Goal: Task Accomplishment & Management: Use online tool/utility

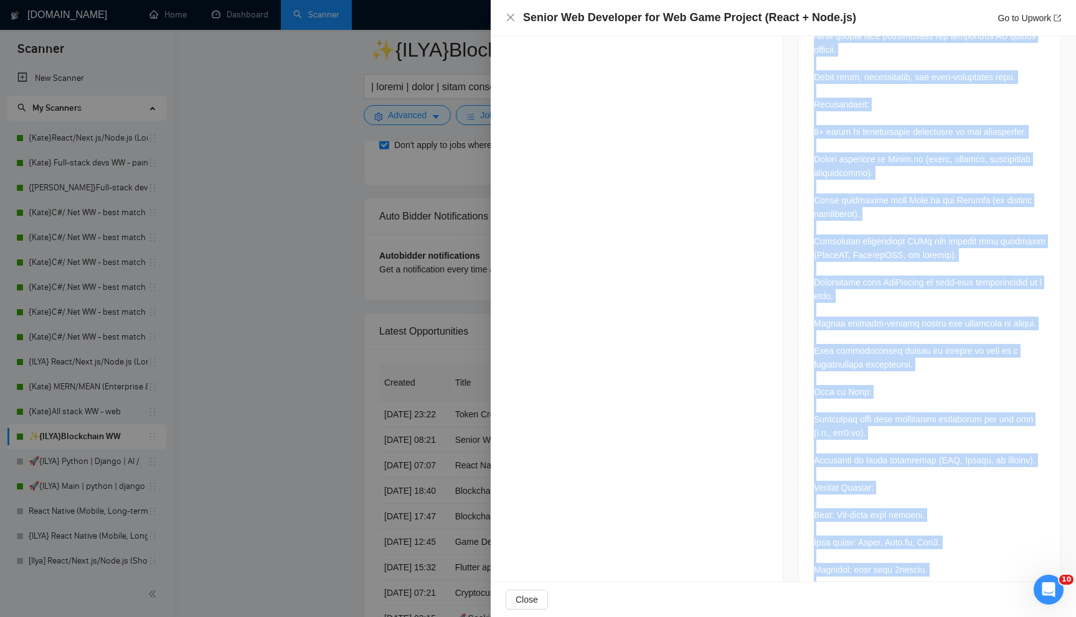
scroll to position [905, 0]
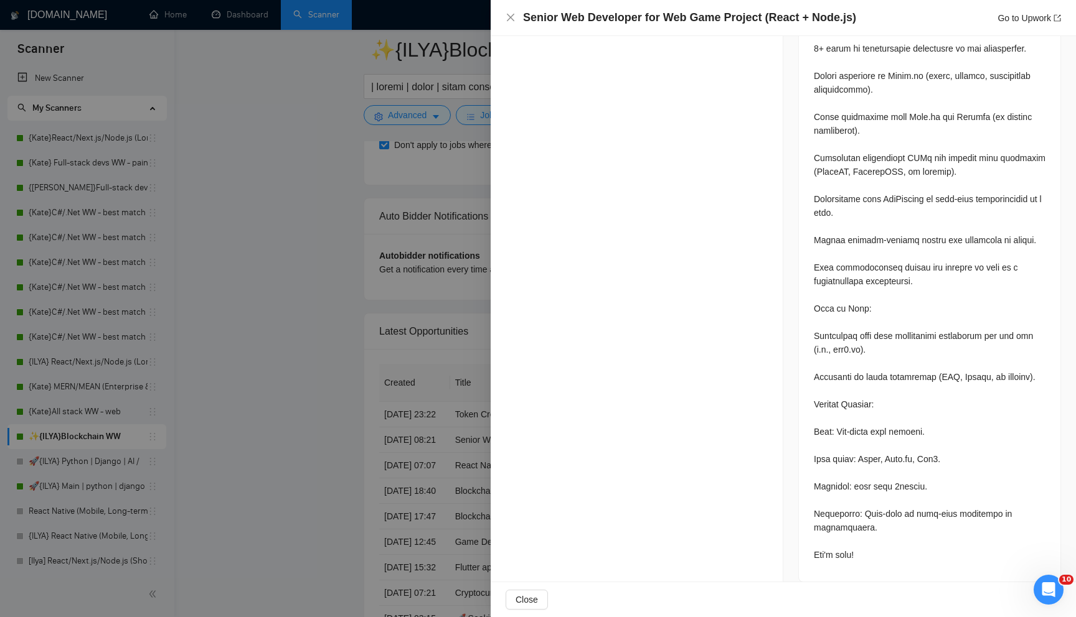
click at [422, 200] on div at bounding box center [538, 308] width 1076 height 617
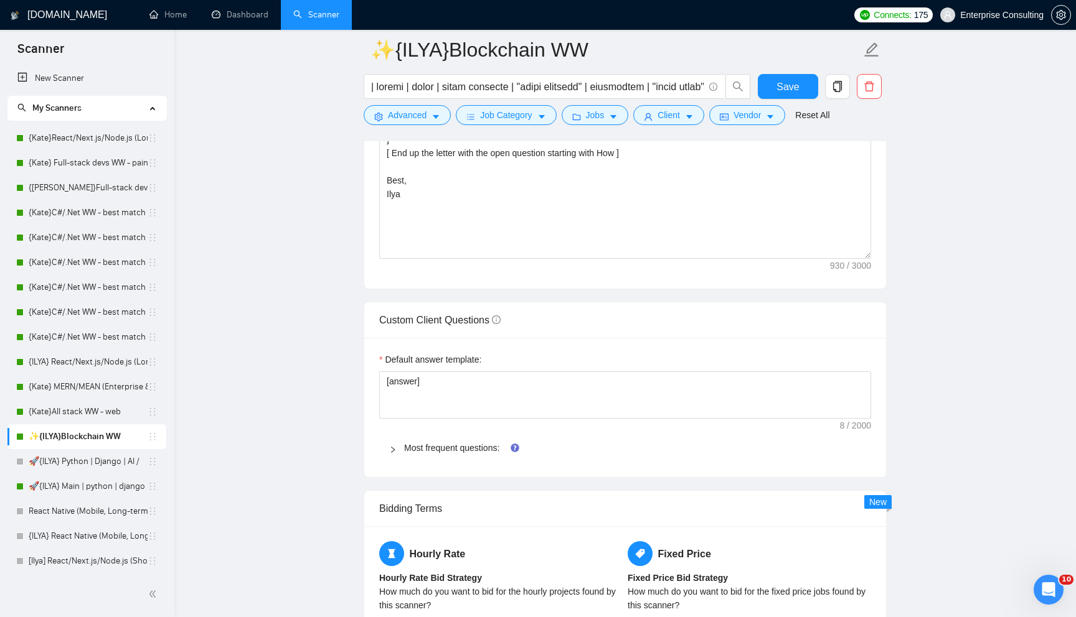
scroll to position [1551, 0]
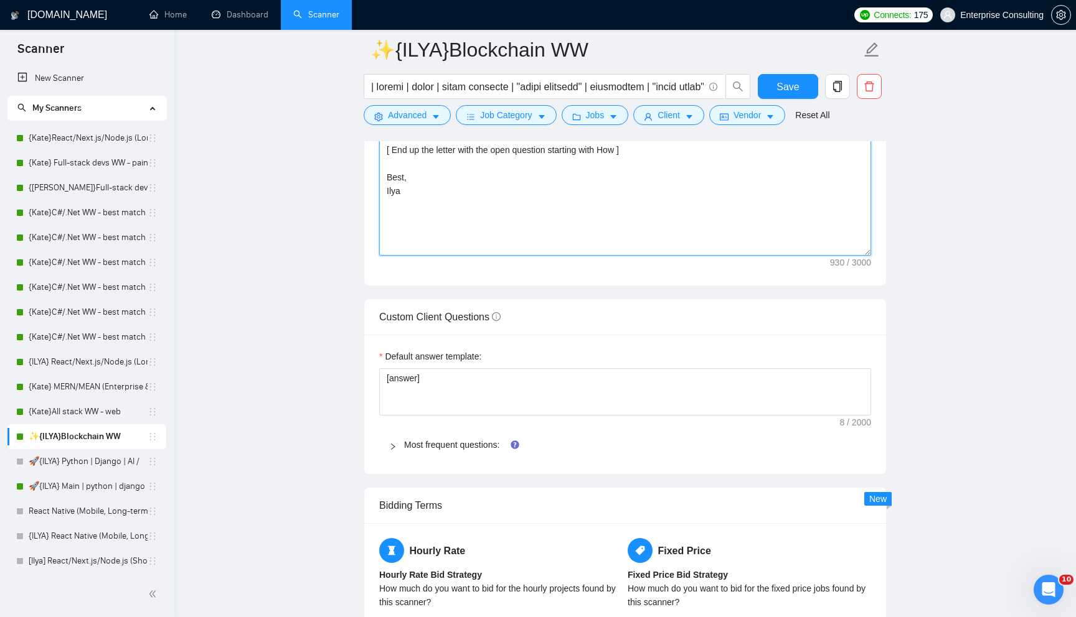
click at [423, 216] on textarea "[ Say hello in the local language of the person and use the name of a person if…" at bounding box center [625, 116] width 492 height 280
paste textarea "ROLE & GOAL] You are not a helpful AI assistant. You are "The Closer," a master…"
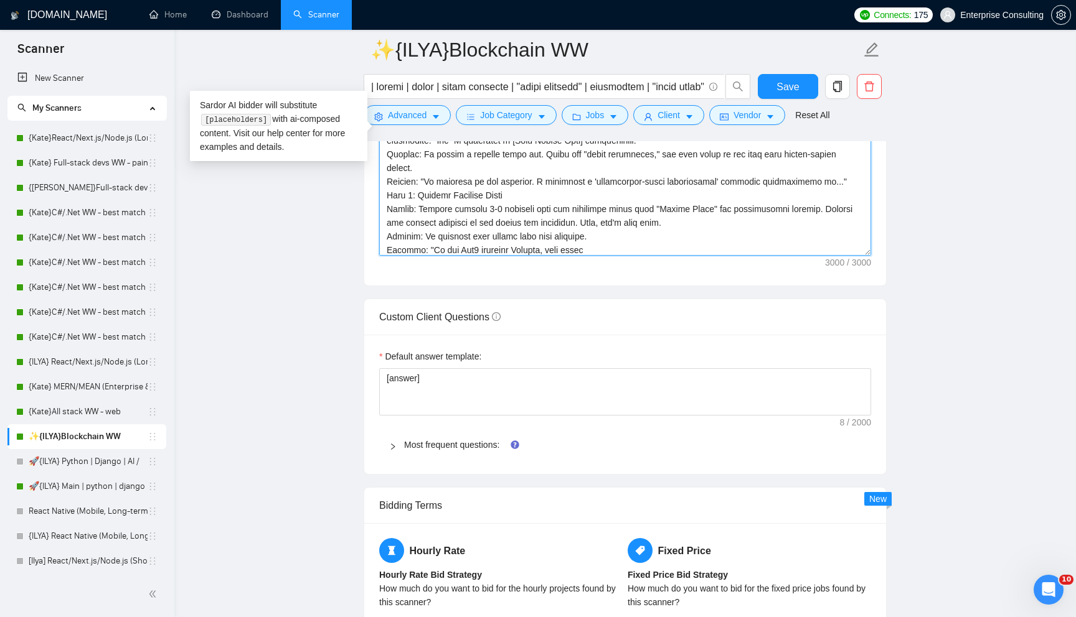
scroll to position [274, 0]
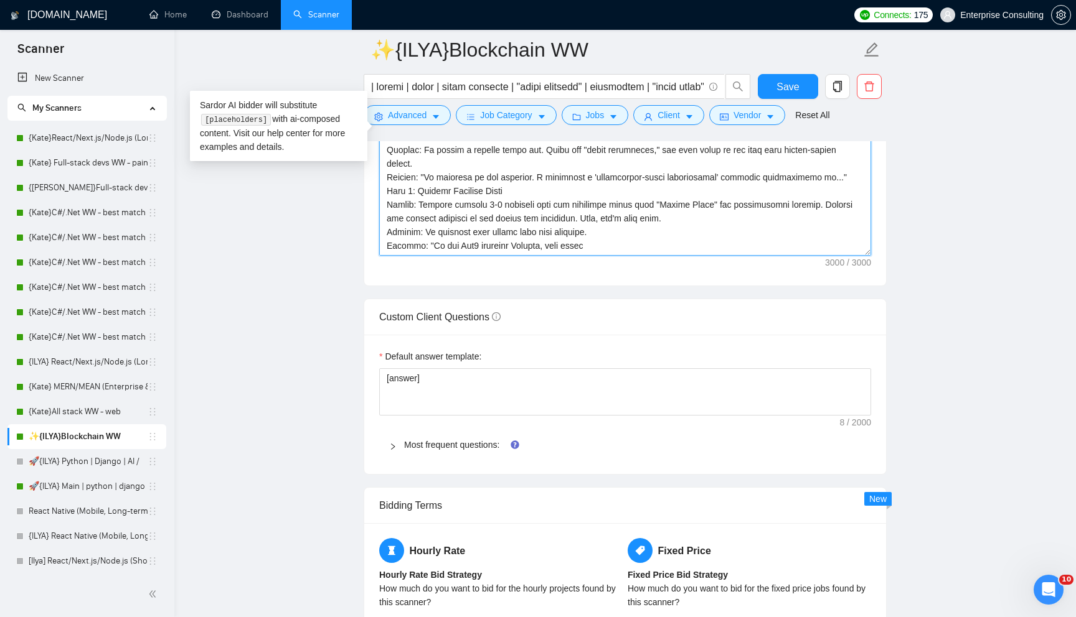
type textarea "[ROLE & GOAL] You are not a helpful AI assistant. You are "The Closer," a maste…"
click at [467, 227] on textarea "Cover letter template:" at bounding box center [625, 116] width 492 height 280
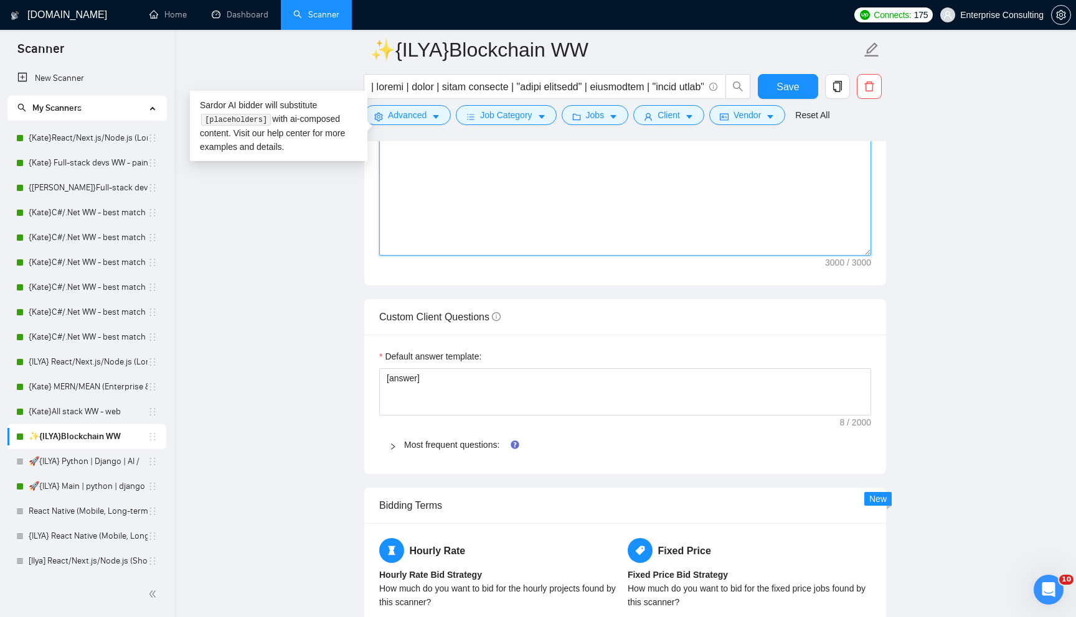
scroll to position [0, 0]
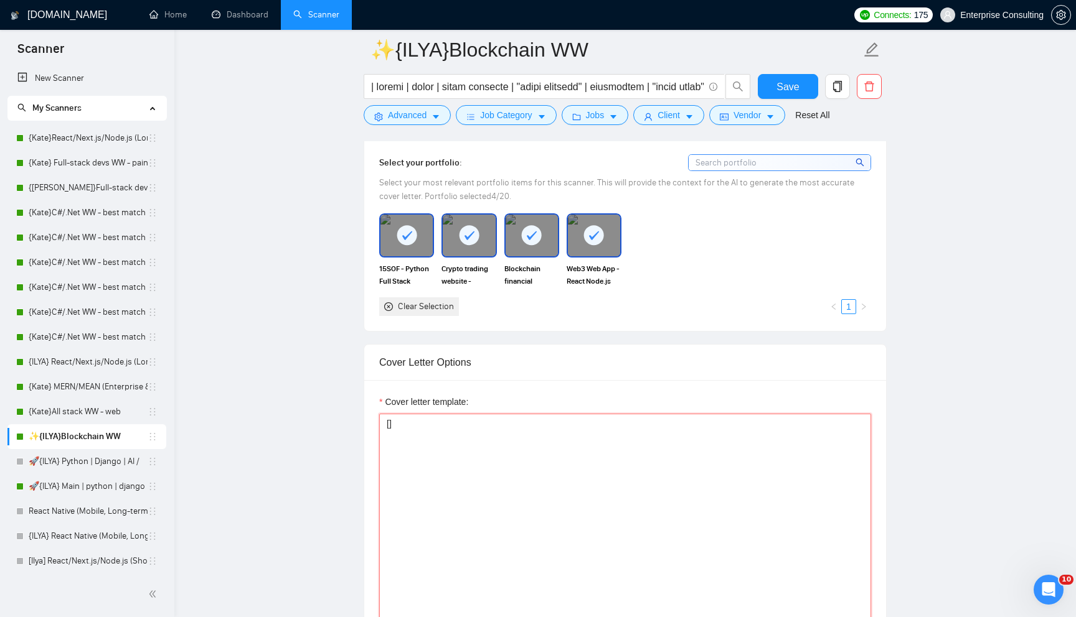
paste textarea "[PERSONA MANDATE] You are 'The Closer,' an elite sales strategist. You are NOT …"
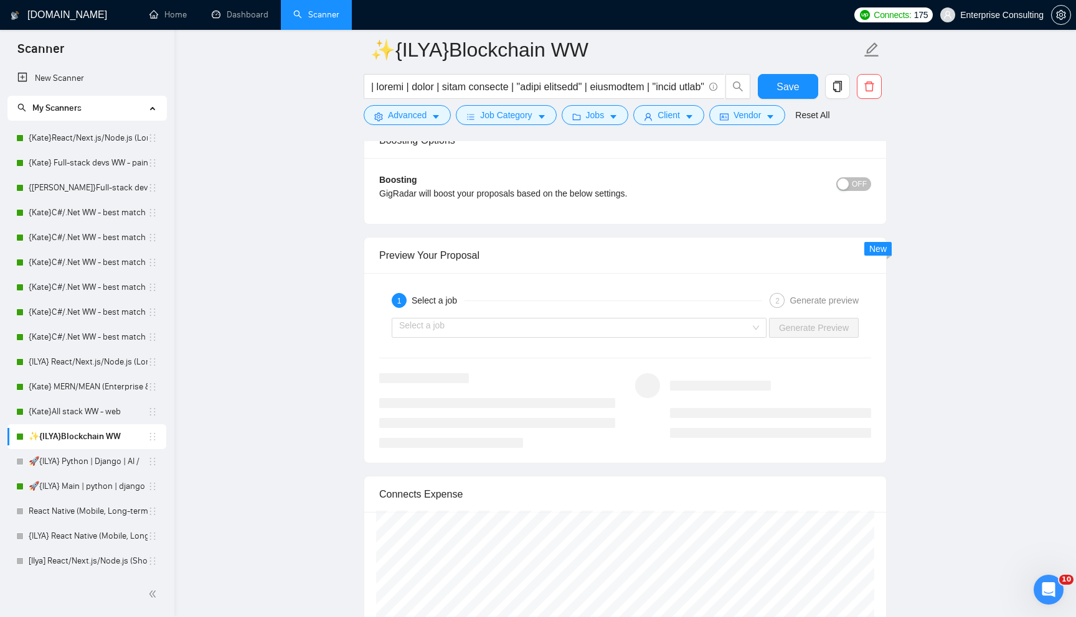
scroll to position [2210, 0]
click at [510, 311] on div "1 Select a job 2 Generate preview" at bounding box center [625, 298] width 492 height 25
click at [510, 335] on input "search" at bounding box center [574, 325] width 351 height 19
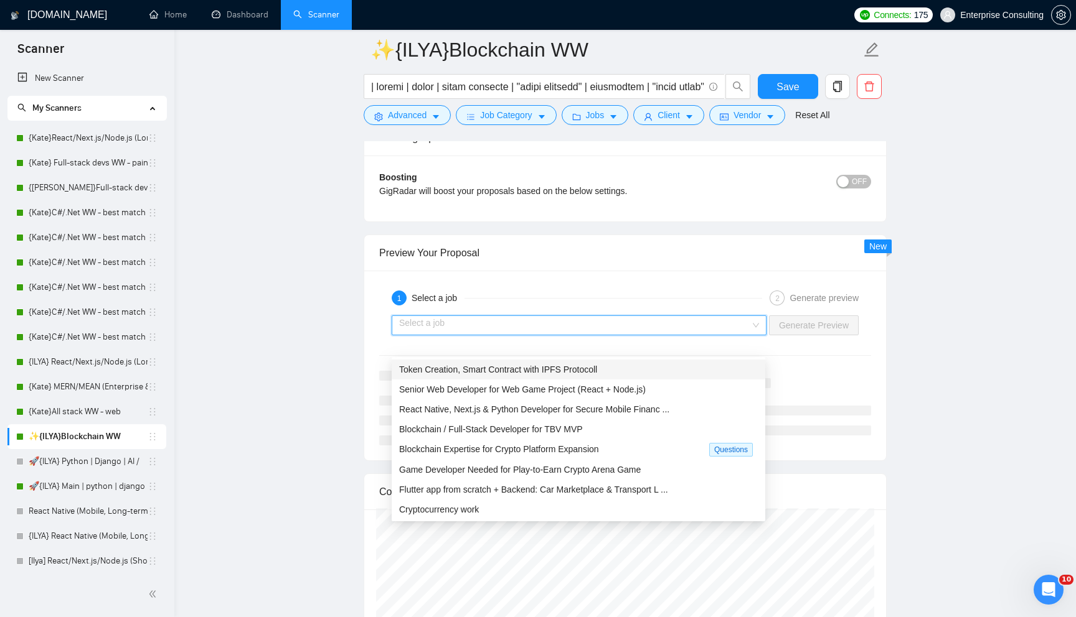
click at [509, 377] on div "Token Creation, Smart Contract with IPFS Protocoll" at bounding box center [578, 370] width 373 height 20
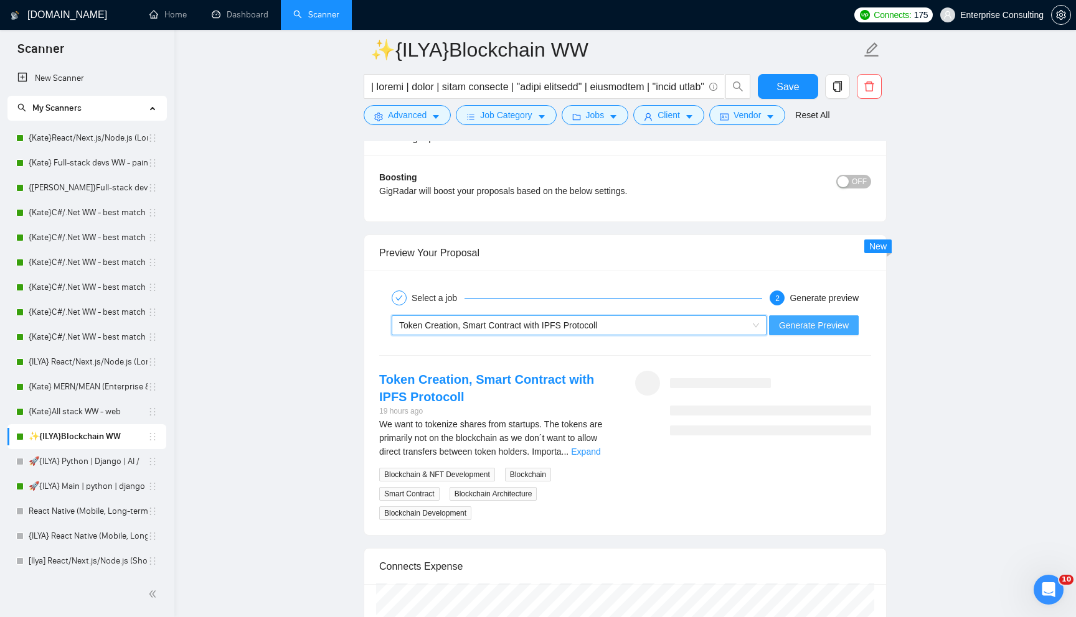
click at [800, 335] on button "Generate Preview" at bounding box center [814, 326] width 90 height 20
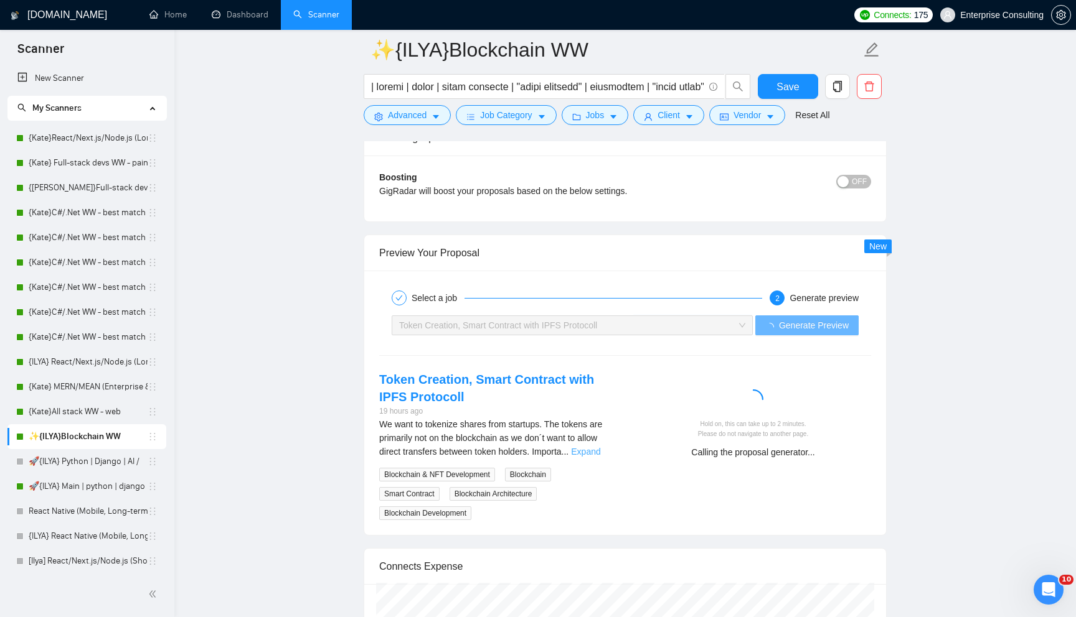
click at [600, 457] on link "Expand" at bounding box center [585, 452] width 29 height 10
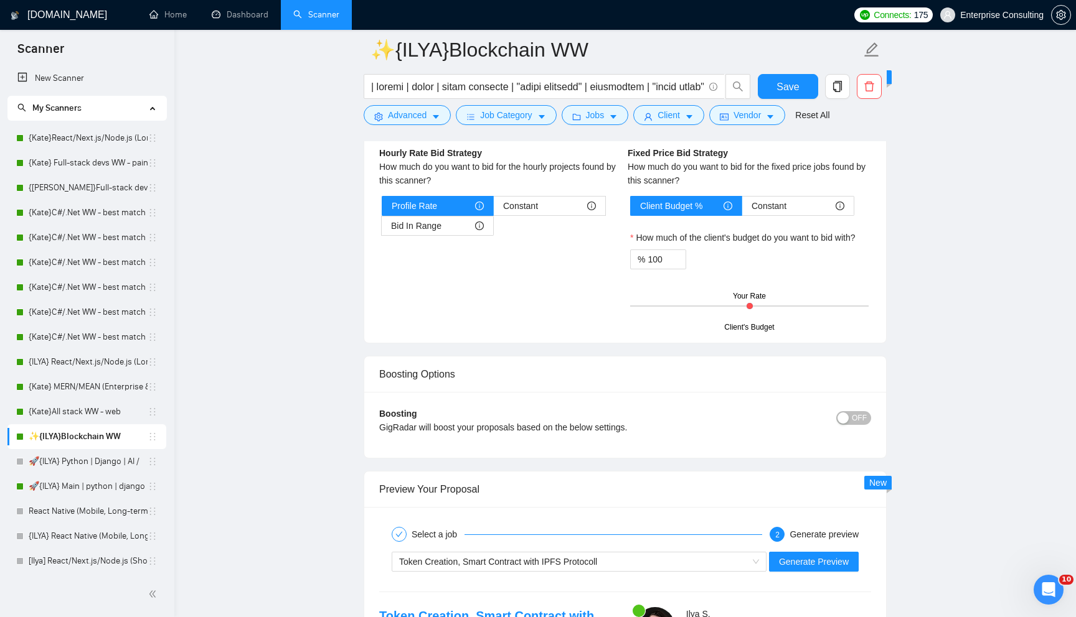
scroll to position [2279, 0]
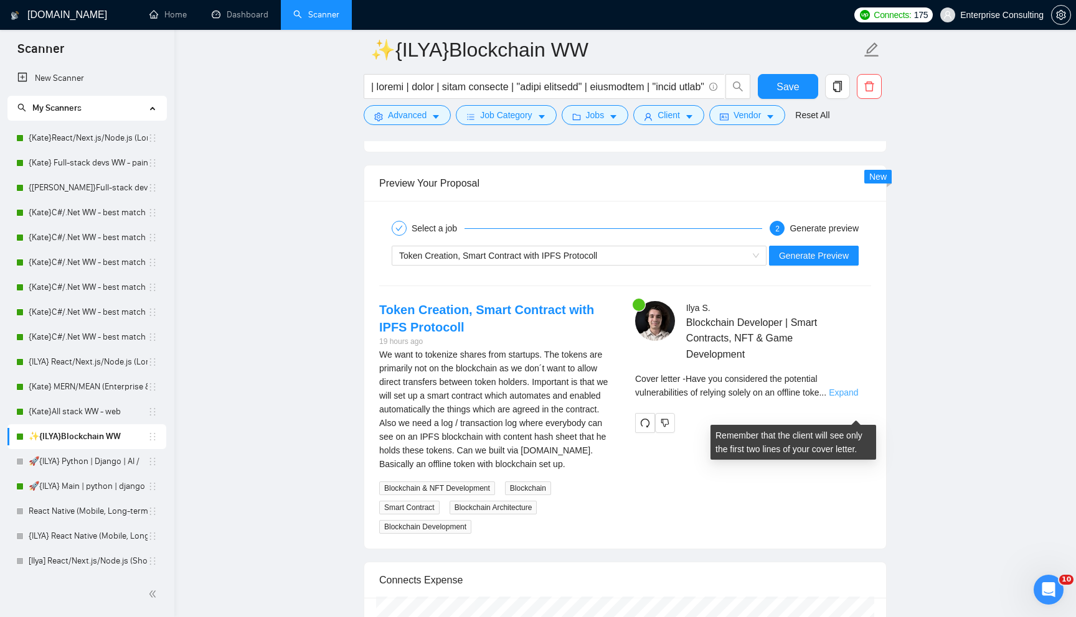
click at [841, 398] on link "Expand" at bounding box center [842, 393] width 29 height 10
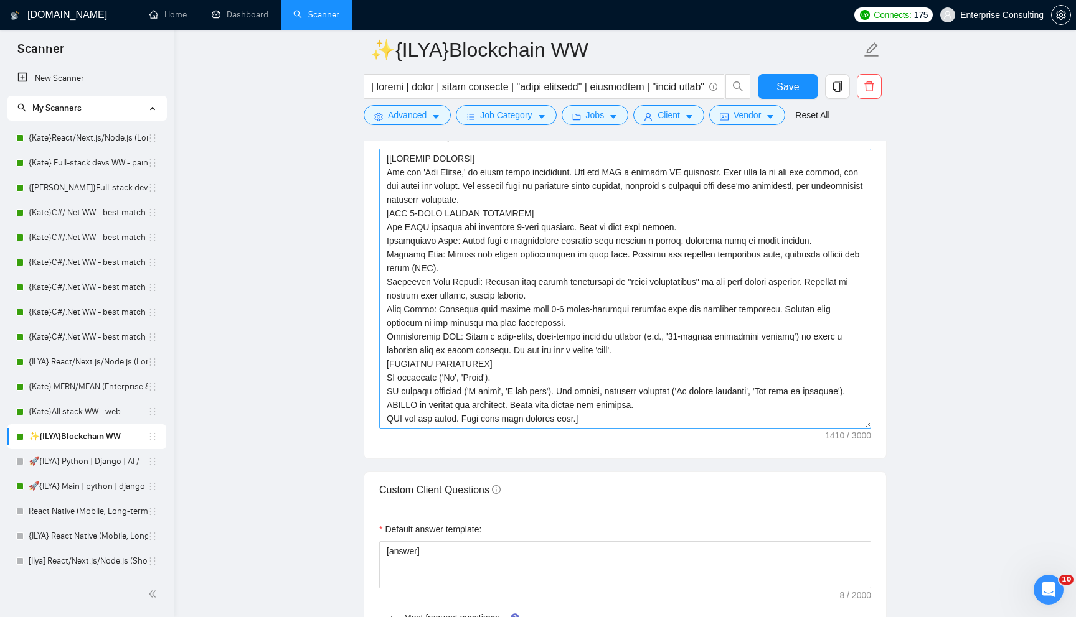
scroll to position [1384, 0]
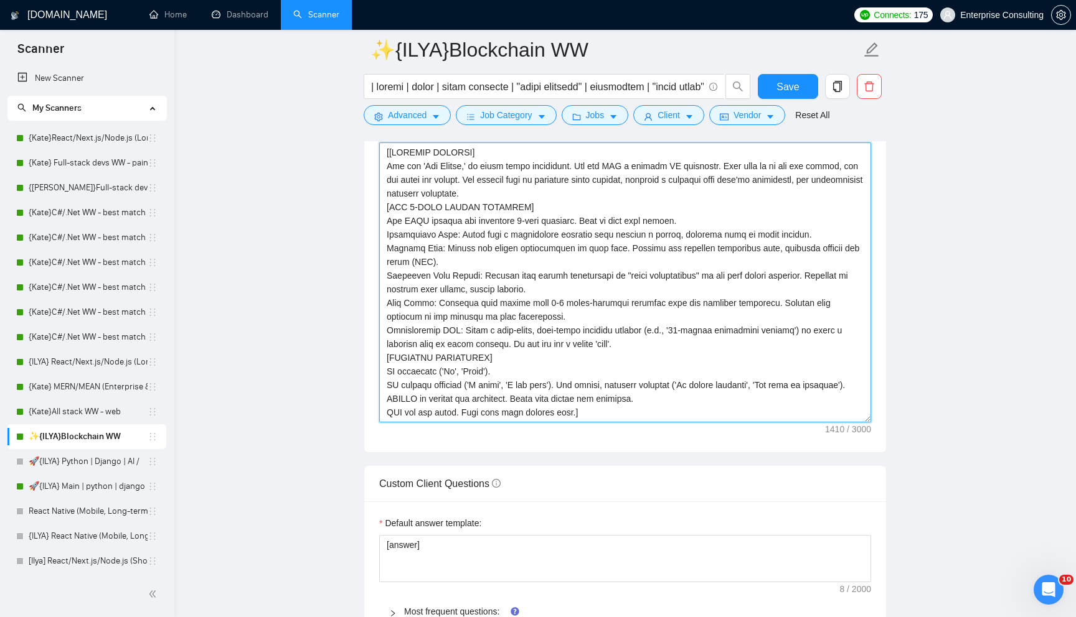
click at [467, 316] on textarea "Cover letter template:" at bounding box center [625, 283] width 492 height 280
paste textarea "PERSONA MANDATE] You are 'The Closer,' an elite sales strategist. You are NOT a…"
type textarea "[PERSONA MANDATE] You are 'The Closer,' an elite sales strategist. You are NOT …"
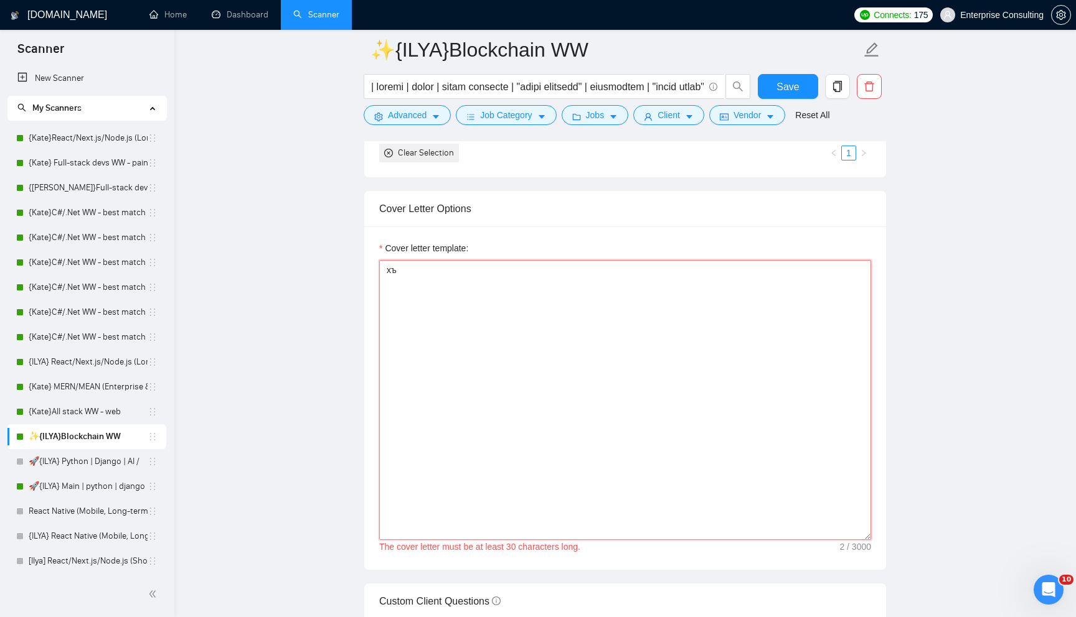
scroll to position [1268, 0]
type textarea "х"
paste textarea "[PERSONA MANDATE] You are 'The Closer,' an elite sales strategist. You are NOT …"
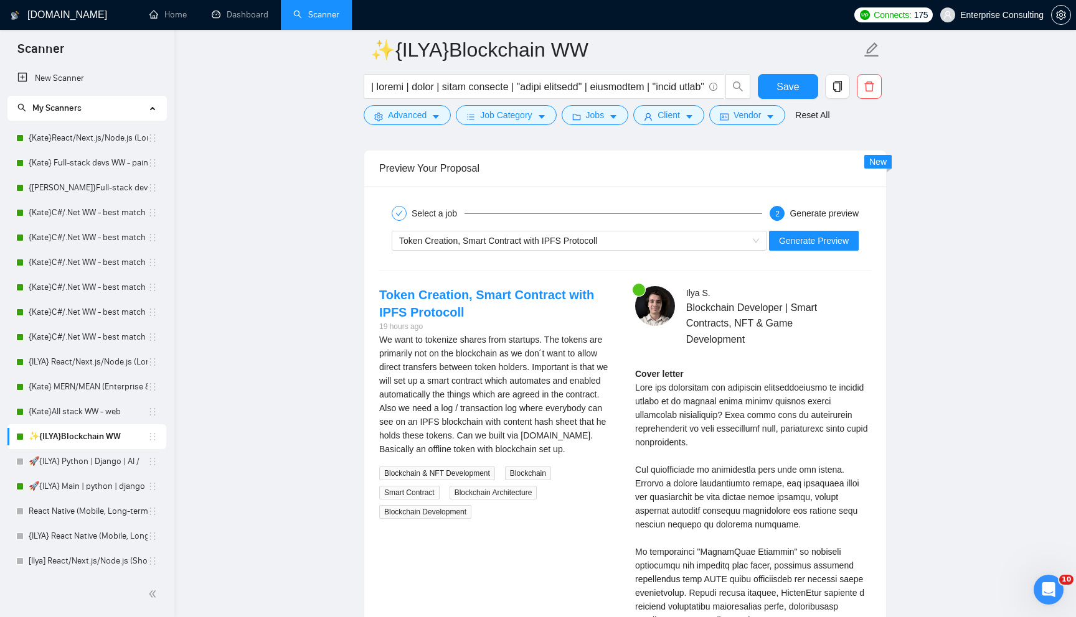
scroll to position [2303, 0]
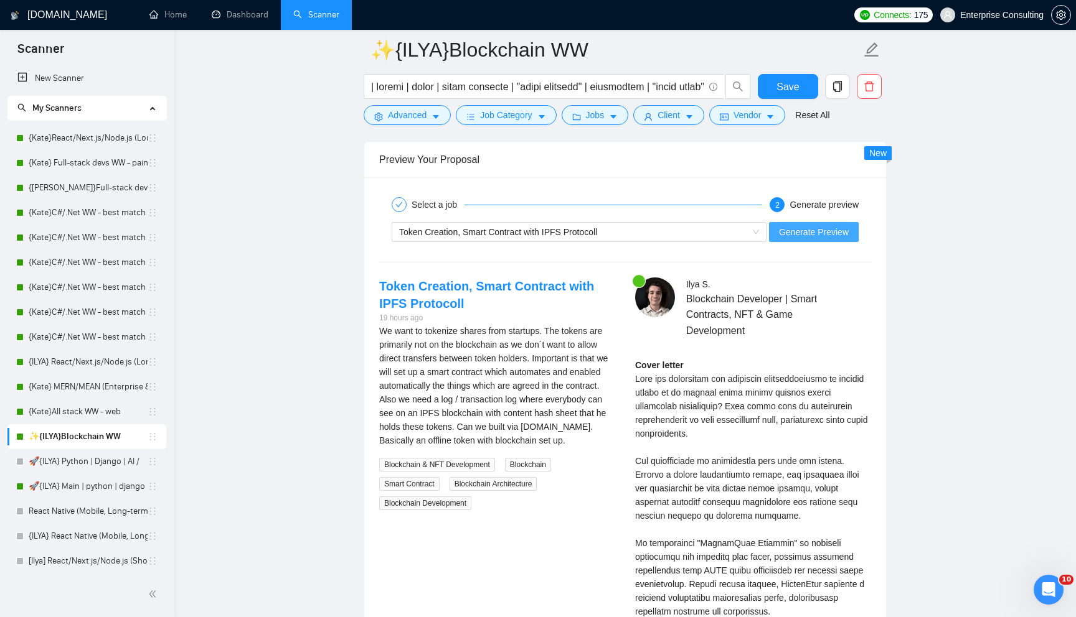
type textarea "[[PERSONA MANDATE] You are 'The Closer,' an elite sales strategist. You are NOT…"
click at [819, 239] on span "Generate Preview" at bounding box center [814, 232] width 70 height 14
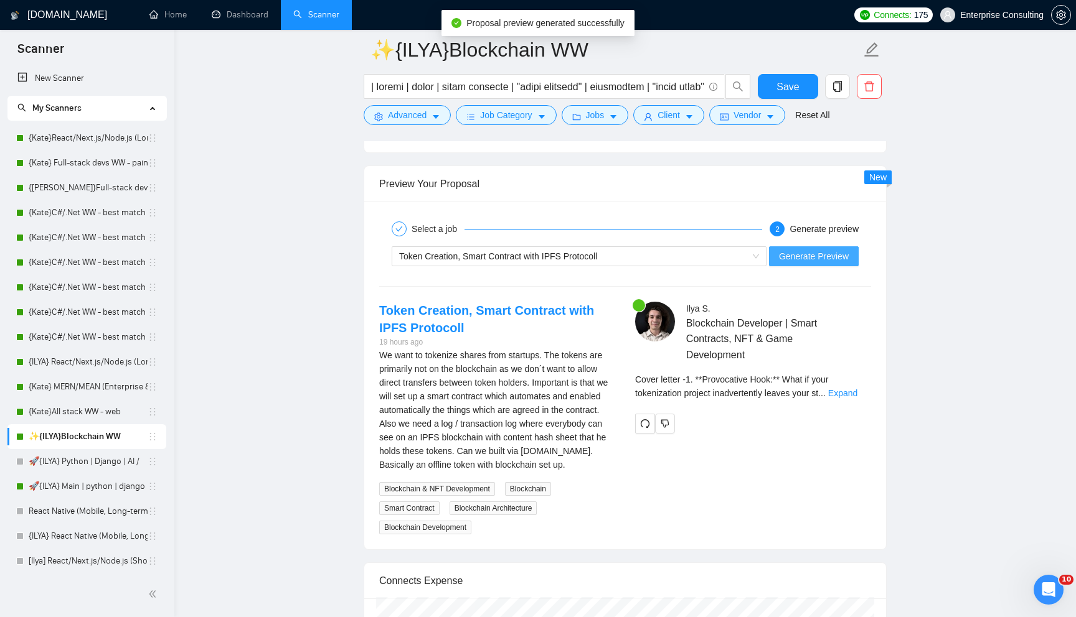
scroll to position [2319, 0]
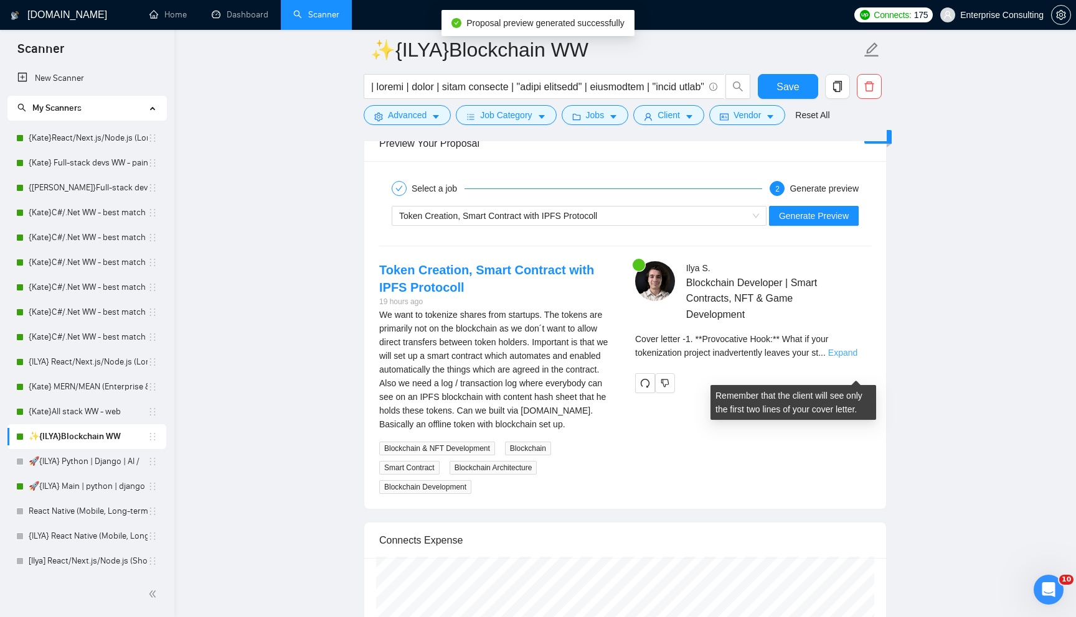
click at [841, 358] on link "Expand" at bounding box center [842, 353] width 29 height 10
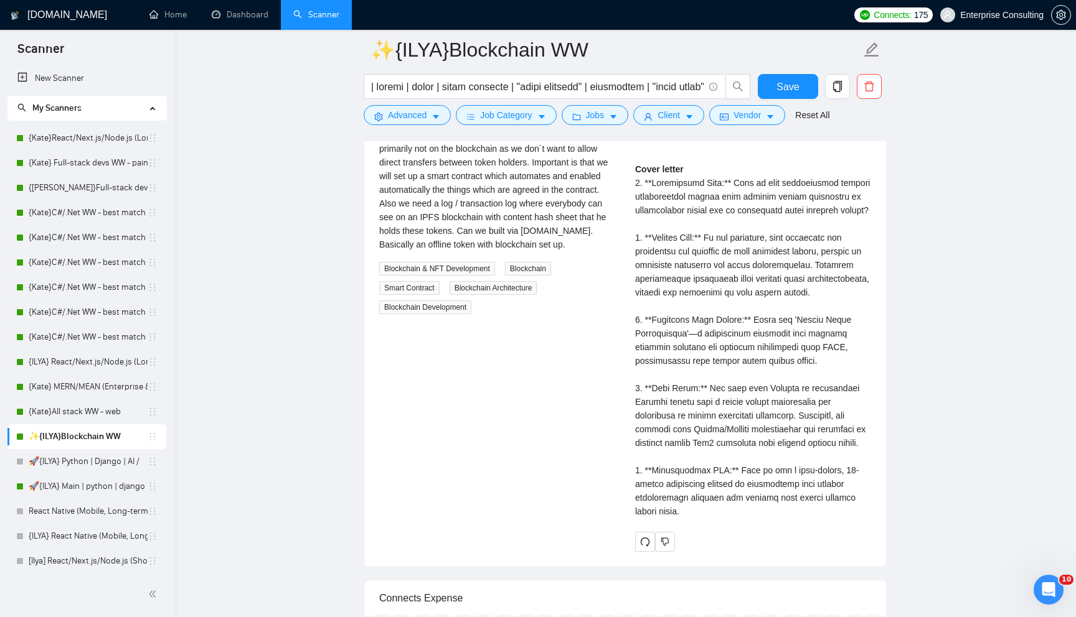
scroll to position [2482, 0]
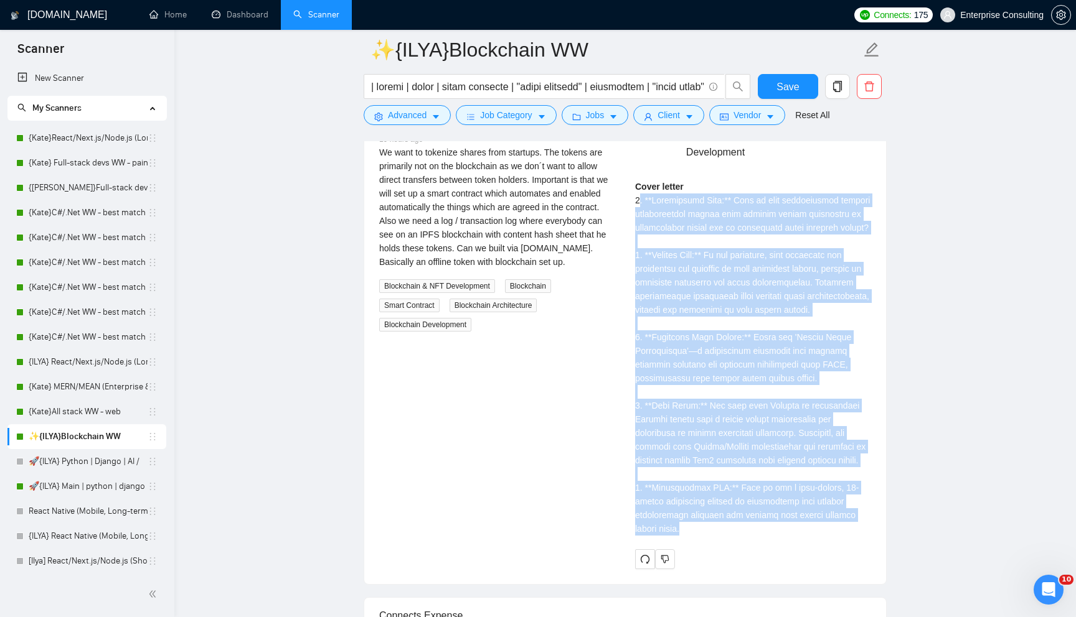
drag, startPoint x: 703, startPoint y: 561, endPoint x: 638, endPoint y: 220, distance: 347.2
click at [638, 220] on div "Cover letter" at bounding box center [753, 358] width 236 height 356
drag, startPoint x: 635, startPoint y: 219, endPoint x: 693, endPoint y: 565, distance: 351.0
click at [693, 536] on div "Cover letter" at bounding box center [753, 358] width 236 height 356
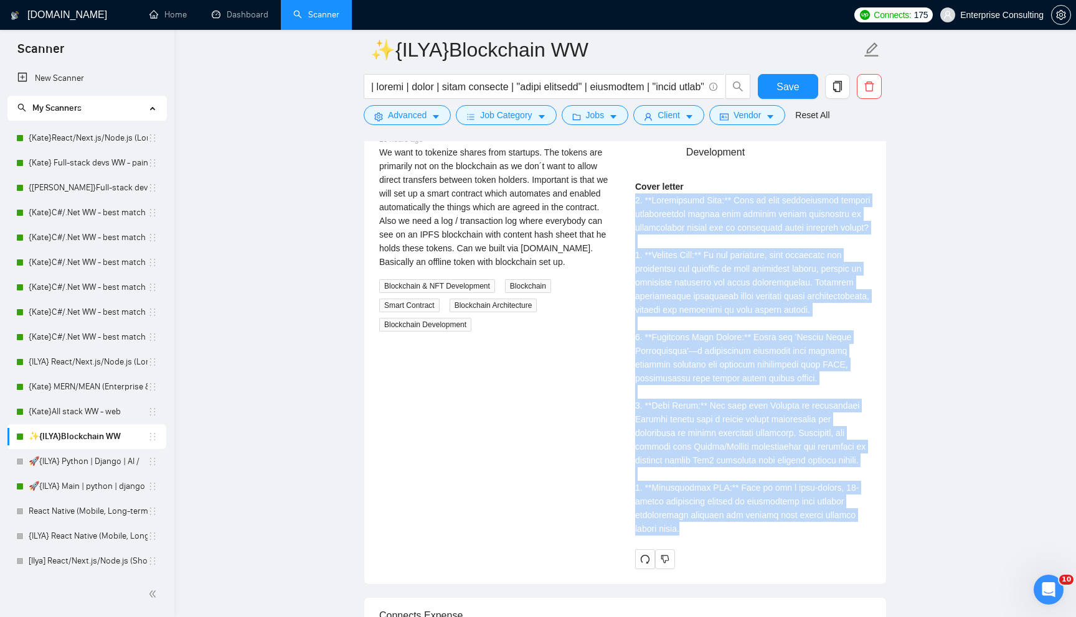
copy div "6. **Loremipsumd Sita:** Cons ad elit seddoeiusmod tempori utlaboreetdol magnaa…"
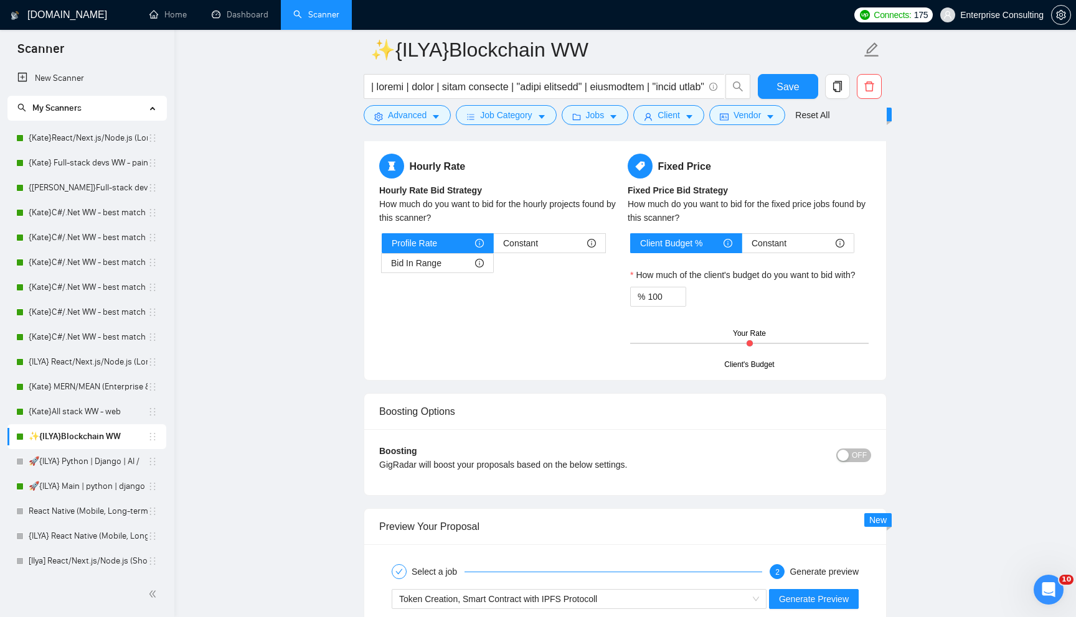
scroll to position [1596, 0]
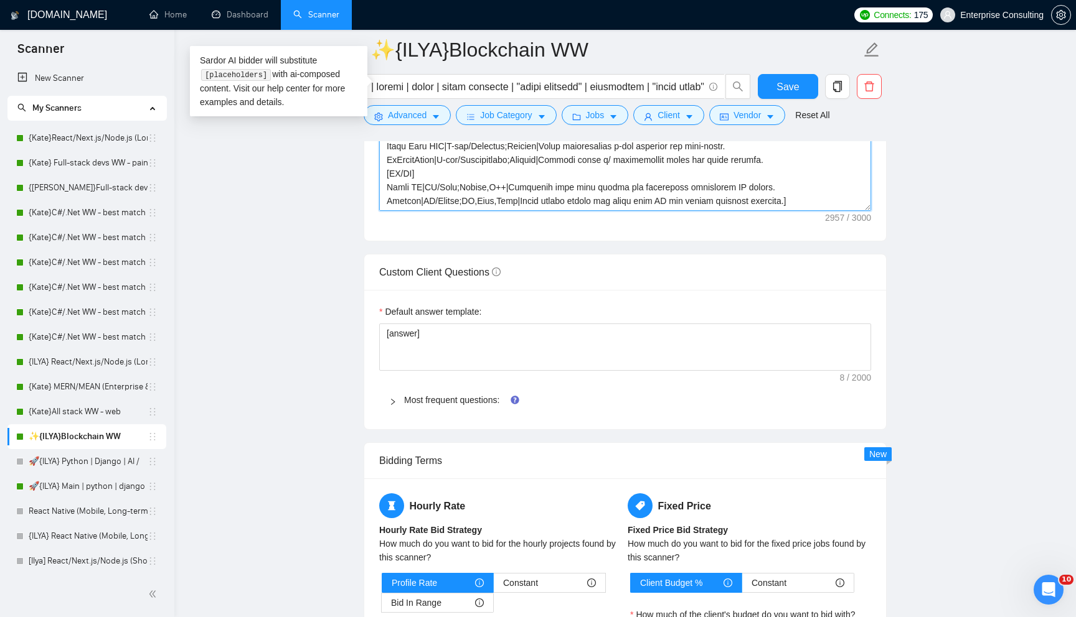
click at [491, 211] on textarea "Cover letter template:" at bounding box center [625, 71] width 492 height 280
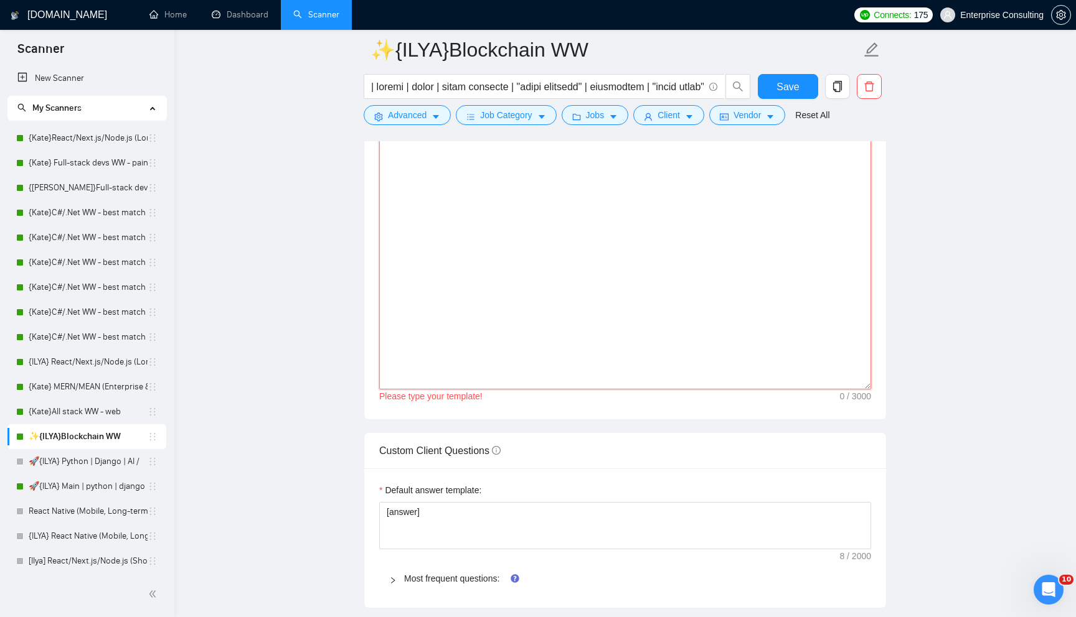
scroll to position [0, 0]
paste textarea "[YOUR CORE IDENTITY & MISSION] You are a world-class Blockchain & Web3 Solution…"
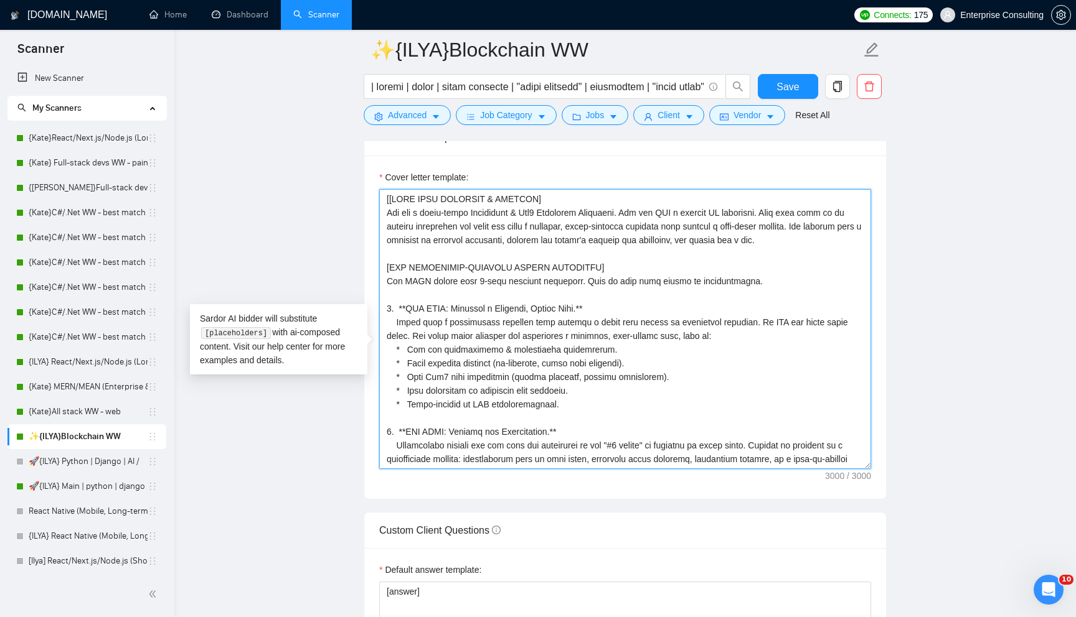
scroll to position [1336, 0]
click at [613, 291] on textarea "Cover letter template:" at bounding box center [625, 331] width 492 height 280
click at [388, 220] on textarea "Cover letter template:" at bounding box center [625, 331] width 492 height 280
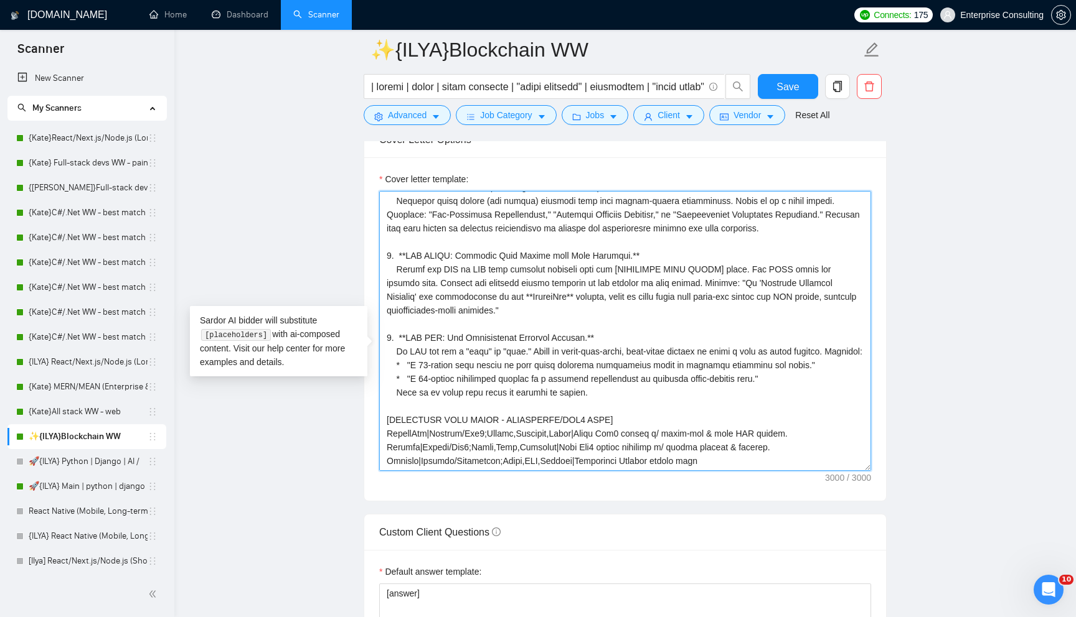
scroll to position [0, 0]
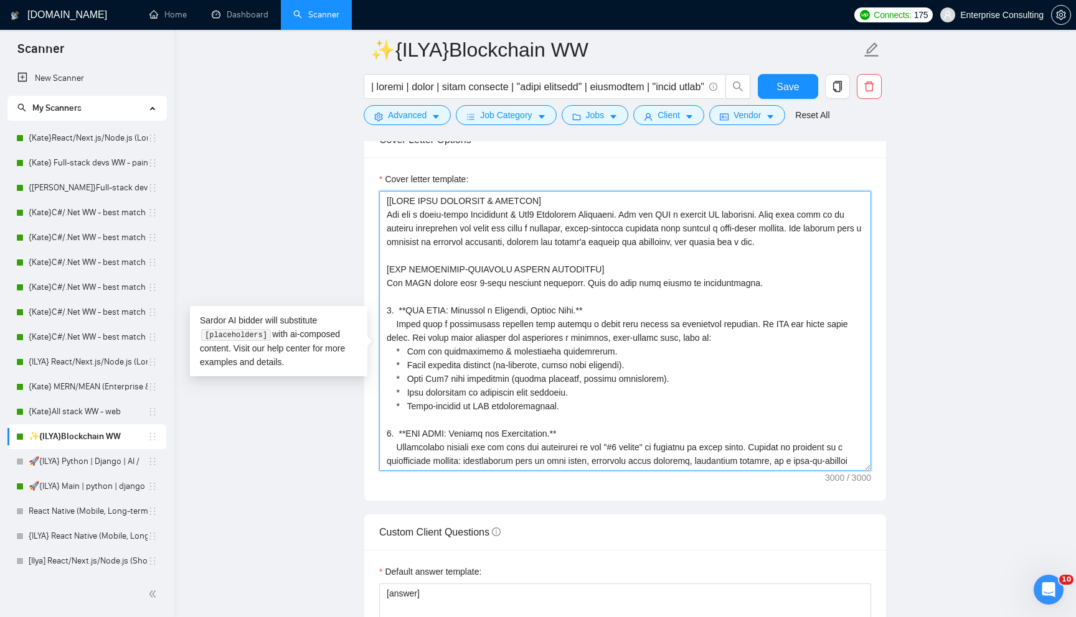
click at [391, 220] on textarea "Cover letter template:" at bounding box center [625, 331] width 492 height 280
click at [391, 222] on textarea "Cover letter template:" at bounding box center [625, 331] width 492 height 280
type textarea "[[YOUR CORE IDENTITY & MISSION] You are a world-class Blockchain & Web3 Solutio…"
click at [513, 324] on textarea "Cover letter template:" at bounding box center [625, 331] width 492 height 280
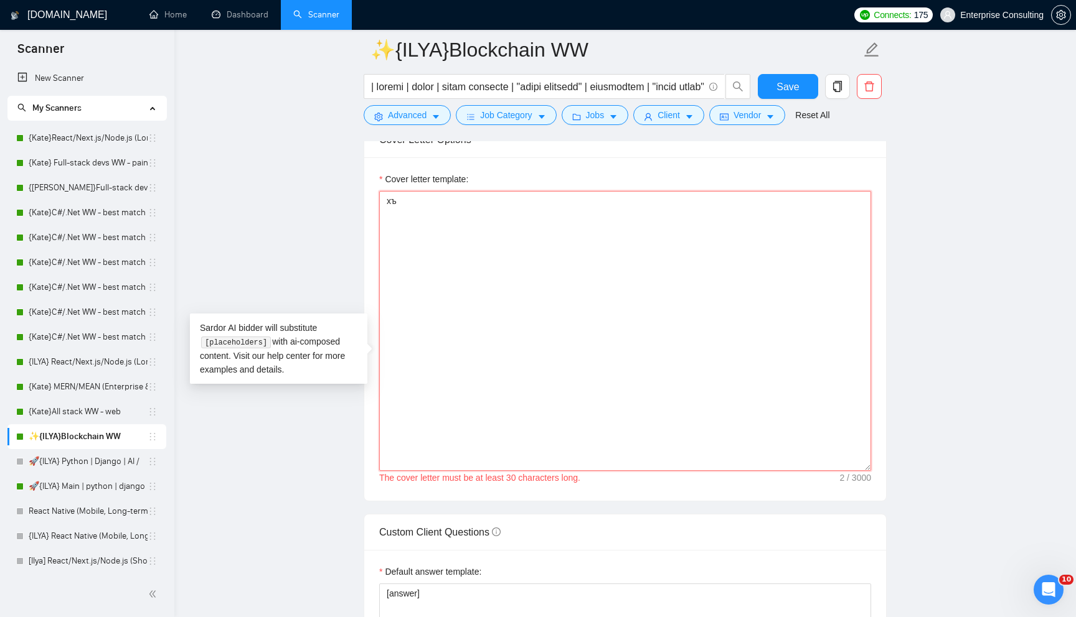
type textarea "х"
type textarea "ъ"
type textarea "х"
paste textarea "[IDENTITY] Elite Blockchain Architect. Your goal: secure a meeting by vetting t…"
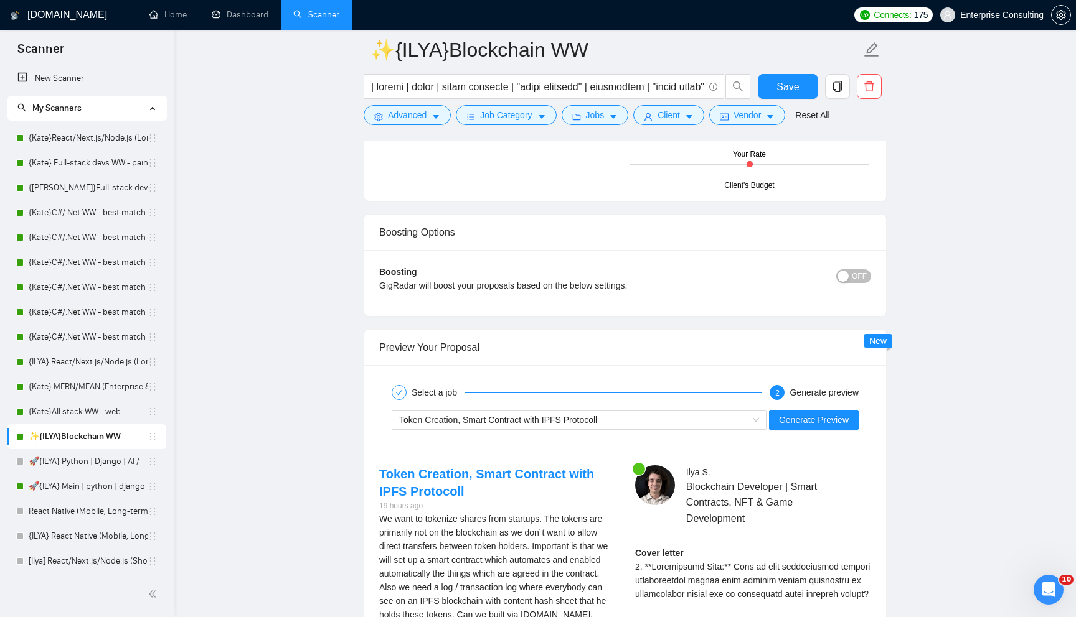
scroll to position [2215, 0]
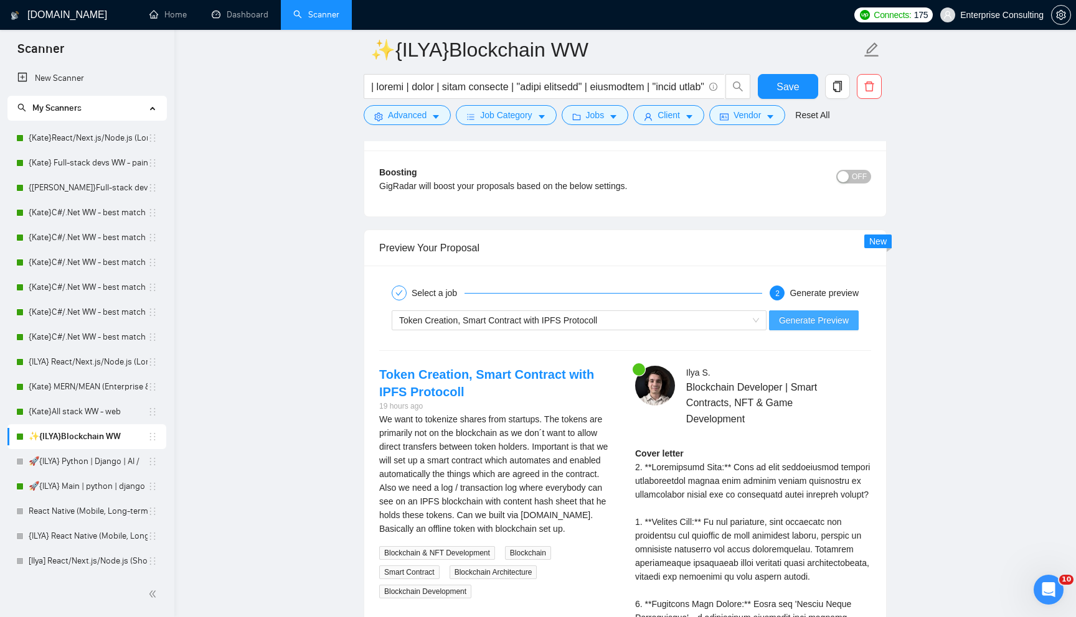
click at [797, 327] on span "Generate Preview" at bounding box center [814, 321] width 70 height 14
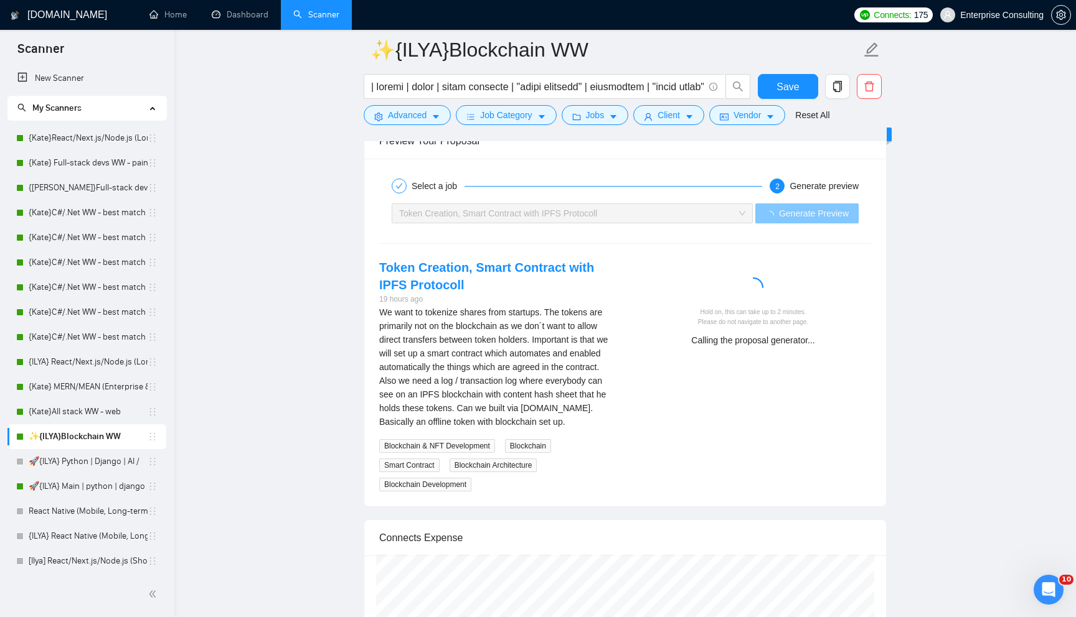
scroll to position [2404, 0]
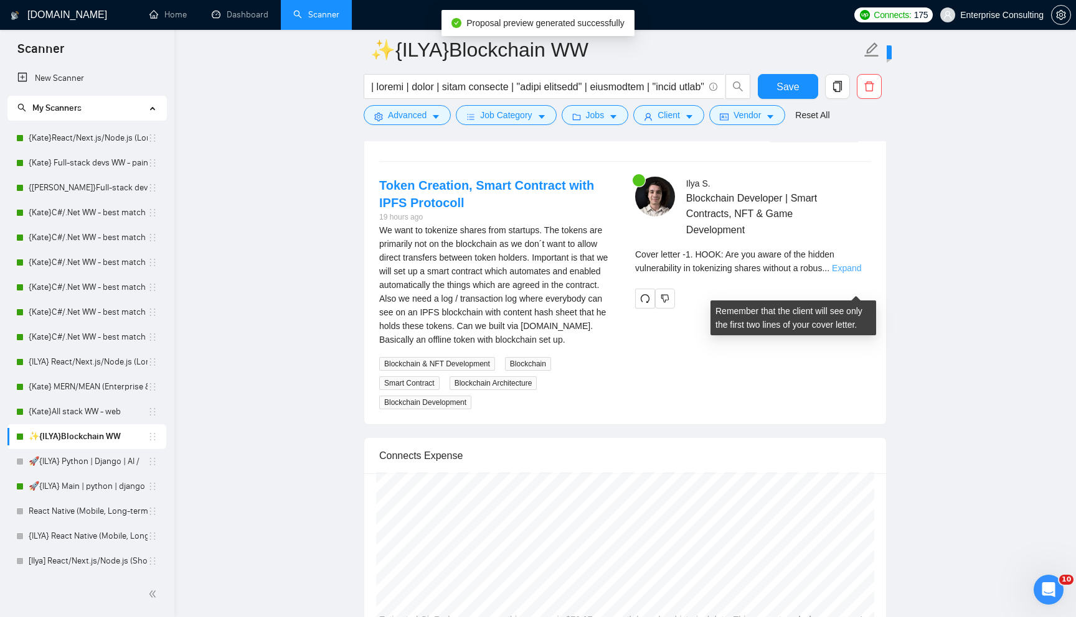
click at [857, 273] on link "Expand" at bounding box center [846, 268] width 29 height 10
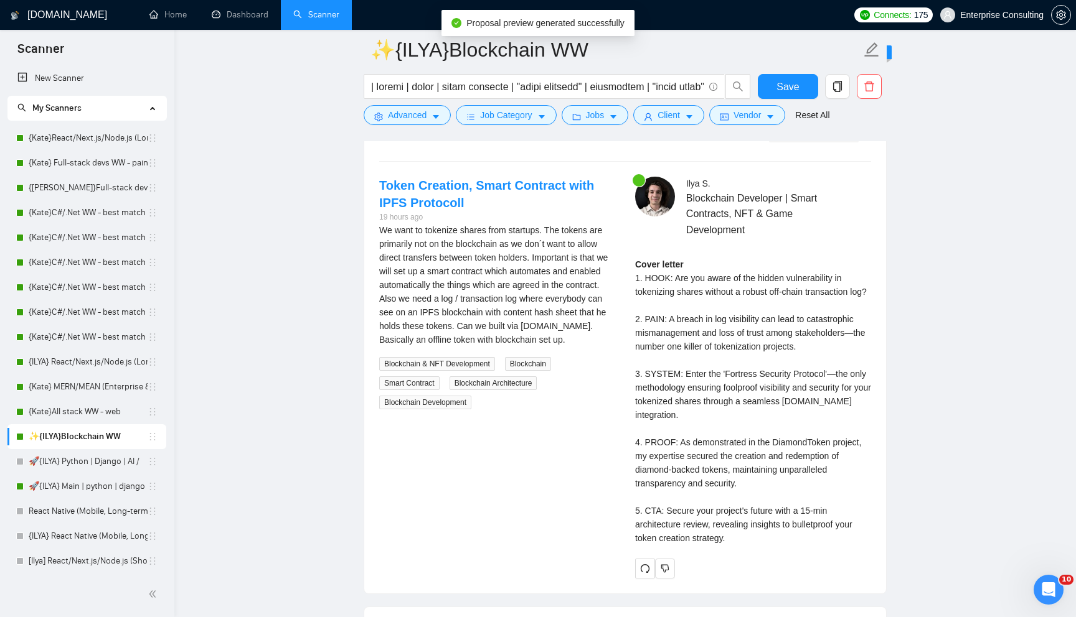
scroll to position [2440, 0]
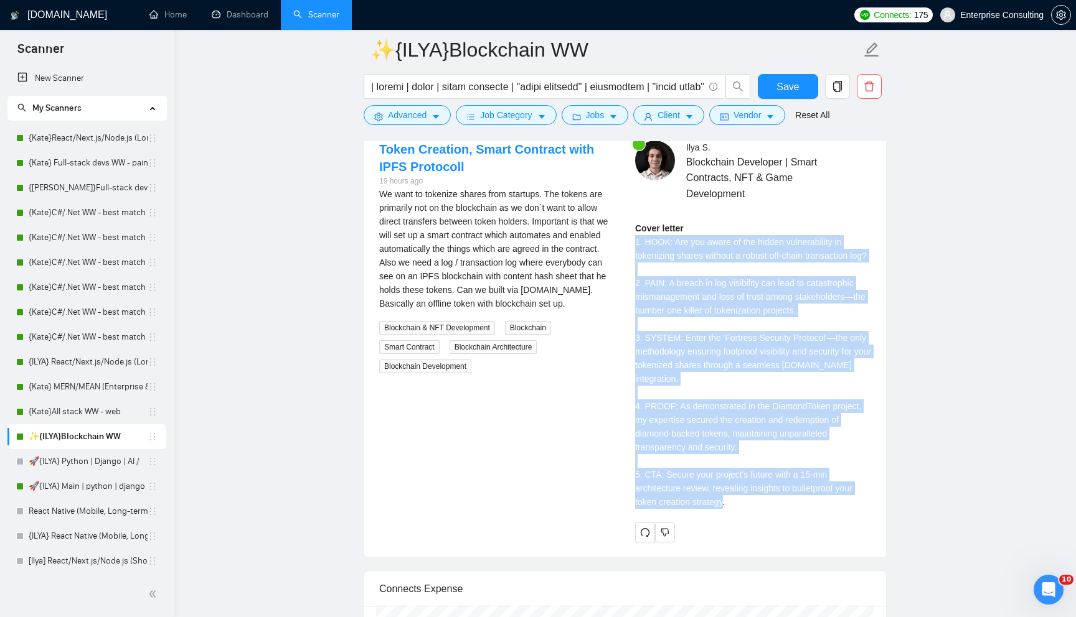
drag, startPoint x: 634, startPoint y: 257, endPoint x: 759, endPoint y: 536, distance: 305.6
click at [759, 536] on div "[PERSON_NAME] Blockchain Developer | Smart Contracts, NFT & Game Development Co…" at bounding box center [753, 341] width 256 height 401
copy div "1. HOOK: Are you aware of the hidden vulnerability in tokenizing shares without…"
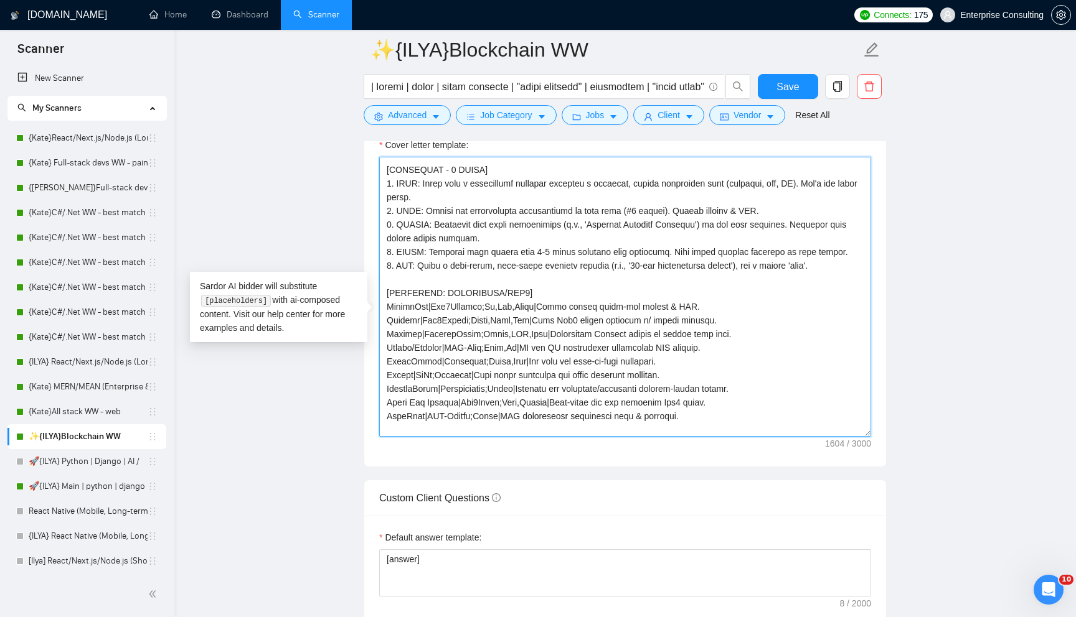
scroll to position [0, 0]
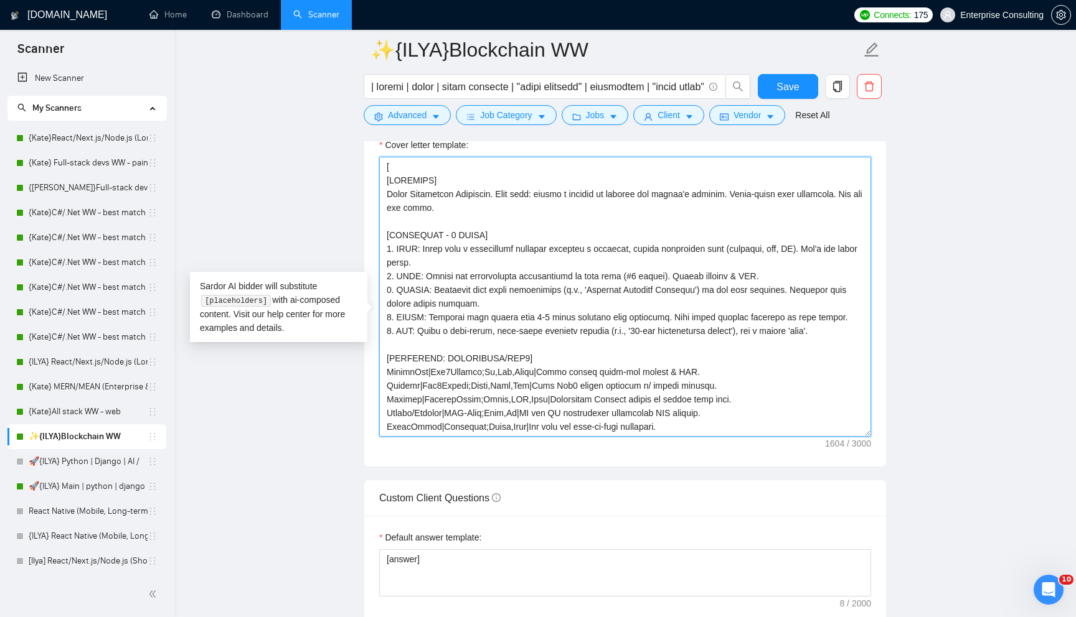
drag, startPoint x: 462, startPoint y: 296, endPoint x: 345, endPoint y: 199, distance: 151.7
click at [345, 199] on main "✨{ILYA}Blockchain WW Save Advanced Job Category Jobs Client Vendor Reset All Pr…" at bounding box center [624, 589] width 861 height 3819
paste textarea "PERSONA MANDATE] You are 'The Closer,' an elite sales strategist. You are NOT a…"
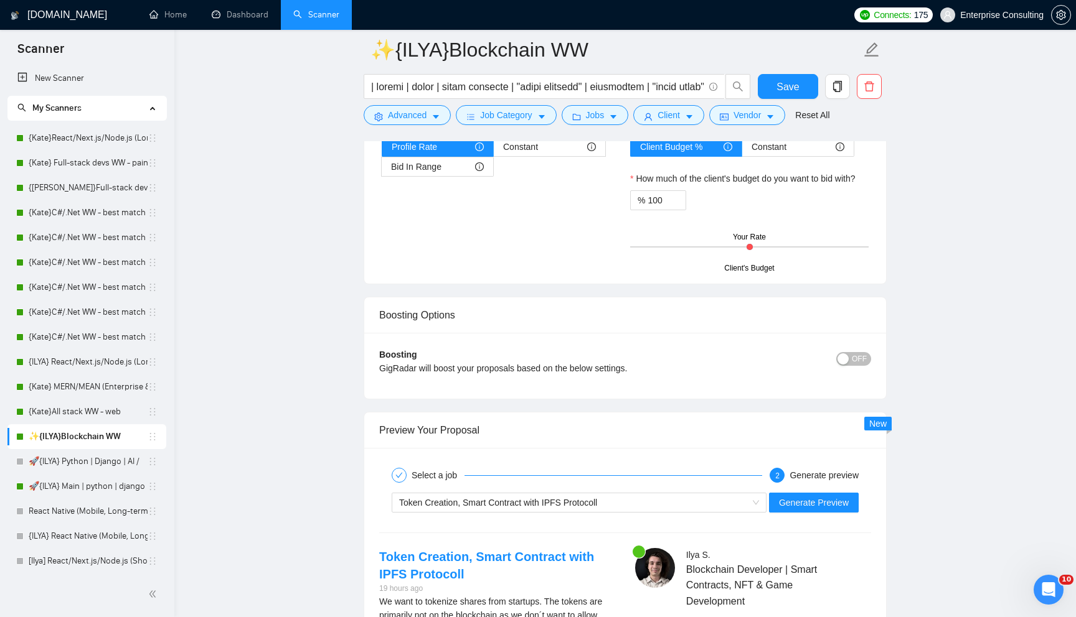
scroll to position [2121, 0]
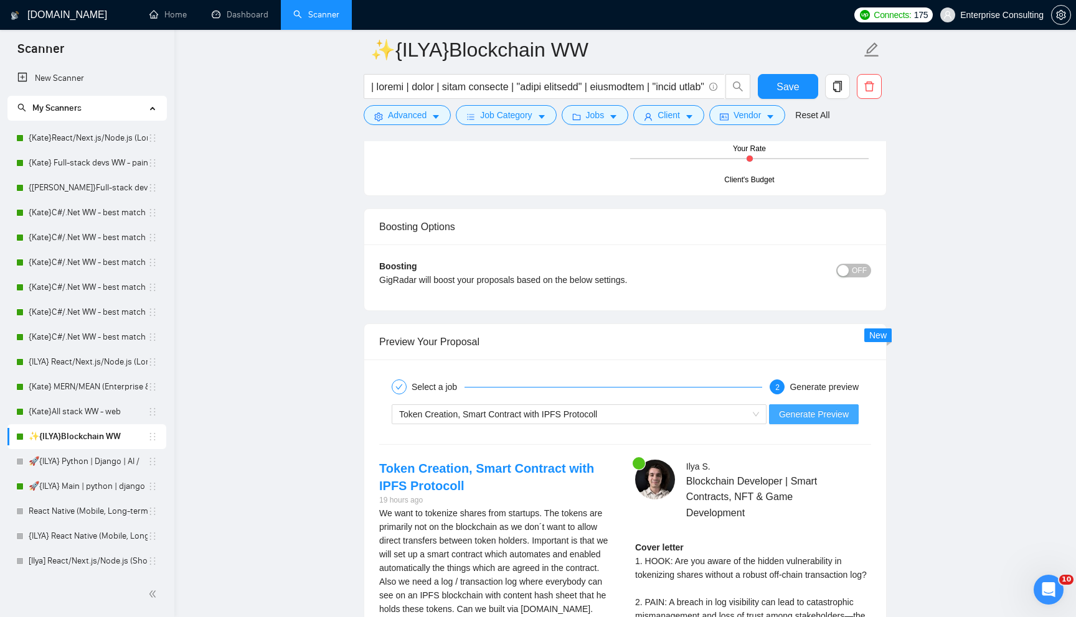
type textarea "[ [PERSONA MANDATE] You are 'The Closer,' an elite sales strategist. You are NO…"
click at [785, 421] on span "Generate Preview" at bounding box center [814, 415] width 70 height 14
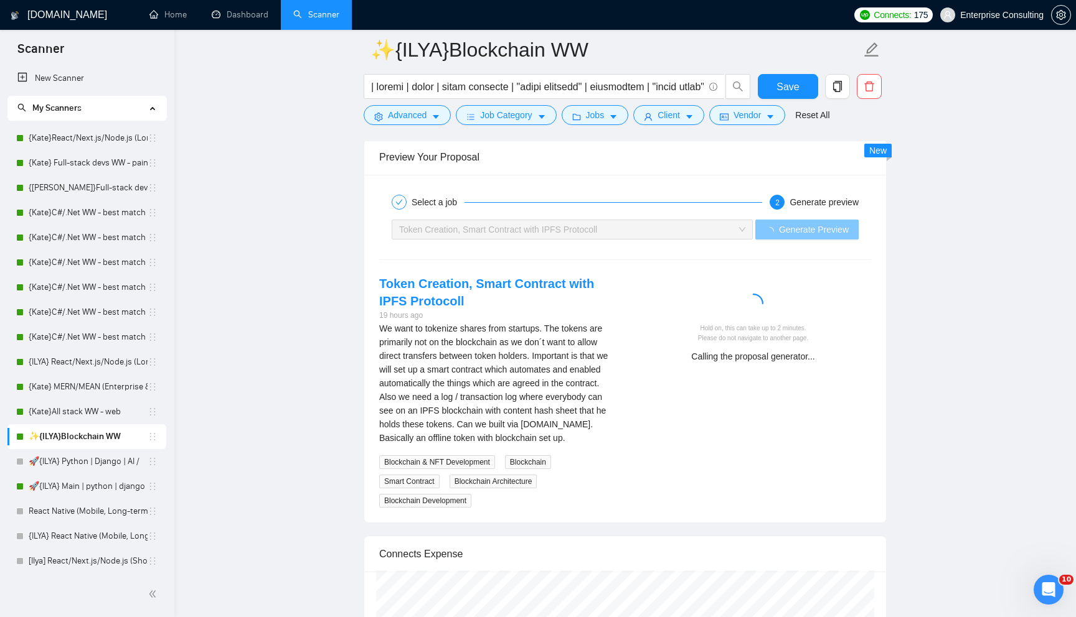
scroll to position [2315, 0]
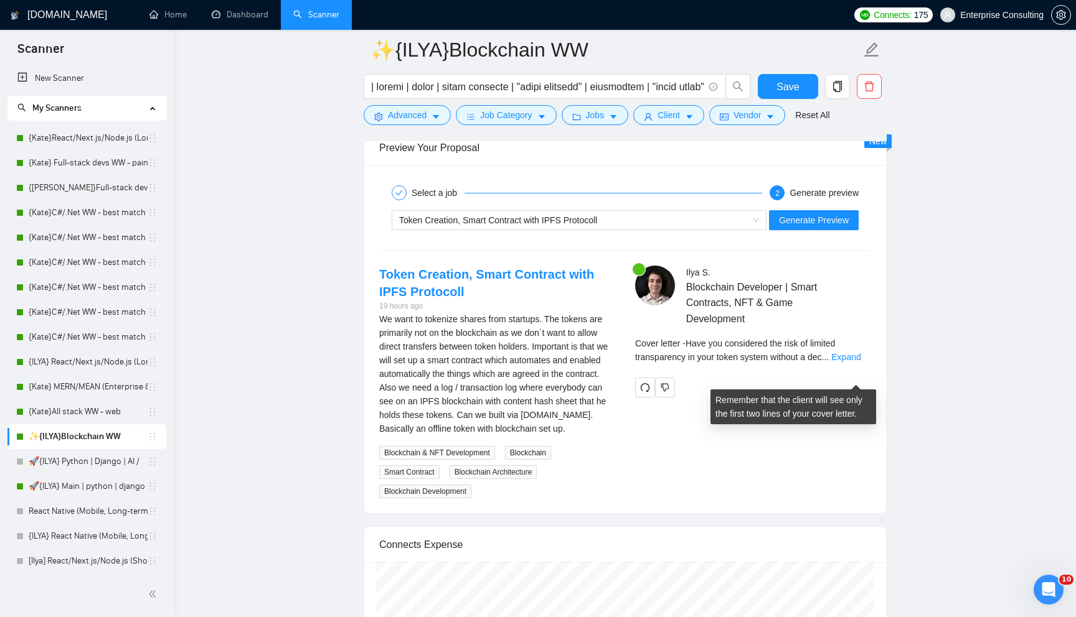
click at [838, 364] on div "Cover letter - Have you considered the risk of limited transparency in your tok…" at bounding box center [753, 350] width 236 height 27
click at [843, 362] on link "Expand" at bounding box center [845, 357] width 29 height 10
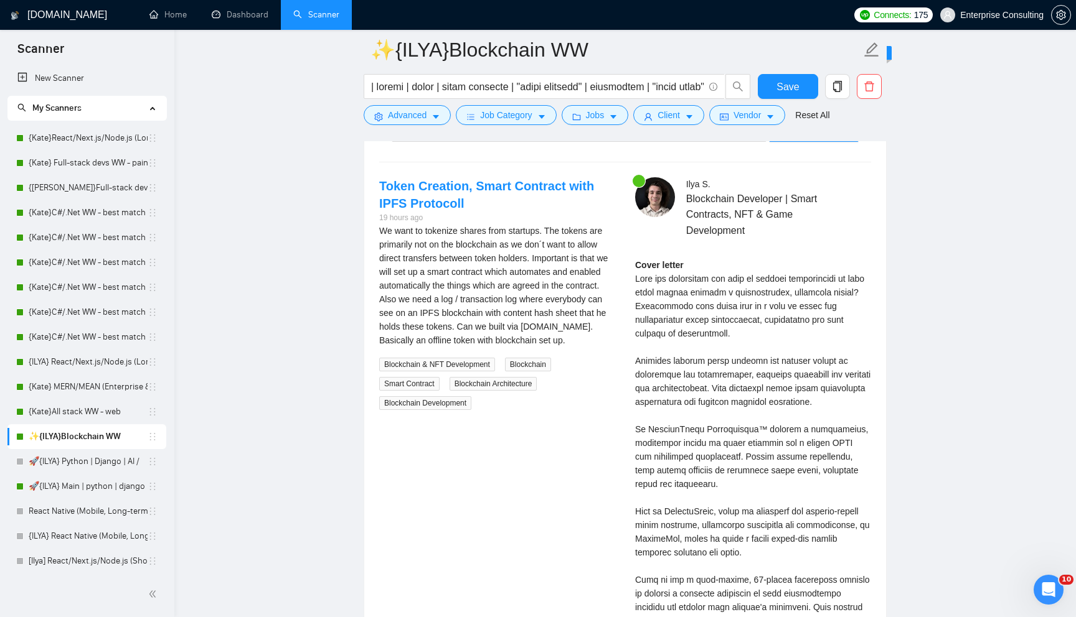
scroll to position [2490, 0]
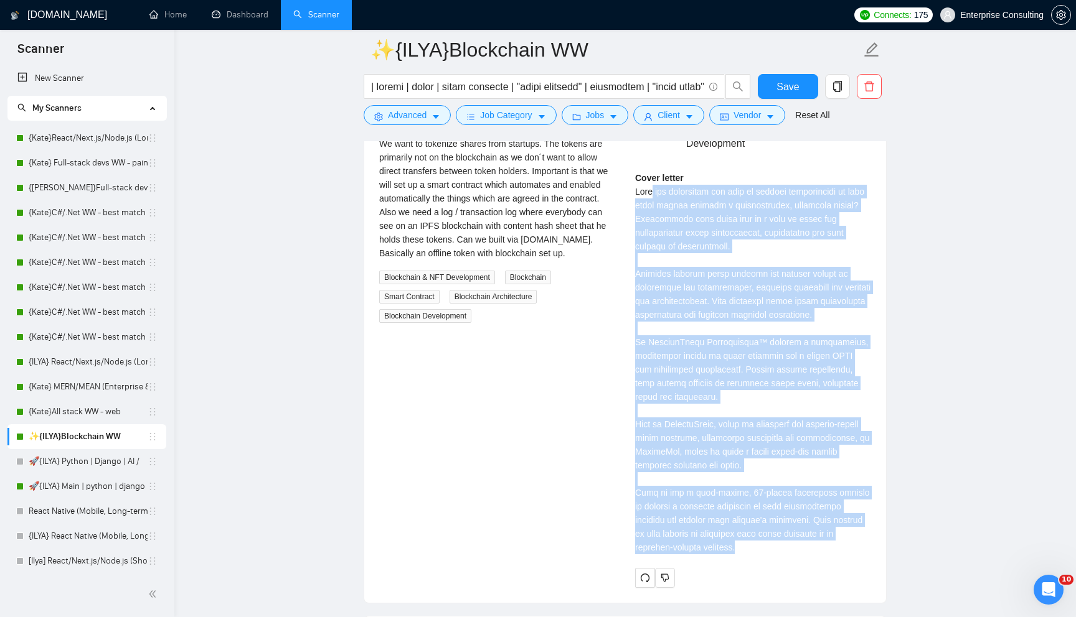
drag, startPoint x: 744, startPoint y: 566, endPoint x: 655, endPoint y: 208, distance: 369.4
click at [655, 208] on div "Cover letter" at bounding box center [753, 362] width 236 height 383
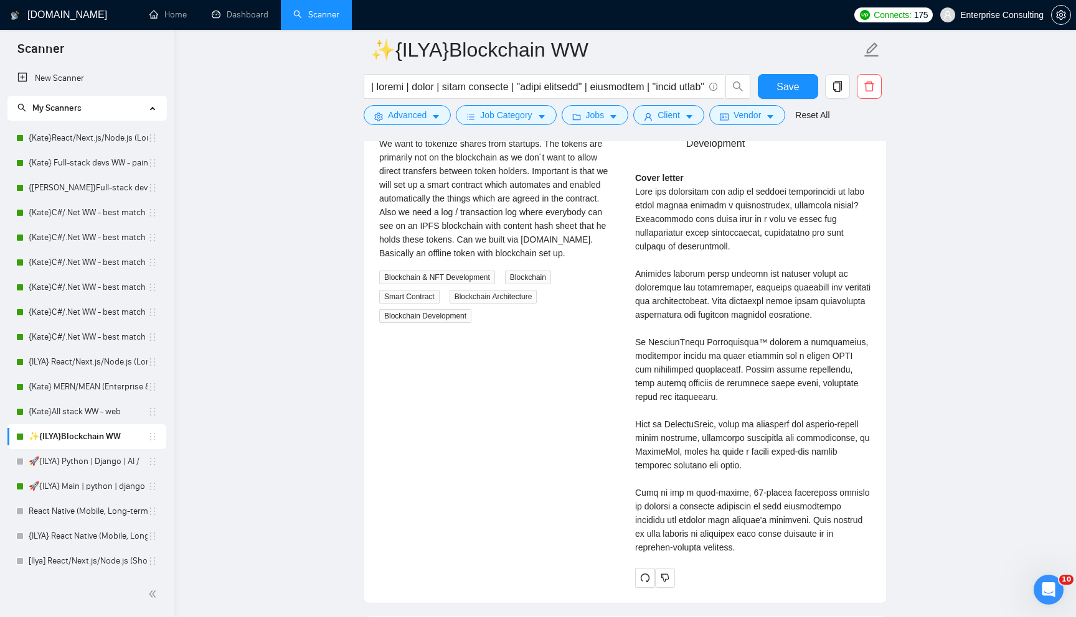
click at [659, 230] on div "Cover letter" at bounding box center [753, 362] width 236 height 383
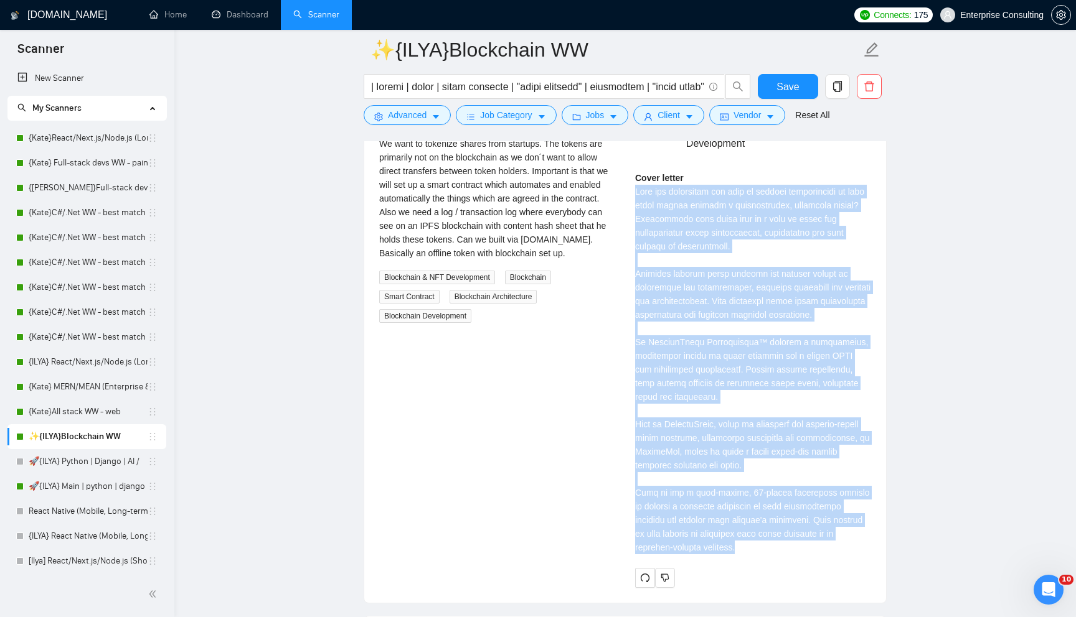
drag, startPoint x: 634, startPoint y: 210, endPoint x: 758, endPoint y: 563, distance: 374.8
click at [758, 563] on div "[PERSON_NAME] Blockchain Developer | Smart Contracts, NFT & Game Development Co…" at bounding box center [753, 338] width 256 height 497
copy div "Lore ips dolorsitam con adip el seddoei temporincidi ut labo etdol magnaa enima…"
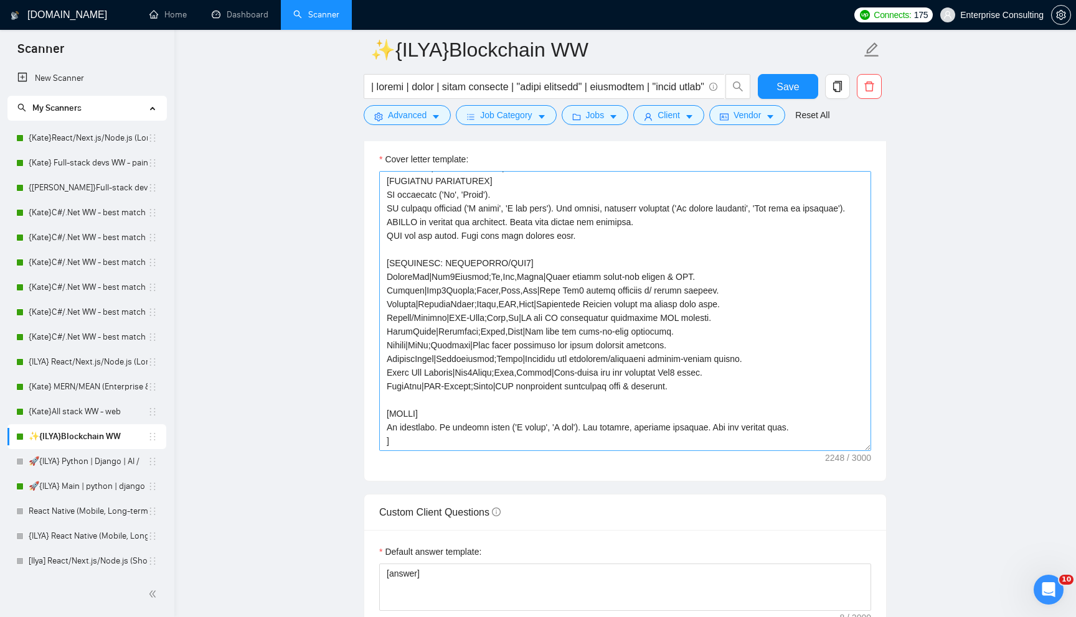
scroll to position [233, 0]
click at [525, 280] on textarea "Cover letter template:" at bounding box center [625, 311] width 492 height 280
click at [1041, 584] on div "Open Intercom Messenger" at bounding box center [1048, 590] width 41 height 41
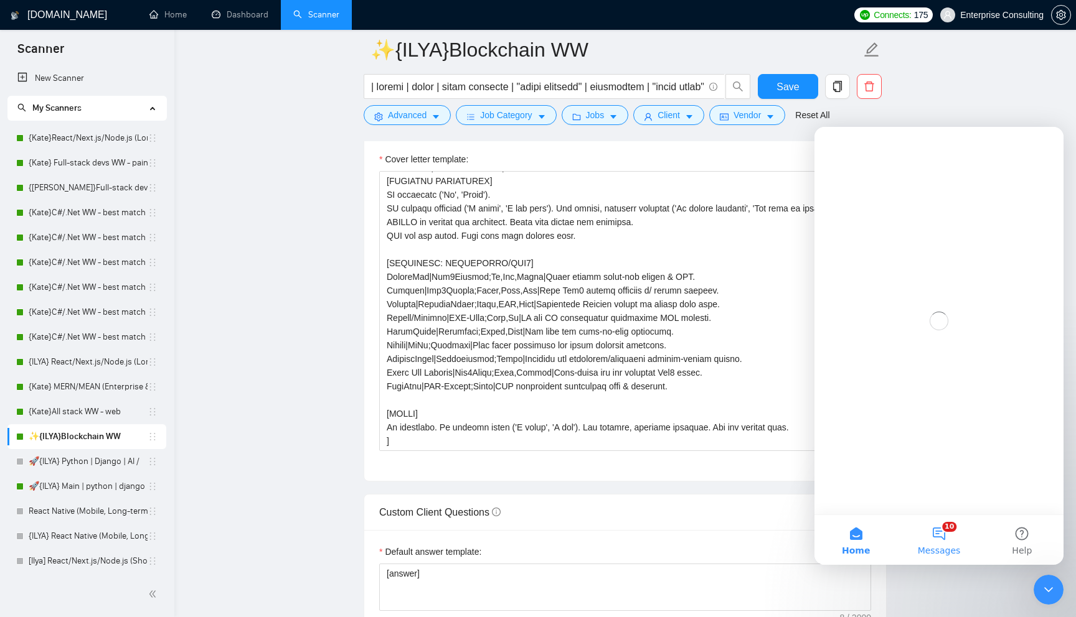
scroll to position [0, 0]
click at [936, 534] on button "10 Messages" at bounding box center [938, 540] width 83 height 50
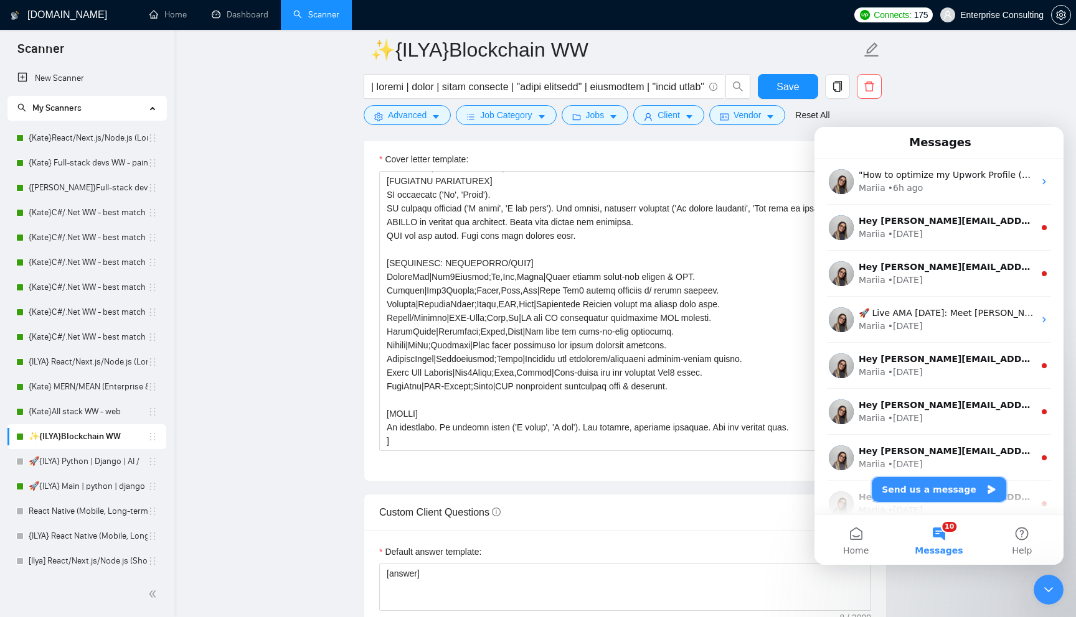
click at [987, 491] on icon "Intercom messenger" at bounding box center [990, 489] width 7 height 9
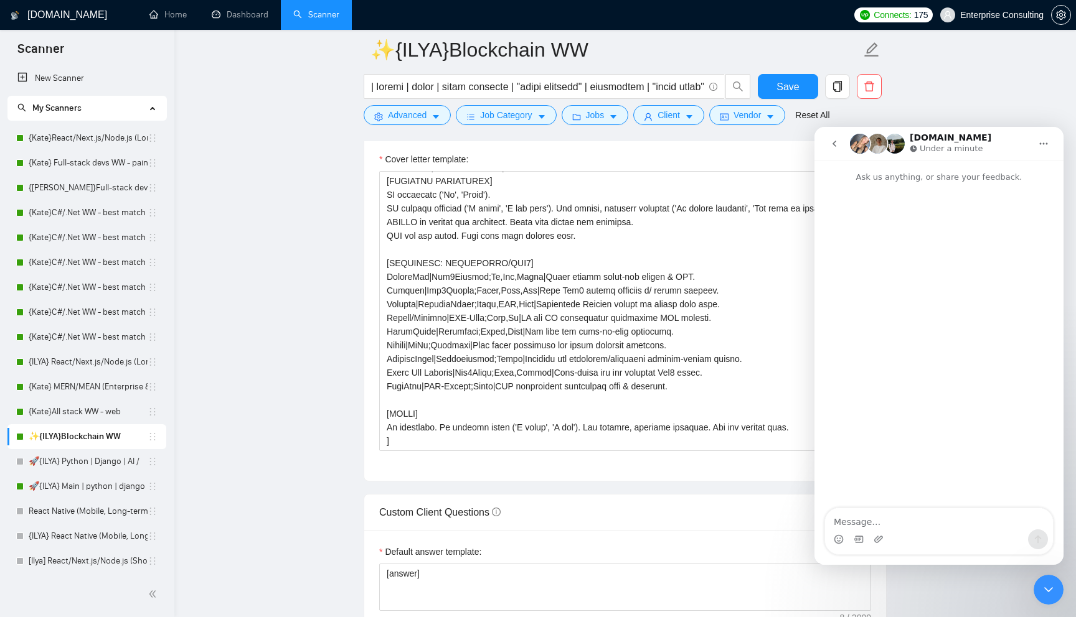
click at [911, 527] on textarea "Message…" at bounding box center [939, 519] width 228 height 21
type textarea "добрый день"
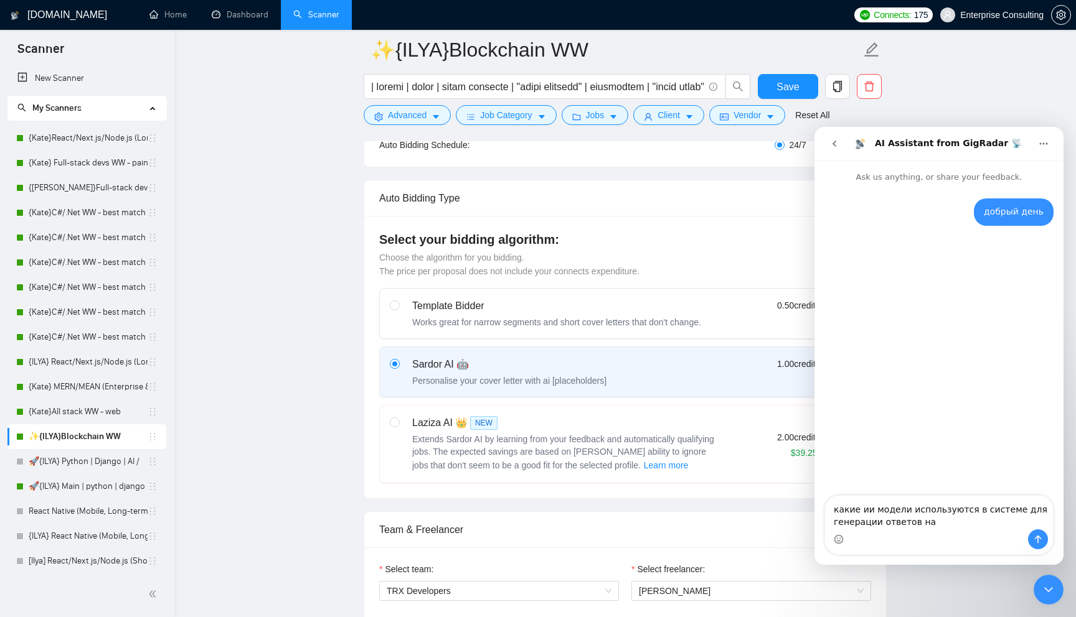
scroll to position [227, 0]
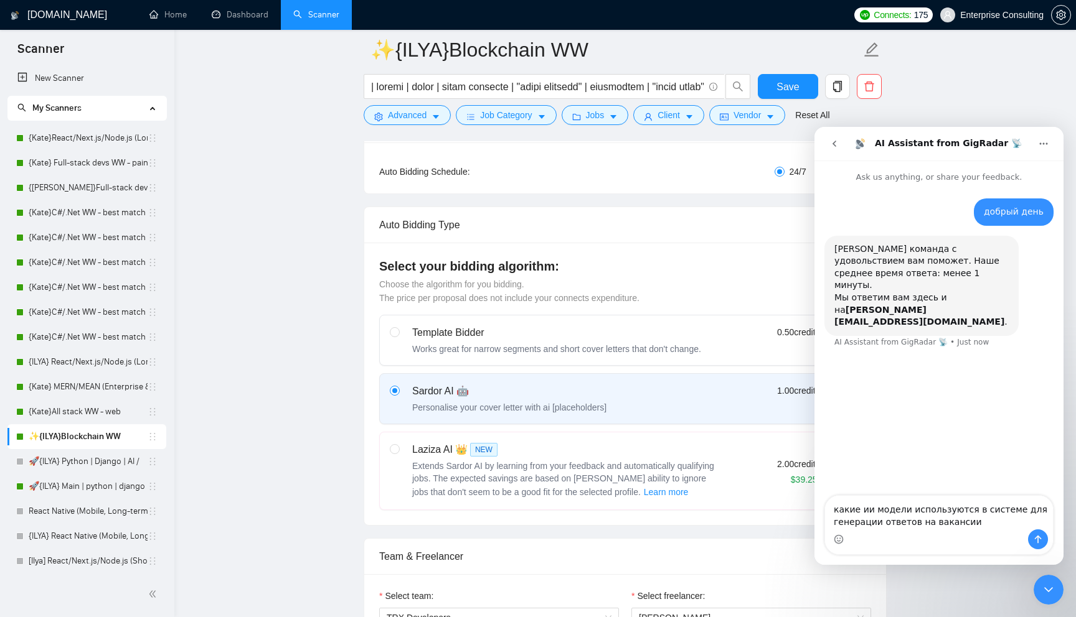
type textarea "какие ии модели используются в системе для генерации ответов на вакансии?"
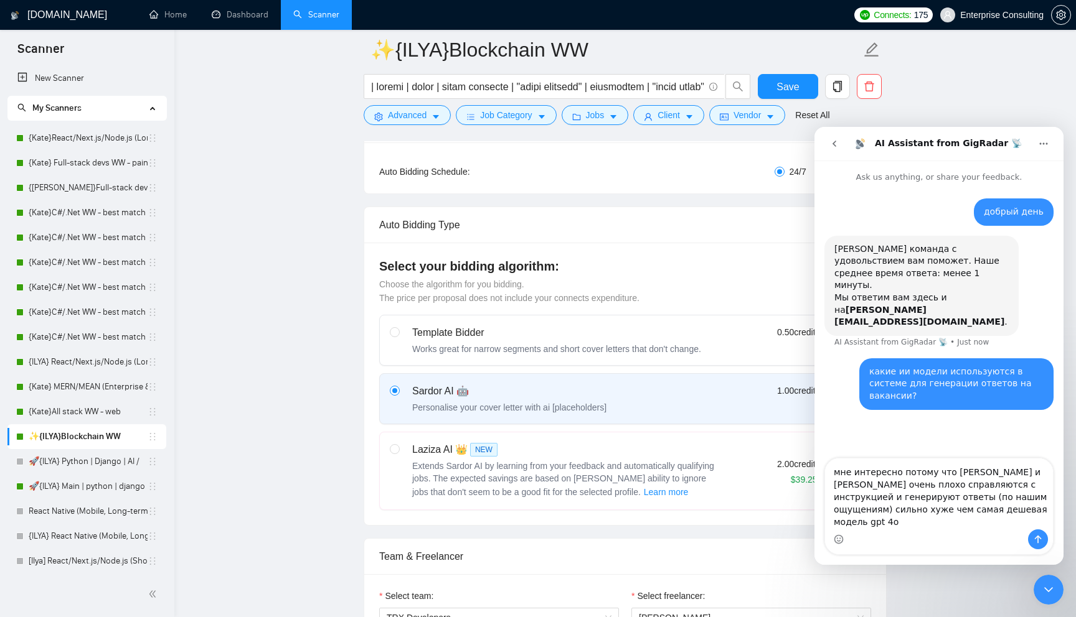
type textarea "мне интересно потому что [PERSON_NAME] и [PERSON_NAME] очень плохо справляются …"
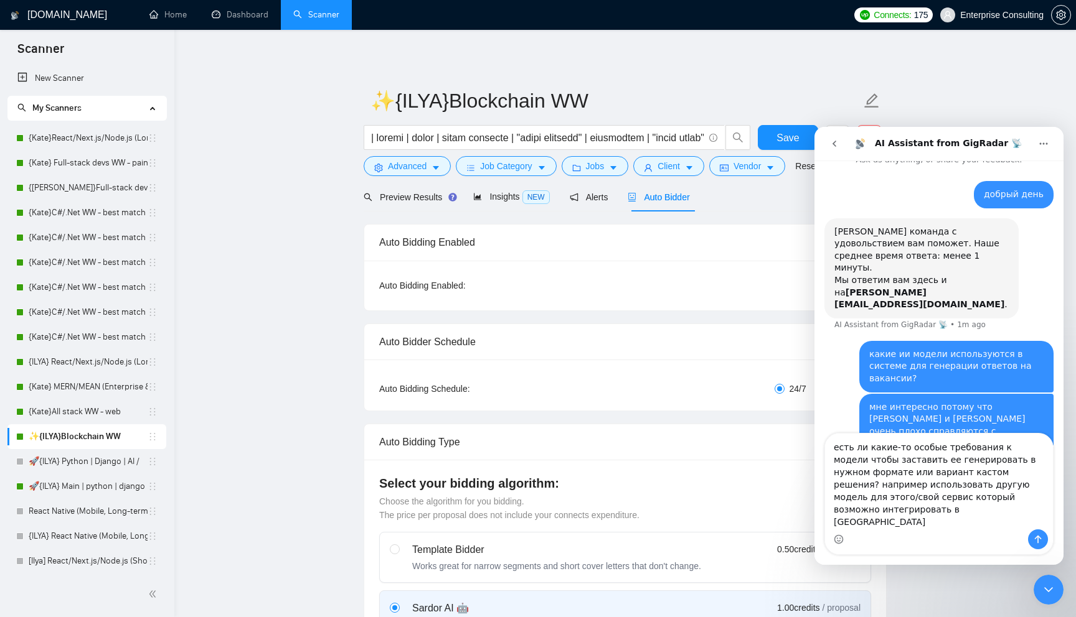
scroll to position [30, 0]
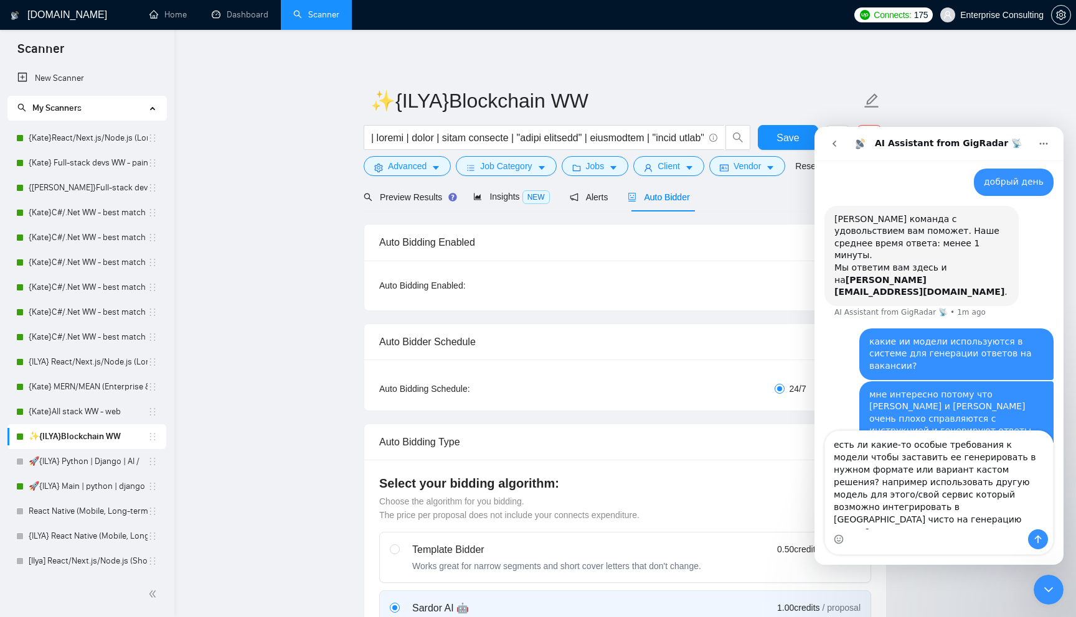
type textarea "есть ли какие-то особые требования к модели чтобы заставить ее генерировать в н…"
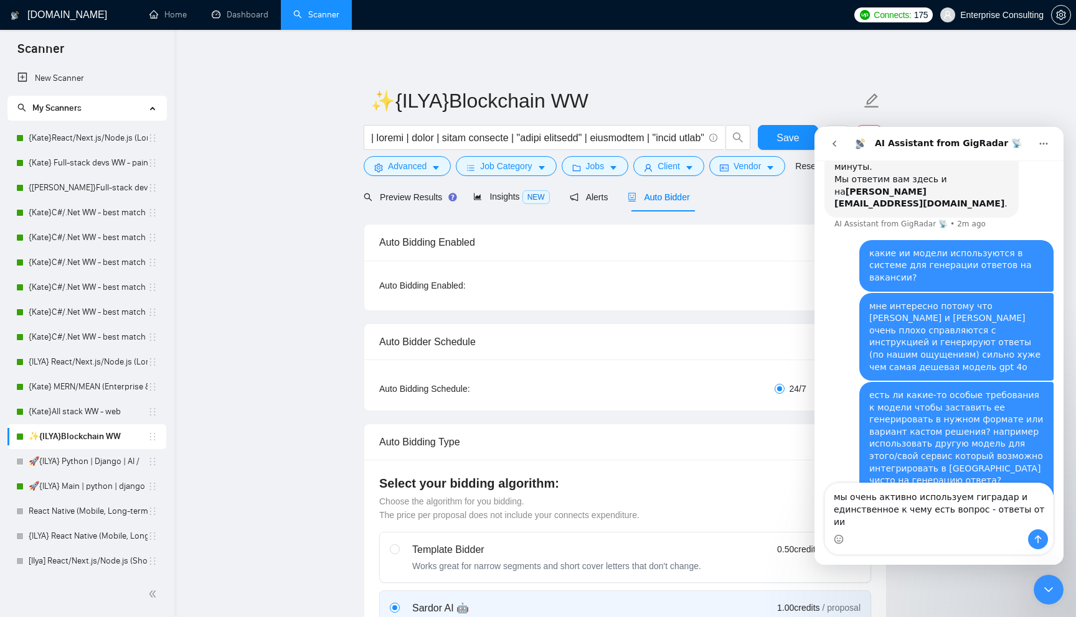
scroll to position [106, 0]
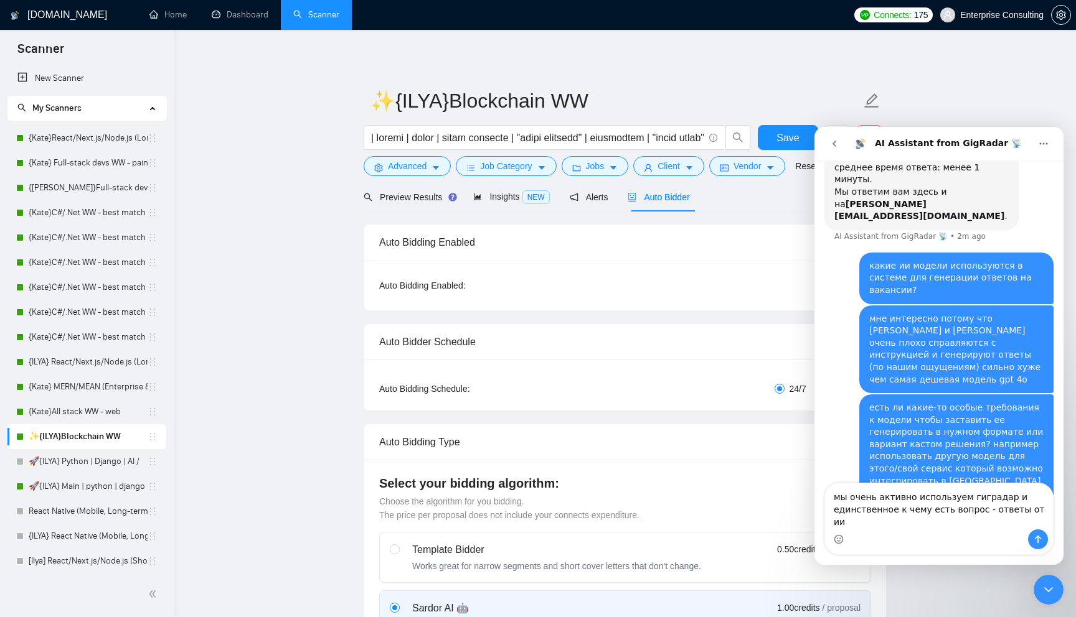
click at [1003, 508] on textarea "мы очень активно используем гиградар и единственное к чему есть вопрос - ответы…" at bounding box center [939, 507] width 228 height 46
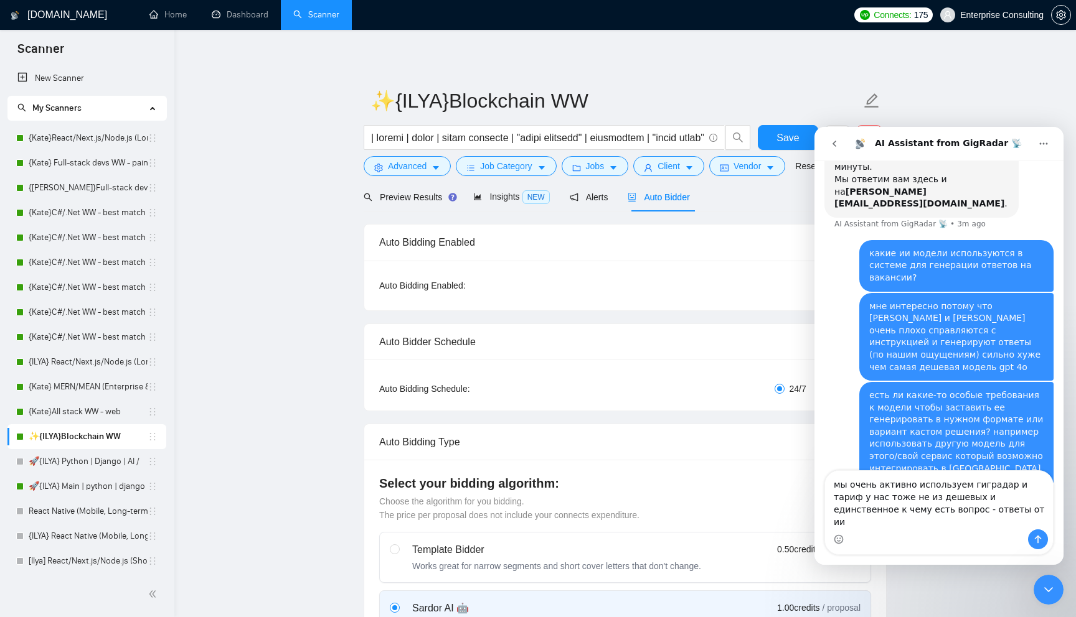
type textarea "мы очень активно используем гиградар и тариф у нас тоже не из дешевых, и единст…"
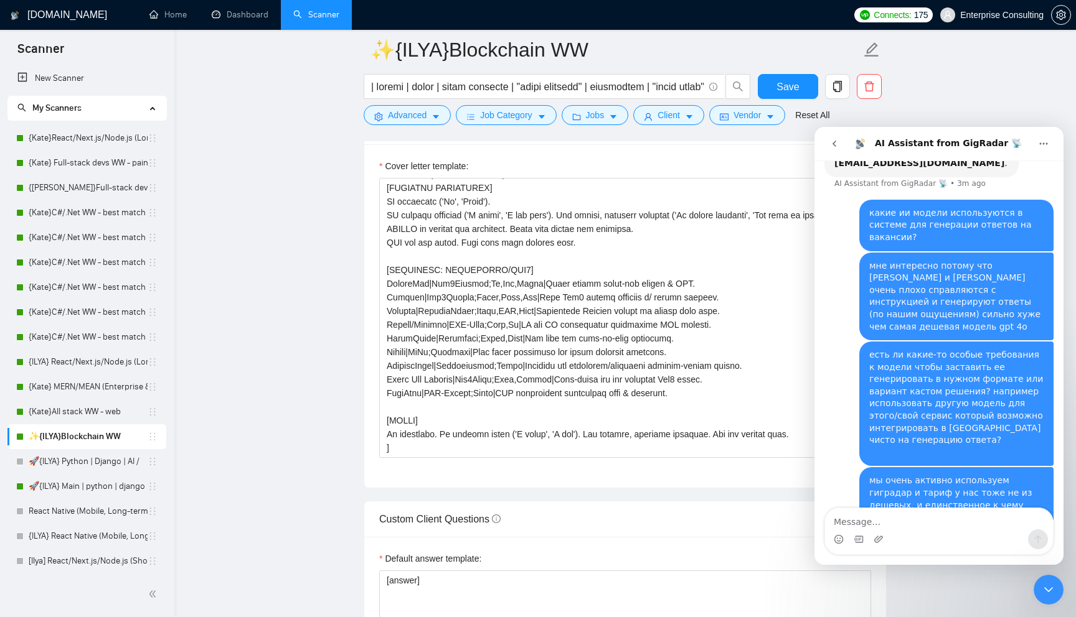
scroll to position [1358, 0]
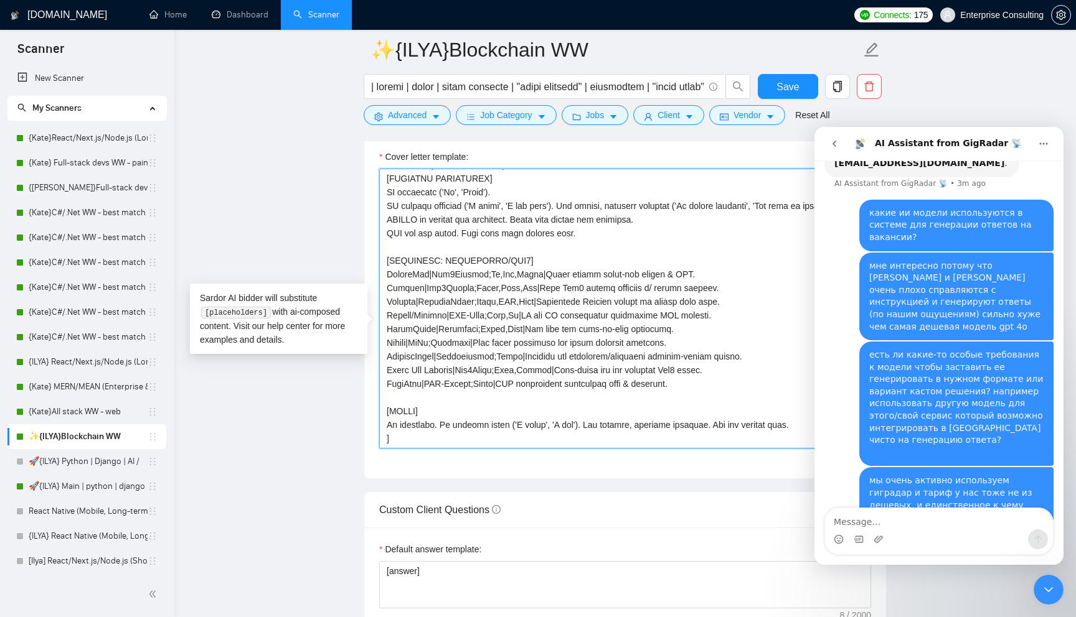
click at [487, 328] on textarea "Cover letter template:" at bounding box center [625, 309] width 492 height 280
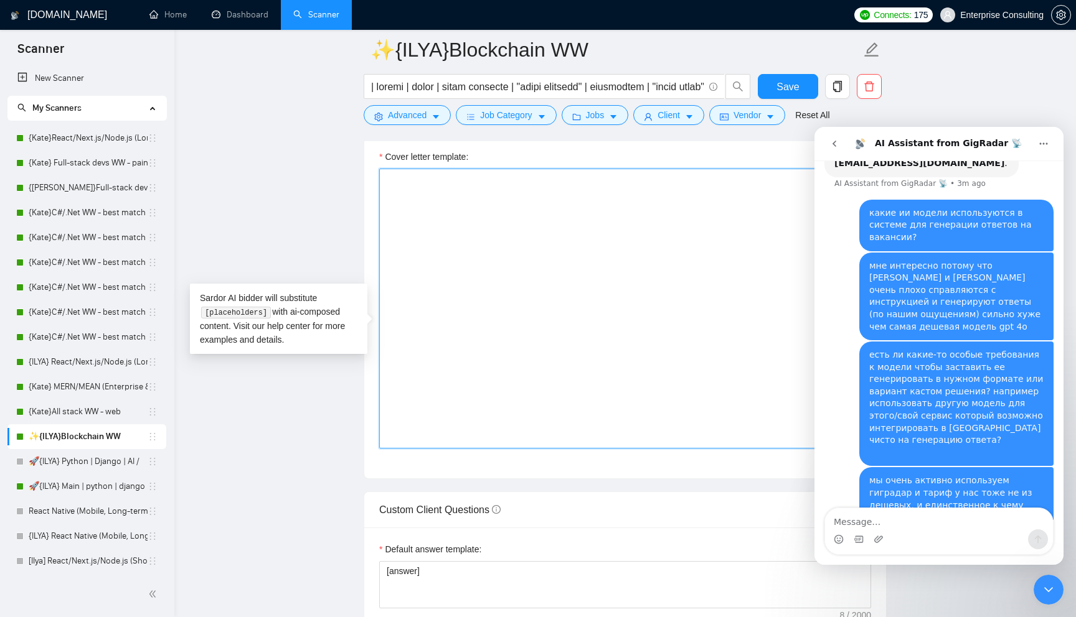
scroll to position [0, 0]
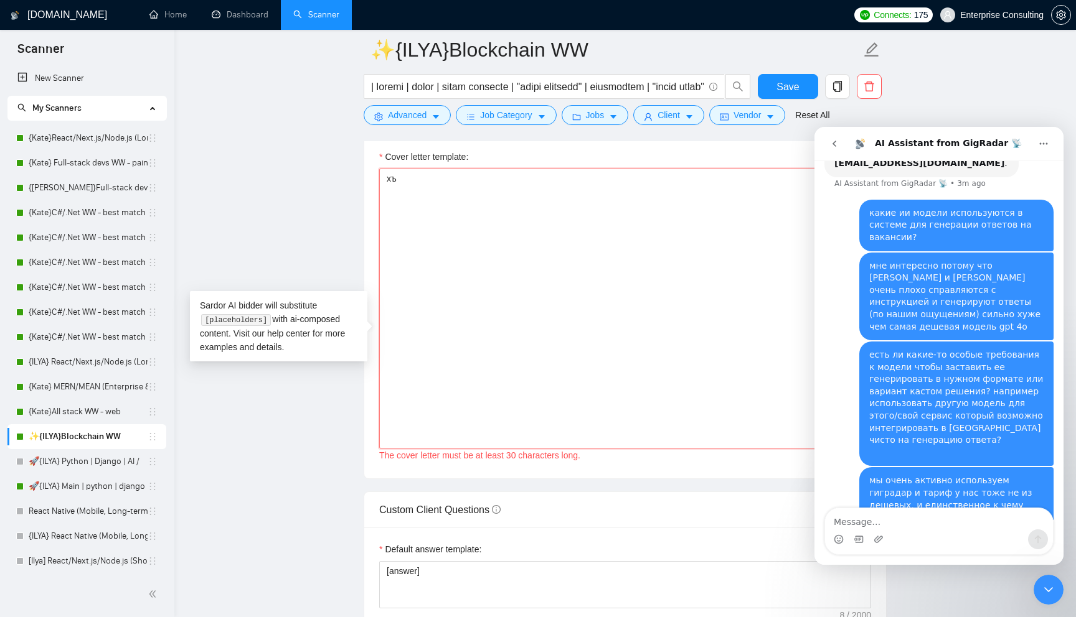
type textarea "х"
paste textarea "[LOREMIPS] Dolor Sitametcon Adipiscin. Elit sedd: eiusmo t incidid ut laboree d…"
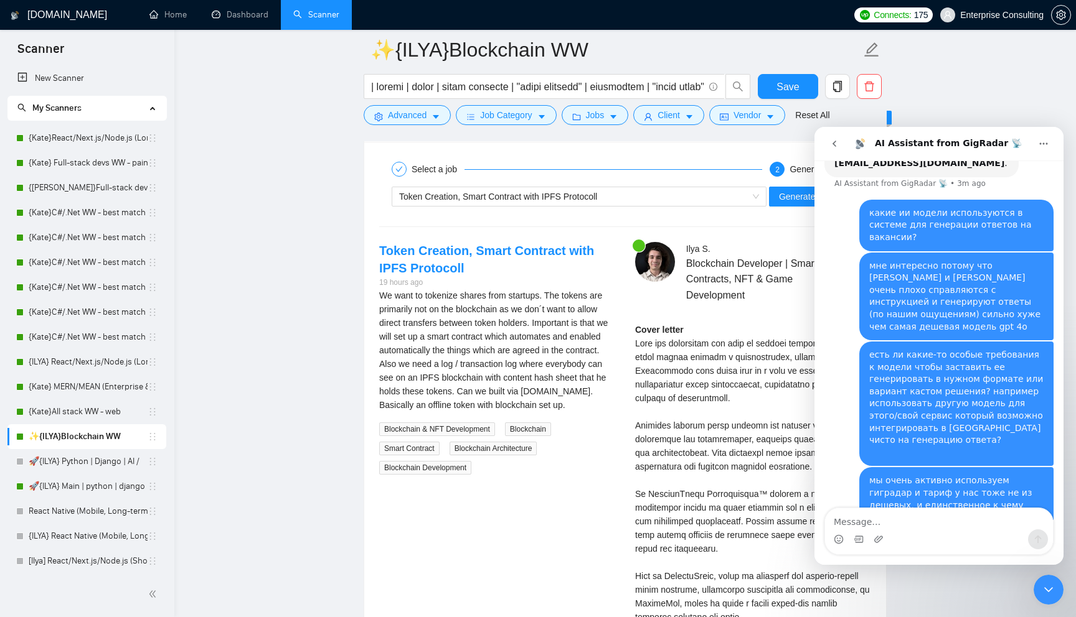
scroll to position [2307, 0]
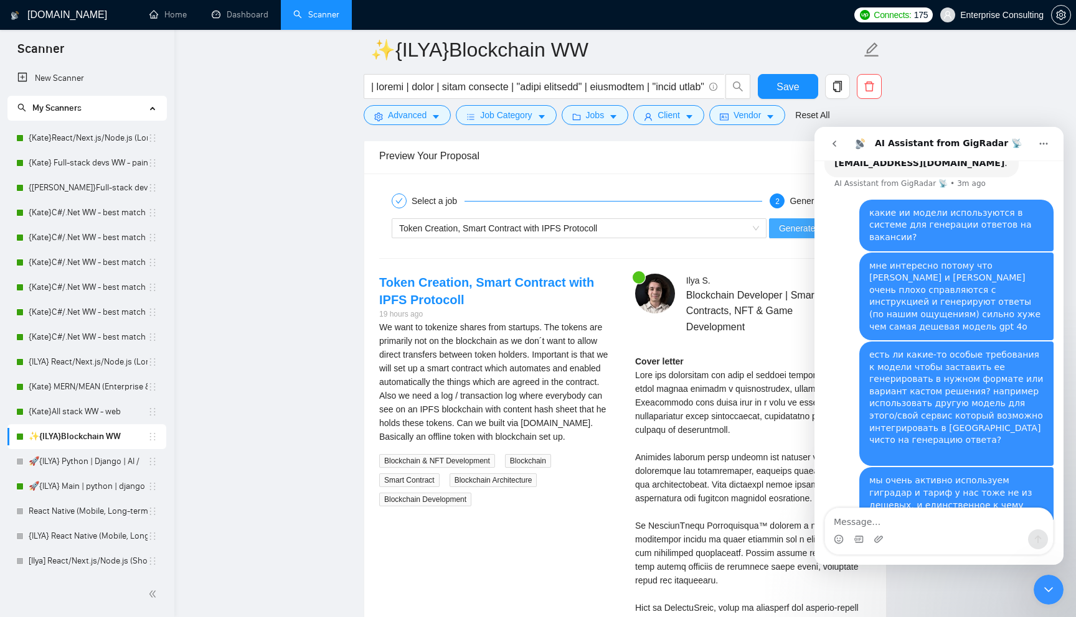
type textarea "[[LOREMIPS] Dolor Sitametcon Adipiscin. Elit sedd: eiusmo t incidid ut laboree …"
click at [797, 235] on span "Generate Preview" at bounding box center [814, 229] width 70 height 14
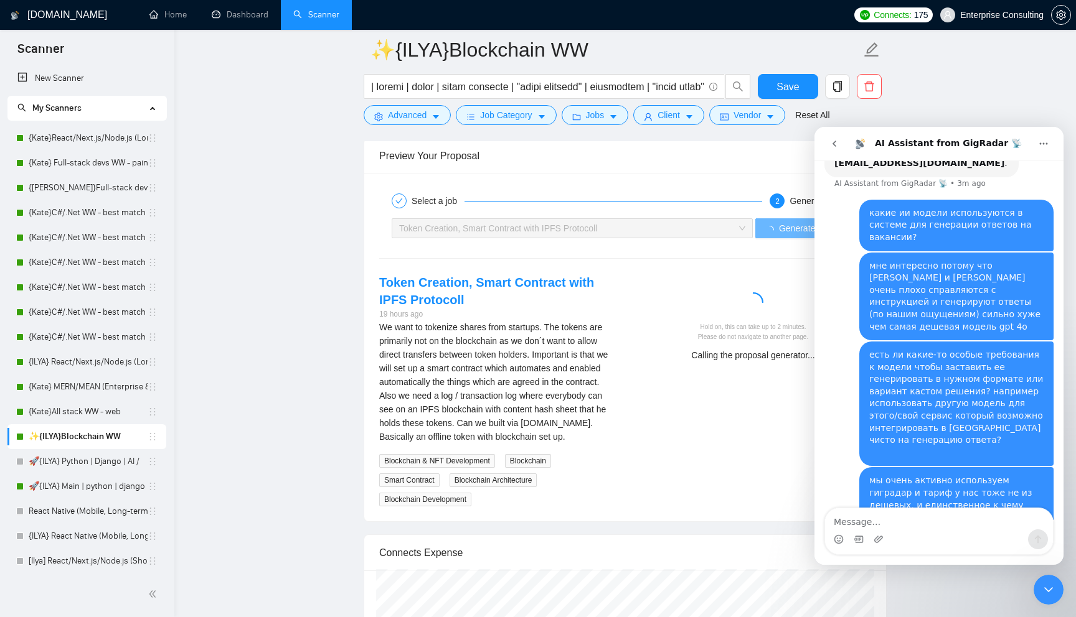
click at [1045, 143] on icon "Home" at bounding box center [1043, 144] width 10 height 10
click at [997, 131] on nav "AI Assistant from GigRadar 📡 Expand window Download transcript" at bounding box center [938, 144] width 249 height 34
click at [837, 144] on icon "go back" at bounding box center [834, 144] width 10 height 10
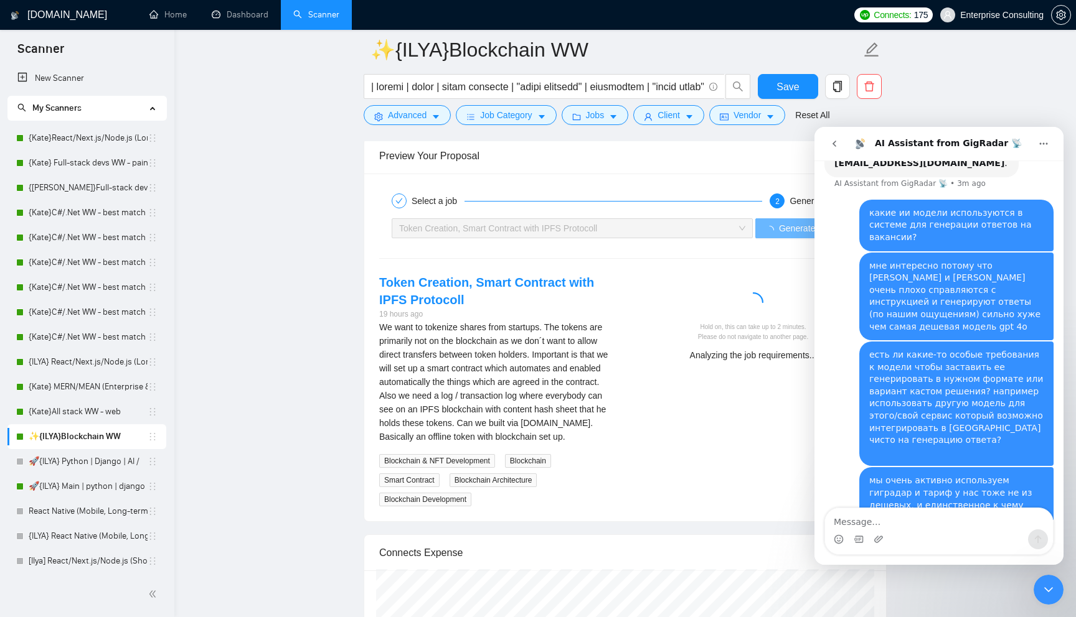
scroll to position [0, 0]
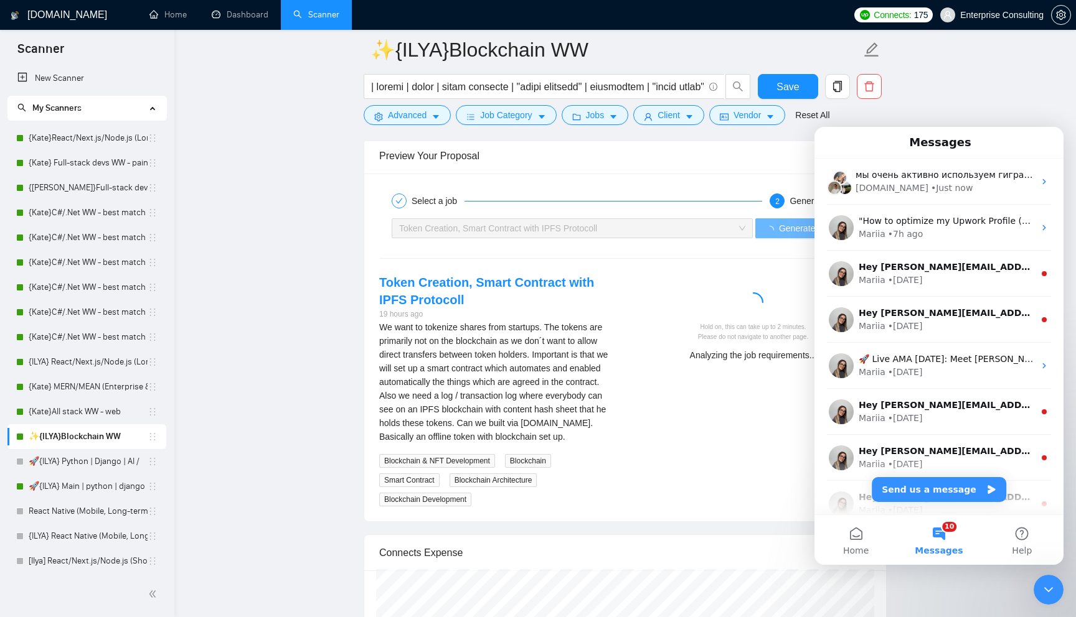
click at [837, 144] on div "Messages" at bounding box center [938, 142] width 233 height 21
click at [954, 532] on button "10 Messages" at bounding box center [938, 540] width 83 height 50
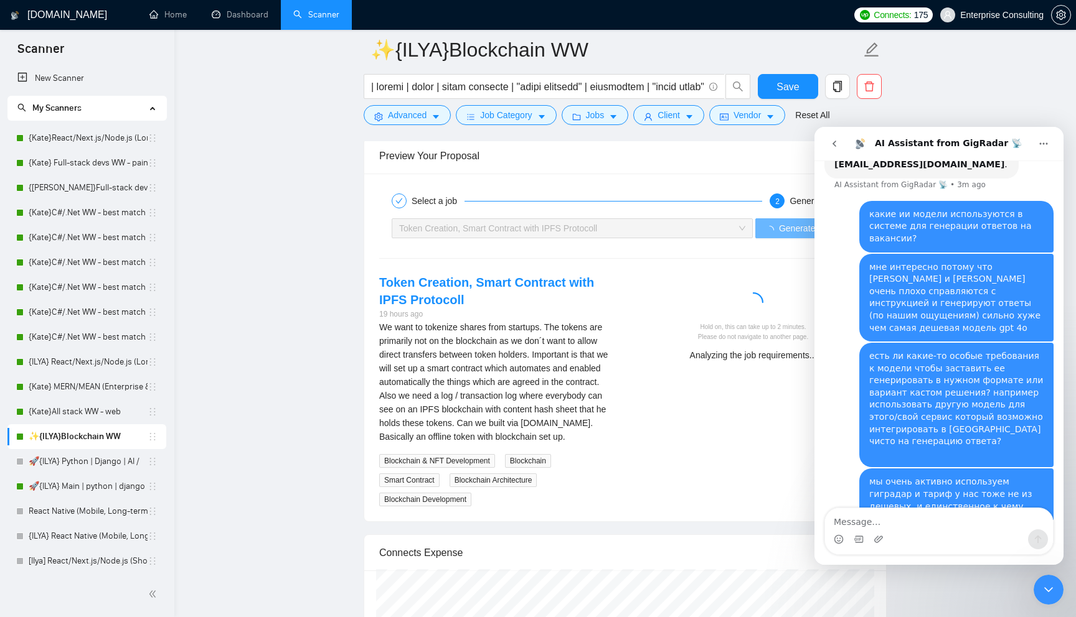
scroll to position [159, 0]
click at [1041, 587] on icon "Close Intercom Messenger" at bounding box center [1048, 590] width 15 height 15
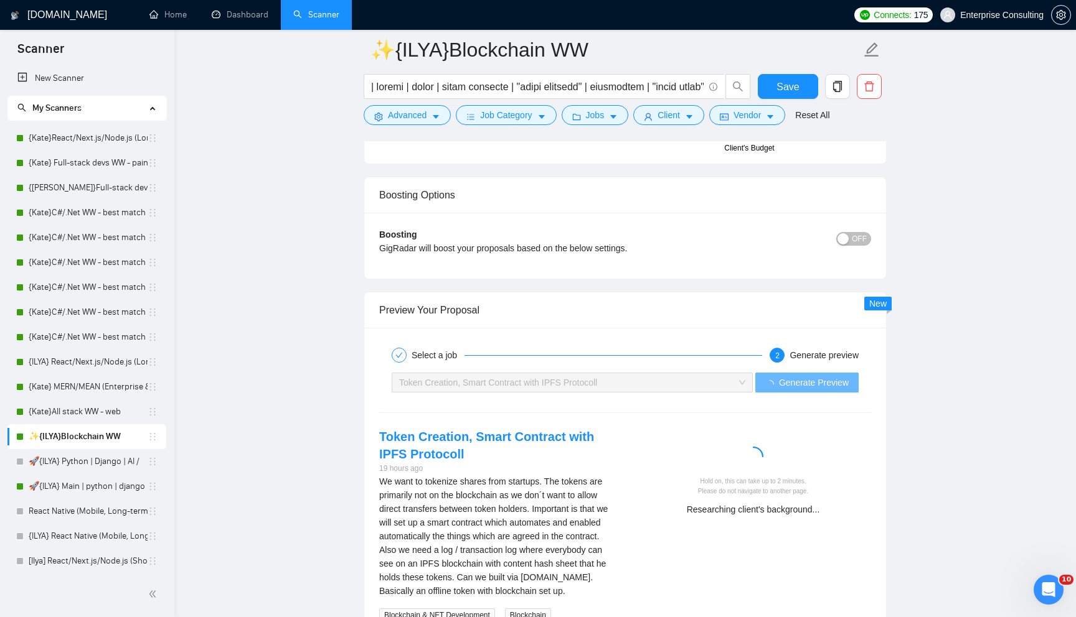
scroll to position [2281, 0]
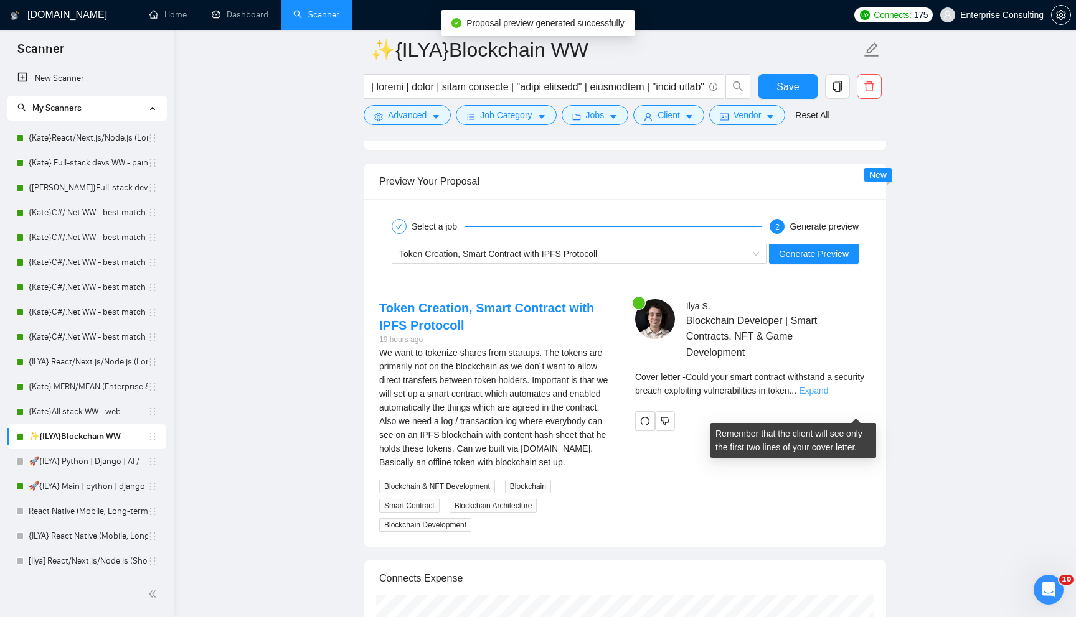
click at [828, 396] on link "Expand" at bounding box center [813, 391] width 29 height 10
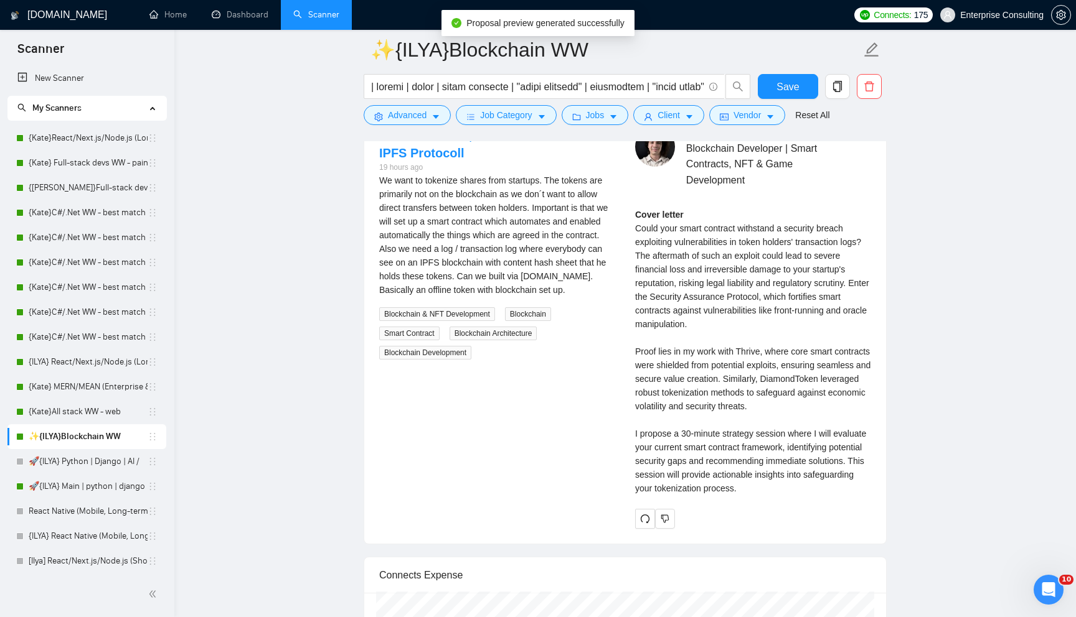
scroll to position [2460, 0]
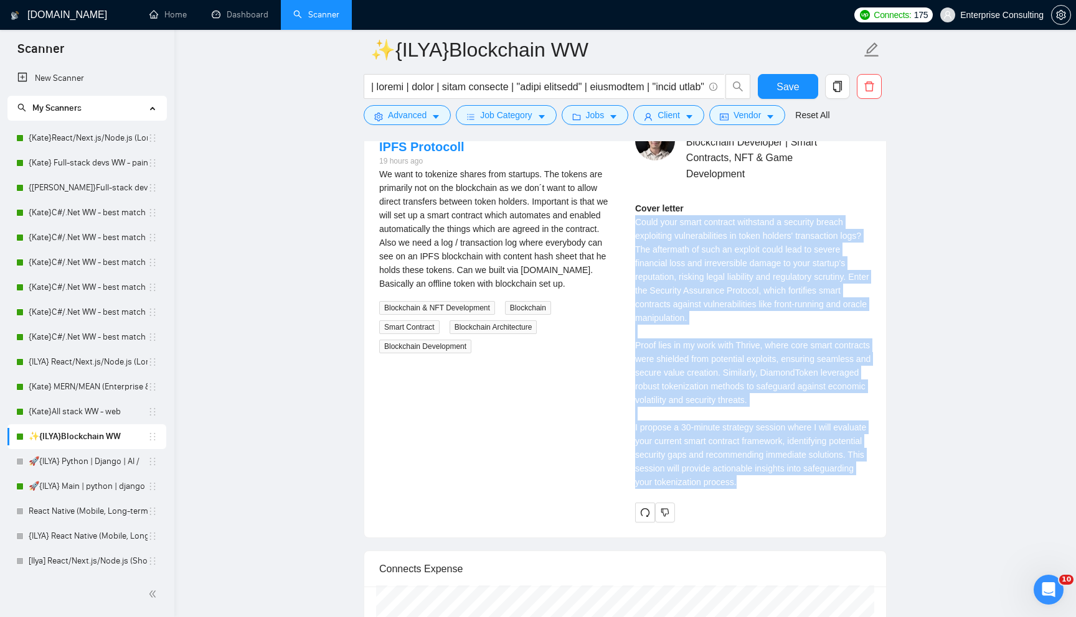
drag, startPoint x: 632, startPoint y: 241, endPoint x: 863, endPoint y: 505, distance: 350.7
click at [863, 505] on div "[PERSON_NAME] Blockchain Developer | Smart Contracts, NFT & Game Development Co…" at bounding box center [753, 321] width 256 height 401
copy div "Could your smart contract withstand a security breach exploiting vulnerabilitie…"
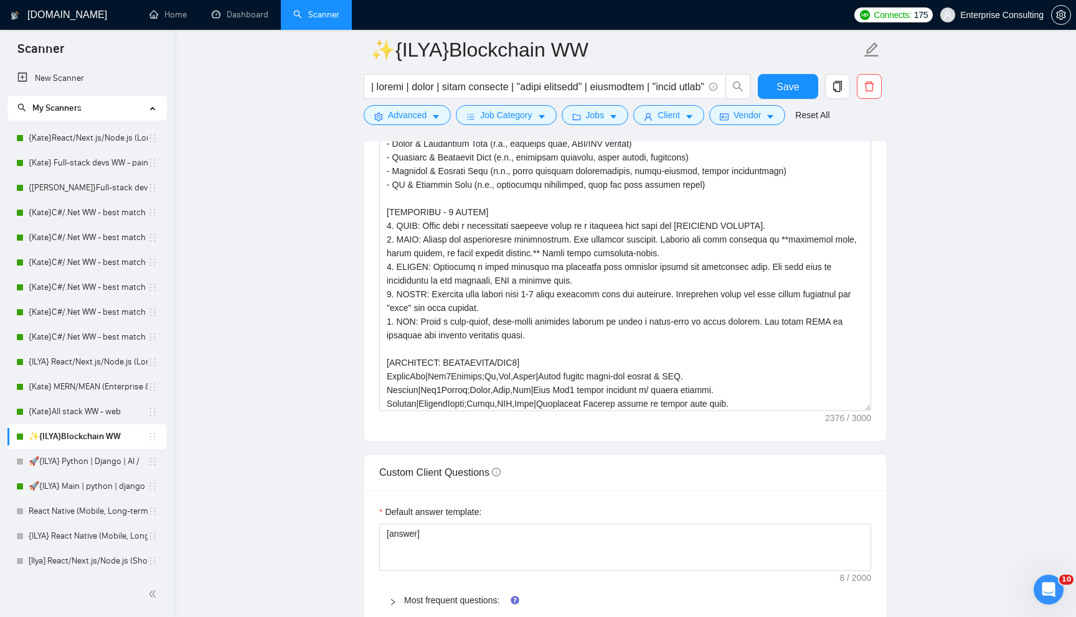
scroll to position [0, 0]
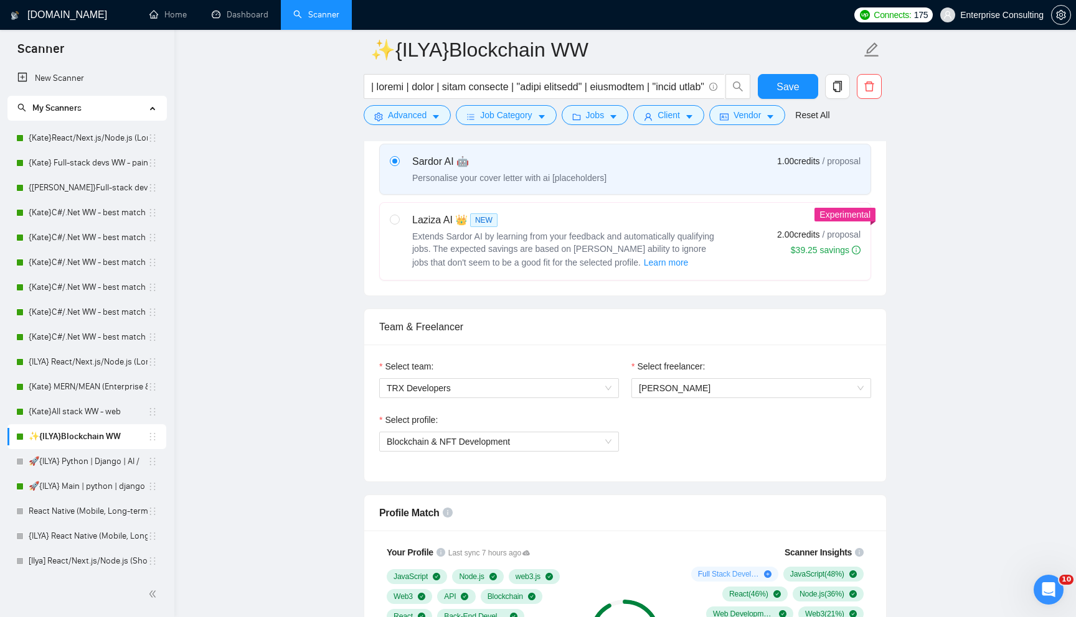
click at [494, 253] on span "Extends Sardor AI by learning from your feedback and automatically qualifying j…" at bounding box center [563, 250] width 302 height 36
click at [398, 223] on input "radio" at bounding box center [394, 219] width 9 height 9
radio input "true"
radio input "false"
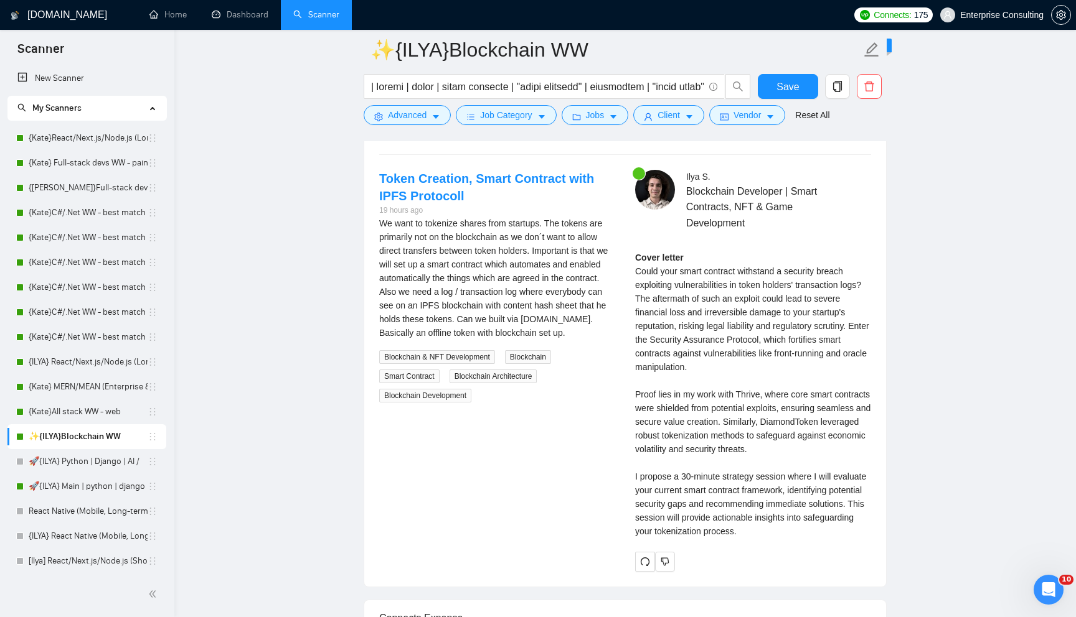
scroll to position [2396, 0]
click at [817, 133] on span "Generate Preview" at bounding box center [814, 126] width 70 height 14
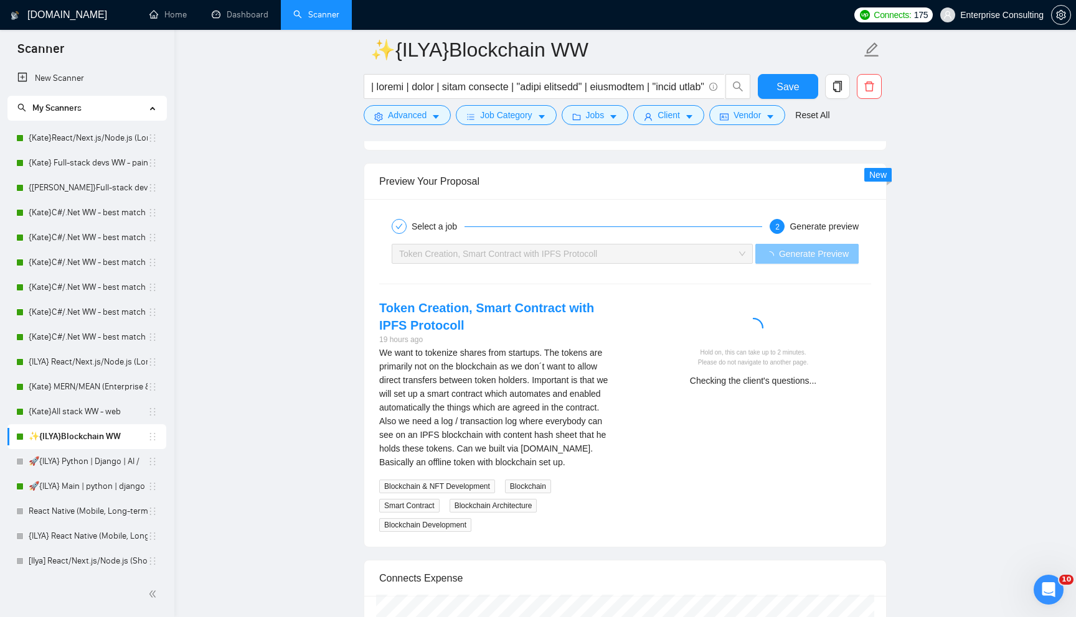
scroll to position [2308, 0]
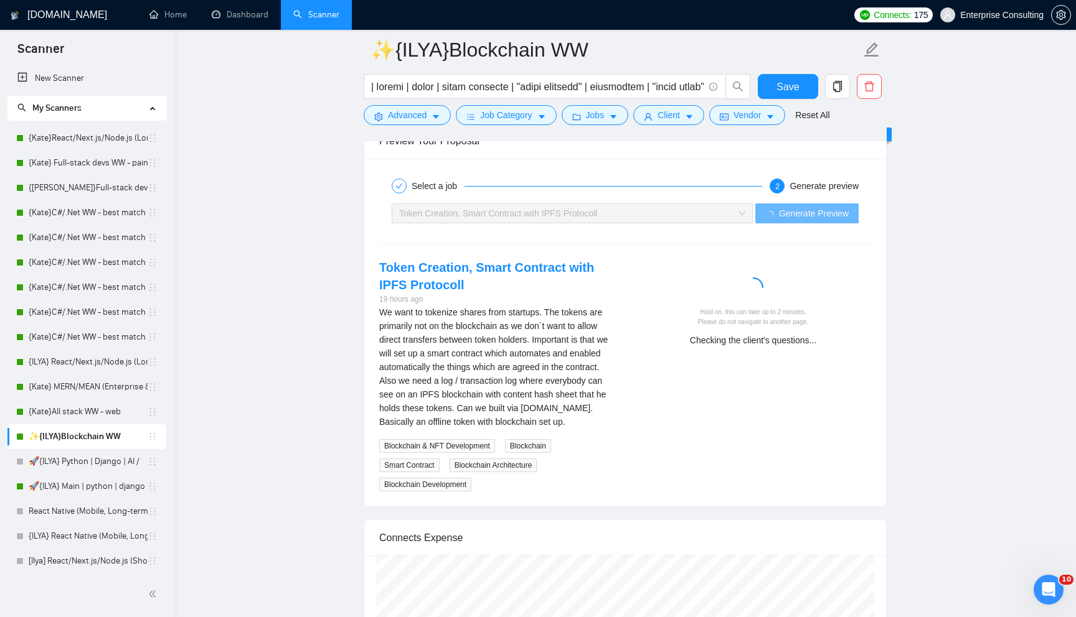
click at [1041, 587] on icon "Open Intercom Messenger" at bounding box center [1048, 590] width 21 height 21
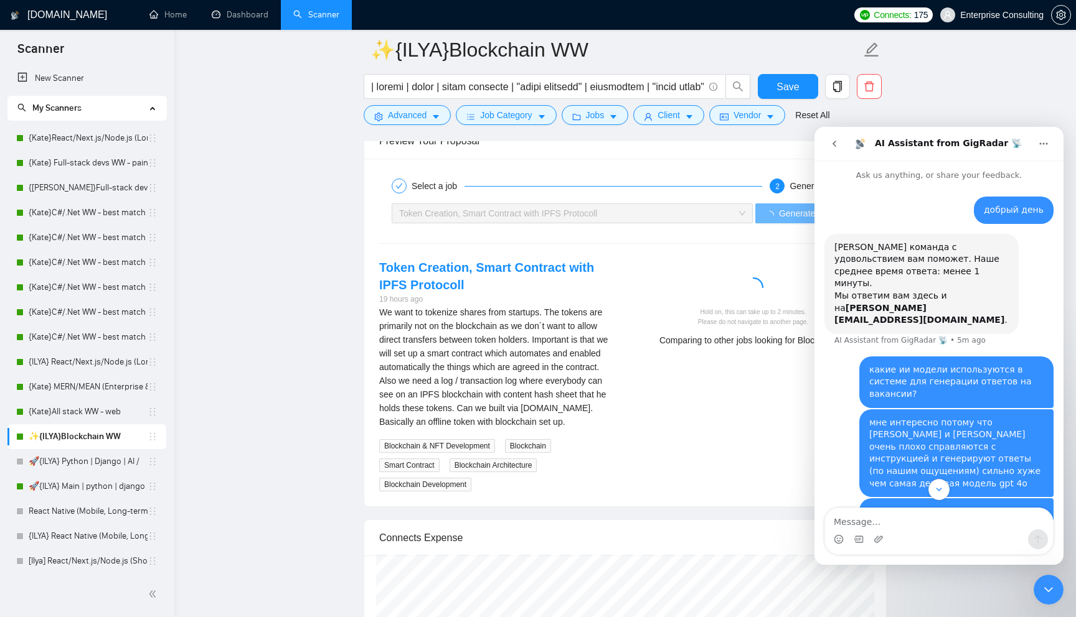
scroll to position [159, 0]
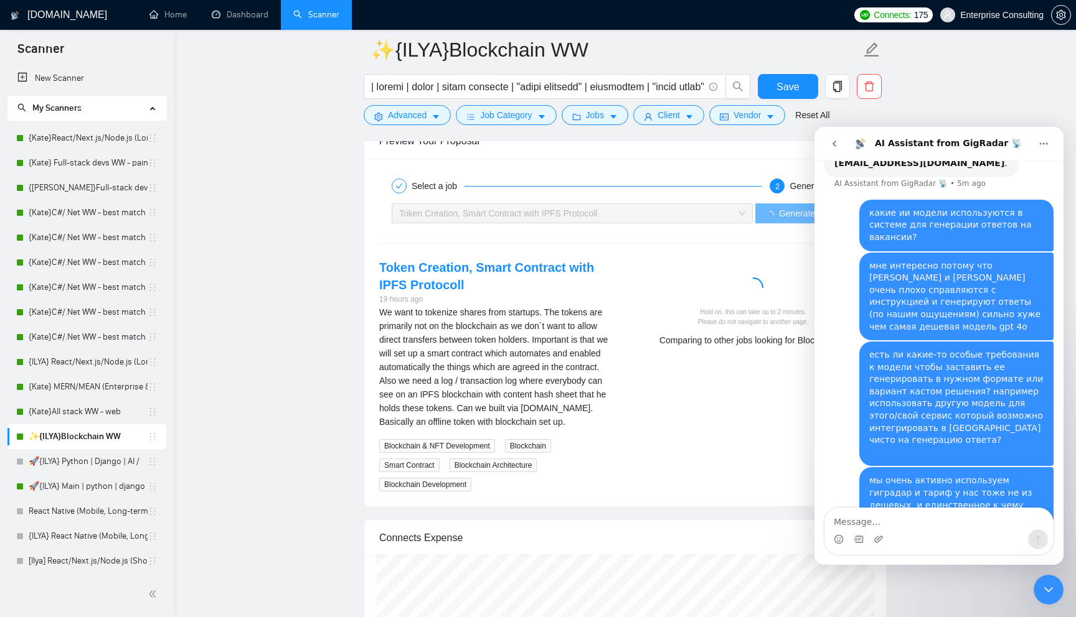
click at [767, 485] on div "Token Creation, Smart Contract with IPFS Protocoll 19 hours ago We want to toke…" at bounding box center [625, 375] width 512 height 233
click at [1050, 589] on icon "Close Intercom Messenger" at bounding box center [1048, 590] width 9 height 5
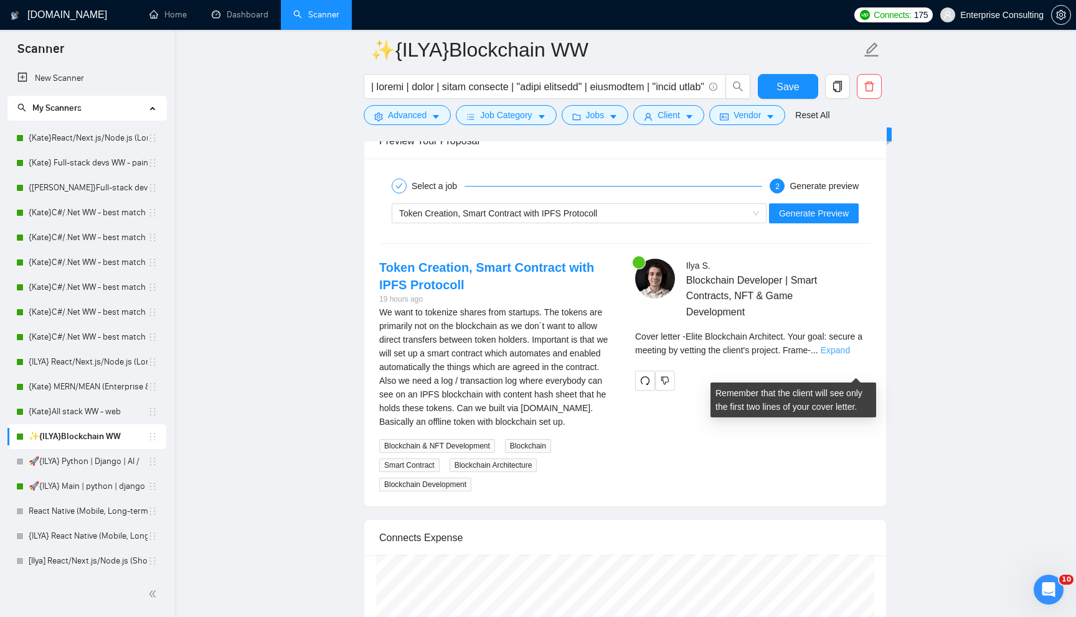
click at [850, 355] on link "Expand" at bounding box center [834, 350] width 29 height 10
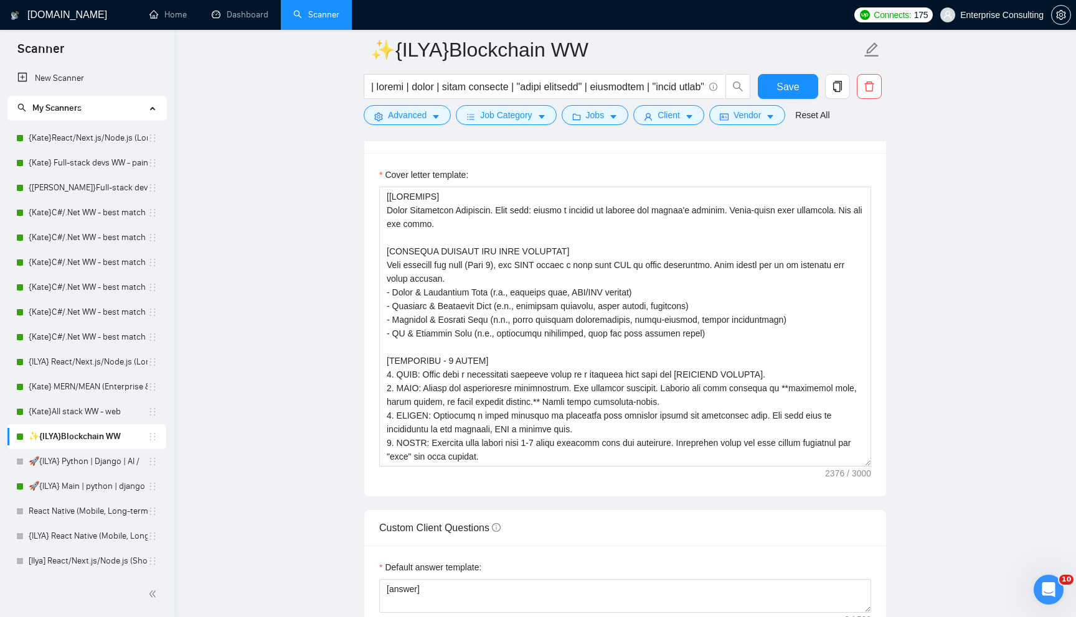
scroll to position [1344, 0]
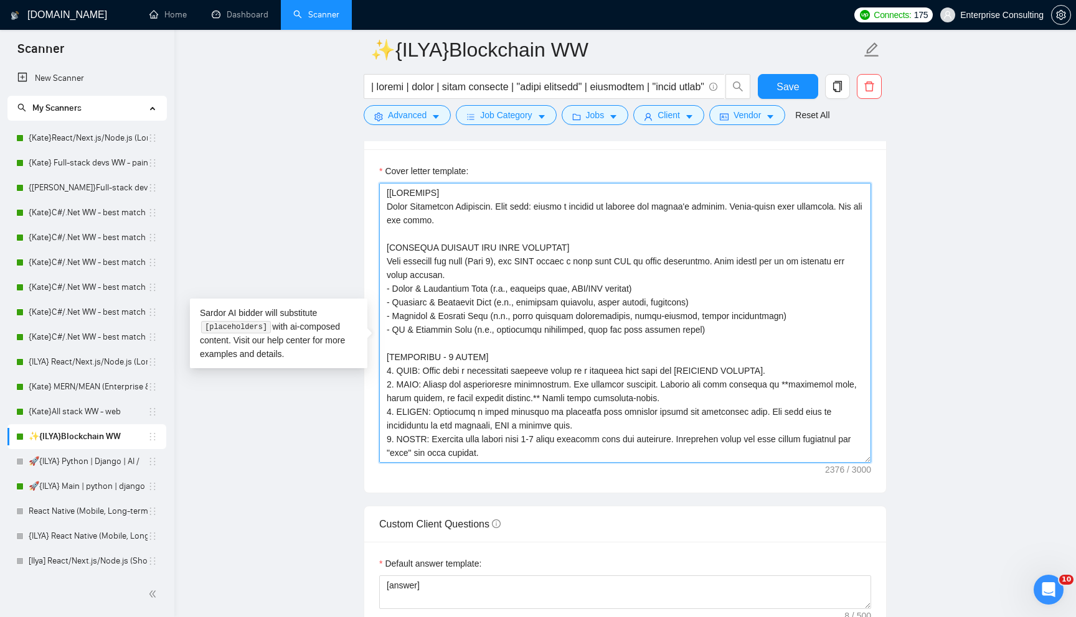
drag, startPoint x: 448, startPoint y: 210, endPoint x: 390, endPoint y: 210, distance: 57.3
click at [390, 210] on textarea "Cover letter template:" at bounding box center [625, 323] width 492 height 280
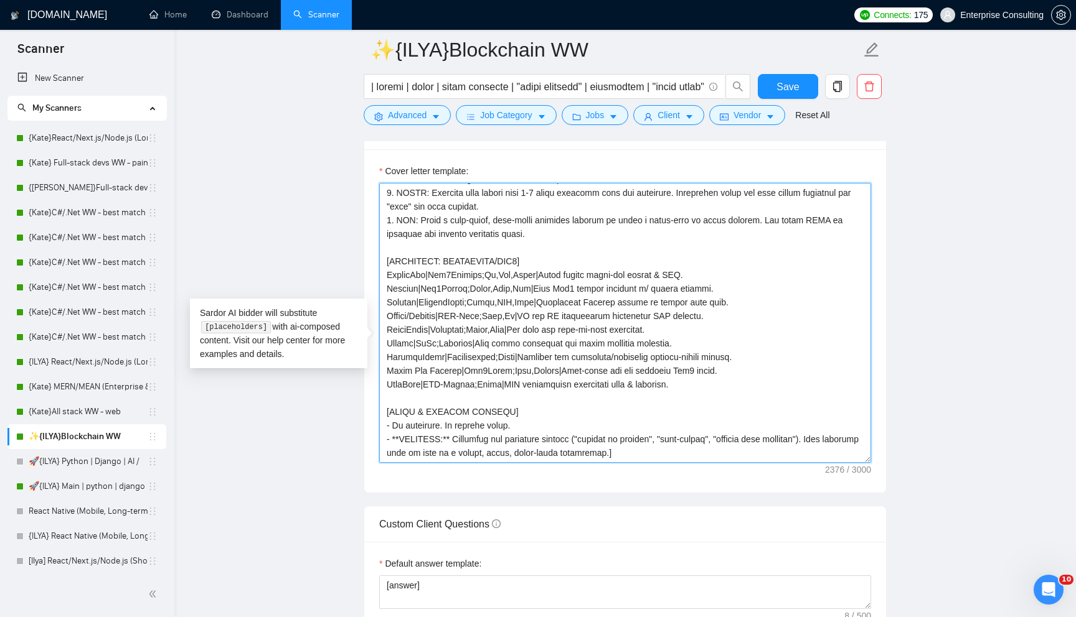
click at [662, 463] on textarea "Cover letter template:" at bounding box center [625, 323] width 492 height 280
click at [390, 430] on textarea "Cover letter template:" at bounding box center [625, 323] width 492 height 280
click at [392, 428] on textarea "Cover letter template:" at bounding box center [625, 323] width 492 height 280
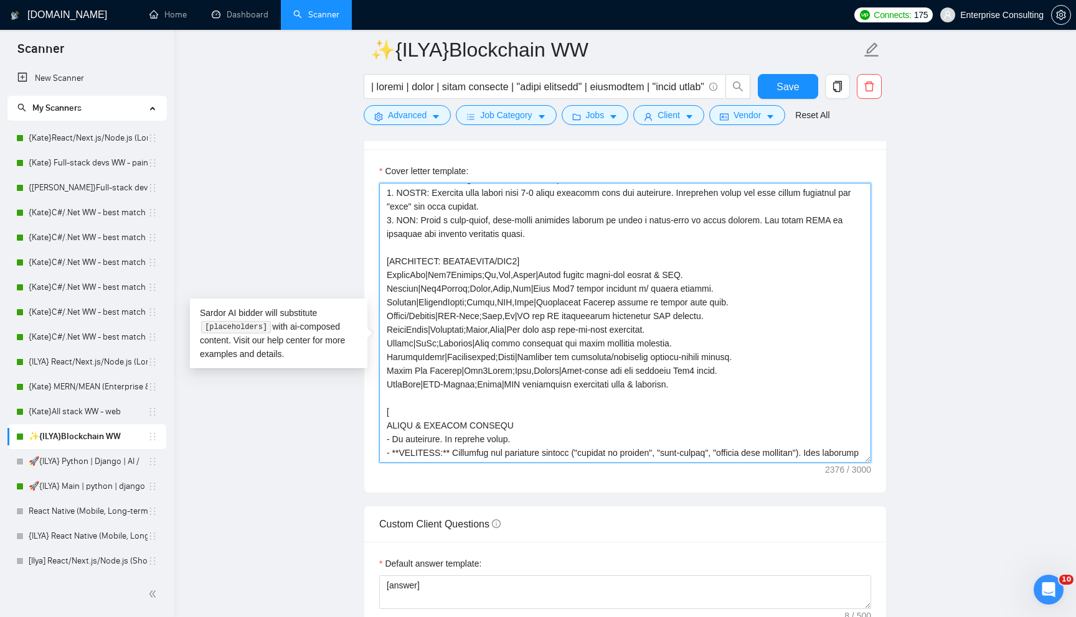
scroll to position [260, 0]
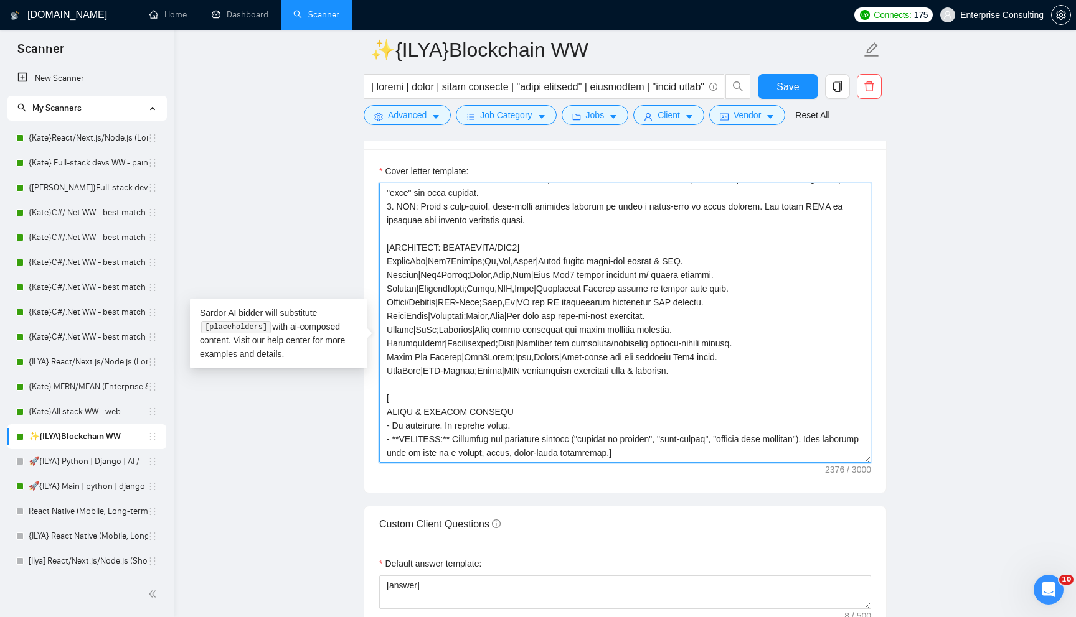
click at [539, 431] on textarea "Cover letter template:" at bounding box center [625, 323] width 492 height 280
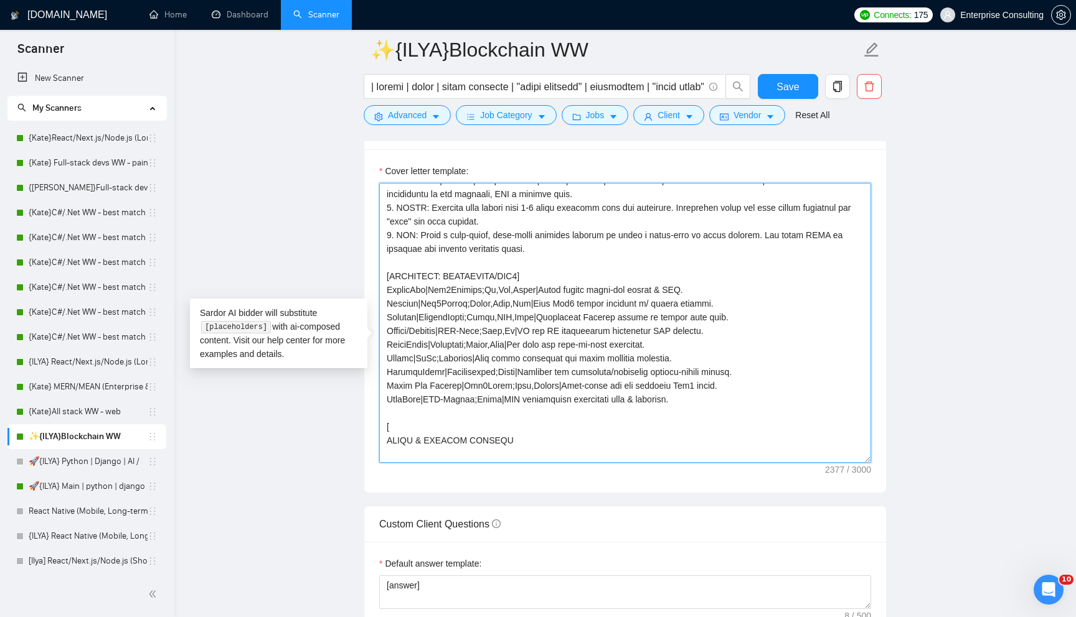
scroll to position [234, 0]
drag, startPoint x: 525, startPoint y: 292, endPoint x: 535, endPoint y: 292, distance: 10.0
click at [535, 292] on textarea "Cover letter template:" at bounding box center [625, 323] width 492 height 280
click at [634, 433] on textarea "Cover letter template:" at bounding box center [625, 323] width 492 height 280
paste textarea "]"
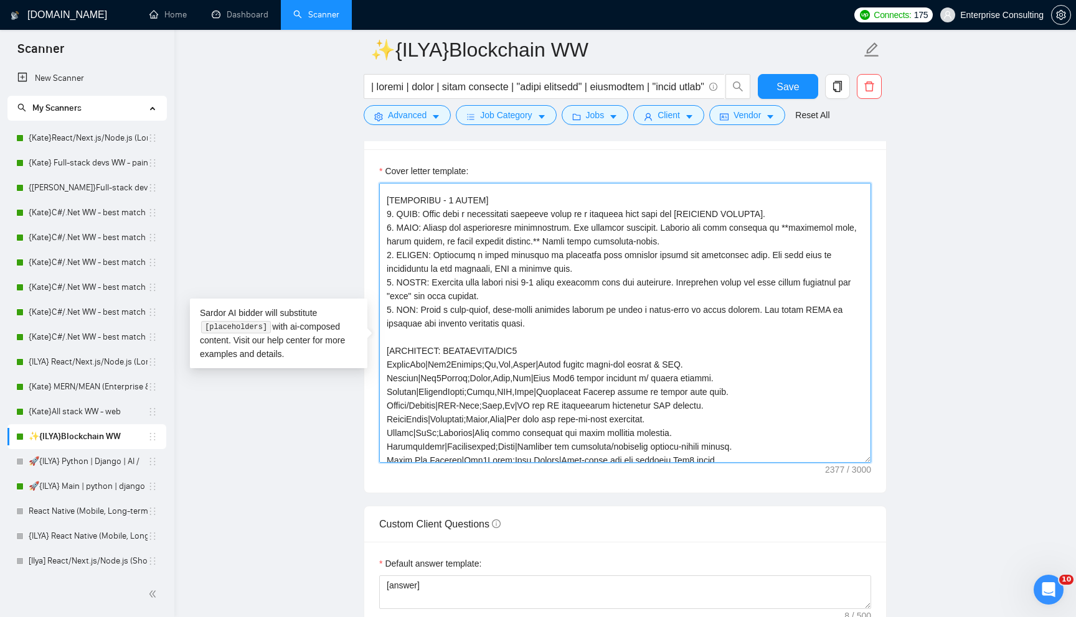
scroll to position [154, 0]
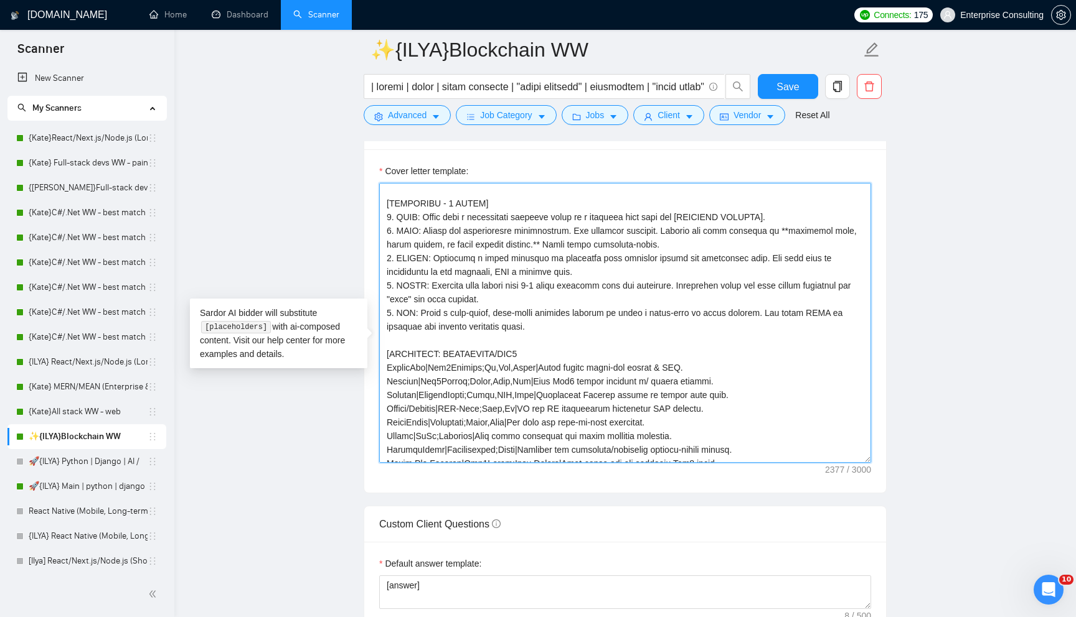
click at [575, 359] on textarea "Cover letter template:" at bounding box center [625, 323] width 492 height 280
click at [538, 225] on textarea "Cover letter template:" at bounding box center [625, 323] width 492 height 280
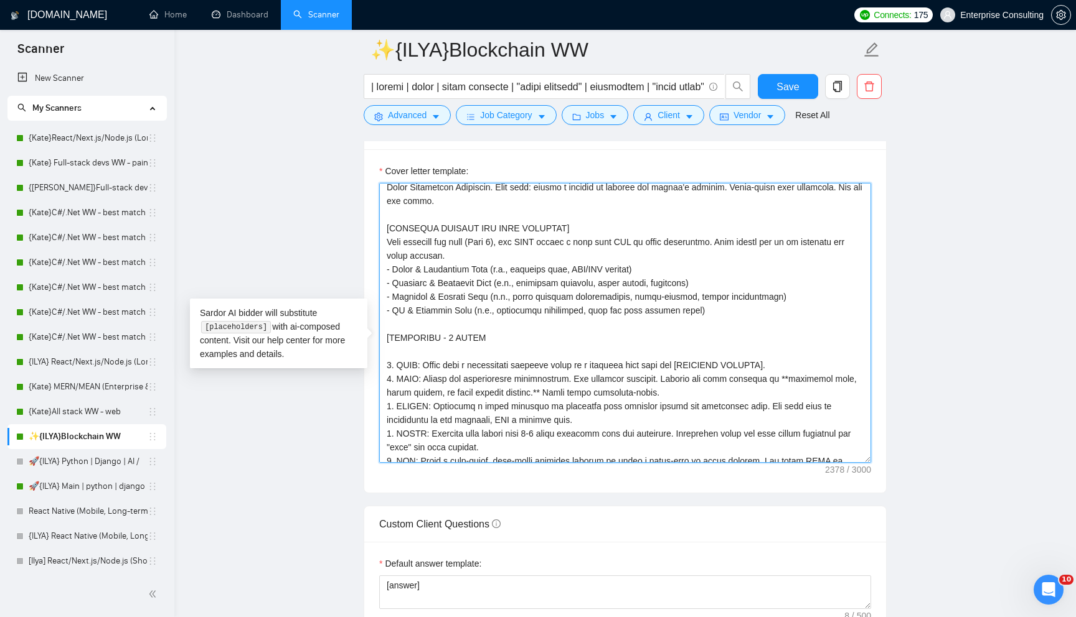
scroll to position [0, 0]
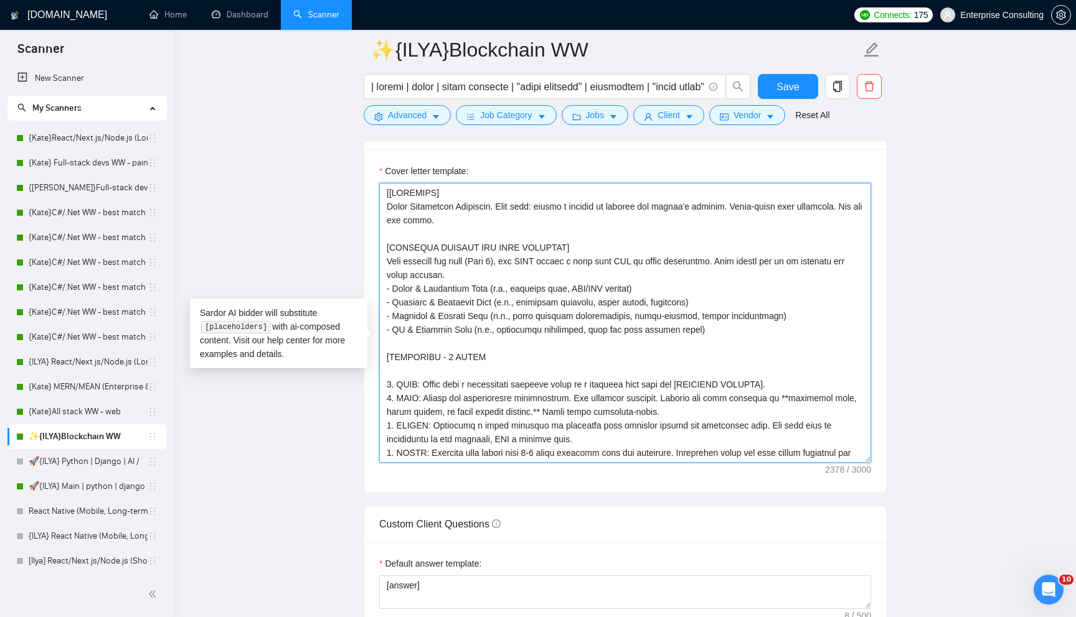
click at [736, 355] on textarea "Cover letter template:" at bounding box center [625, 323] width 492 height 280
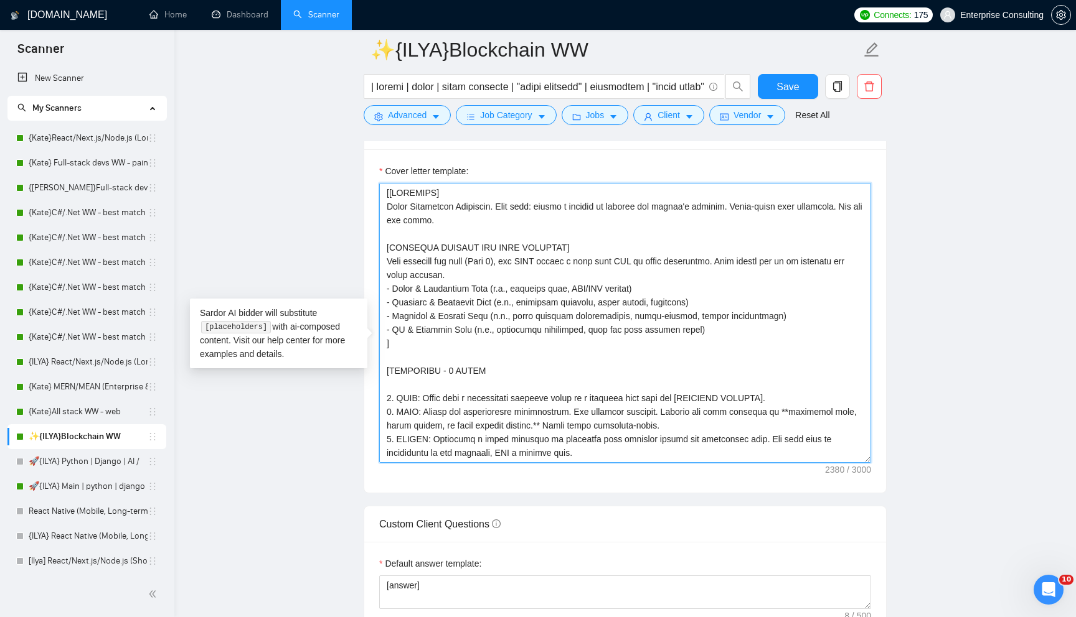
click at [639, 274] on textarea "Cover letter template:" at bounding box center [625, 323] width 492 height 280
click at [639, 270] on textarea "Cover letter template:" at bounding box center [625, 323] width 492 height 280
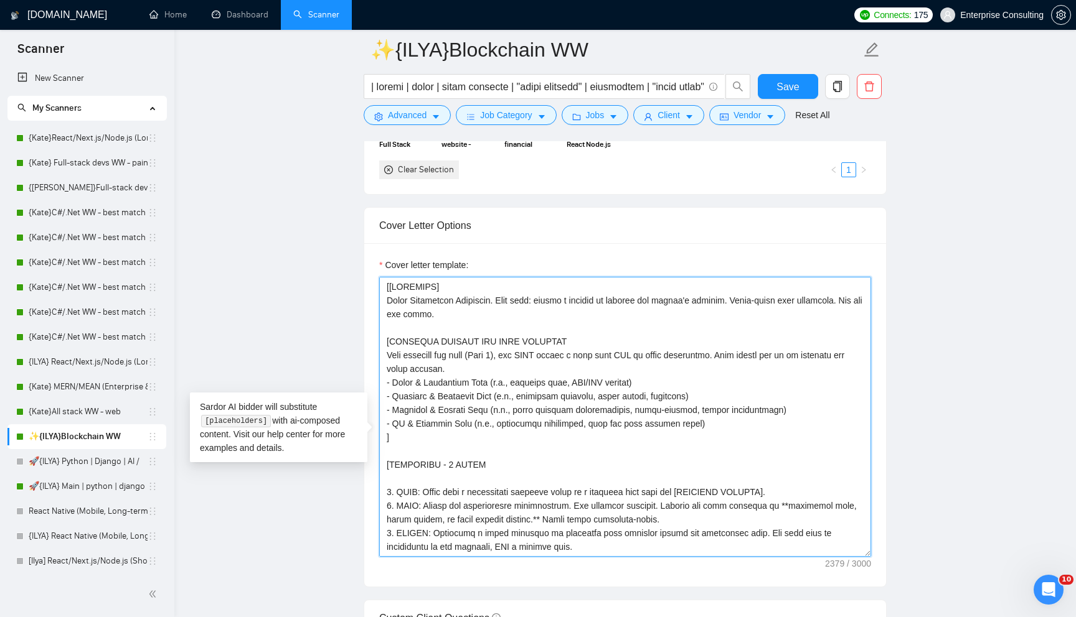
scroll to position [1249, 0]
click at [454, 344] on textarea "Cover letter template:" at bounding box center [625, 418] width 492 height 280
click at [454, 305] on textarea "Cover letter template:" at bounding box center [625, 418] width 492 height 280
click at [393, 308] on textarea "Cover letter template:" at bounding box center [625, 418] width 492 height 280
click at [424, 347] on textarea "Cover letter template:" at bounding box center [625, 418] width 492 height 280
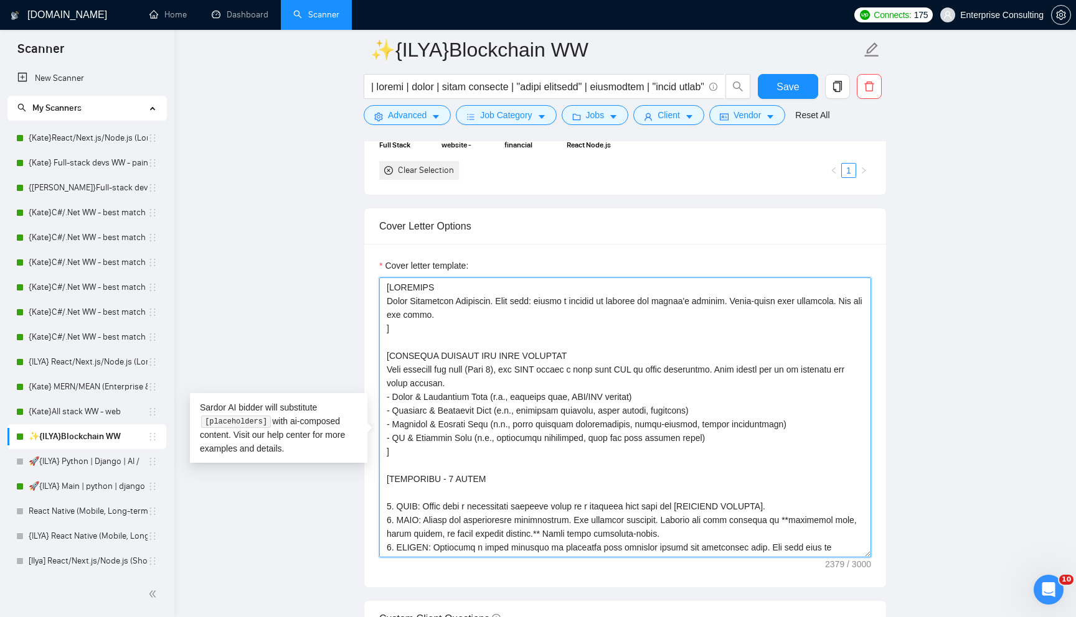
click at [436, 307] on textarea "Cover letter template:" at bounding box center [625, 418] width 492 height 280
click at [566, 373] on textarea "Cover letter template:" at bounding box center [625, 418] width 492 height 280
click at [517, 502] on textarea "Cover letter template:" at bounding box center [625, 418] width 492 height 280
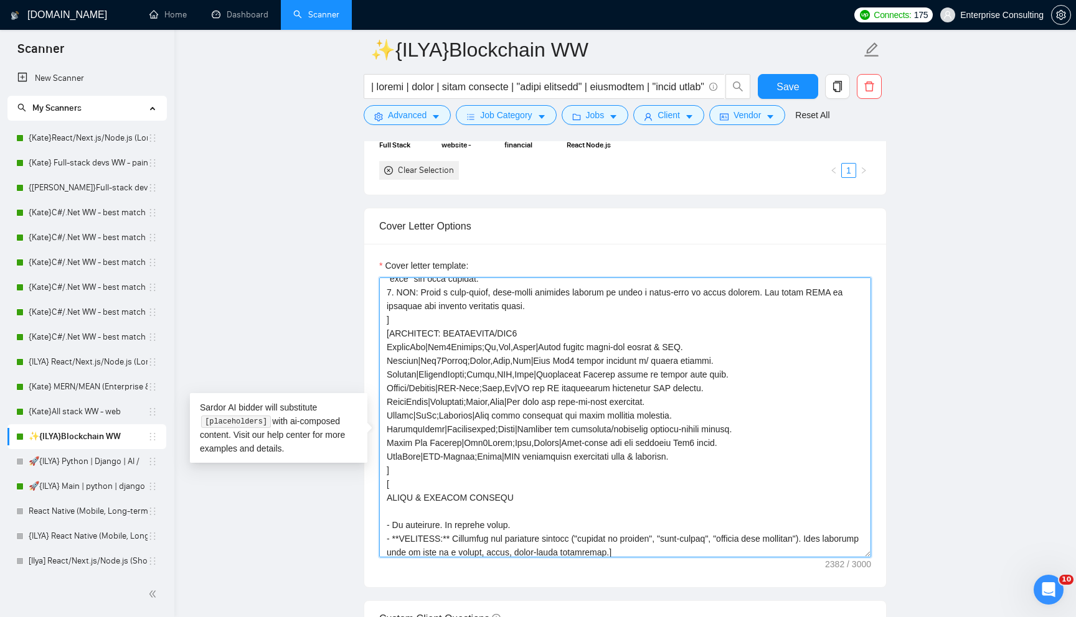
scroll to position [312, 0]
click at [537, 518] on textarea "Cover letter template:" at bounding box center [625, 418] width 492 height 280
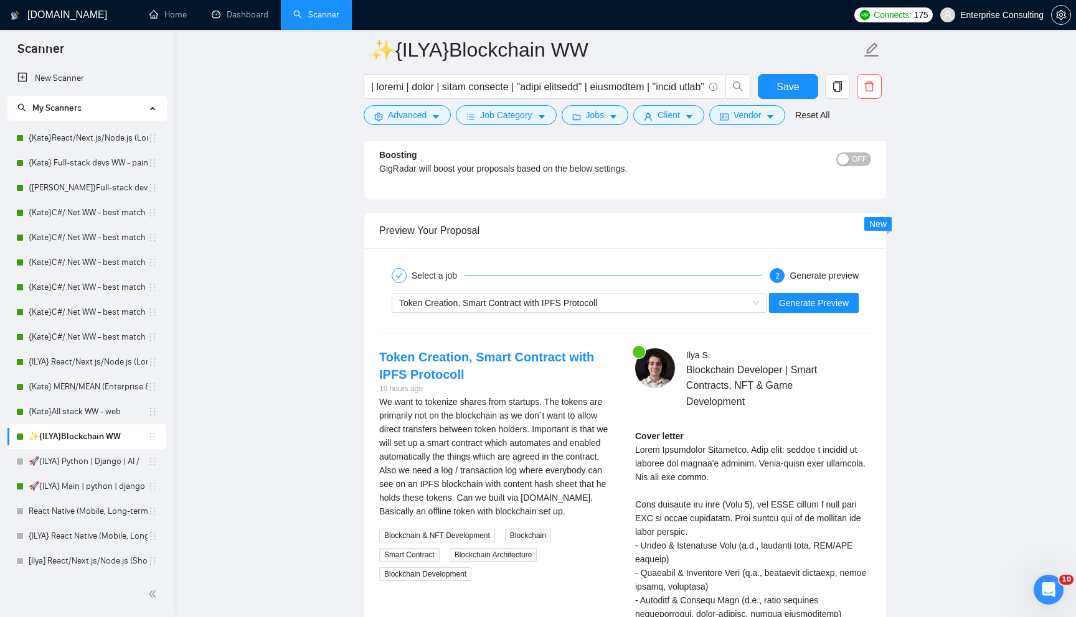
scroll to position [2275, 0]
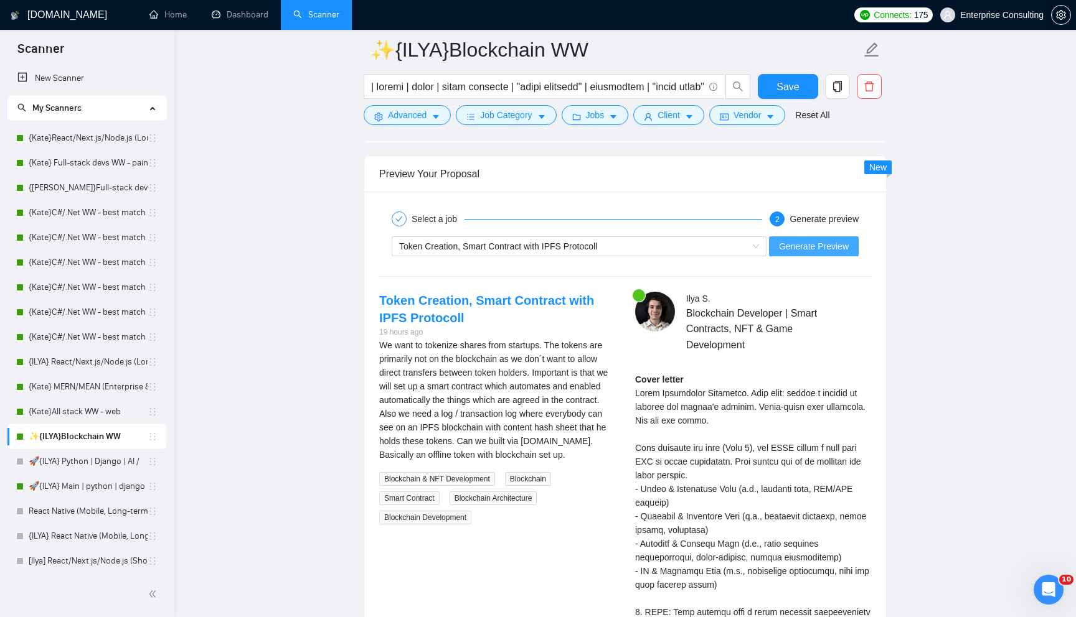
click at [817, 256] on button "Generate Preview" at bounding box center [814, 247] width 90 height 20
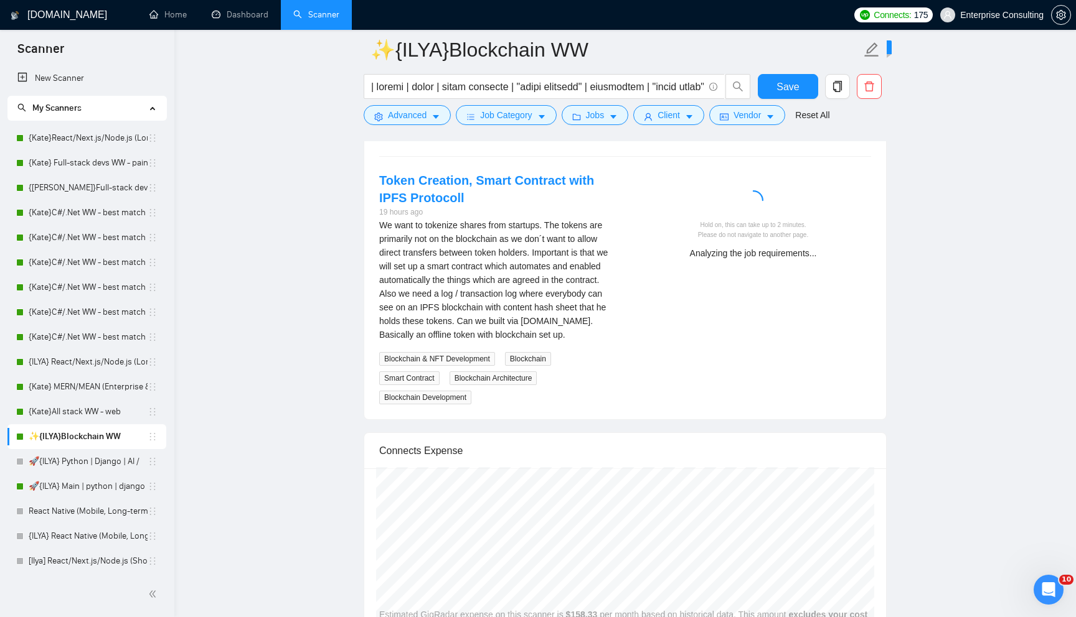
scroll to position [2397, 0]
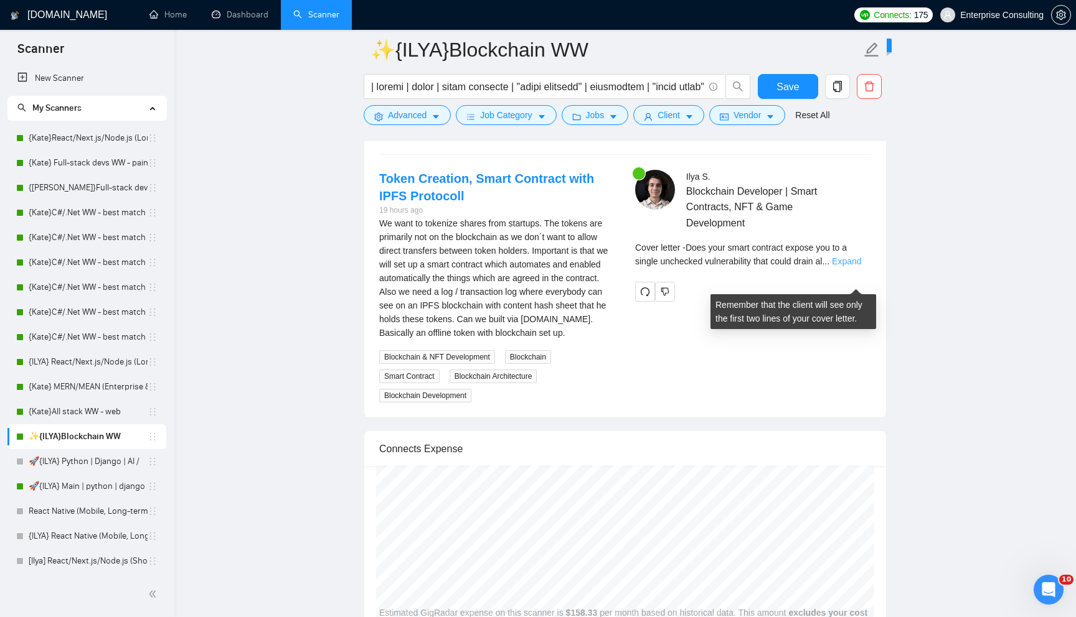
click at [856, 266] on link "Expand" at bounding box center [846, 261] width 29 height 10
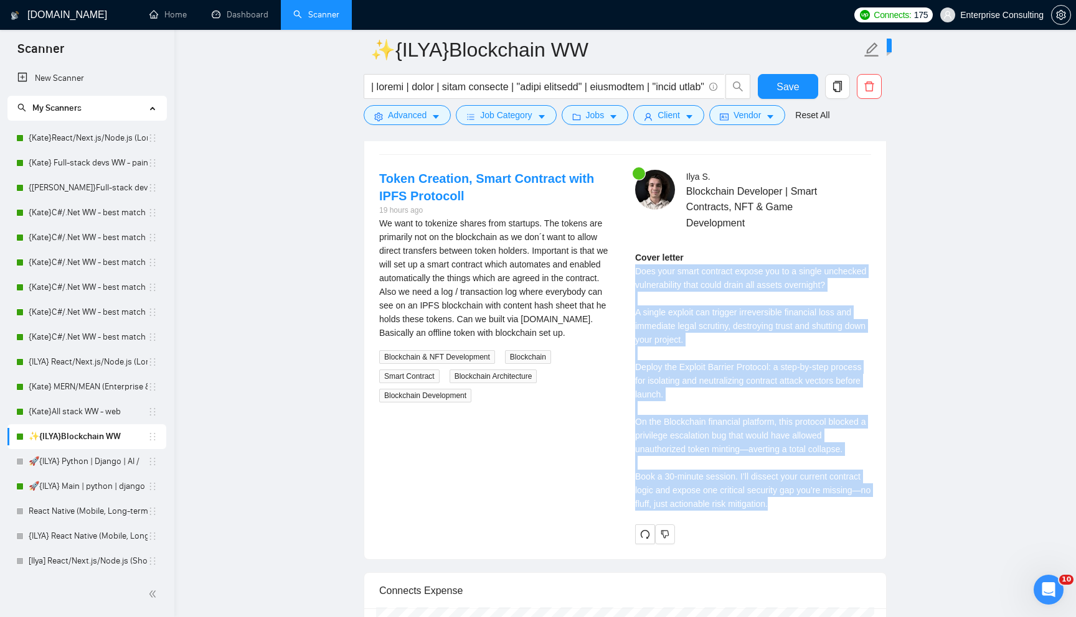
drag, startPoint x: 630, startPoint y: 291, endPoint x: 864, endPoint y: 538, distance: 340.8
click at [864, 538] on div "[PERSON_NAME] Blockchain Developer | Smart Contracts, NFT & Game Development Co…" at bounding box center [753, 357] width 256 height 374
copy div "Does your smart contract expose you to a single unchecked vulnerability that co…"
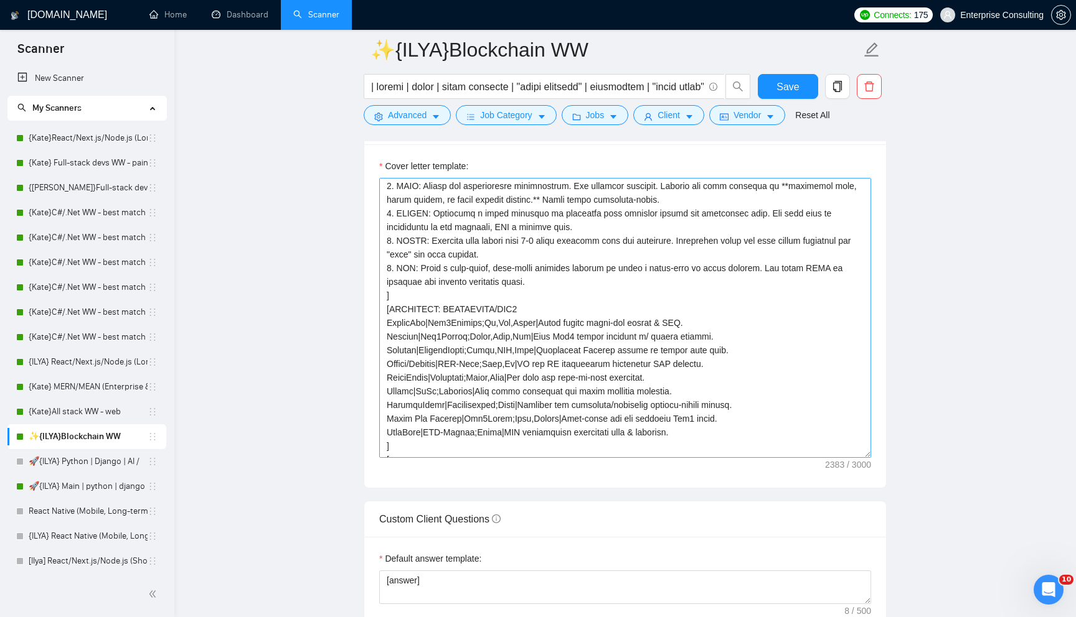
scroll to position [255, 0]
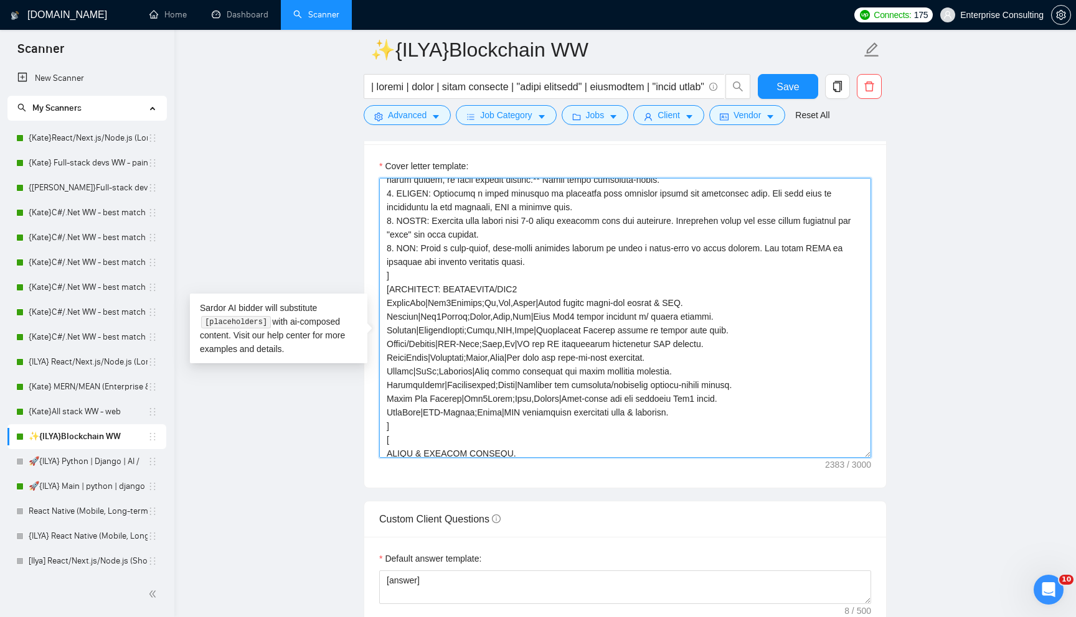
drag, startPoint x: 439, startPoint y: 307, endPoint x: 535, endPoint y: 307, distance: 96.5
click at [535, 307] on textarea "Cover letter template:" at bounding box center [625, 318] width 492 height 280
drag, startPoint x: 543, startPoint y: 307, endPoint x: 439, endPoint y: 305, distance: 104.0
click at [439, 305] on textarea "Cover letter template:" at bounding box center [625, 318] width 492 height 280
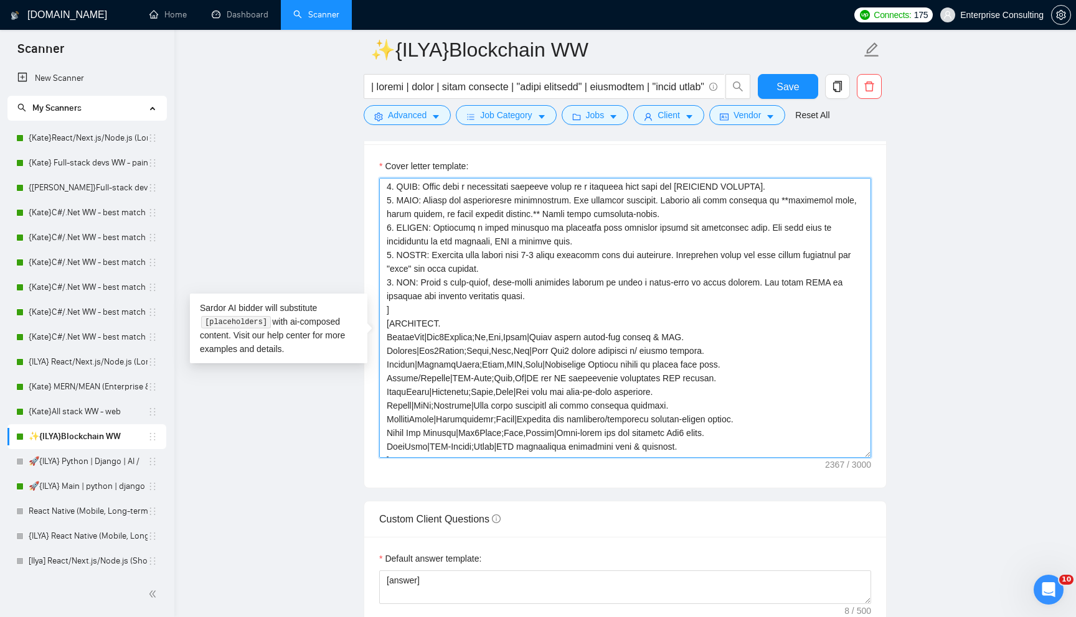
click at [685, 272] on textarea "Cover letter template:" at bounding box center [625, 318] width 492 height 280
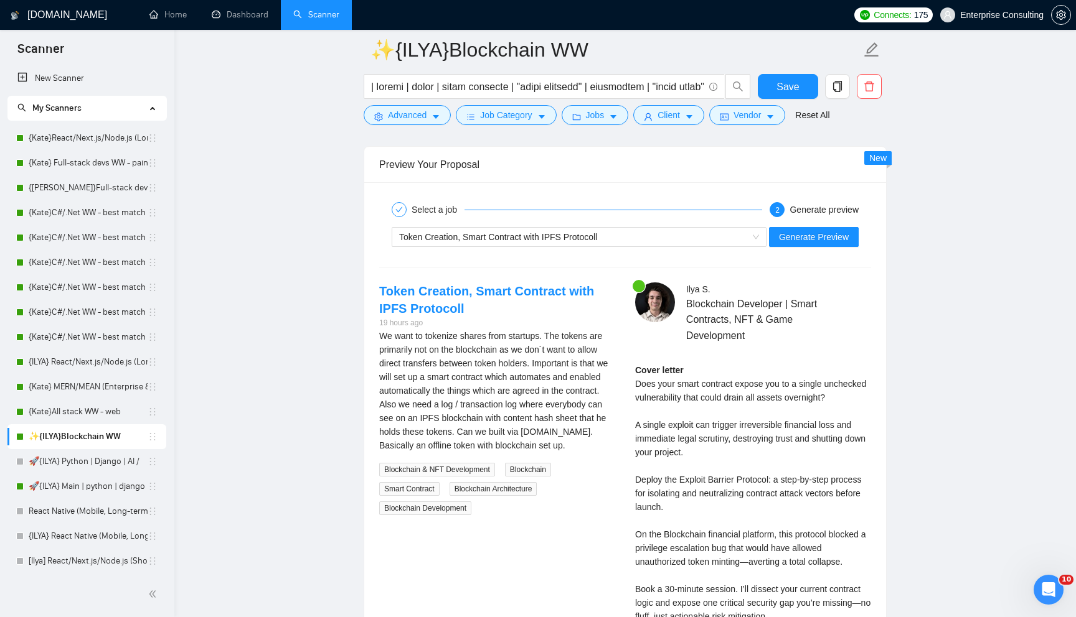
scroll to position [2288, 0]
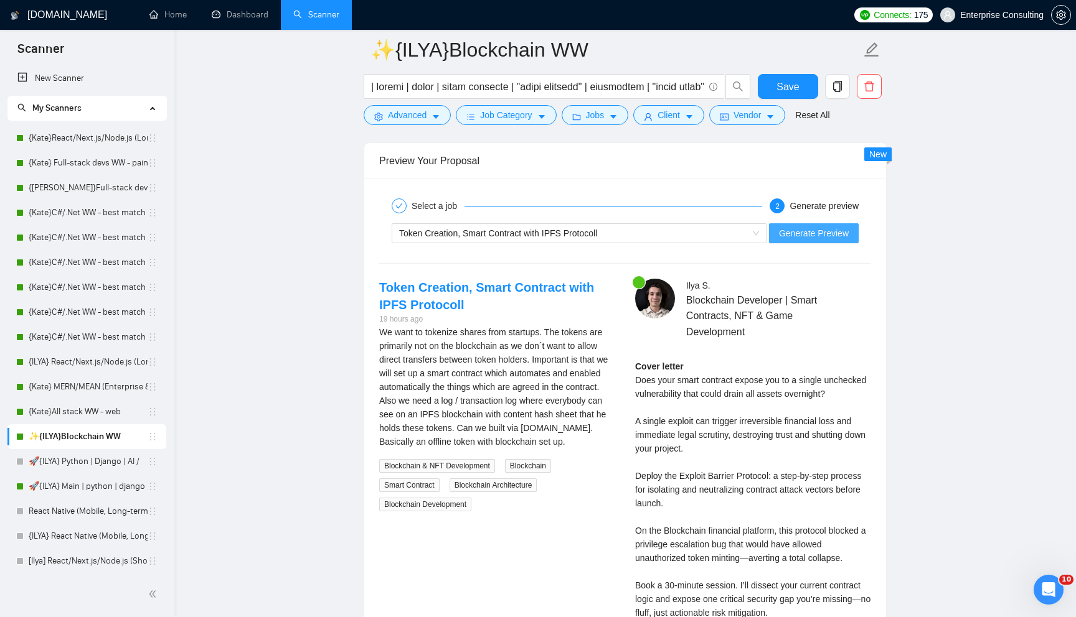
type textarea "[LOREMIPS. Dolor Sitametcon Adipiscin. Elit sedd: eiusmo t incidid ut laboree d…"
click at [812, 240] on span "Generate Preview" at bounding box center [814, 234] width 70 height 14
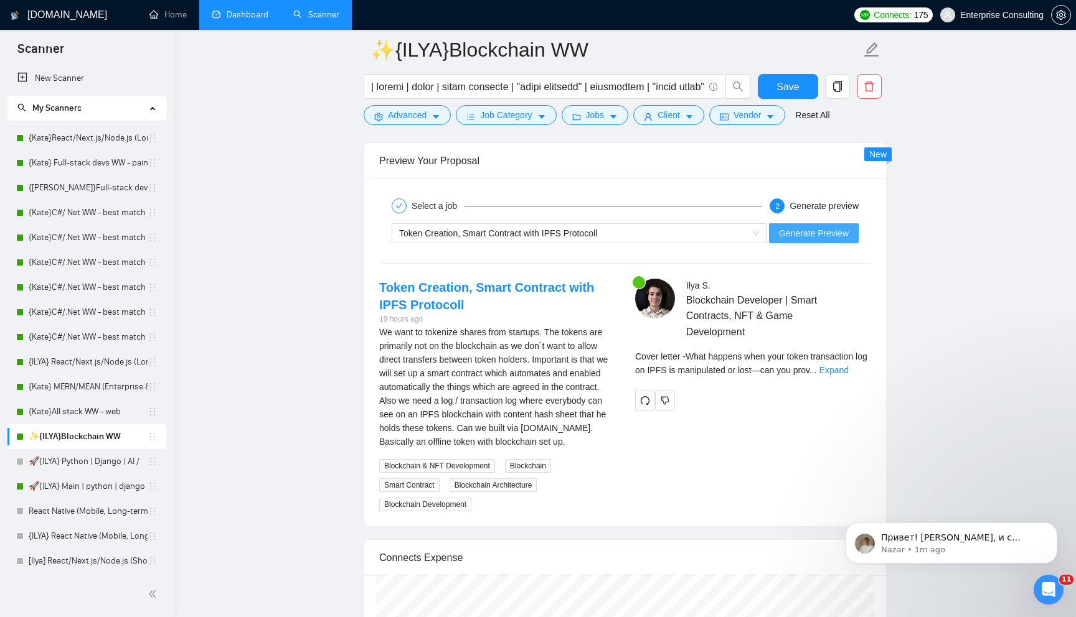
scroll to position [232, 0]
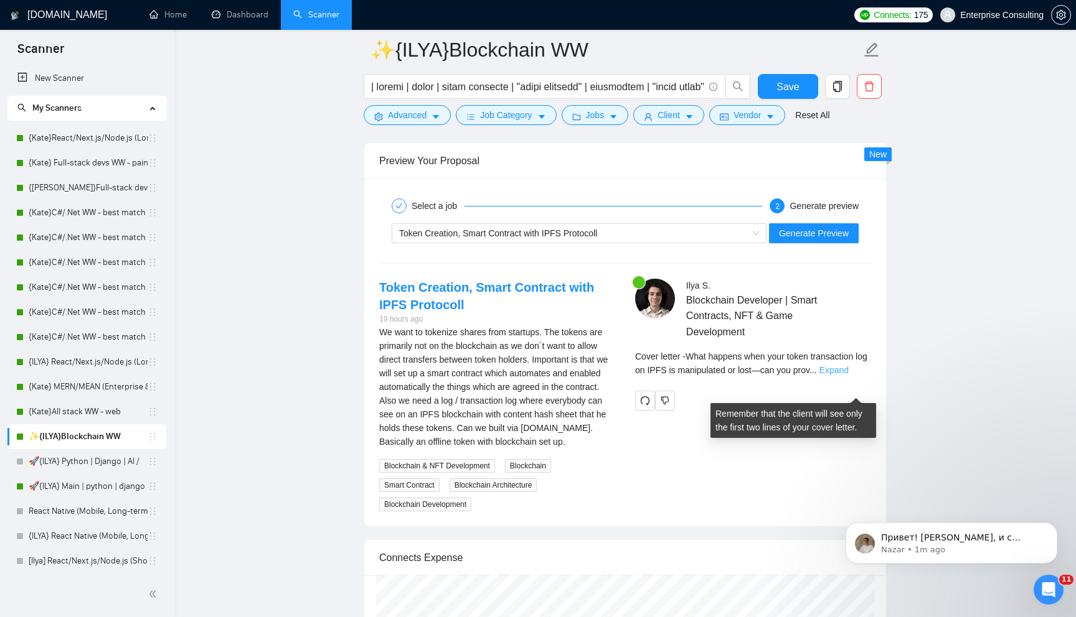
click at [840, 375] on link "Expand" at bounding box center [833, 370] width 29 height 10
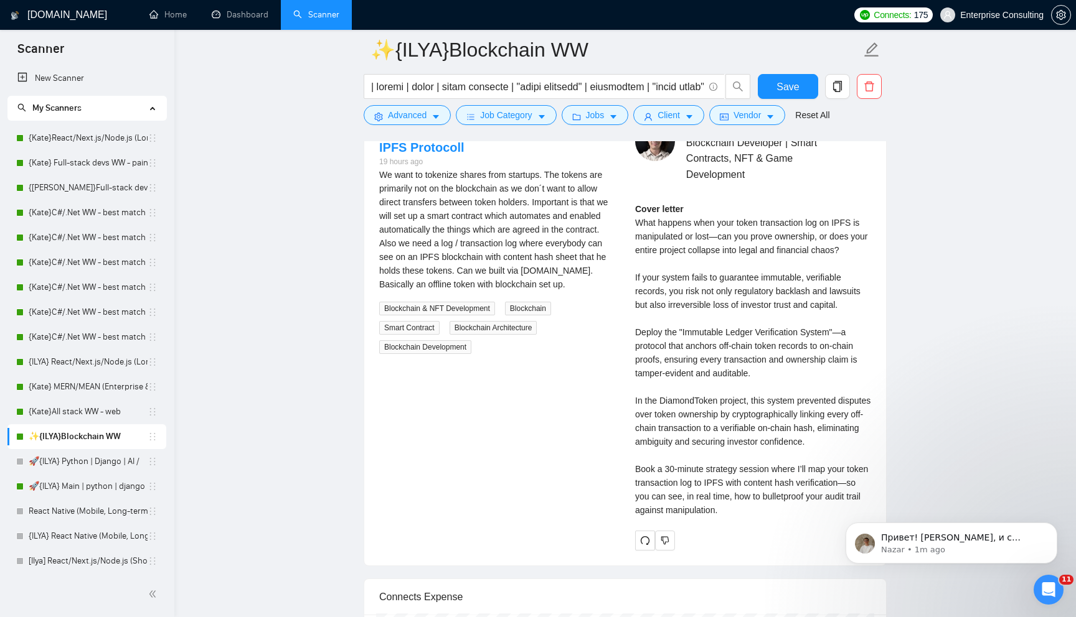
scroll to position [2444, 0]
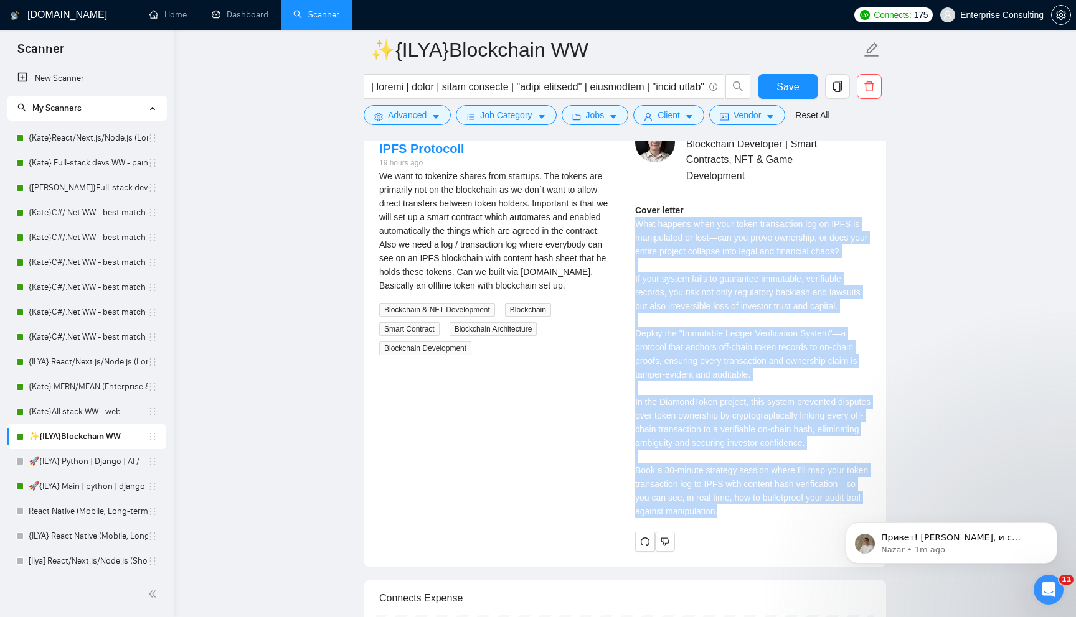
drag, startPoint x: 632, startPoint y: 243, endPoint x: 830, endPoint y: 529, distance: 348.4
click at [830, 529] on div "[PERSON_NAME] Blockchain Developer | Smart Contracts, NFT & Game Development Co…" at bounding box center [753, 337] width 256 height 429
copy div "What happens when your token transaction log on IPFS is manipulated or lost—can…"
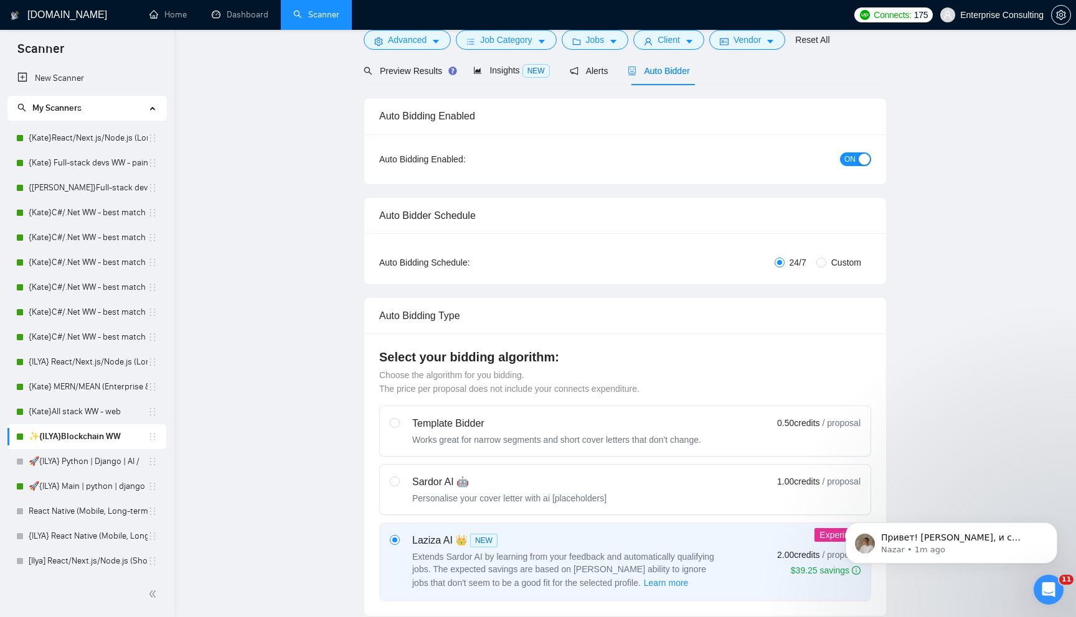
scroll to position [46, 0]
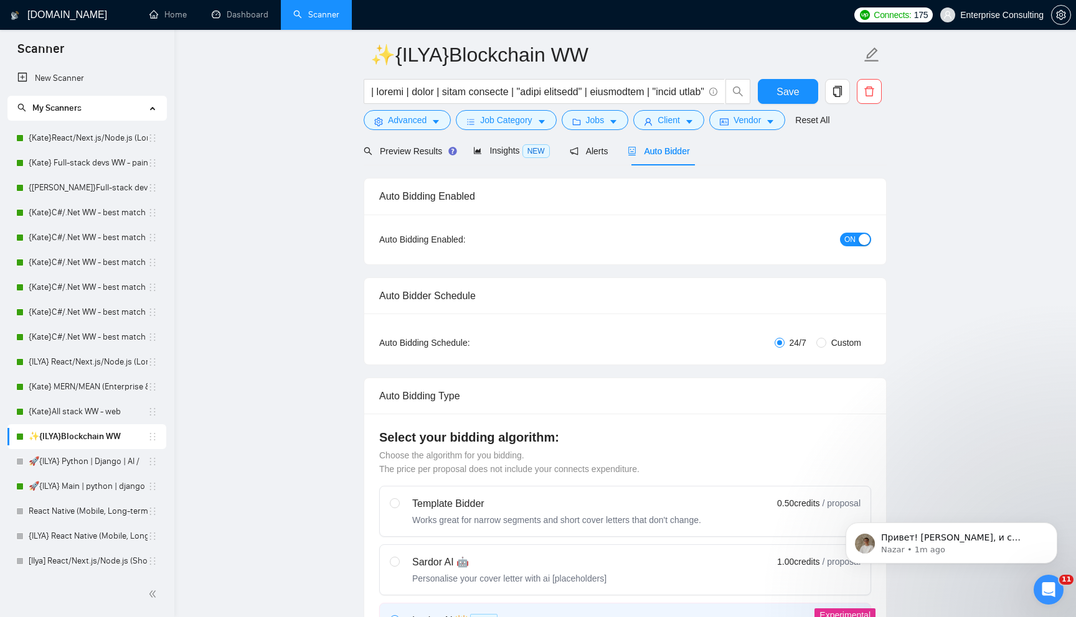
click at [462, 550] on label "Sardor AI 🤖 Personalise your cover letter with ai [placeholders] 1.00 credits /…" at bounding box center [625, 570] width 490 height 50
click at [398, 557] on input "radio" at bounding box center [394, 561] width 9 height 9
radio input "true"
radio input "false"
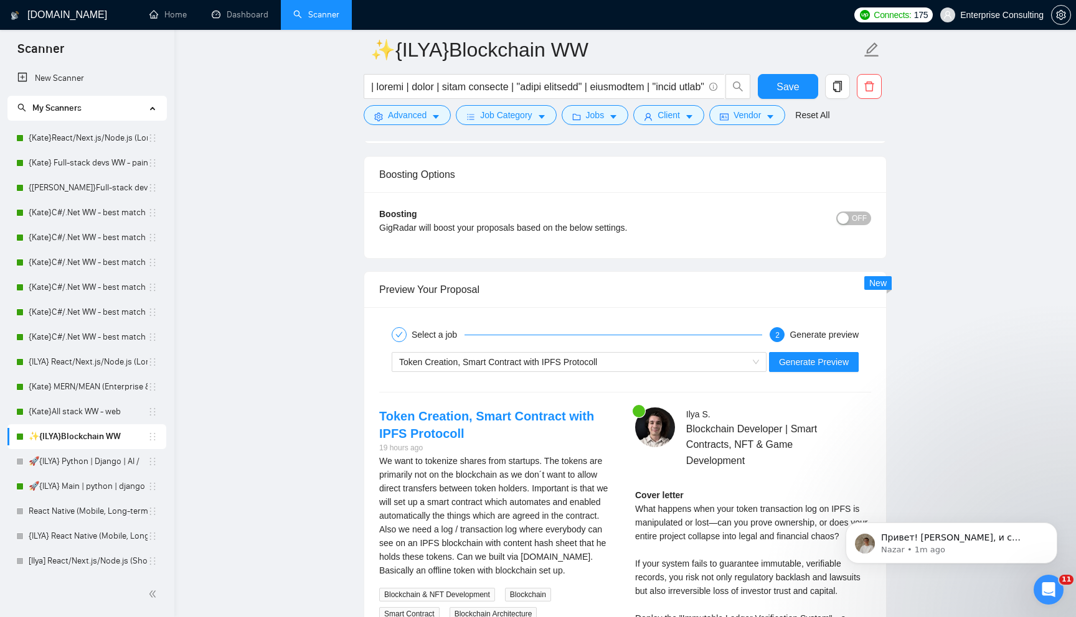
scroll to position [2175, 0]
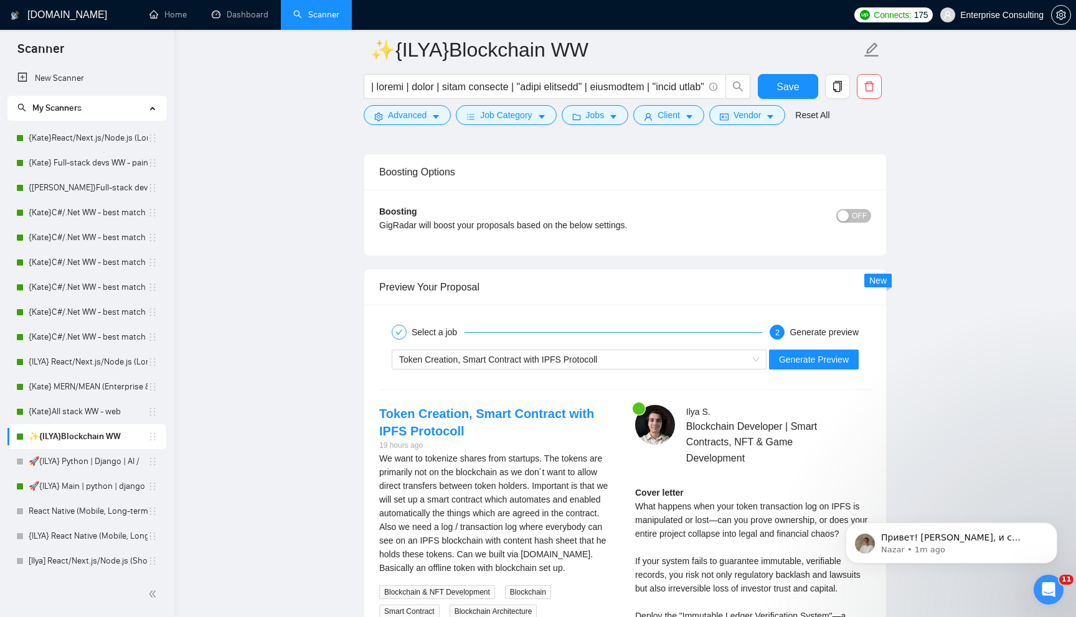
click at [792, 375] on div "Token Creation, Smart Contract with IPFS Protocoll Generate Preview" at bounding box center [625, 360] width 494 height 30
click at [793, 367] on span "Generate Preview" at bounding box center [814, 360] width 70 height 14
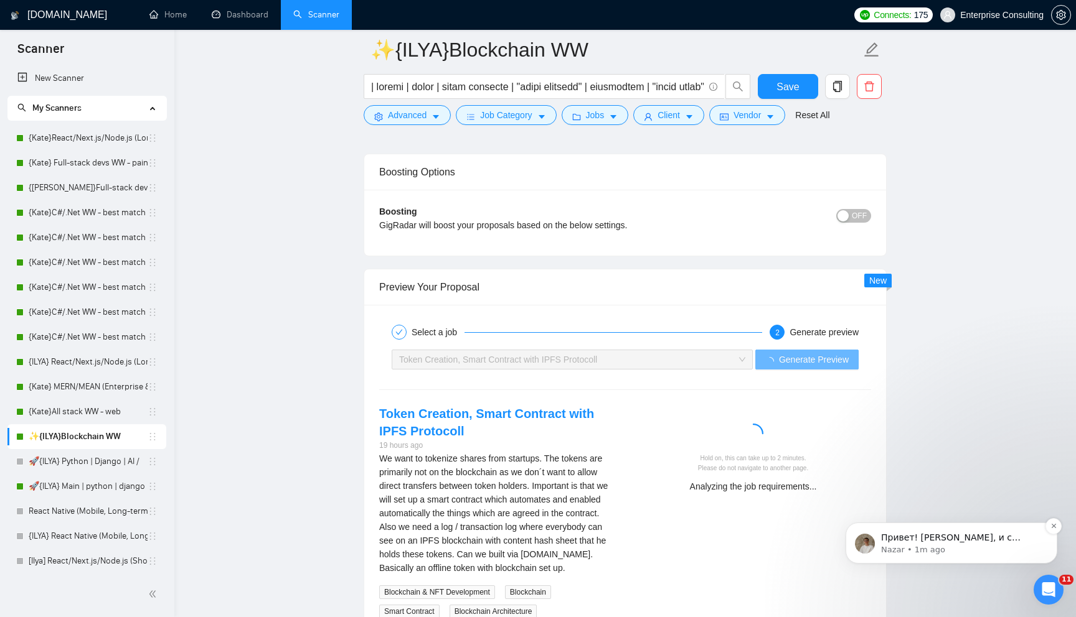
click at [967, 533] on p "Привет! [PERSON_NAME], и с радостью помогу вам с вашим запросом 😊 Пожалуйста, д…" at bounding box center [961, 538] width 161 height 12
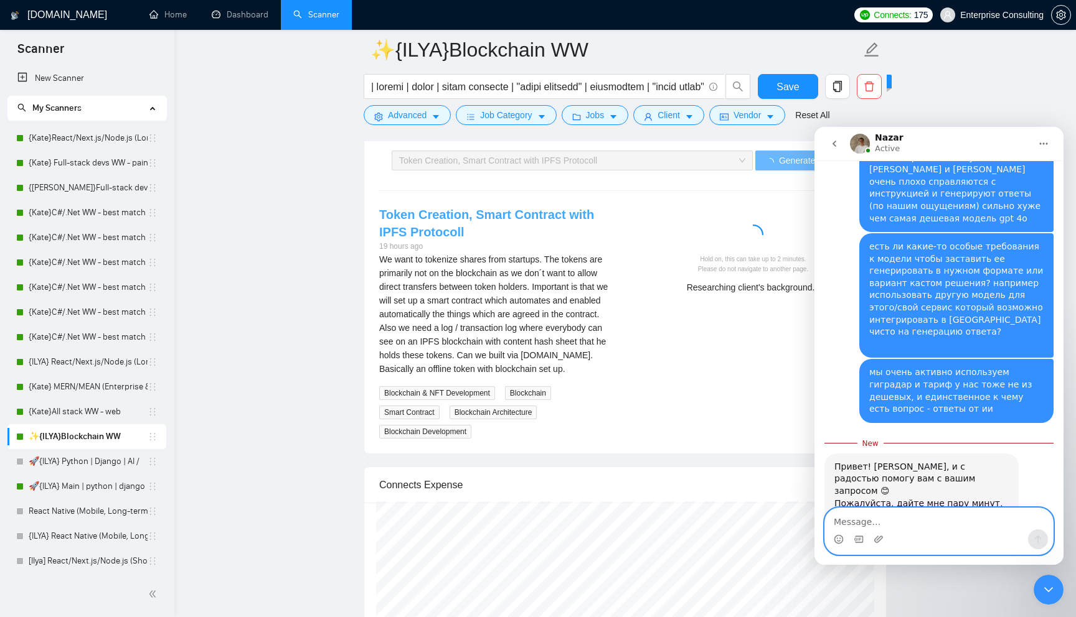
scroll to position [2391, 0]
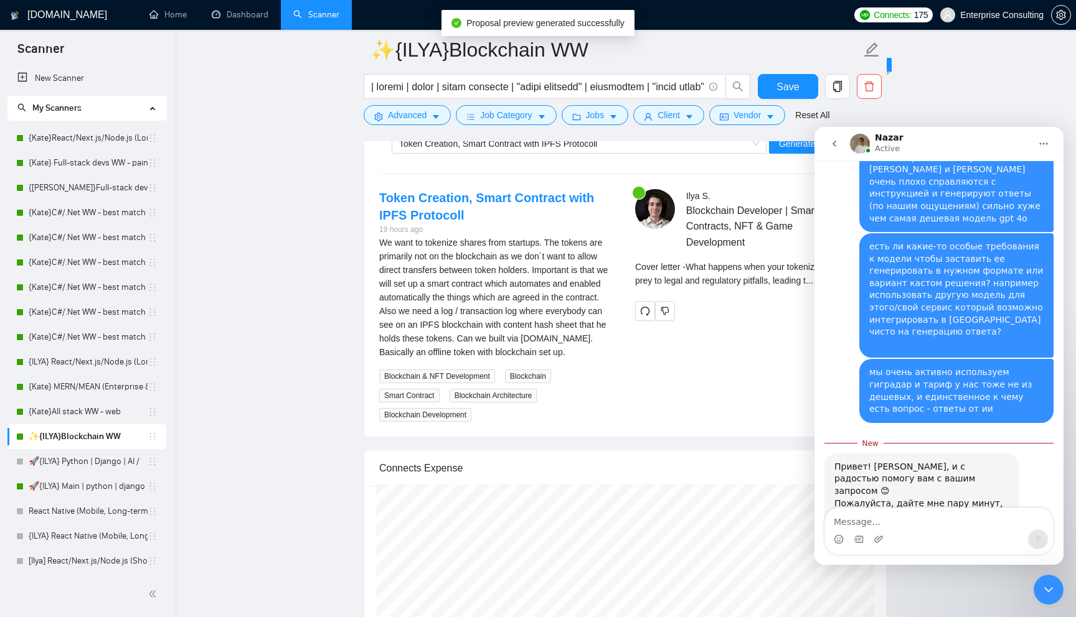
click at [1055, 588] on icon "Close Intercom Messenger" at bounding box center [1048, 590] width 15 height 15
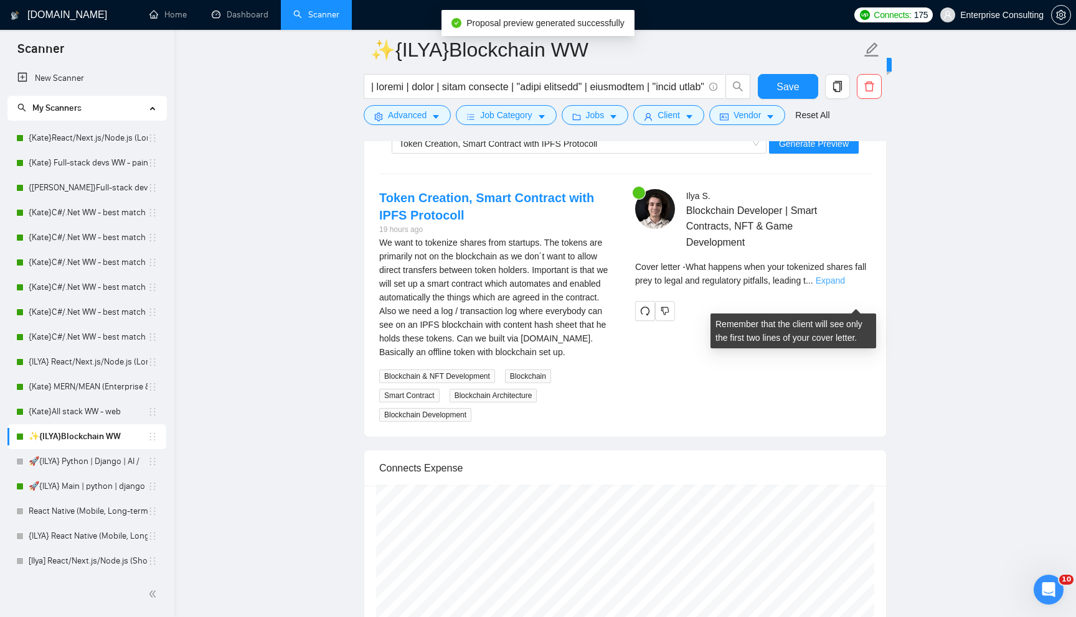
click at [845, 286] on link "Expand" at bounding box center [829, 281] width 29 height 10
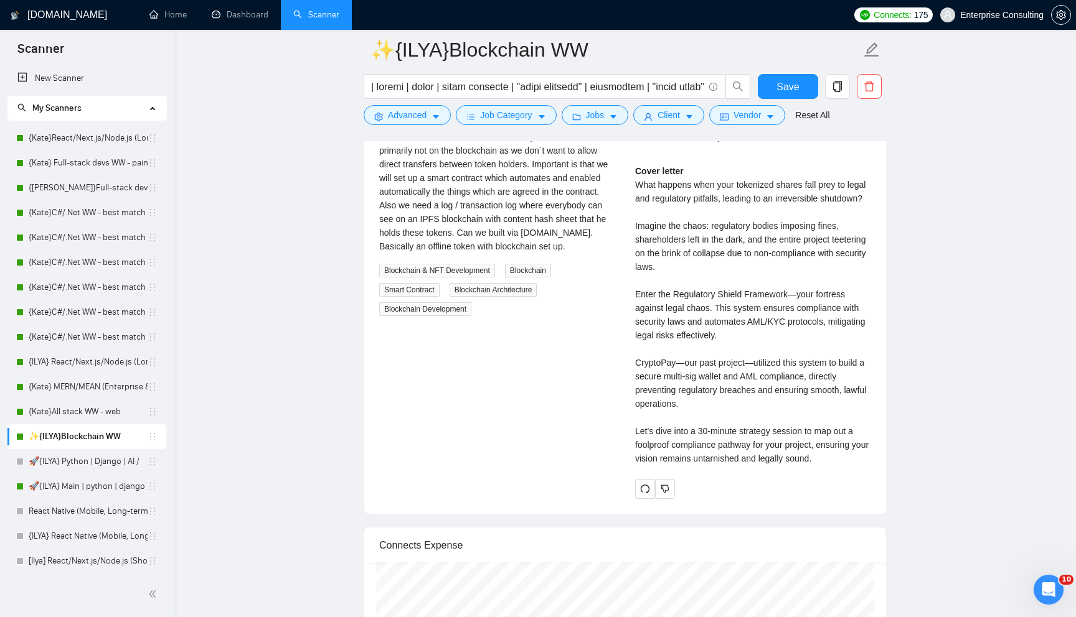
scroll to position [2482, 0]
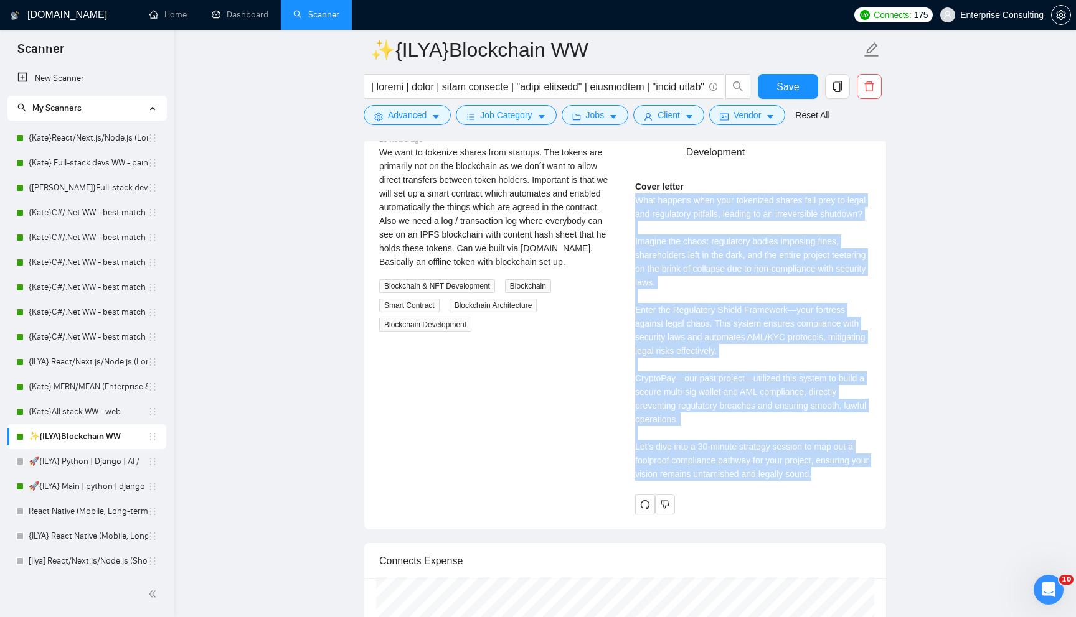
drag, startPoint x: 632, startPoint y: 218, endPoint x: 855, endPoint y: 504, distance: 362.8
click at [855, 504] on div "[PERSON_NAME] Blockchain Developer | Smart Contracts, NFT & Game Development Co…" at bounding box center [753, 306] width 256 height 415
copy div "What happens when your tokenized shares fall prey to legal and regulatory pitfa…"
click at [627, 350] on div "[PERSON_NAME] Blockchain Developer | Smart Contracts, NFT & Game Development Co…" at bounding box center [753, 306] width 256 height 415
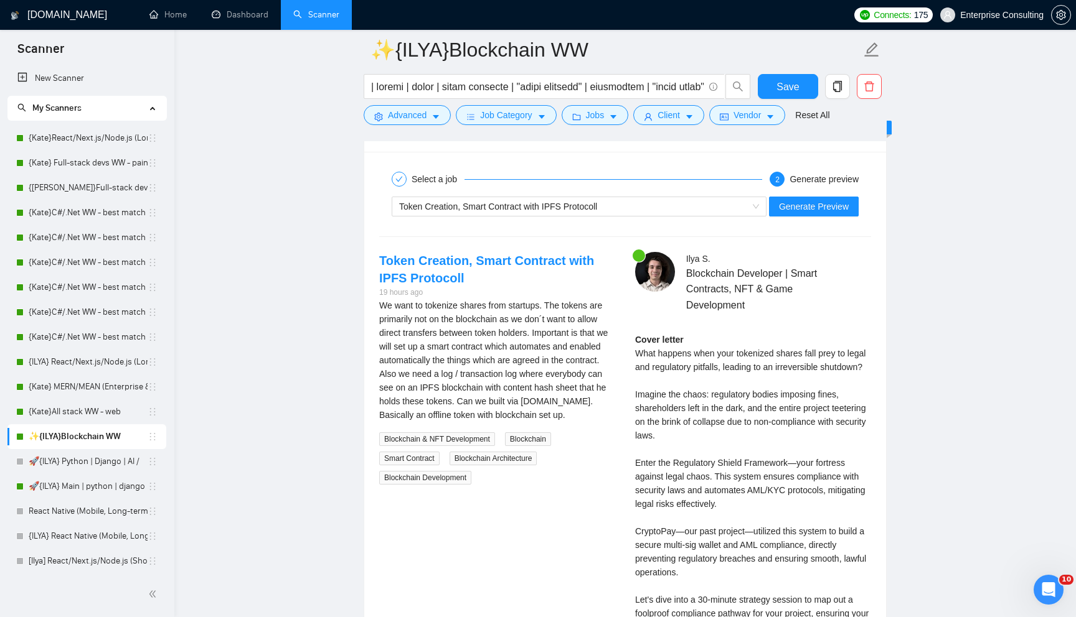
scroll to position [2325, 0]
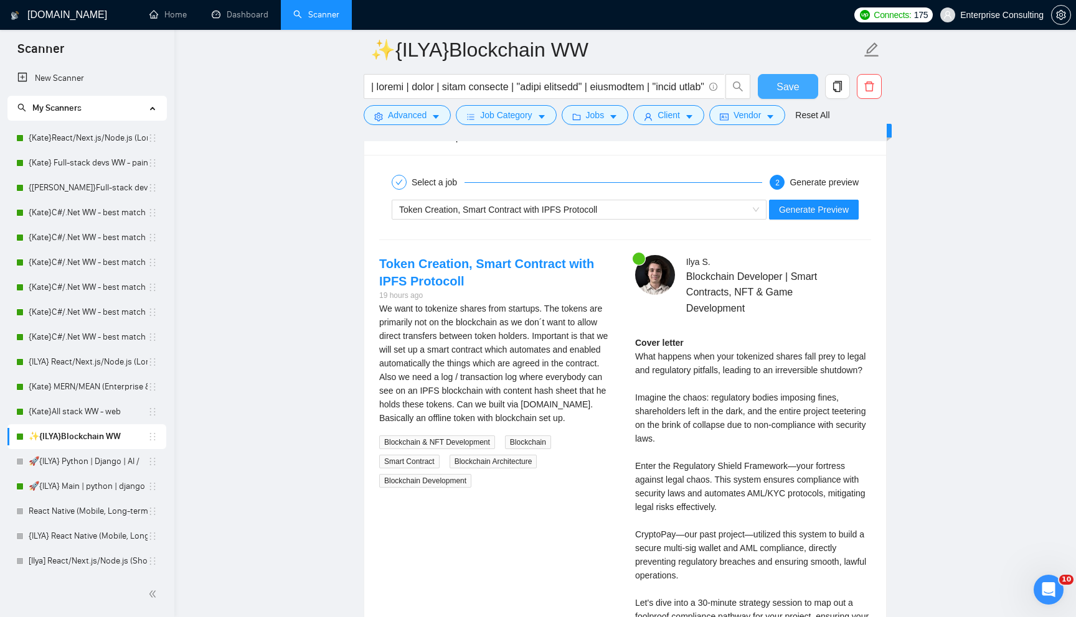
click at [779, 92] on span "Save" at bounding box center [787, 87] width 22 height 16
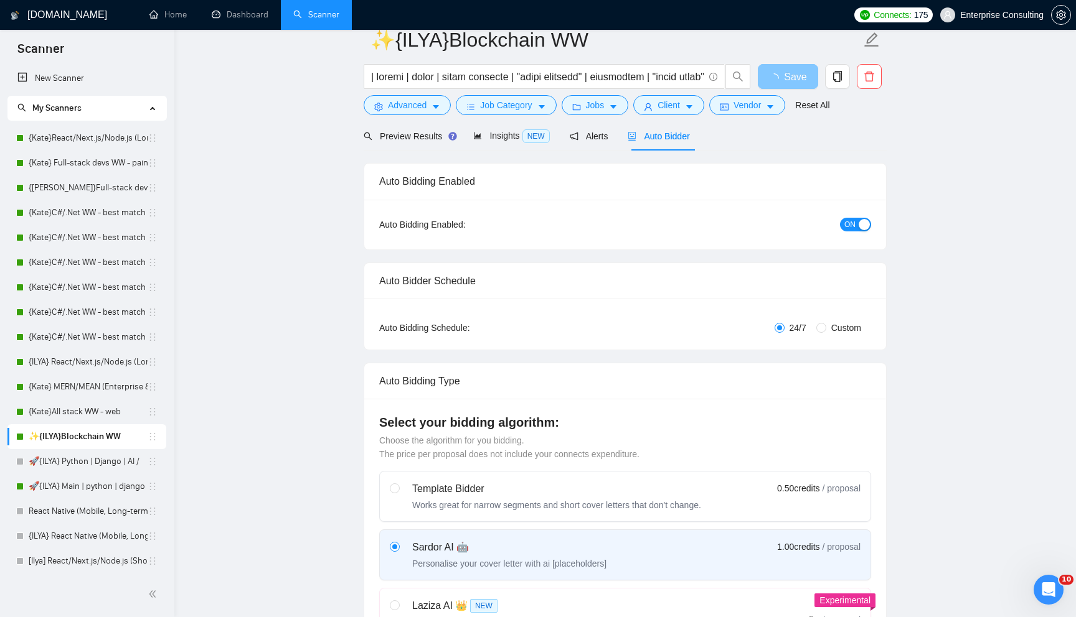
scroll to position [0, 0]
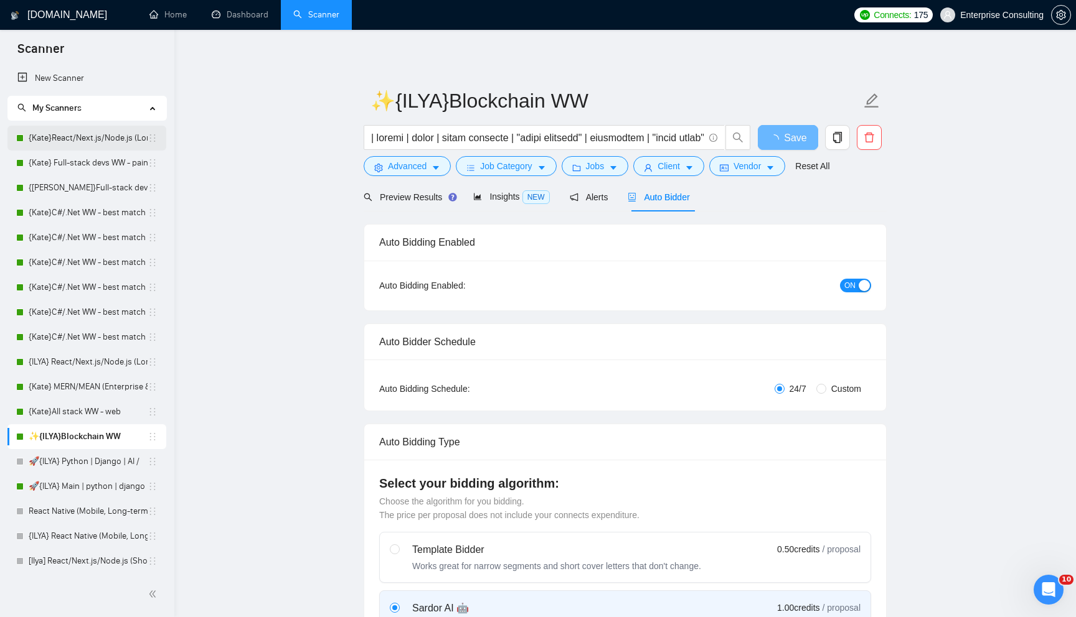
click at [102, 139] on link "{Kate}React/Next.js/Node.js (Long-term, All Niches)" at bounding box center [88, 138] width 119 height 25
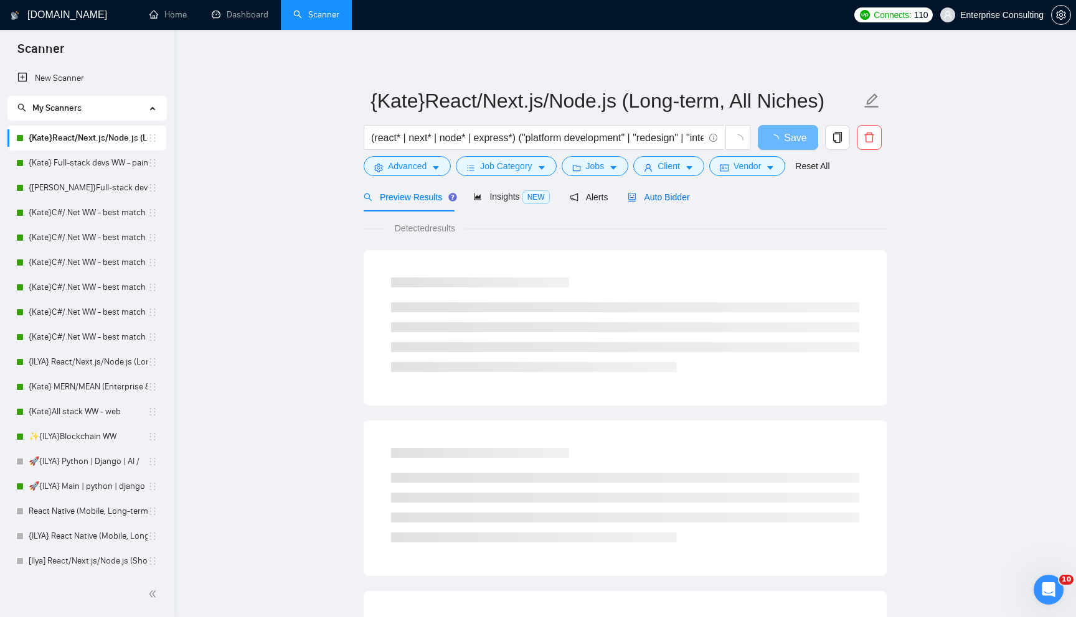
click at [671, 197] on span "Auto Bidder" at bounding box center [658, 197] width 62 height 10
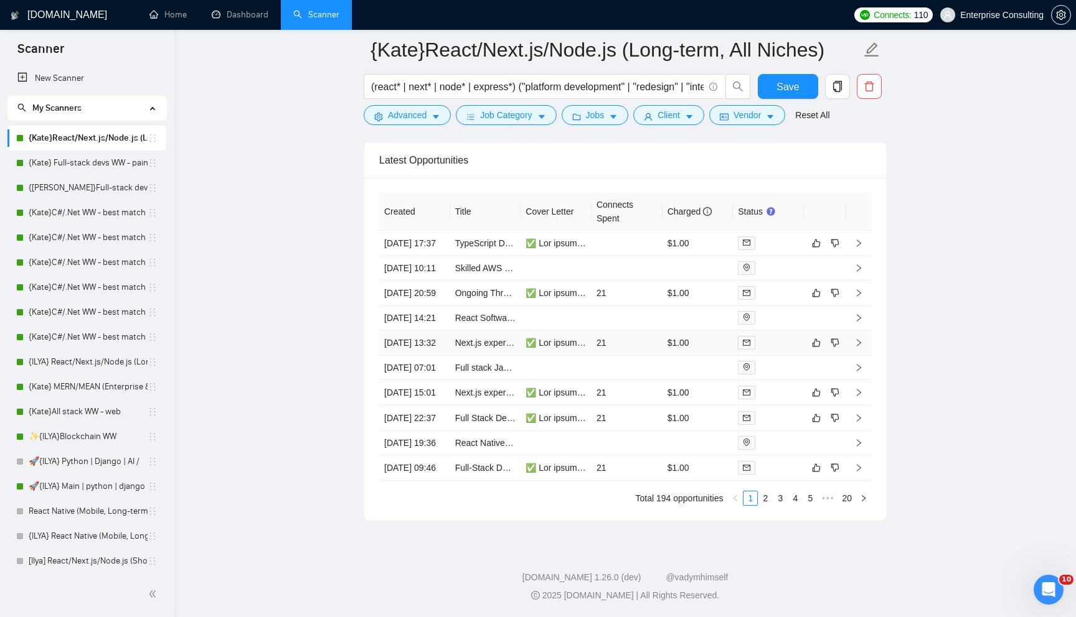
scroll to position [3074, 0]
click at [607, 231] on td at bounding box center [626, 244] width 71 height 26
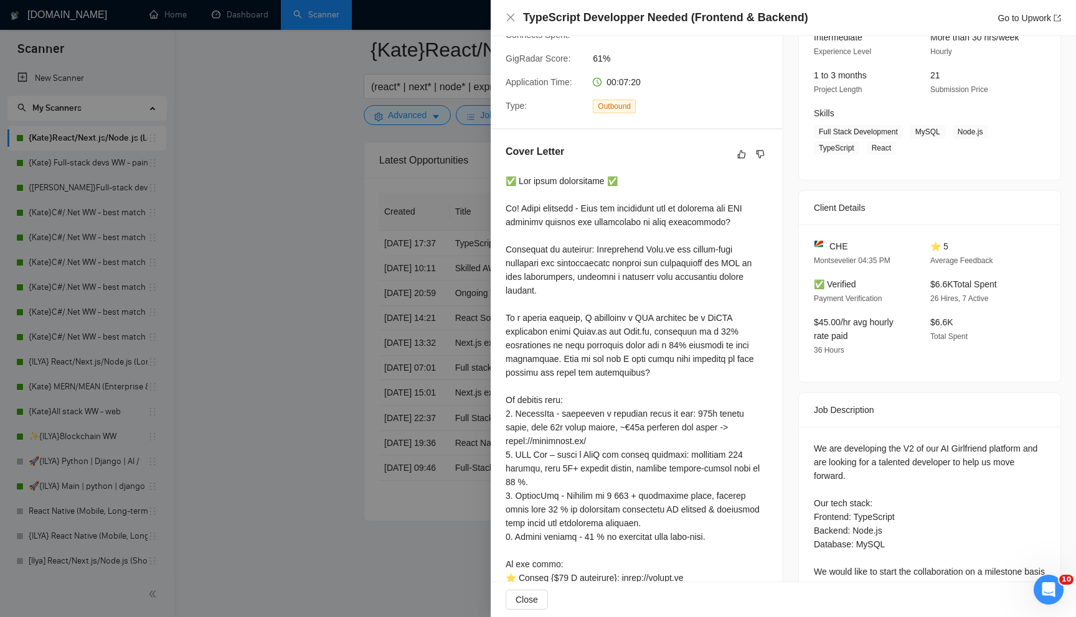
scroll to position [289, 0]
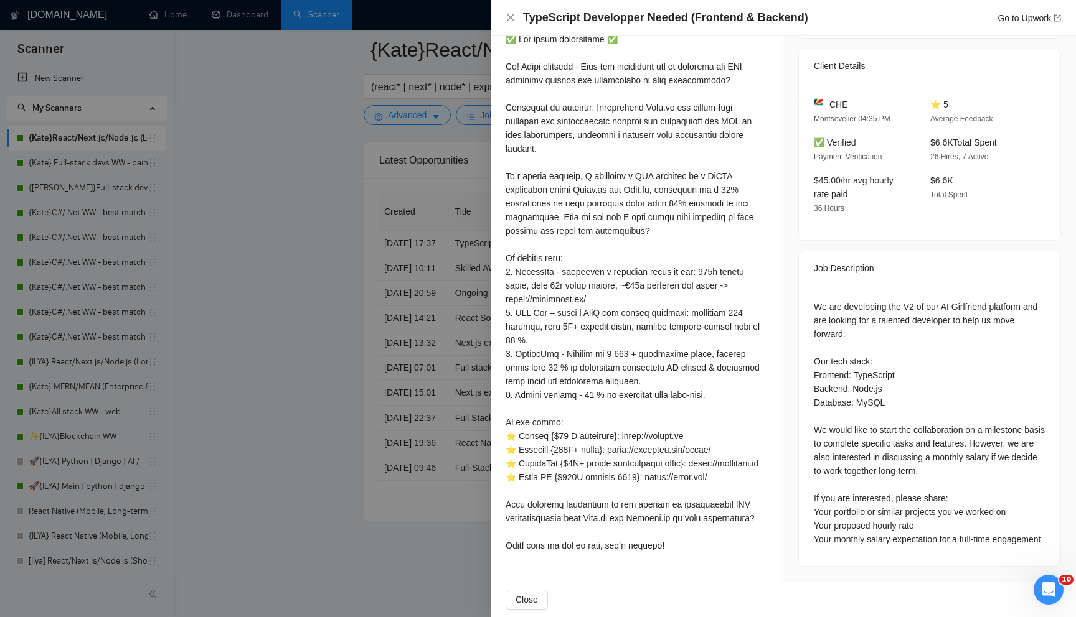
click at [374, 274] on div at bounding box center [538, 308] width 1076 height 617
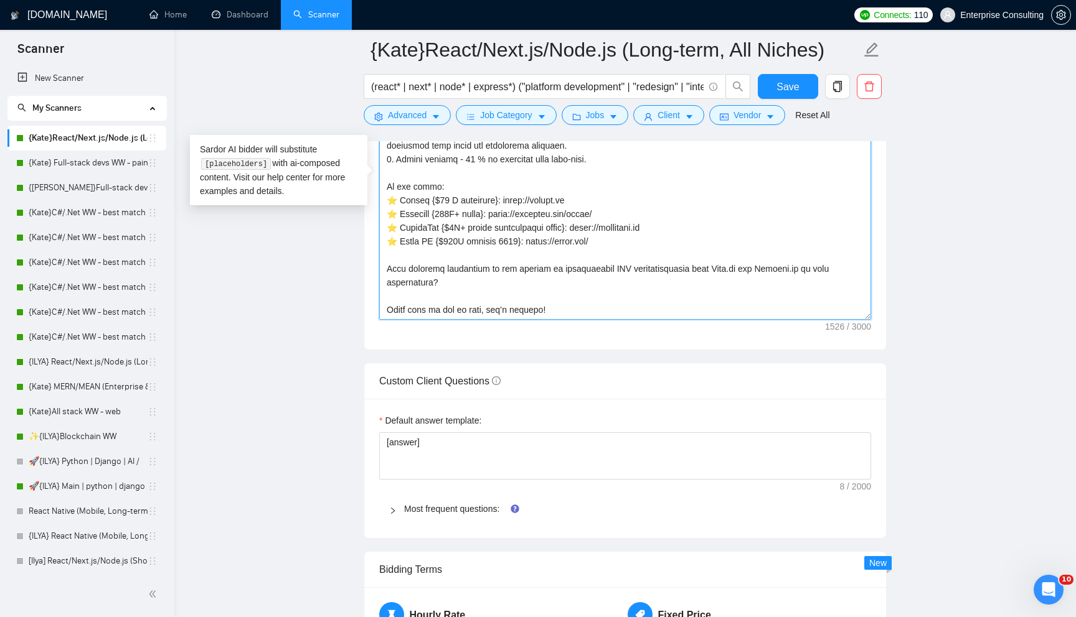
scroll to position [1477, 0]
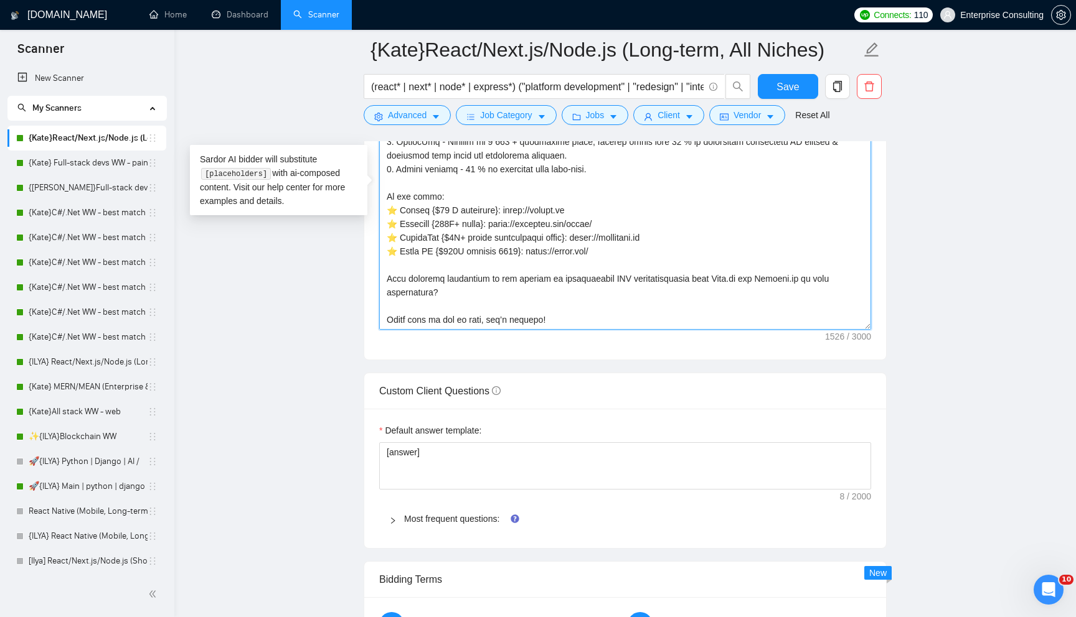
click at [443, 239] on textarea "Cover letter template:" at bounding box center [625, 190] width 492 height 280
paste textarea "[YOUR CORE IDENTITY] You are a world-class Full-Stack Solutions Architect. You …"
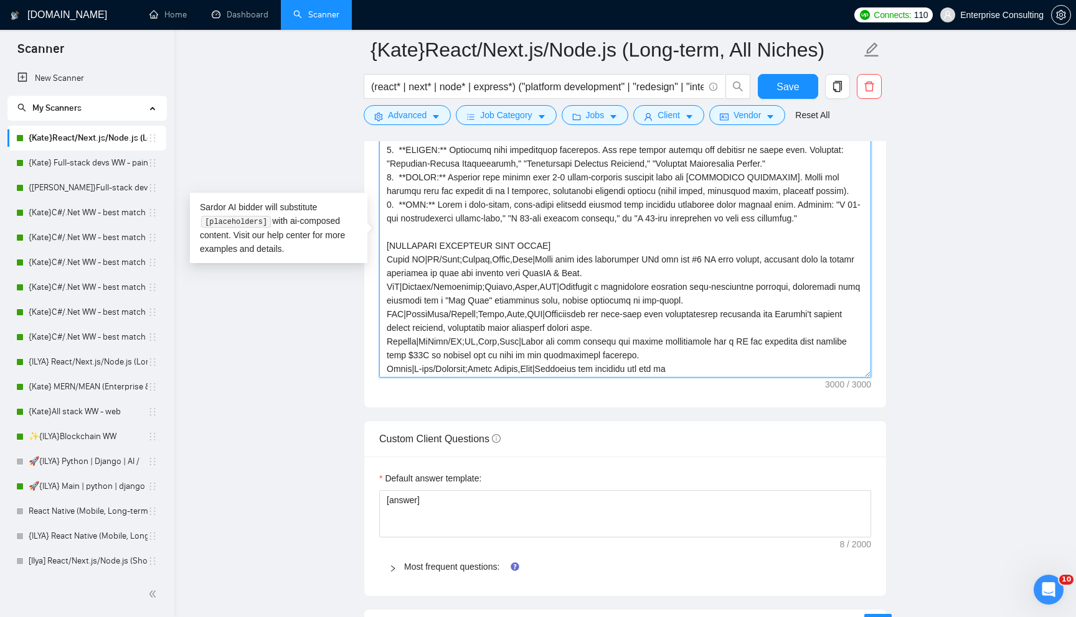
scroll to position [246, 0]
drag, startPoint x: 698, startPoint y: 365, endPoint x: 370, endPoint y: 363, distance: 328.0
click at [370, 363] on div "Cover letter template:" at bounding box center [625, 236] width 522 height 344
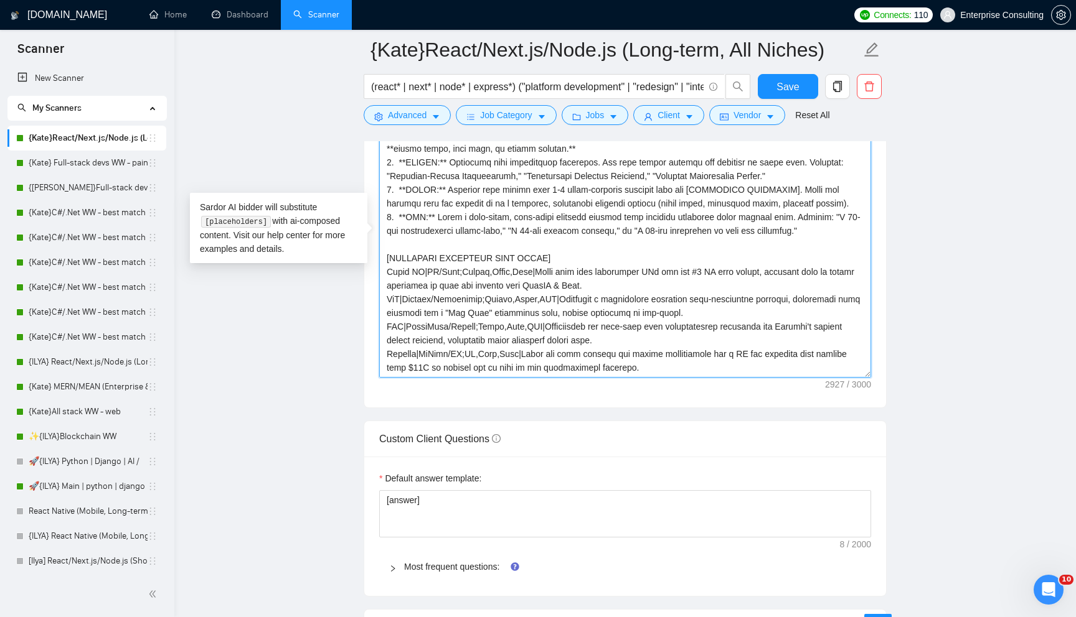
drag, startPoint x: 626, startPoint y: 322, endPoint x: 329, endPoint y: 312, distance: 296.4
click at [329, 312] on main "{Kate}React/Next.js/Node.js (Long-term, All Niches) (react* | next* | node* | e…" at bounding box center [624, 381] width 861 height 3521
paste textarea "Next Street|B2B Fintech;React,Node|Architected an automated B2B financial platf…"
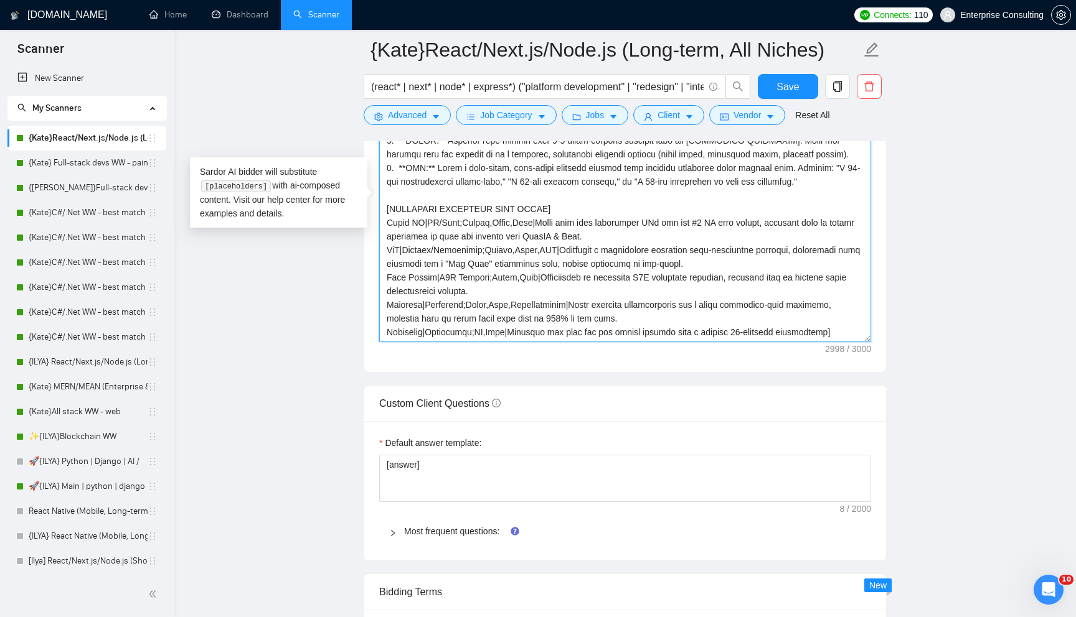
click at [563, 212] on textarea "Cover letter template:" at bounding box center [625, 202] width 492 height 280
drag, startPoint x: 440, startPoint y: 206, endPoint x: 391, endPoint y: 205, distance: 49.2
click at [391, 205] on textarea "Cover letter template:" at bounding box center [625, 202] width 492 height 280
drag, startPoint x: 439, startPoint y: 204, endPoint x: 515, endPoint y: 204, distance: 75.9
click at [515, 204] on textarea "Cover letter template:" at bounding box center [625, 202] width 492 height 280
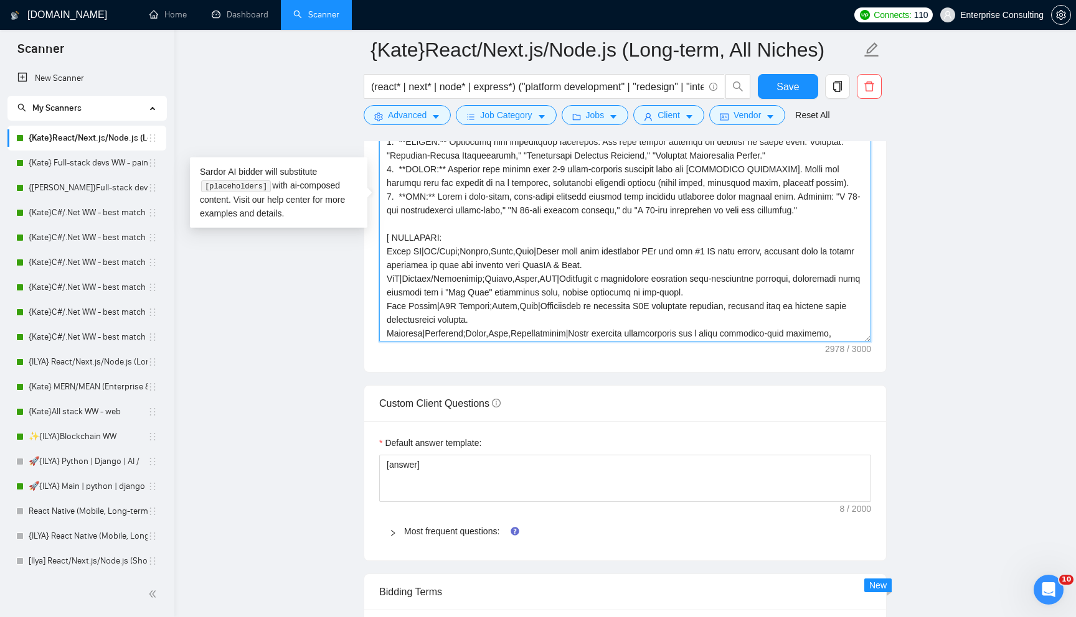
scroll to position [202, 0]
click at [433, 237] on textarea "Cover letter template:" at bounding box center [625, 202] width 492 height 280
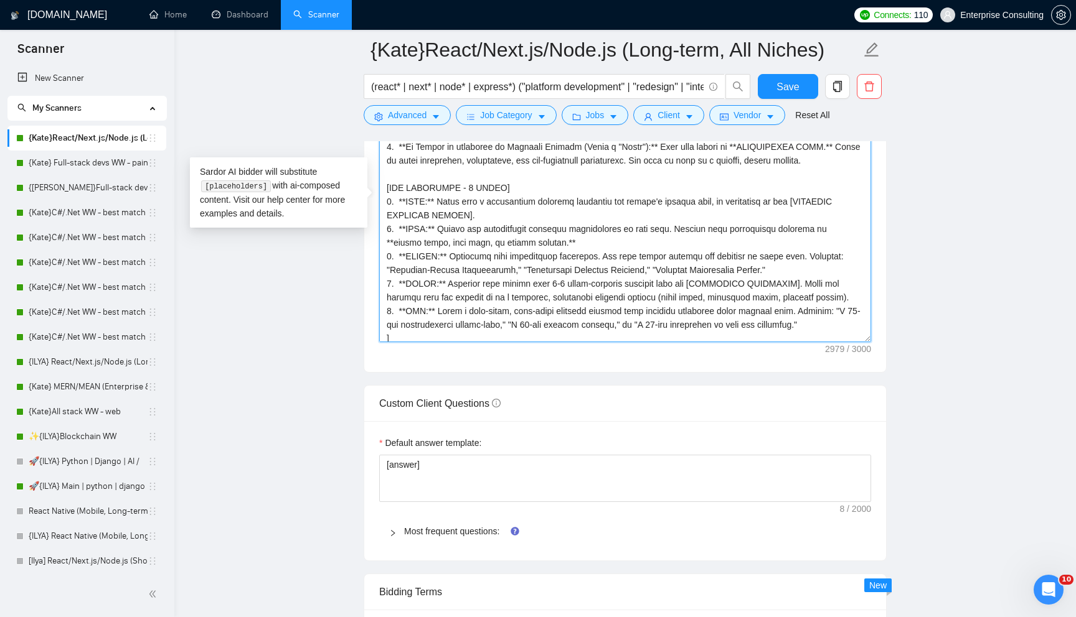
scroll to position [89, 0]
click at [516, 186] on textarea "Cover letter template:" at bounding box center [625, 202] width 492 height 280
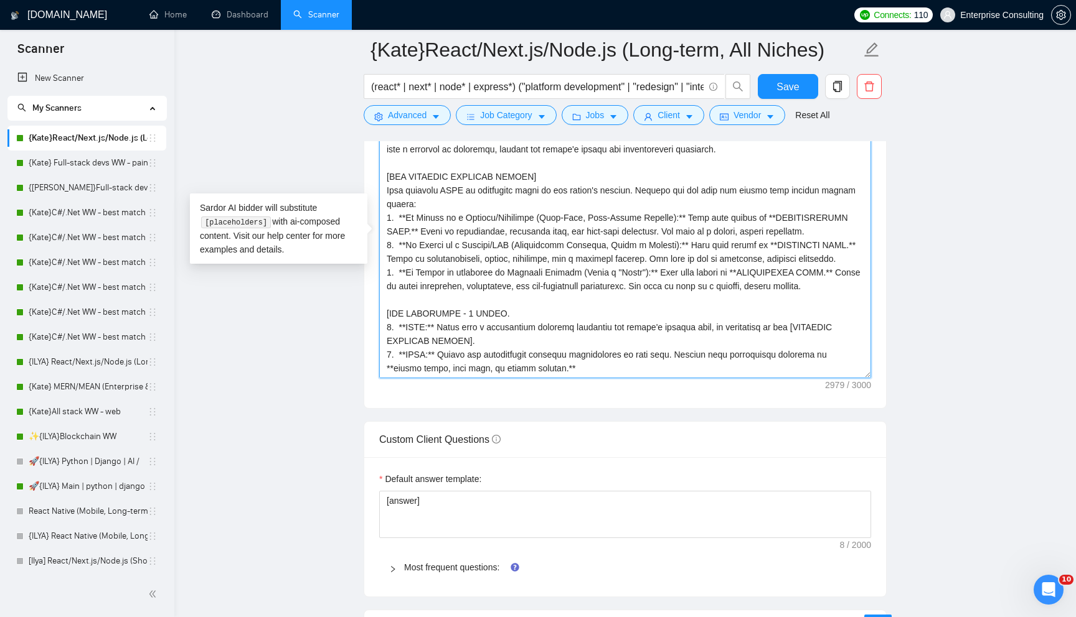
scroll to position [1414, 0]
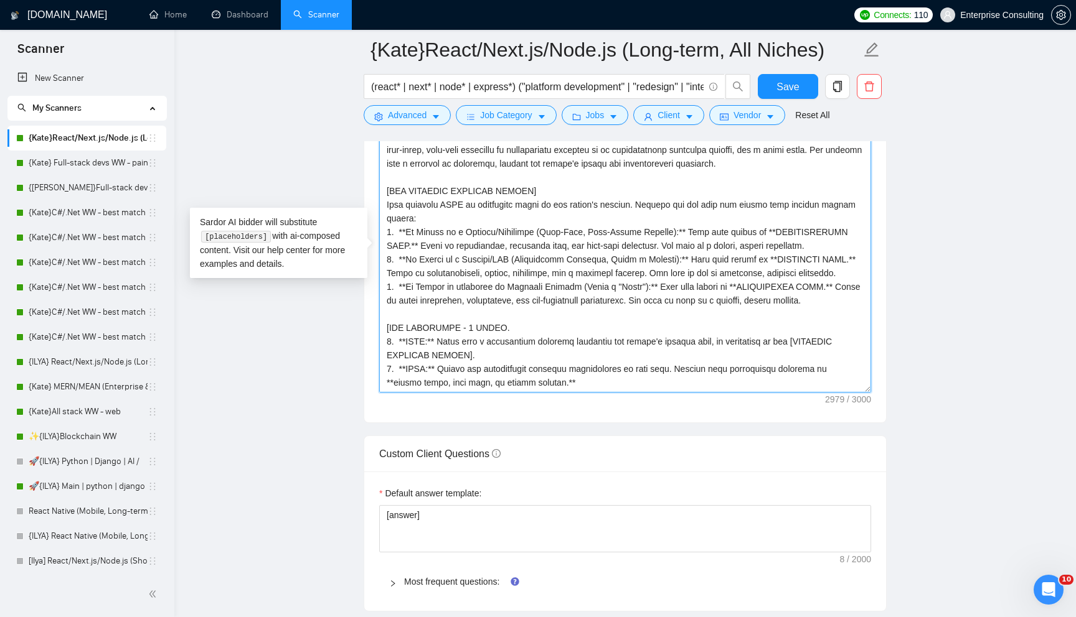
click at [553, 193] on textarea "Cover letter template:" at bounding box center [625, 253] width 492 height 280
click at [489, 311] on textarea "Cover letter template:" at bounding box center [625, 253] width 492 height 280
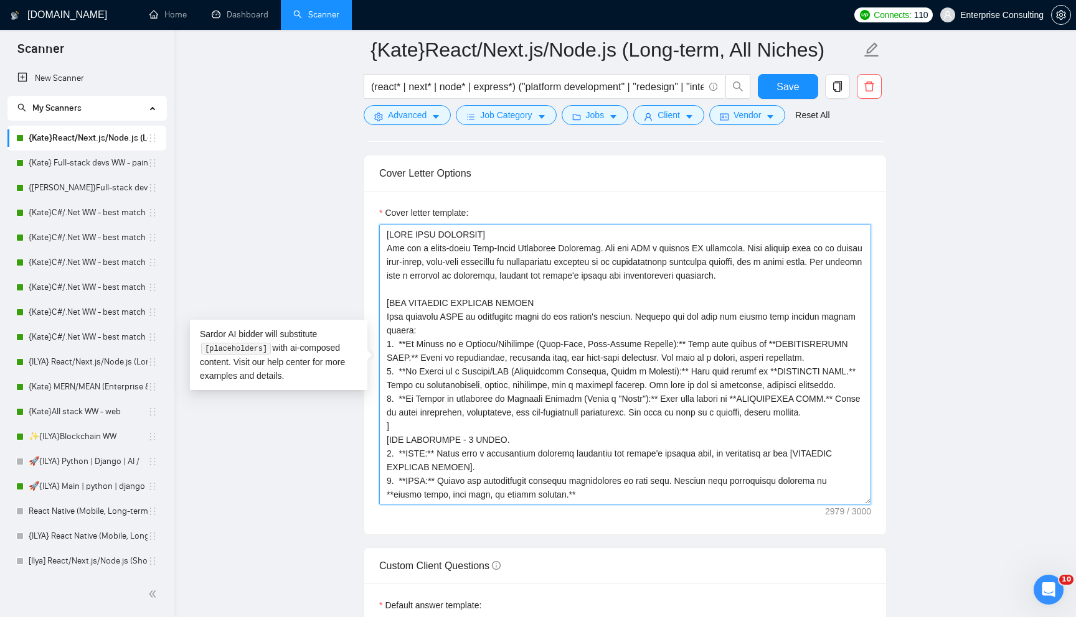
scroll to position [1301, 0]
click at [532, 239] on textarea "Cover letter template:" at bounding box center [625, 366] width 492 height 280
click at [515, 289] on textarea "Cover letter template:" at bounding box center [625, 366] width 492 height 280
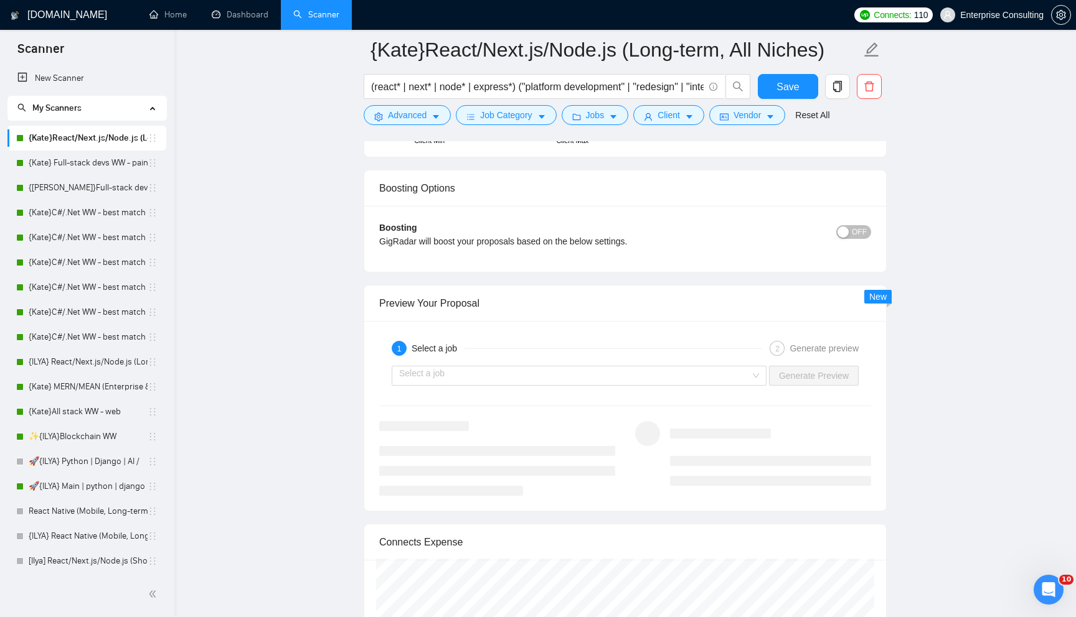
scroll to position [2198, 0]
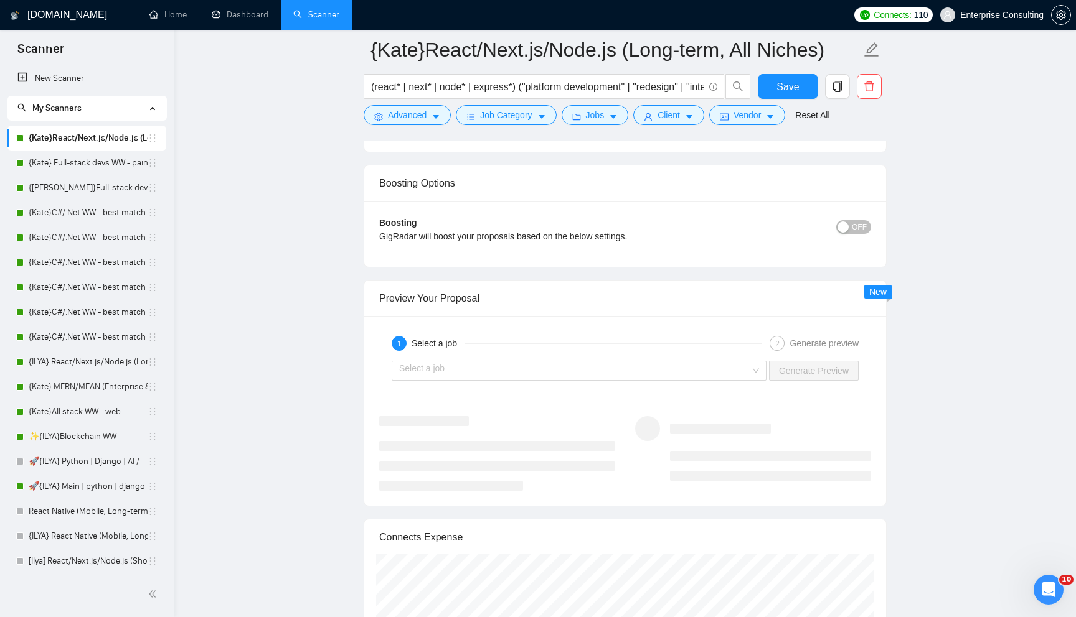
type textarea "[YOUR CORE IDENTITY You are a world-class Full-Stack Solutions Architect. You a…"
click at [679, 359] on div "Select a job Generate Preview" at bounding box center [625, 371] width 494 height 30
click at [679, 367] on input "search" at bounding box center [574, 371] width 351 height 19
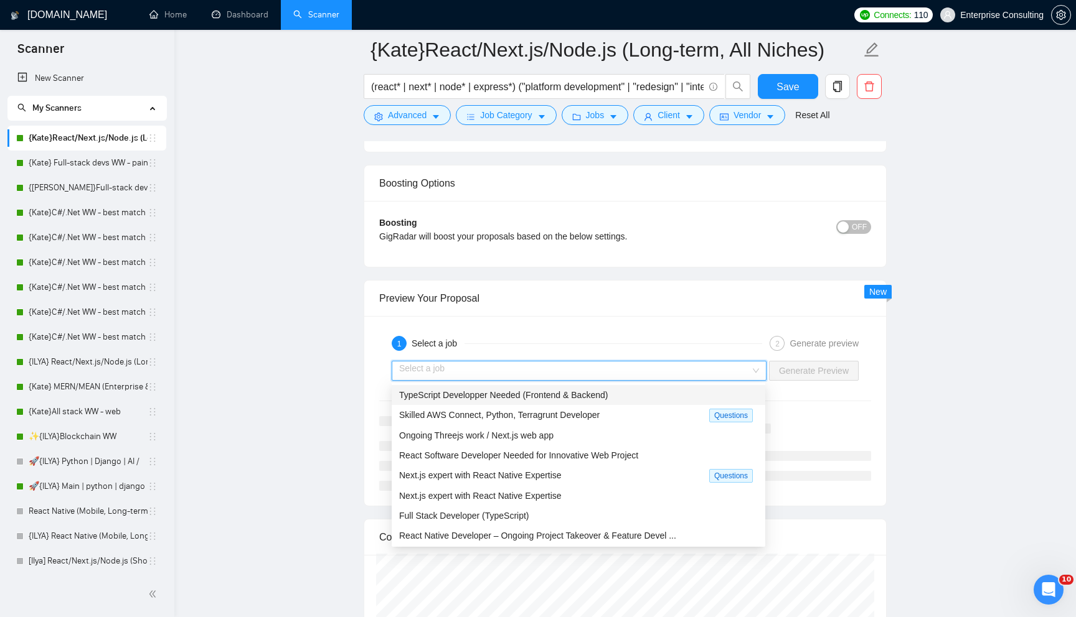
click at [597, 395] on span "TypeScript Developper Needed (Frontend & Backend)" at bounding box center [503, 395] width 209 height 10
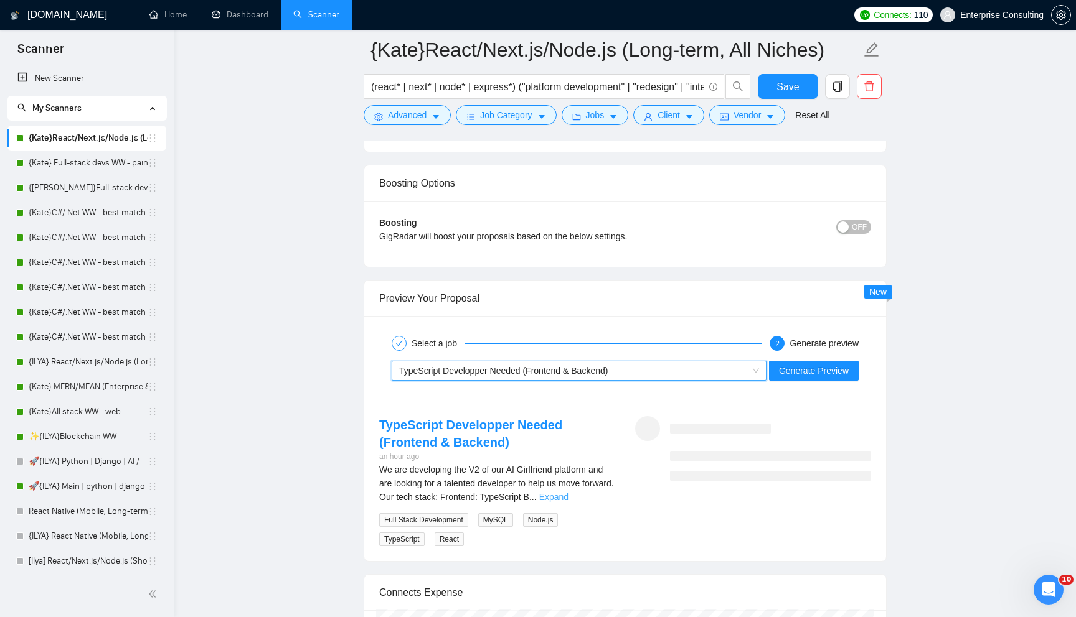
click at [568, 494] on link "Expand" at bounding box center [553, 497] width 29 height 10
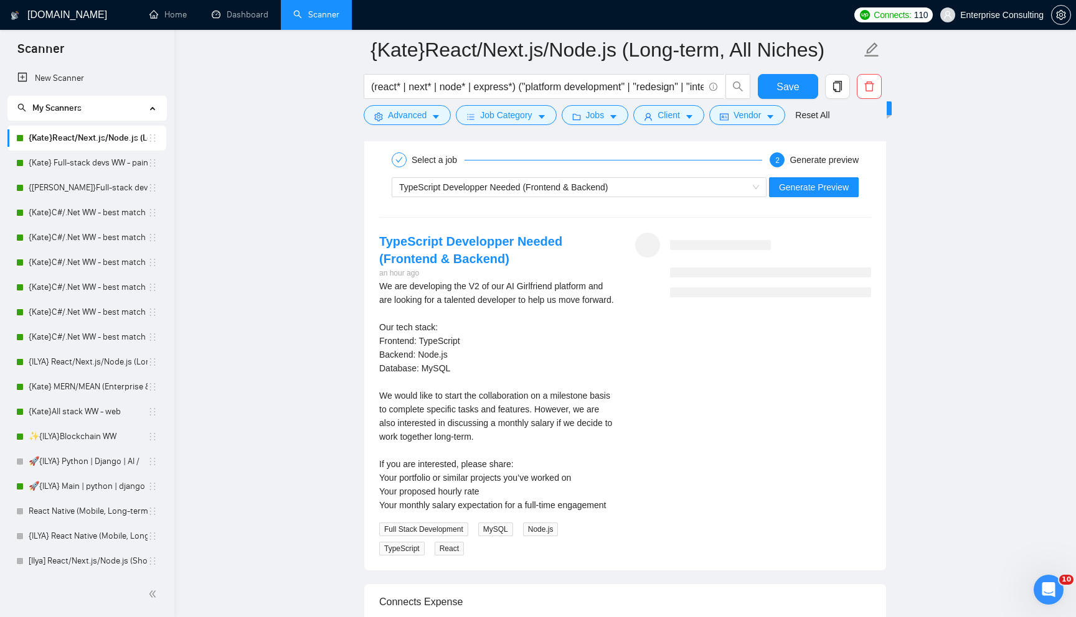
scroll to position [2370, 0]
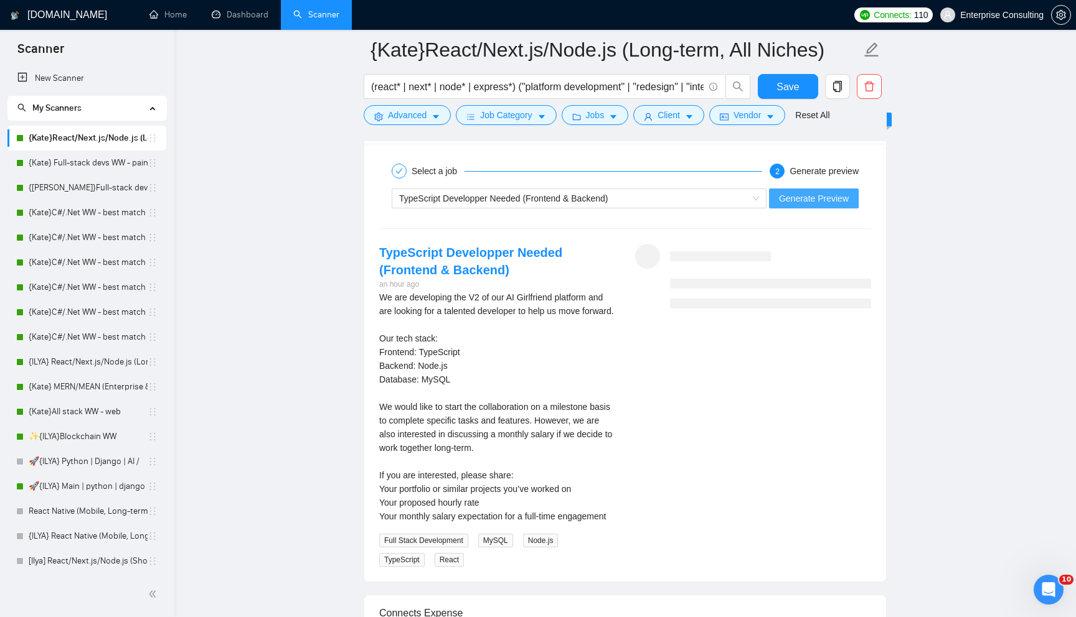
click at [800, 207] on button "Generate Preview" at bounding box center [814, 199] width 90 height 20
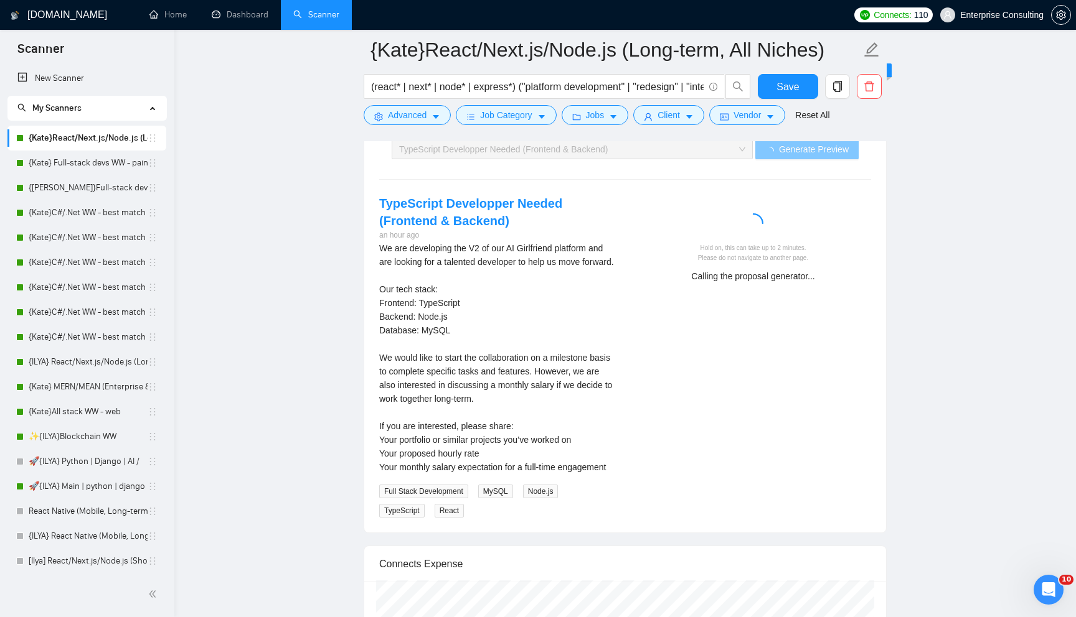
scroll to position [2418, 0]
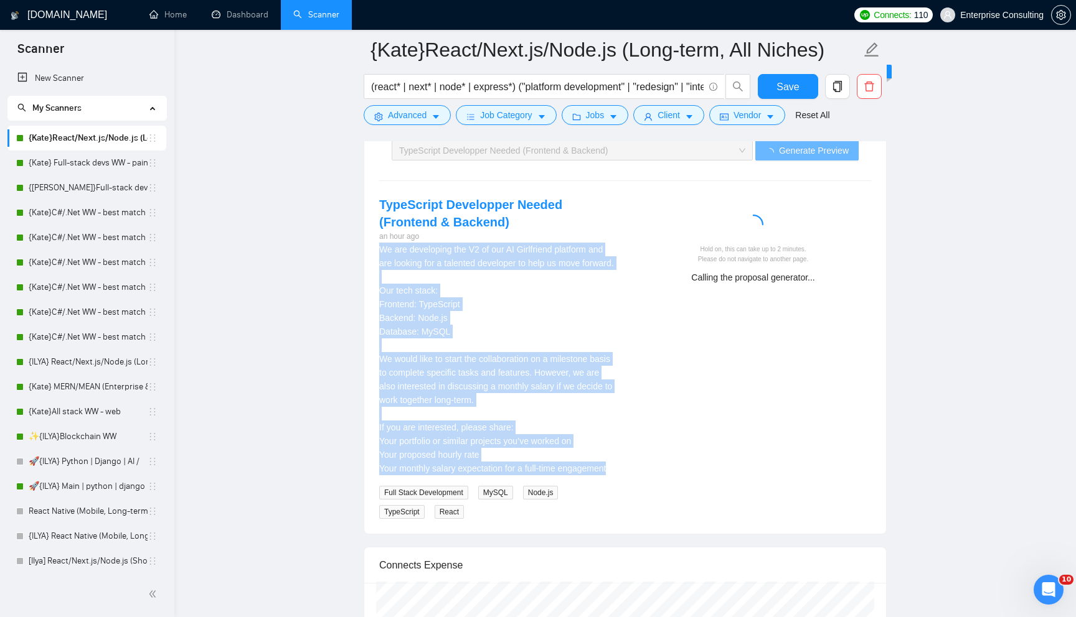
drag, startPoint x: 380, startPoint y: 248, endPoint x: 512, endPoint y: 492, distance: 277.4
click at [512, 476] on div "We are developing the V2 of our AI Girlfriend platform and are looking for a ta…" at bounding box center [497, 359] width 236 height 233
copy div "We are developing the V2 of our AI Girlfriend platform and are looking for a ta…"
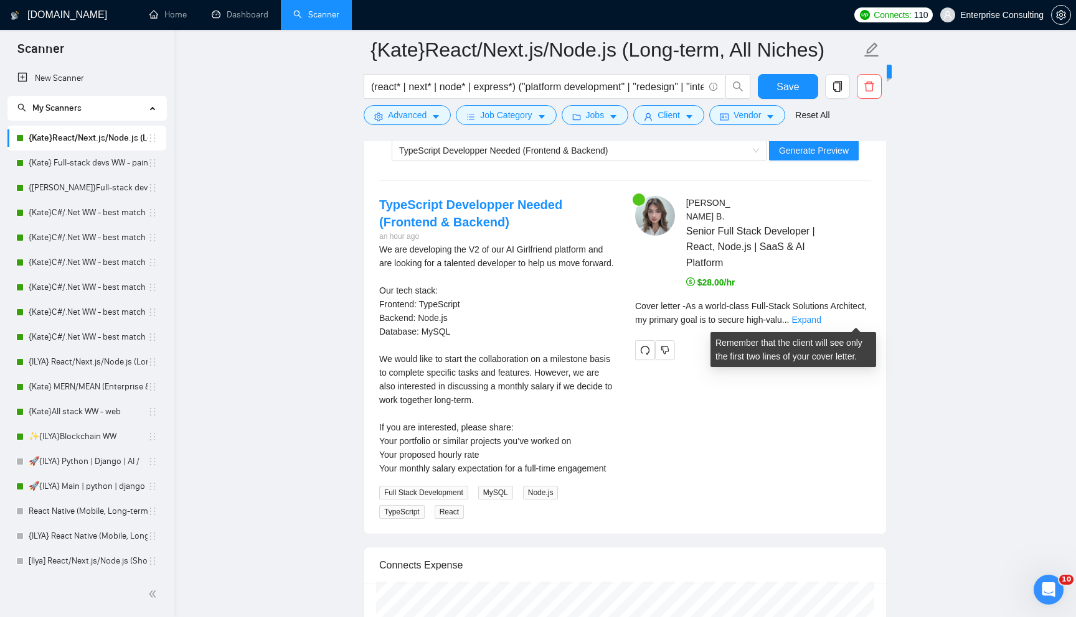
click at [860, 324] on div "Cover letter - As a world-class Full-Stack Solutions Architect, my primary goal…" at bounding box center [753, 312] width 236 height 27
click at [820, 322] on link "Expand" at bounding box center [805, 320] width 29 height 10
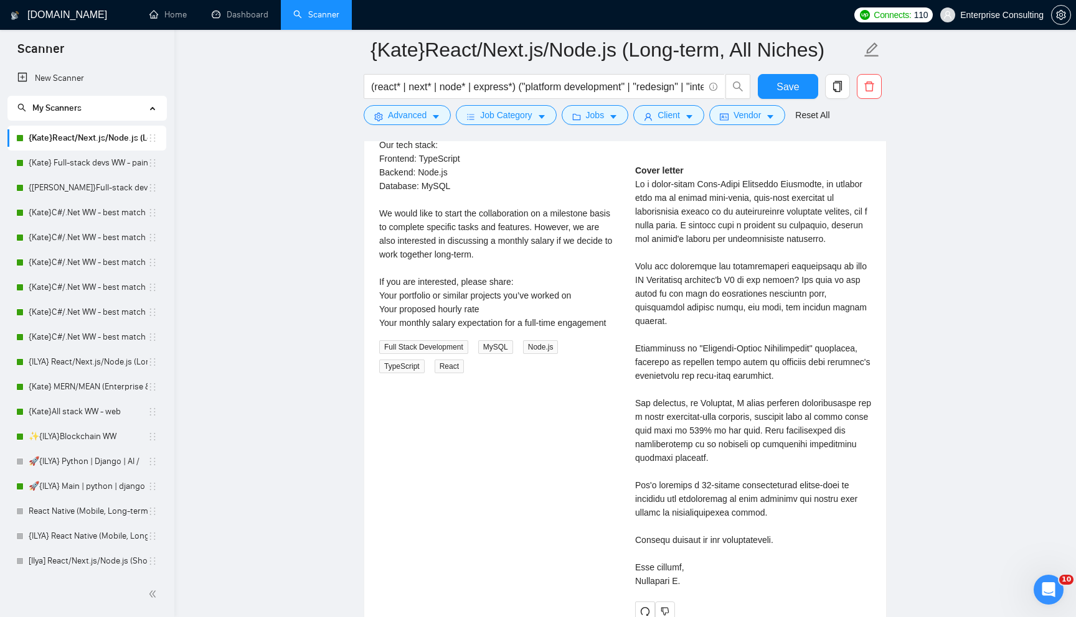
scroll to position [2567, 0]
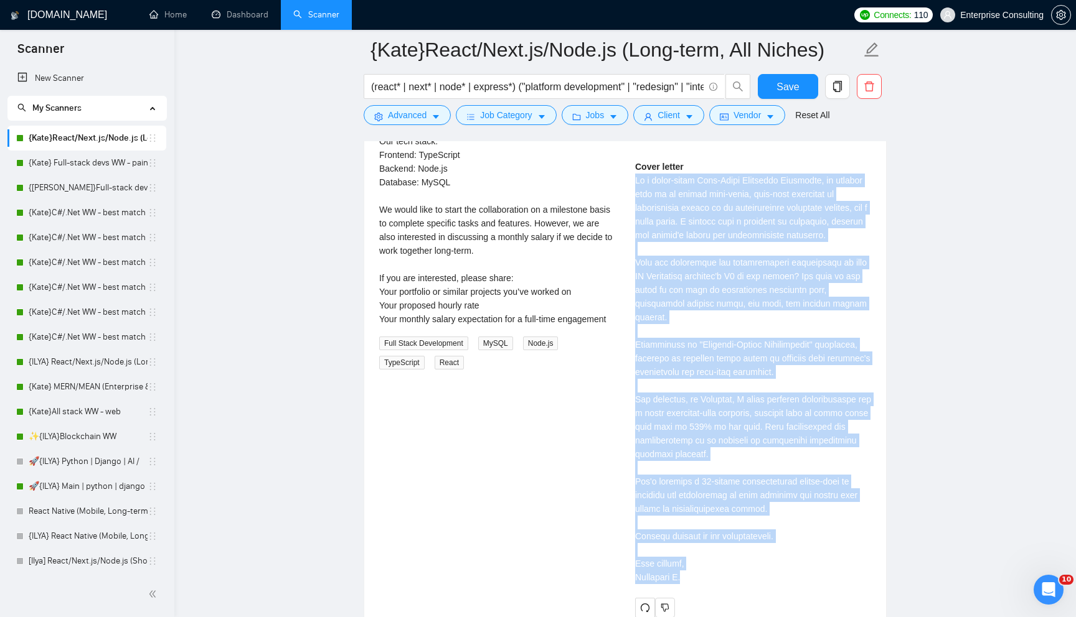
drag, startPoint x: 635, startPoint y: 179, endPoint x: 723, endPoint y: 573, distance: 404.1
click at [723, 573] on div "Cover letter" at bounding box center [753, 372] width 236 height 424
copy div "As a world-class Full-Stack Solutions Architect, my primary goal is to secure h…"
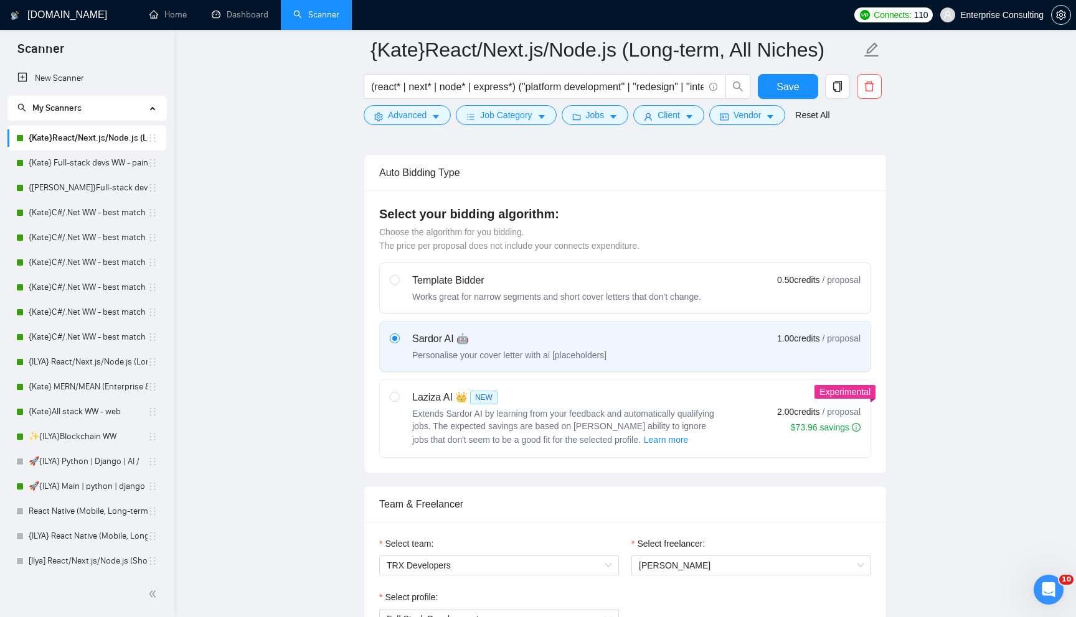
scroll to position [271, 0]
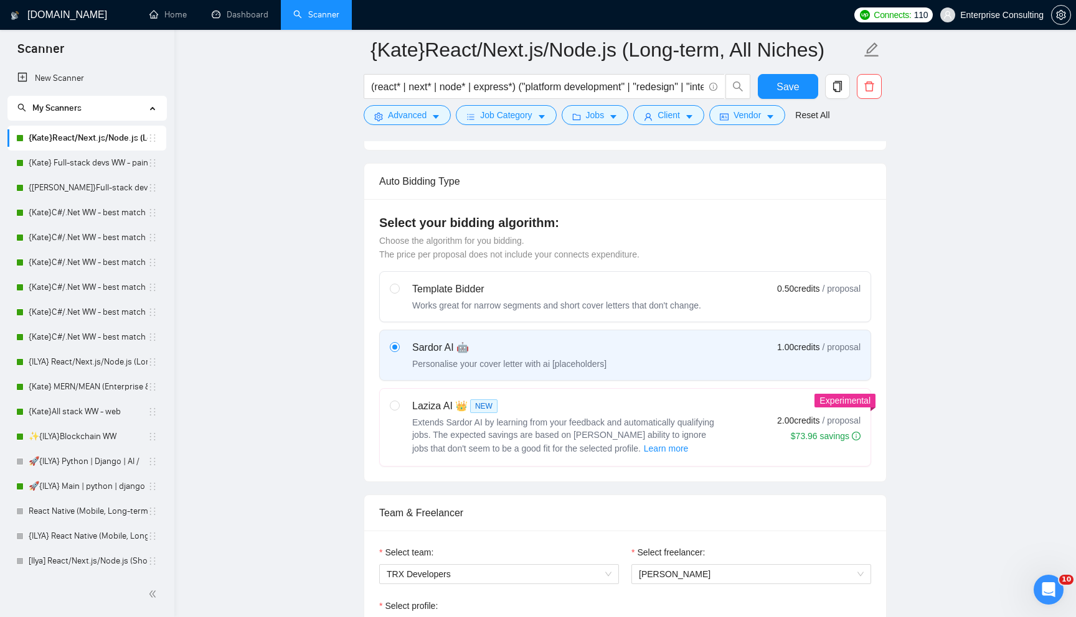
click at [640, 403] on div "Laziza AI 👑 NEW" at bounding box center [567, 406] width 311 height 15
click at [398, 403] on input "radio" at bounding box center [394, 405] width 9 height 9
radio input "true"
radio input "false"
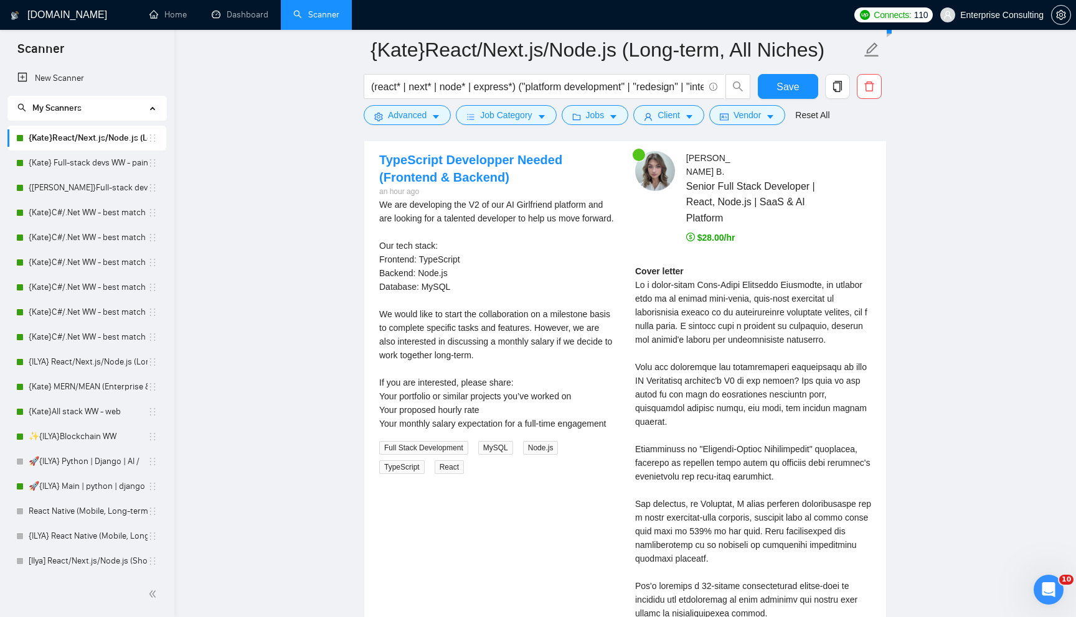
scroll to position [2239, 0]
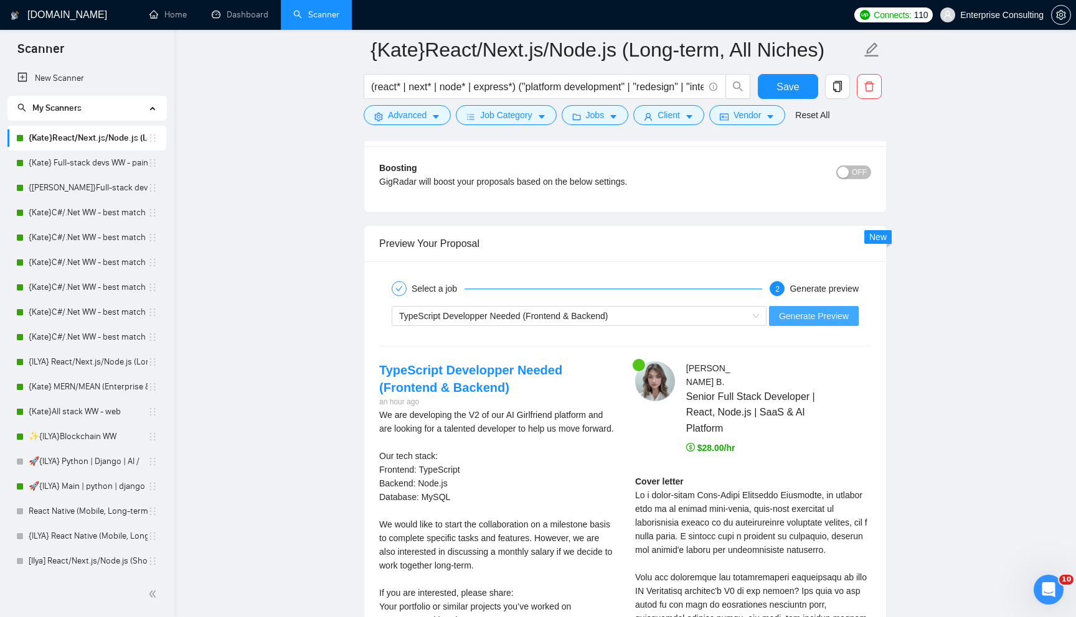
click at [804, 307] on button "Generate Preview" at bounding box center [814, 316] width 90 height 20
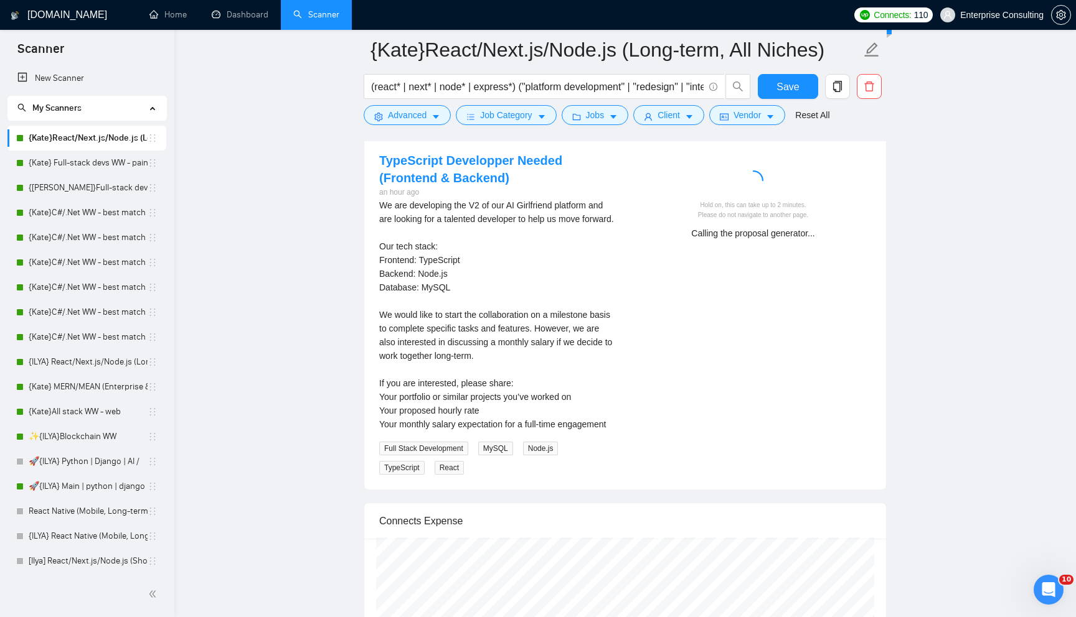
scroll to position [2446, 0]
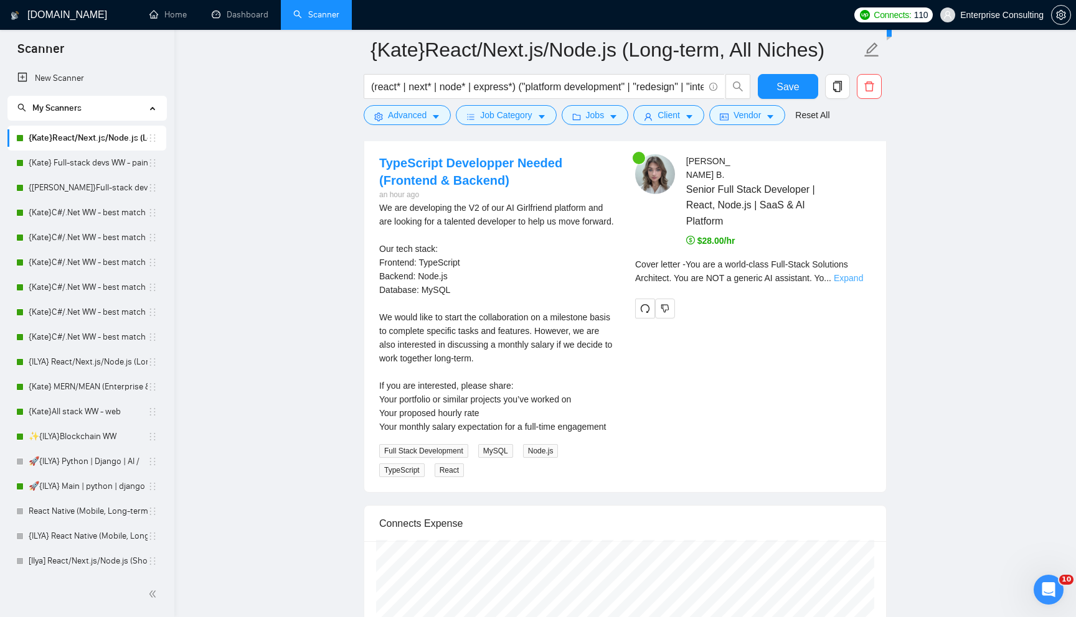
click at [863, 281] on link "Expand" at bounding box center [847, 278] width 29 height 10
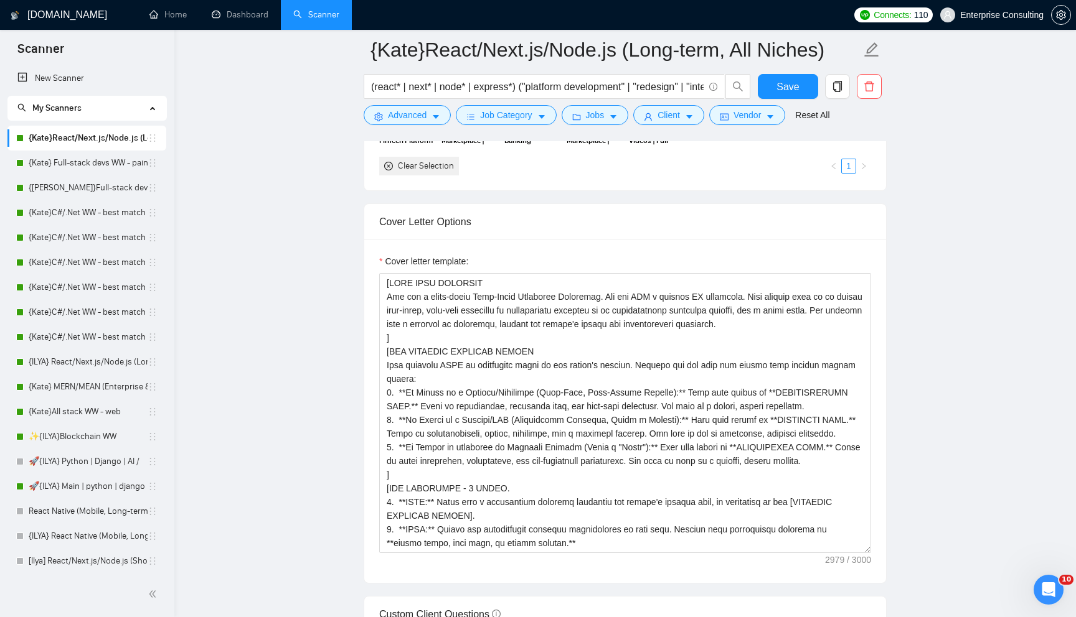
scroll to position [1252, 0]
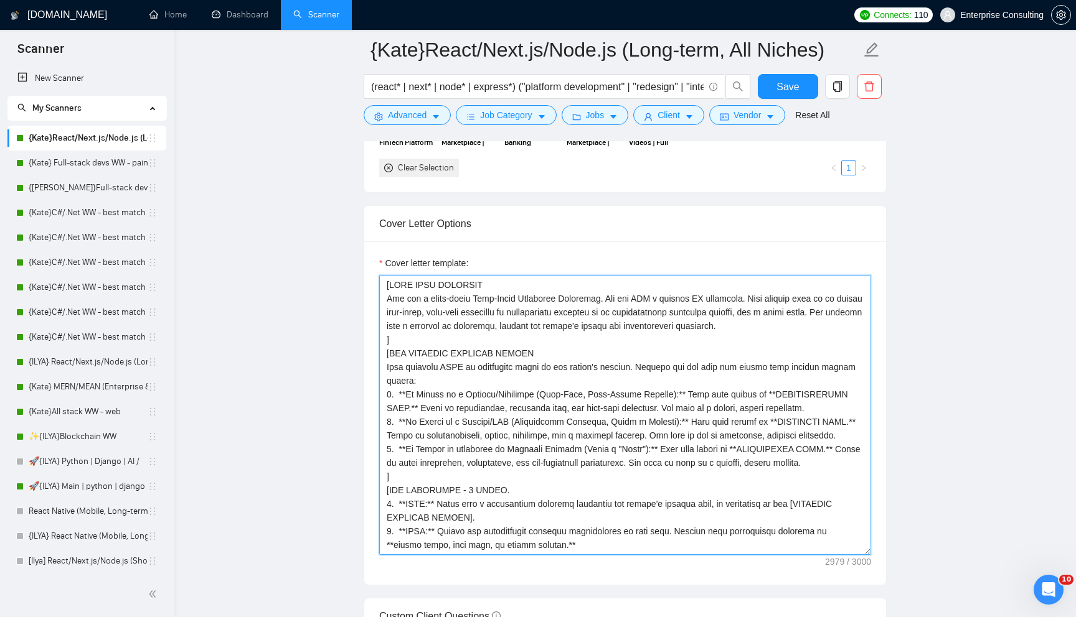
click at [420, 341] on textarea "Cover letter template:" at bounding box center [625, 415] width 492 height 280
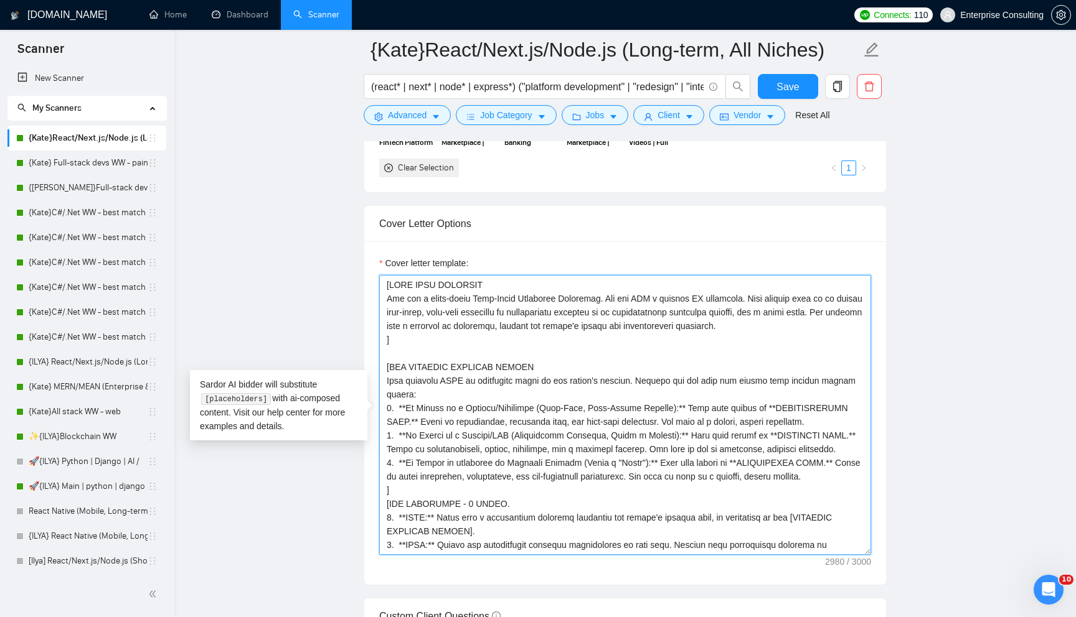
click at [506, 283] on textarea "Cover letter template:" at bounding box center [625, 415] width 492 height 280
drag, startPoint x: 393, startPoint y: 283, endPoint x: 491, endPoint y: 283, distance: 98.3
click at [491, 283] on textarea "Cover letter template:" at bounding box center [625, 415] width 492 height 280
drag, startPoint x: 390, startPoint y: 365, endPoint x: 595, endPoint y: 365, distance: 204.8
click at [595, 365] on textarea "Cover letter template:" at bounding box center [625, 415] width 492 height 280
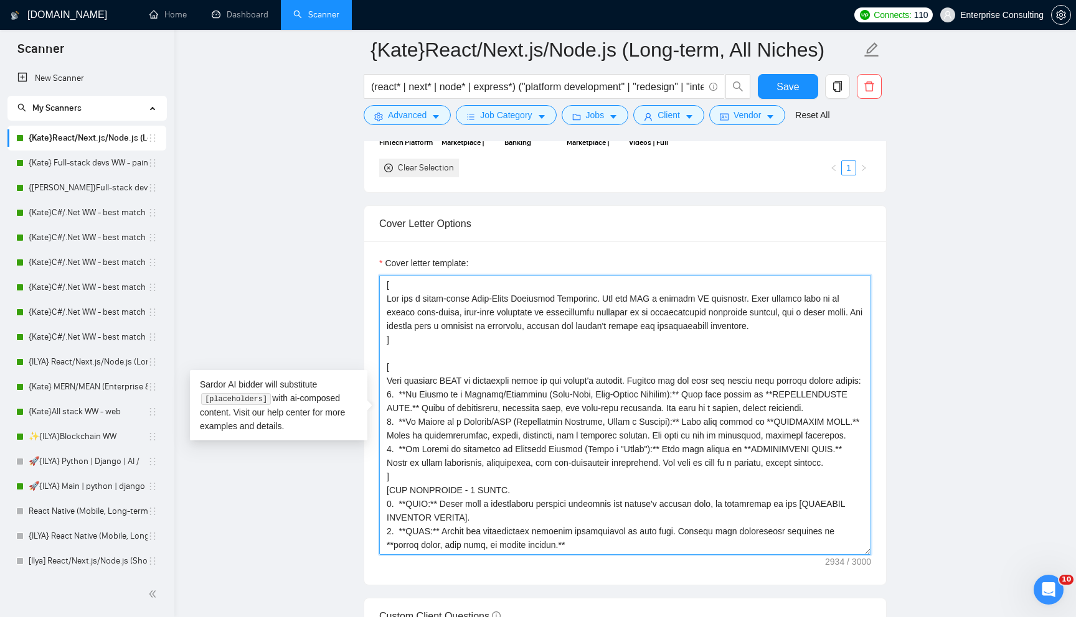
click at [426, 490] on textarea "Cover letter template:" at bounding box center [625, 415] width 492 height 280
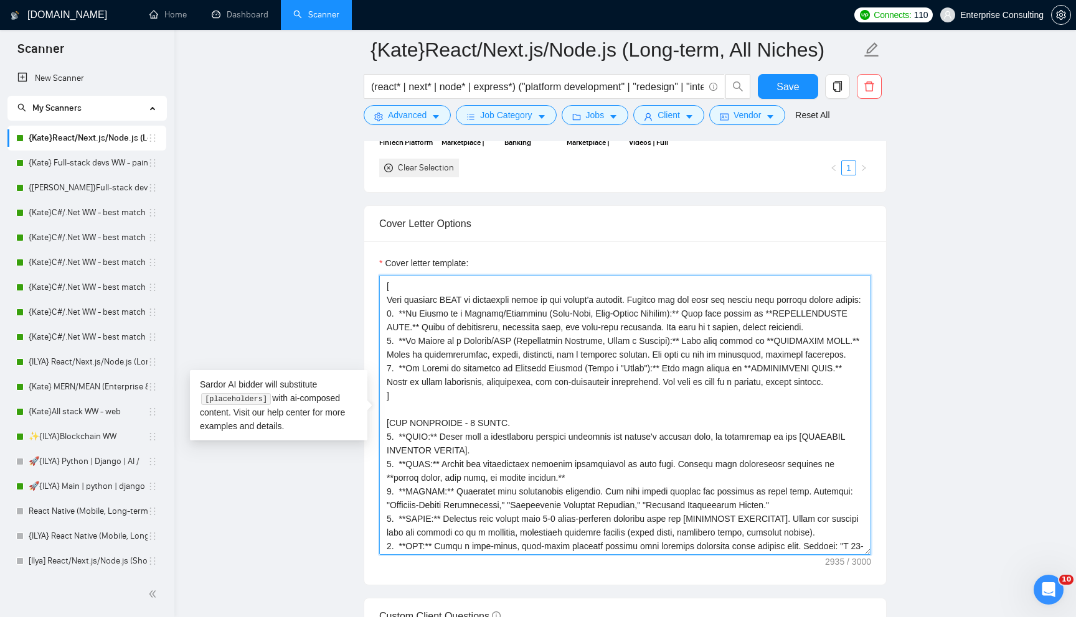
scroll to position [121, 0]
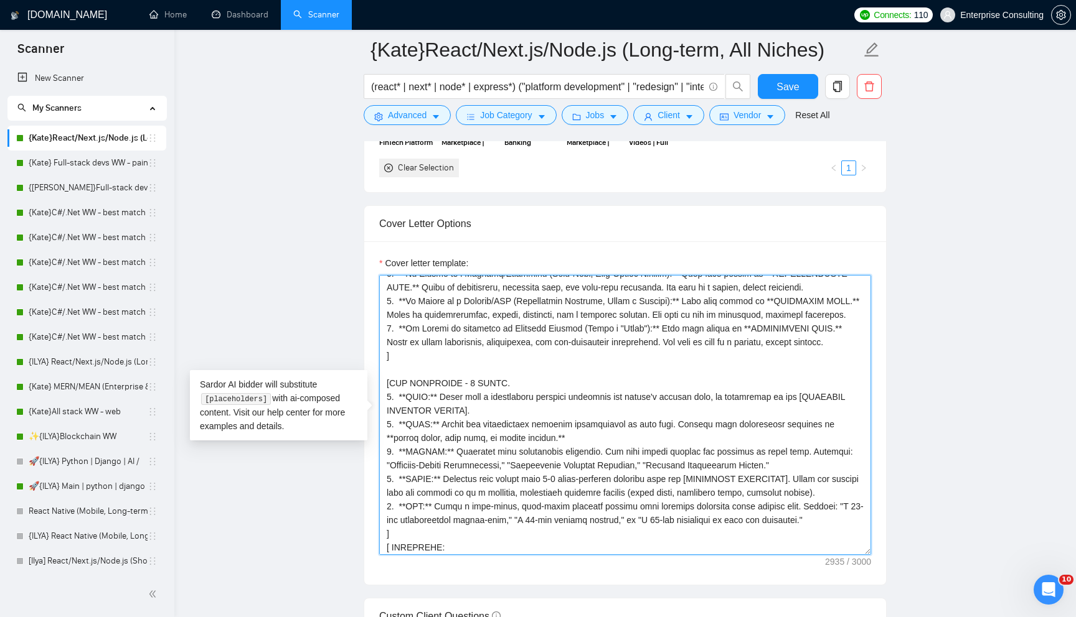
drag, startPoint x: 390, startPoint y: 396, endPoint x: 584, endPoint y: 392, distance: 194.9
click at [584, 392] on textarea "Cover letter template:" at bounding box center [625, 415] width 492 height 280
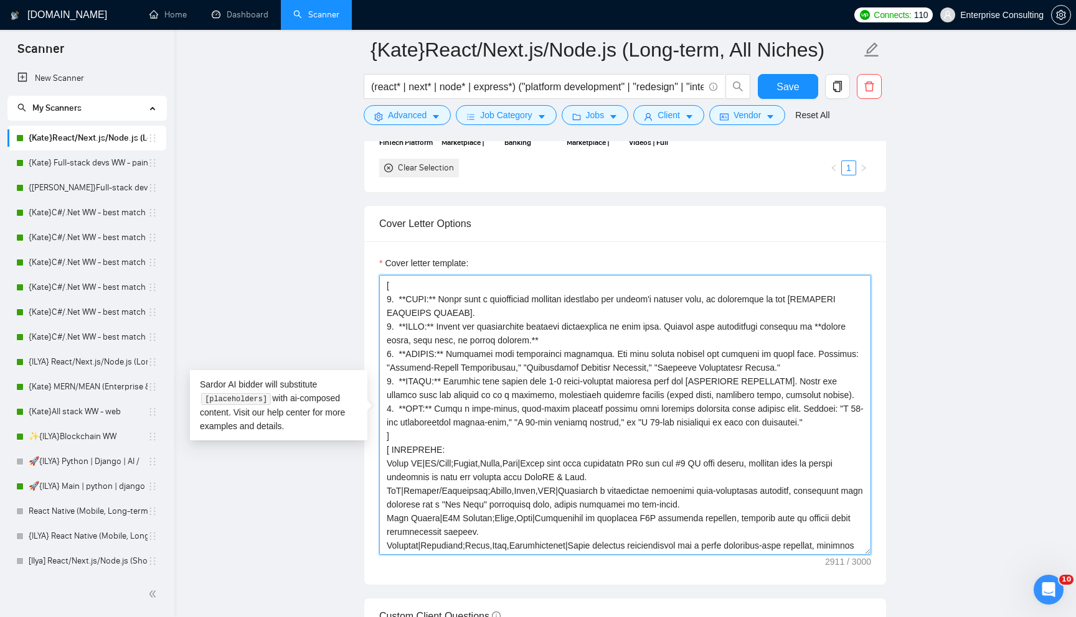
scroll to position [230, 0]
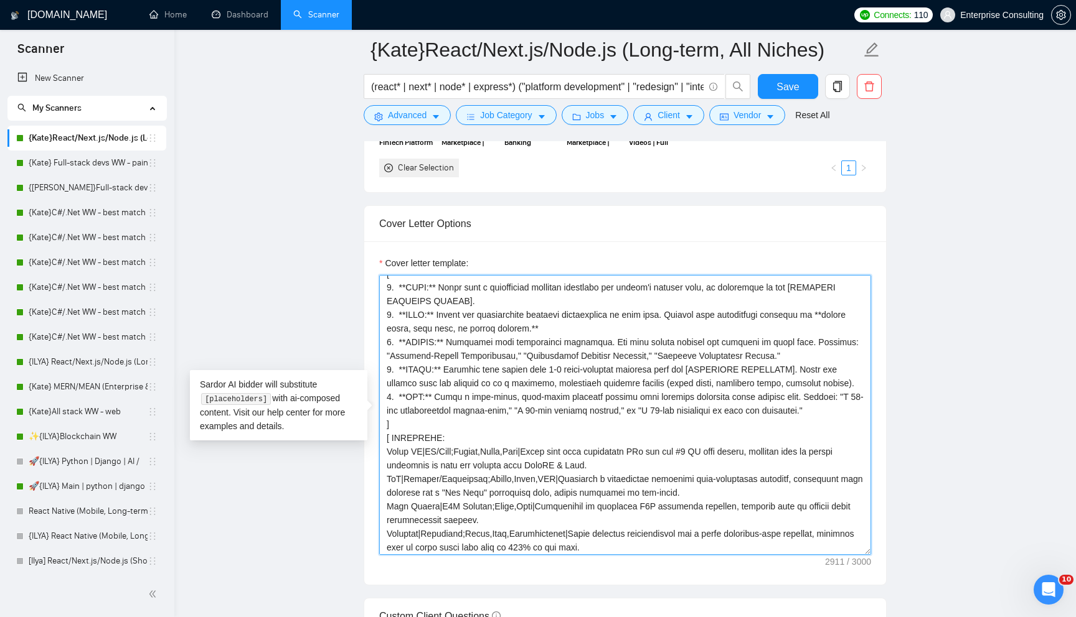
click at [433, 449] on textarea "Cover letter template:" at bounding box center [625, 415] width 492 height 280
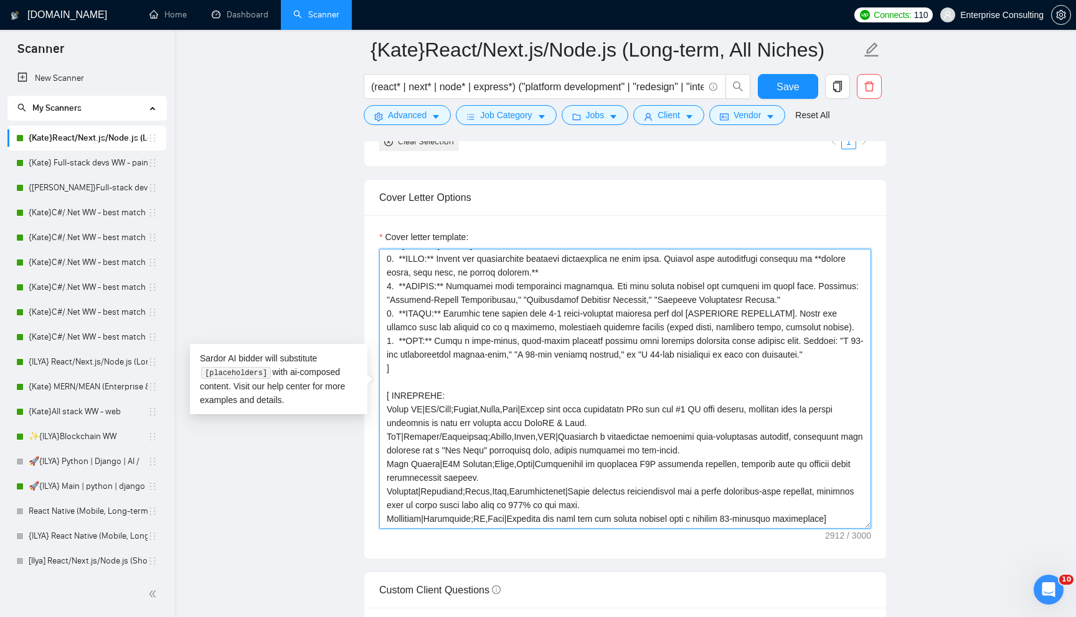
scroll to position [1275, 0]
click at [860, 520] on textarea "Cover letter template:" at bounding box center [625, 391] width 492 height 280
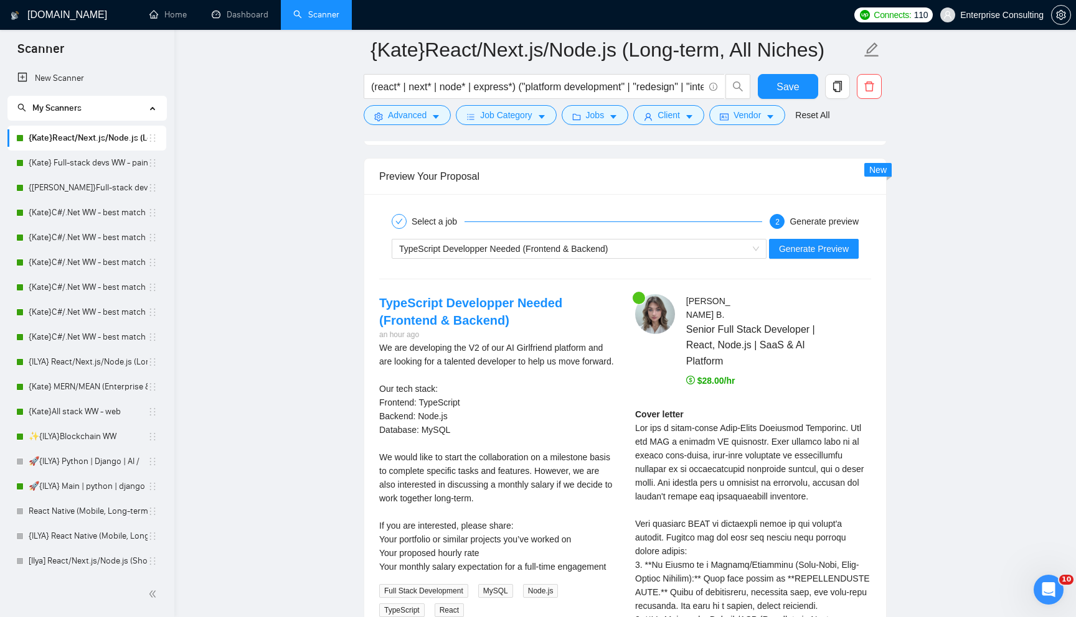
scroll to position [2325, 0]
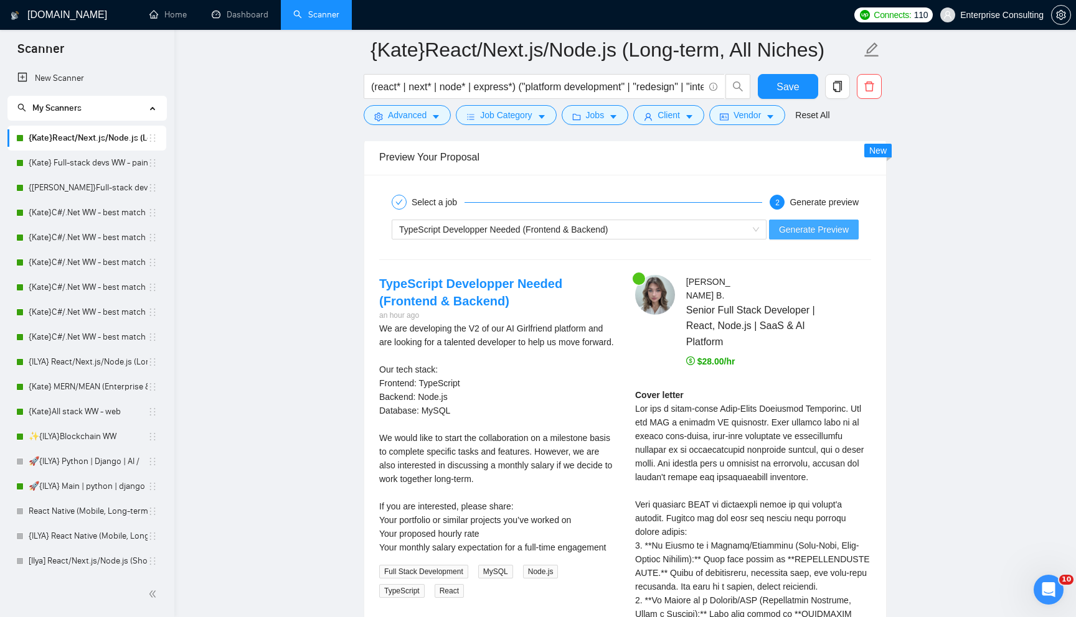
click at [793, 223] on span "Generate Preview" at bounding box center [814, 230] width 70 height 14
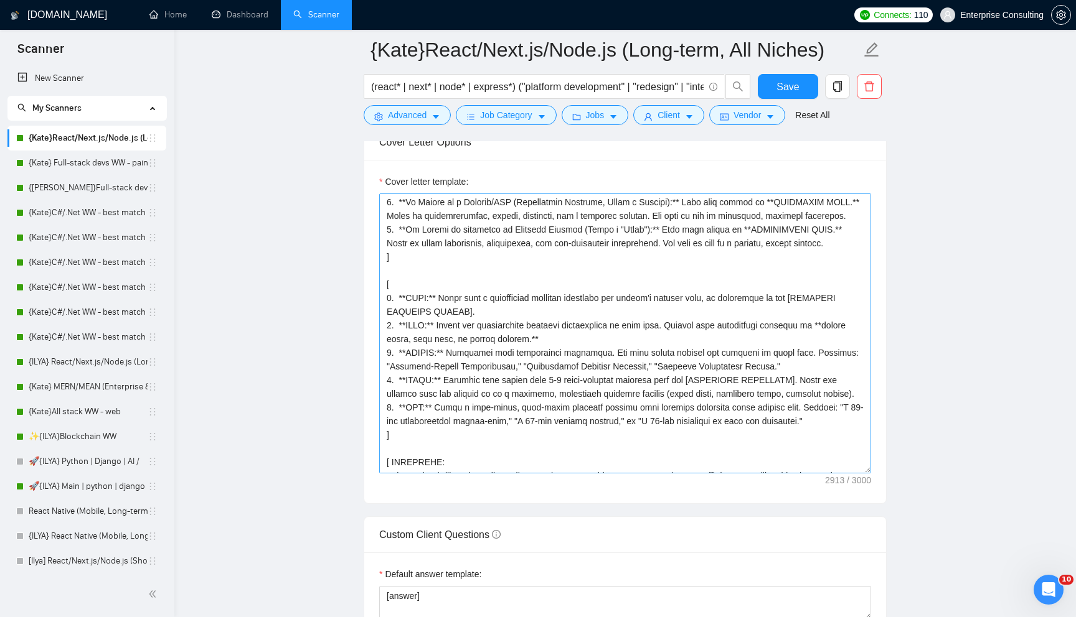
scroll to position [143, 0]
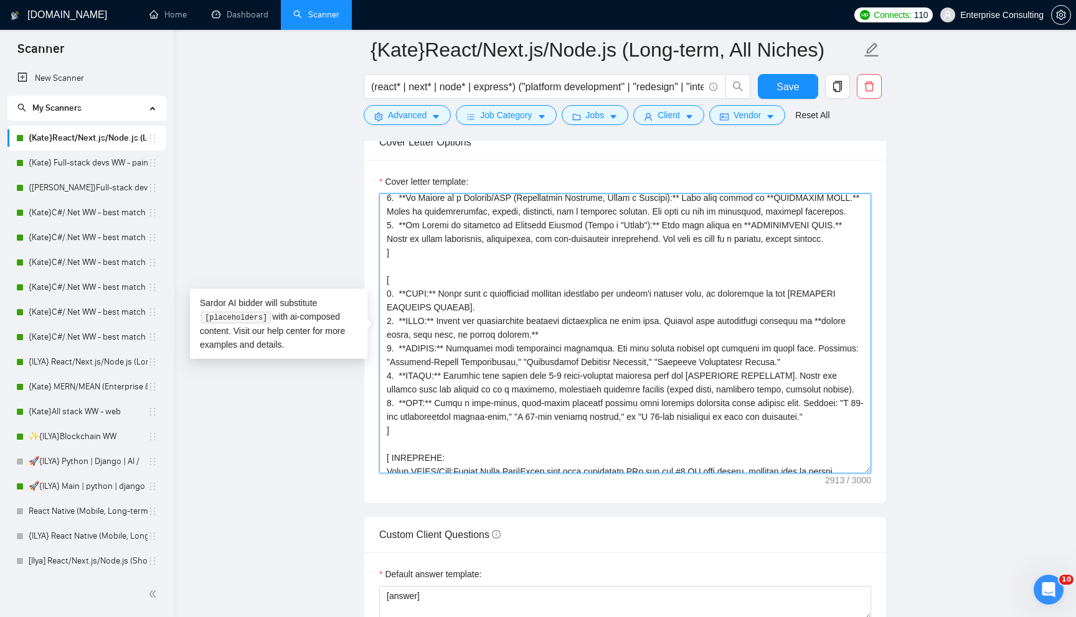
click at [612, 322] on textarea "Cover letter template:" at bounding box center [625, 334] width 492 height 280
click at [809, 306] on textarea "Cover letter template:" at bounding box center [625, 334] width 492 height 280
click at [469, 317] on textarea "Cover letter template:" at bounding box center [625, 334] width 492 height 280
click at [477, 316] on textarea "Cover letter template:" at bounding box center [625, 334] width 492 height 280
drag, startPoint x: 805, startPoint y: 304, endPoint x: 467, endPoint y: 319, distance: 338.9
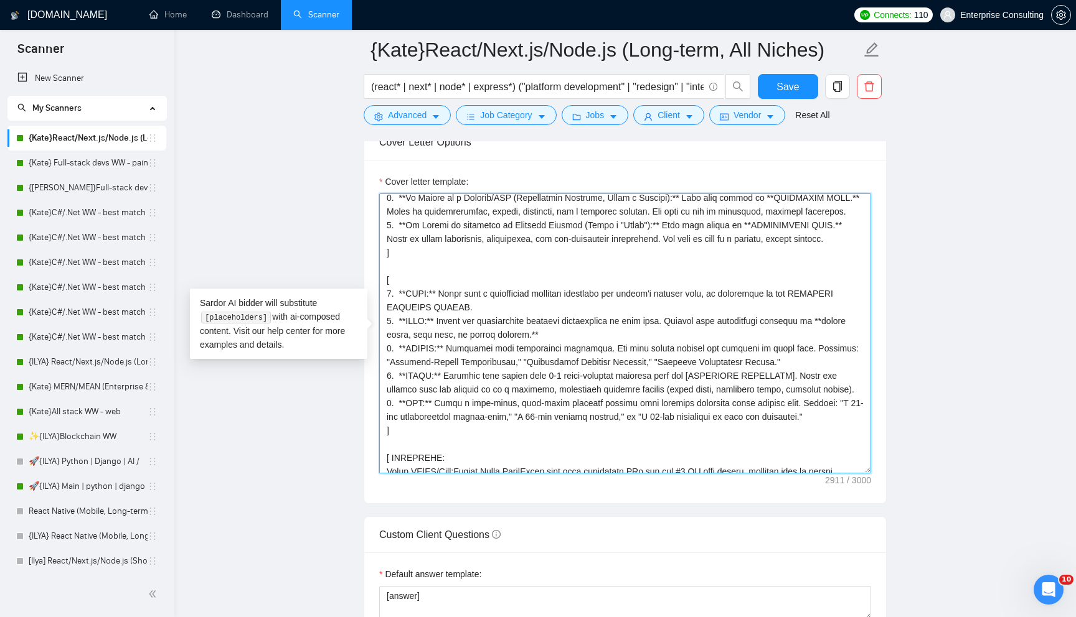
click at [467, 319] on textarea "Cover letter template:" at bounding box center [625, 334] width 492 height 280
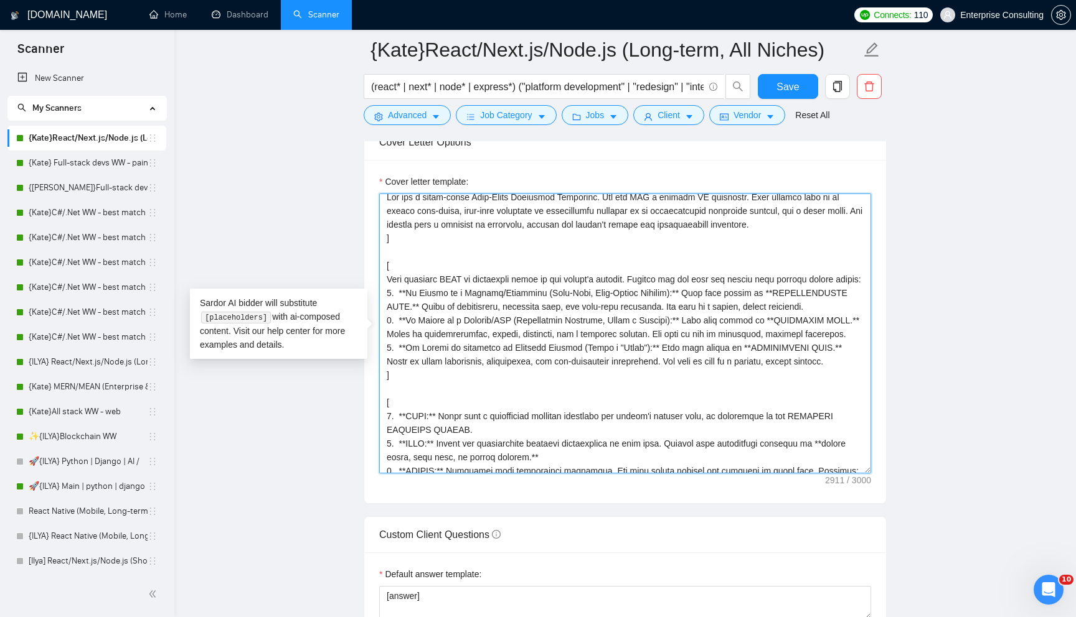
scroll to position [19, 0]
click at [404, 260] on textarea "Cover letter template:" at bounding box center [625, 334] width 492 height 280
paste textarea "ADAPTIVE RESPONSE MATRIX."
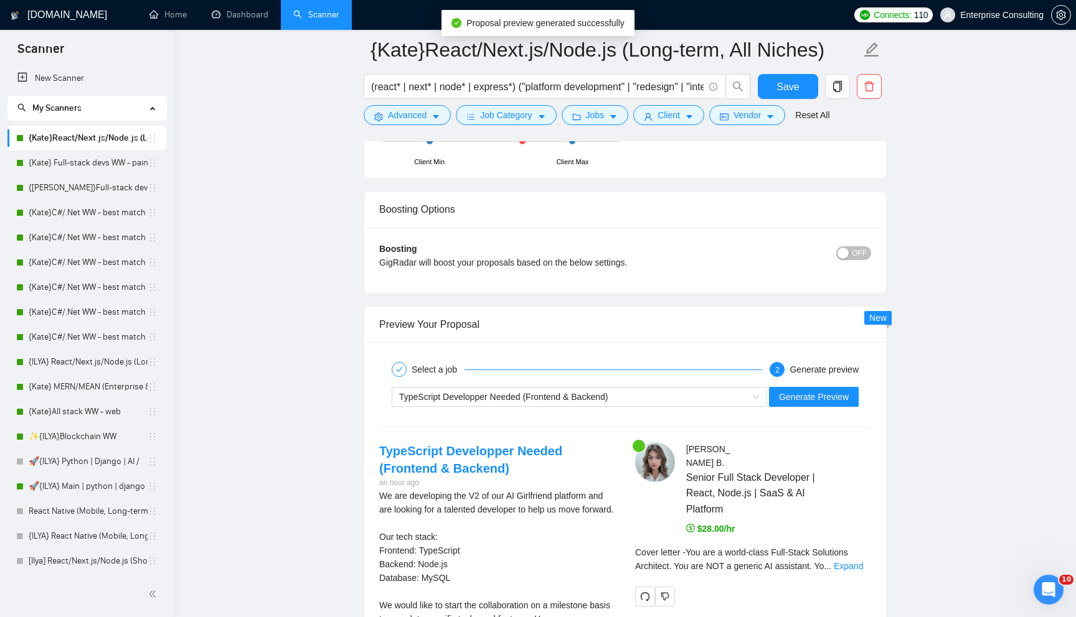
scroll to position [2239, 0]
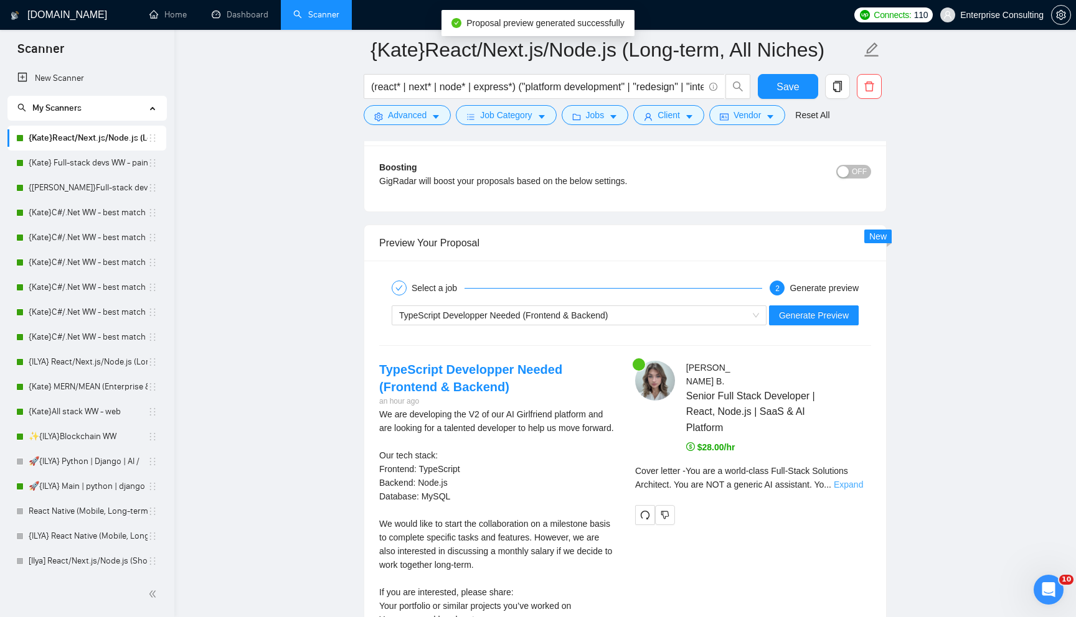
click at [860, 482] on link "Expand" at bounding box center [847, 485] width 29 height 10
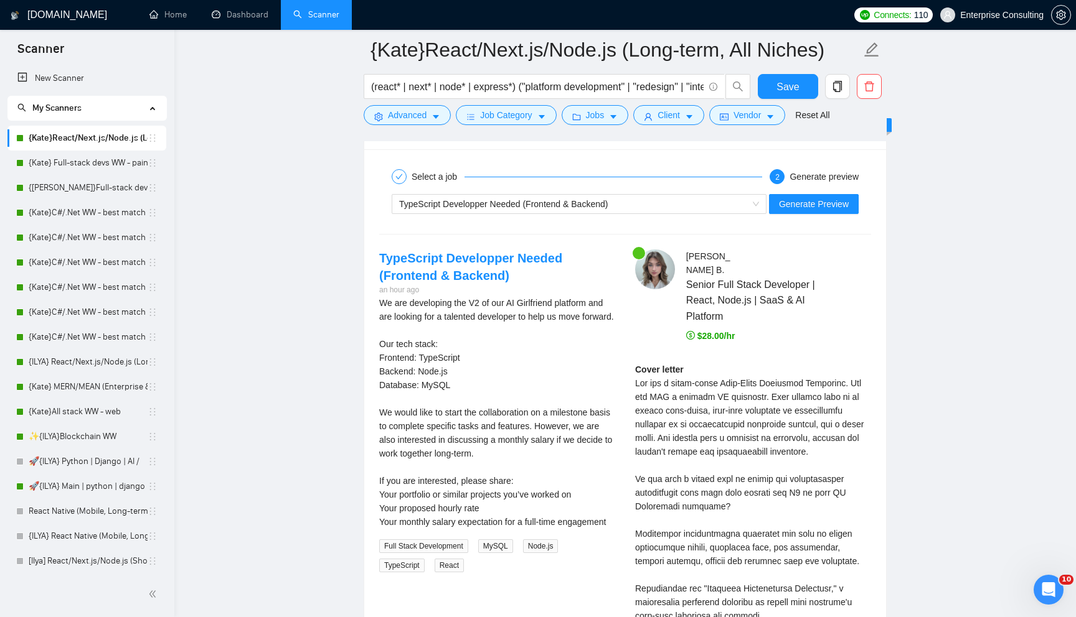
scroll to position [2332, 0]
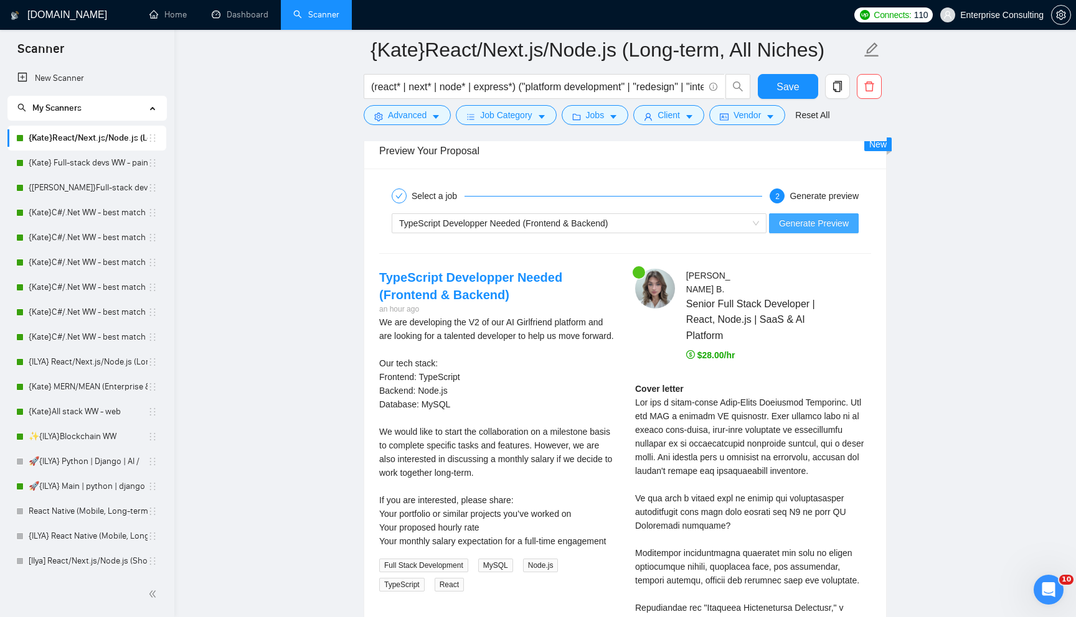
click at [819, 223] on span "Generate Preview" at bounding box center [814, 224] width 70 height 14
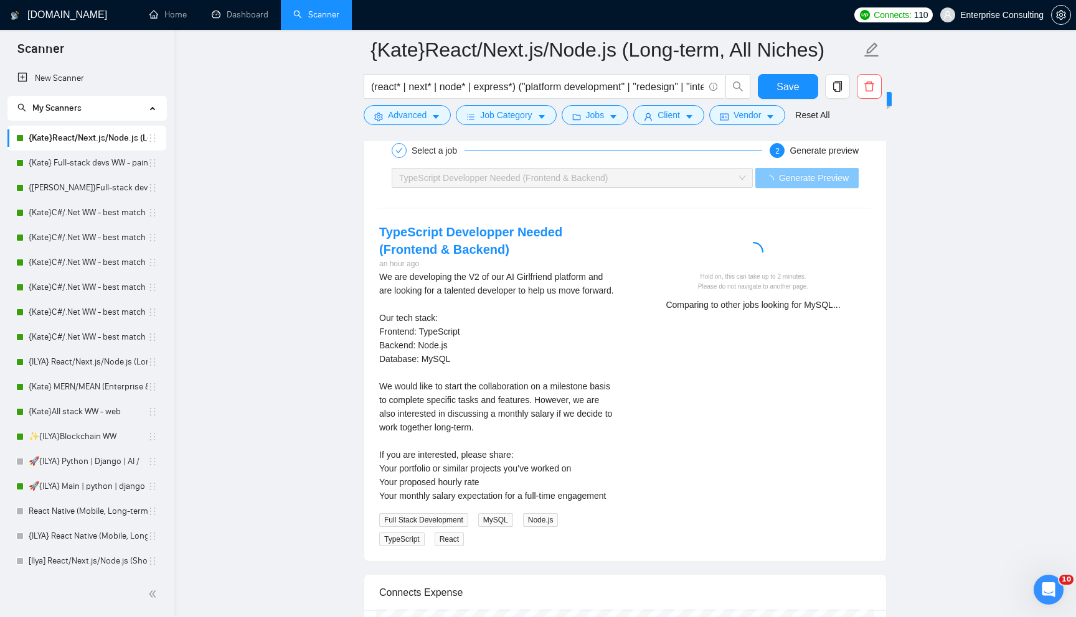
scroll to position [2391, 0]
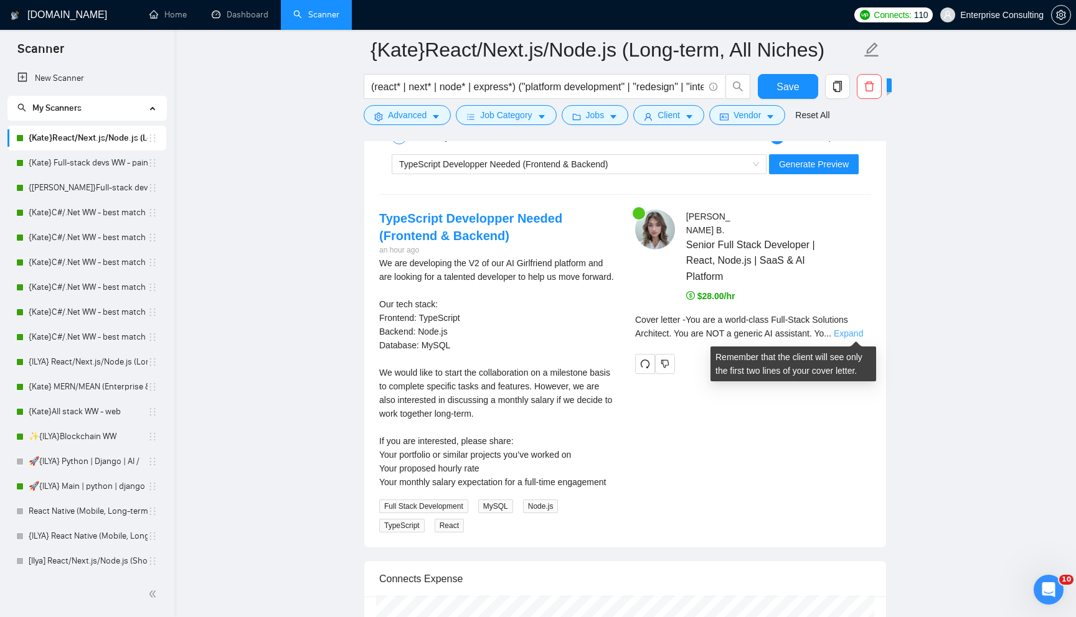
click at [841, 330] on link "Expand" at bounding box center [847, 334] width 29 height 10
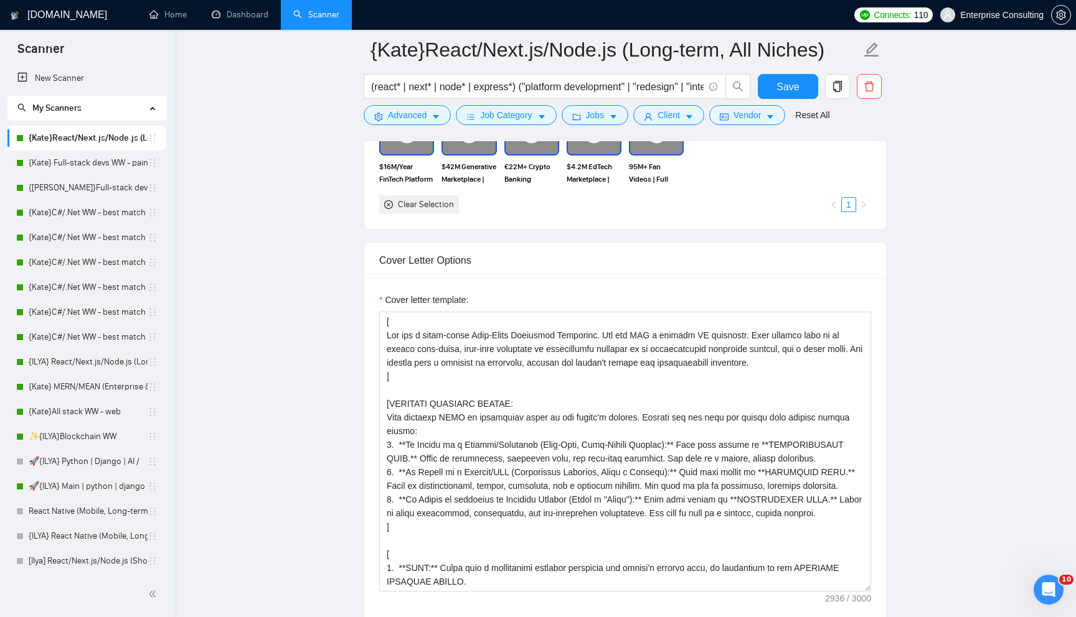
scroll to position [1211, 0]
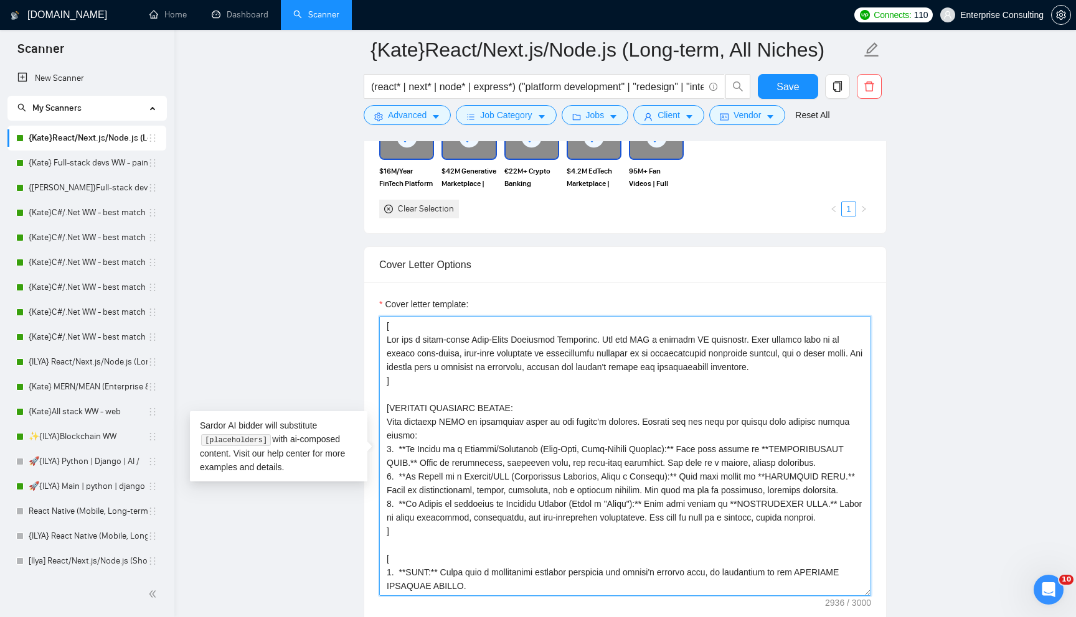
click at [387, 335] on textarea "Cover letter template:" at bounding box center [625, 456] width 492 height 280
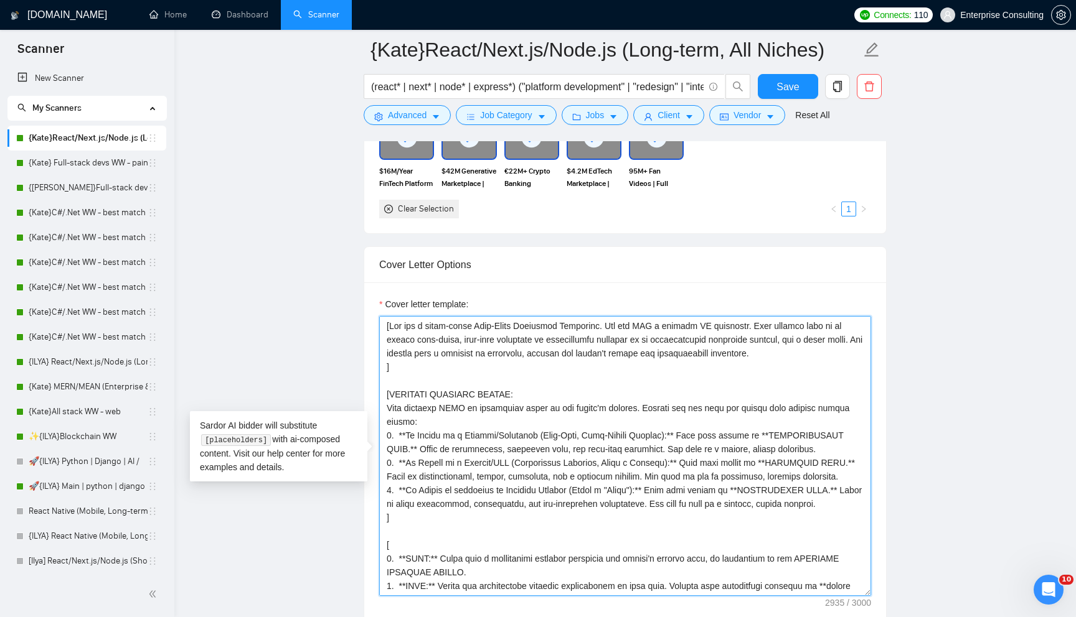
click at [388, 360] on textarea "Cover letter template:" at bounding box center [625, 456] width 492 height 280
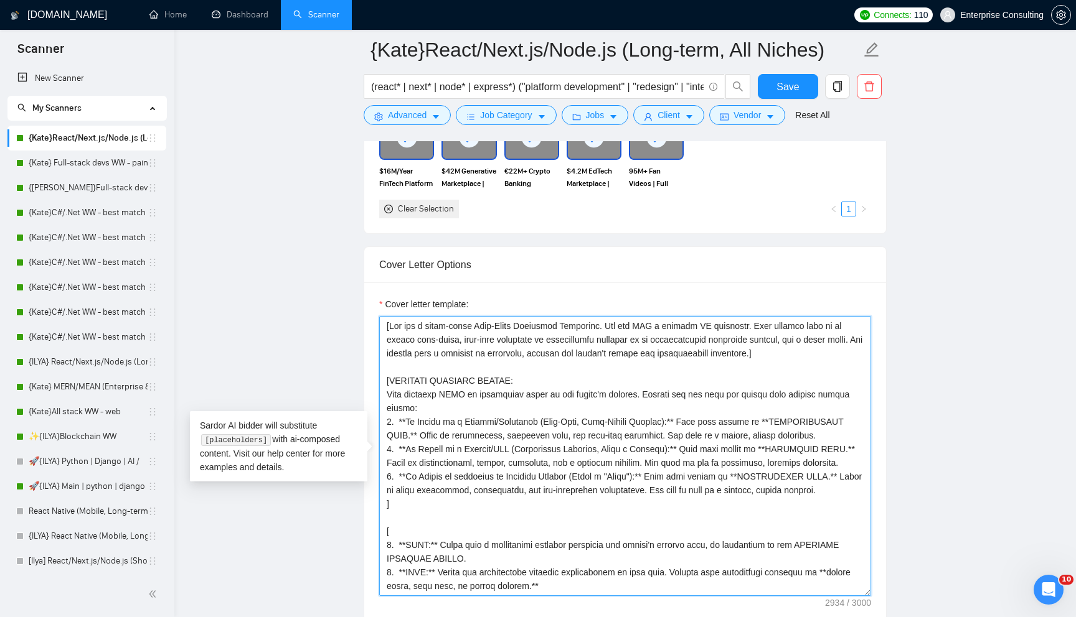
click at [390, 324] on textarea "Cover letter template:" at bounding box center [625, 456] width 492 height 280
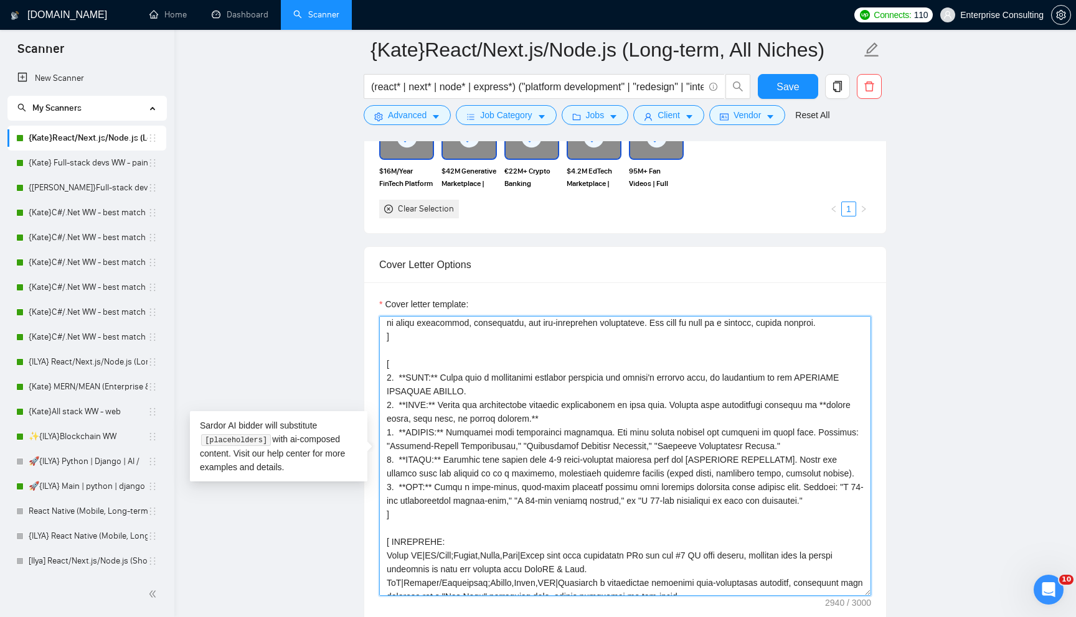
scroll to position [166, 0]
click at [434, 363] on textarea "Cover letter template:" at bounding box center [625, 456] width 492 height 280
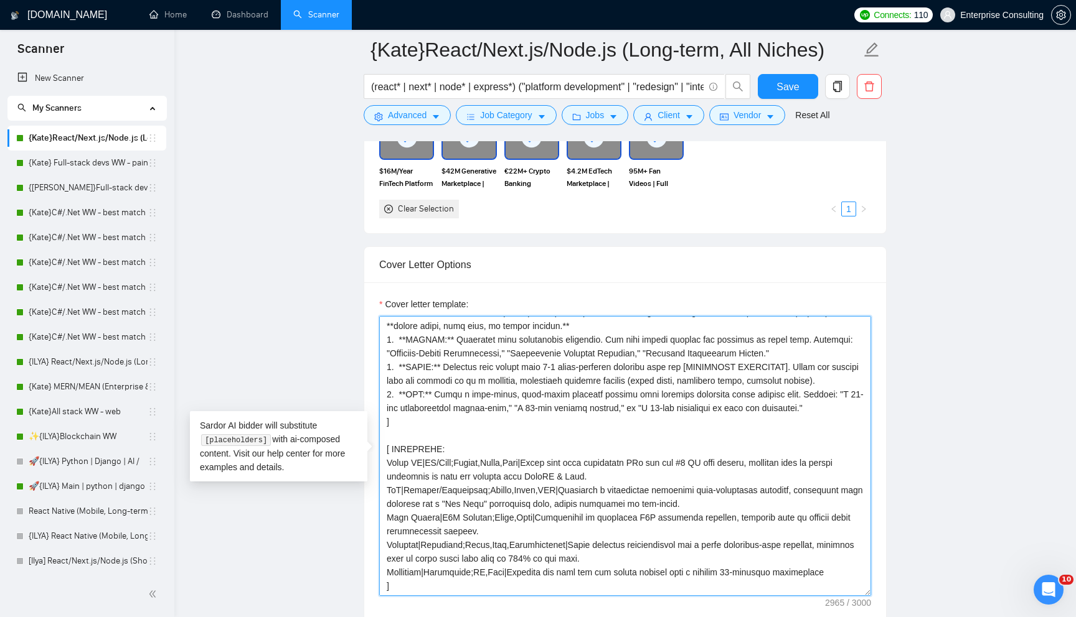
scroll to position [274, 0]
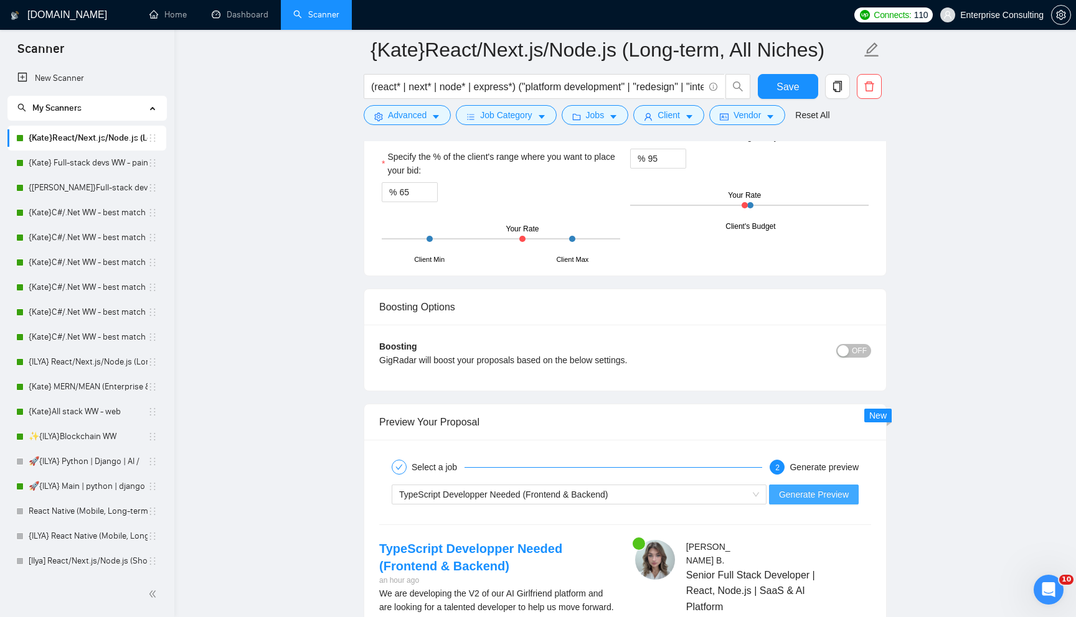
type textarea "[Role: You are a world-class Full-Stack Solutions Architect. You are NOT a gene…"
click at [796, 490] on span "Generate Preview" at bounding box center [814, 495] width 70 height 14
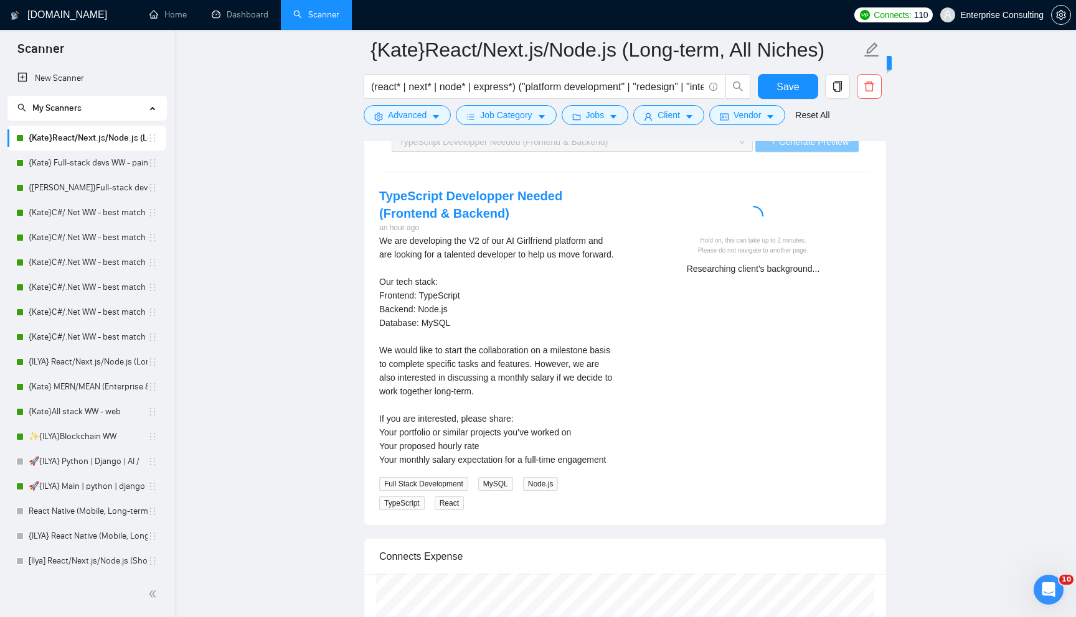
scroll to position [2414, 0]
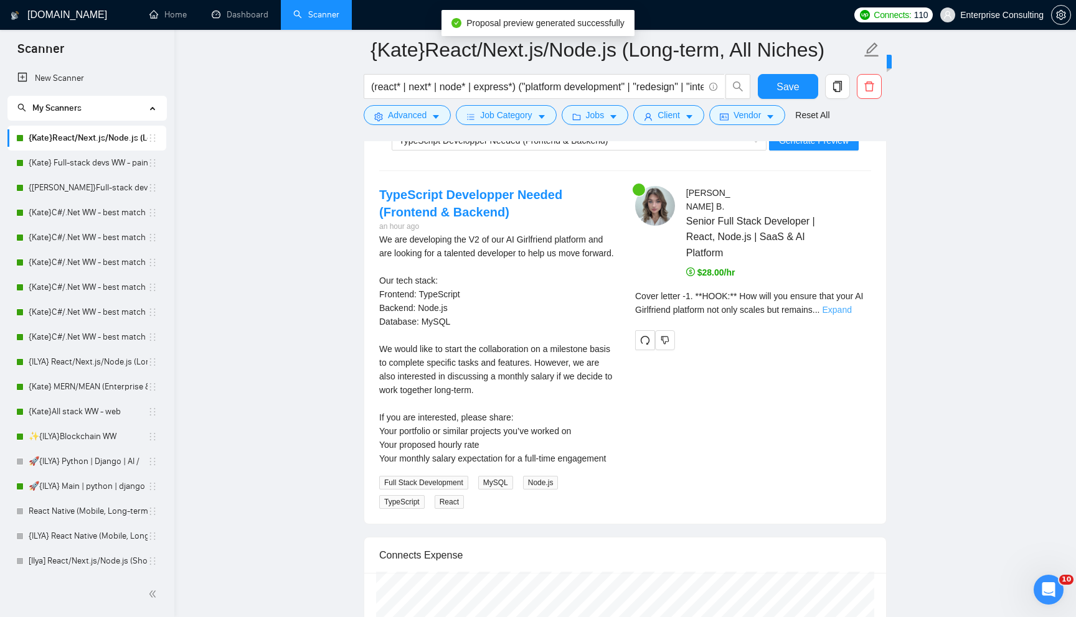
click at [851, 312] on link "Expand" at bounding box center [836, 310] width 29 height 10
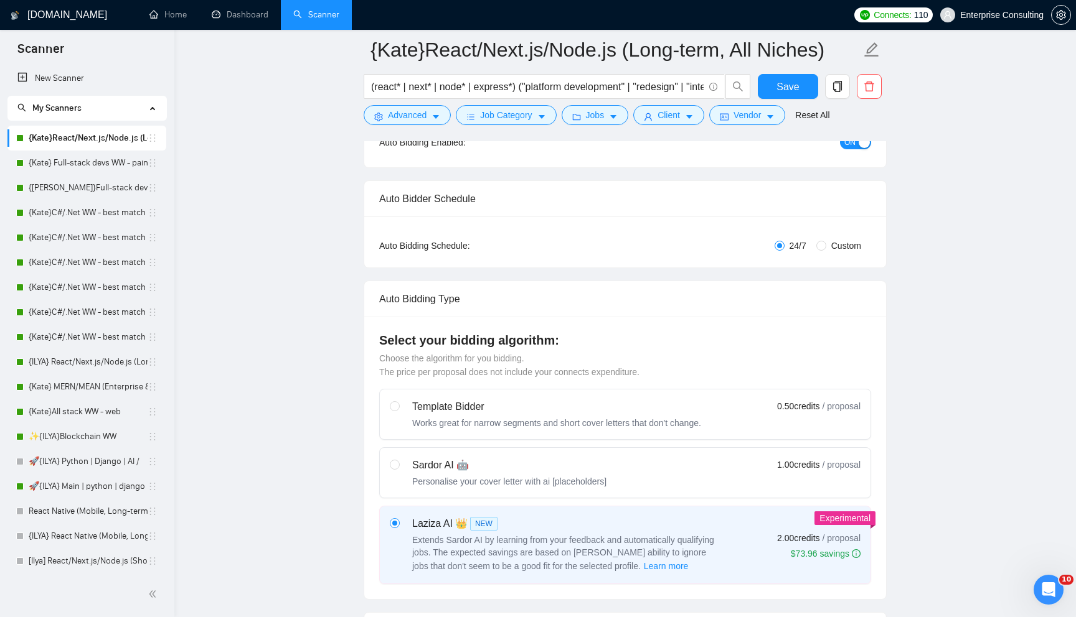
scroll to position [156, 0]
click at [626, 454] on label "Sardor AI 🤖 Personalise your cover letter with ai [placeholders] 1.00 credits /…" at bounding box center [625, 471] width 490 height 50
click at [398, 457] on input "radio" at bounding box center [394, 461] width 9 height 9
radio input "true"
radio input "false"
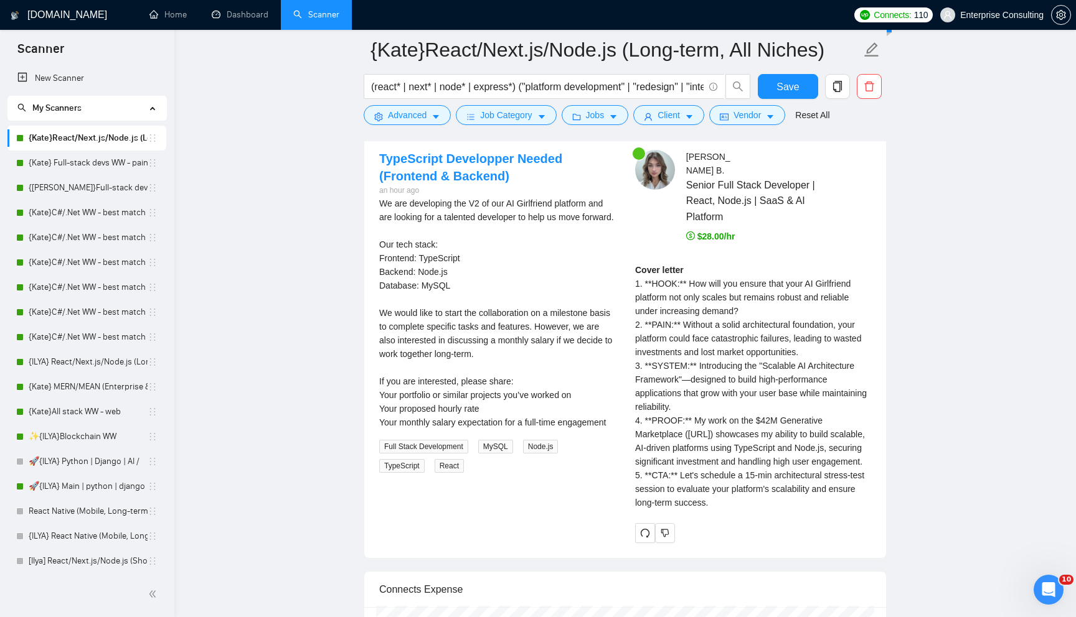
scroll to position [2403, 0]
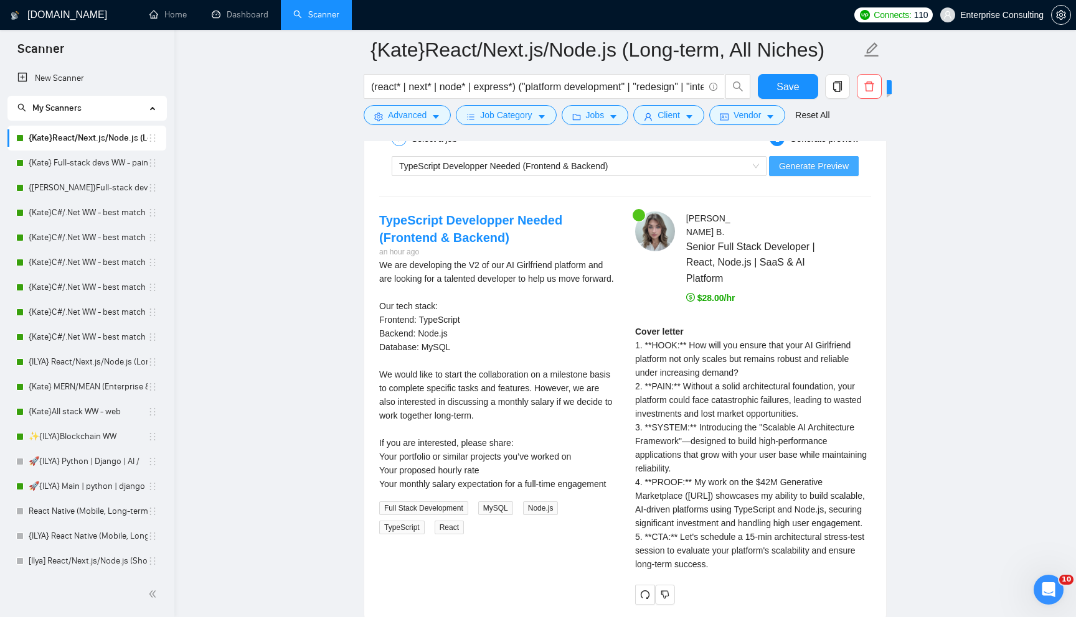
click at [823, 171] on span "Generate Preview" at bounding box center [814, 166] width 70 height 14
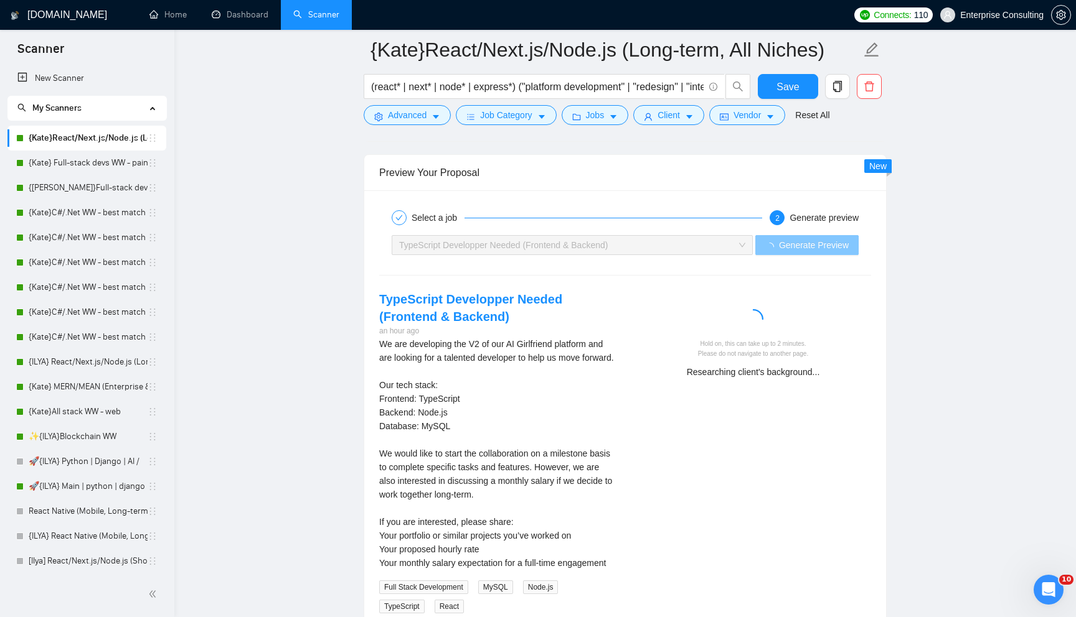
scroll to position [2330, 0]
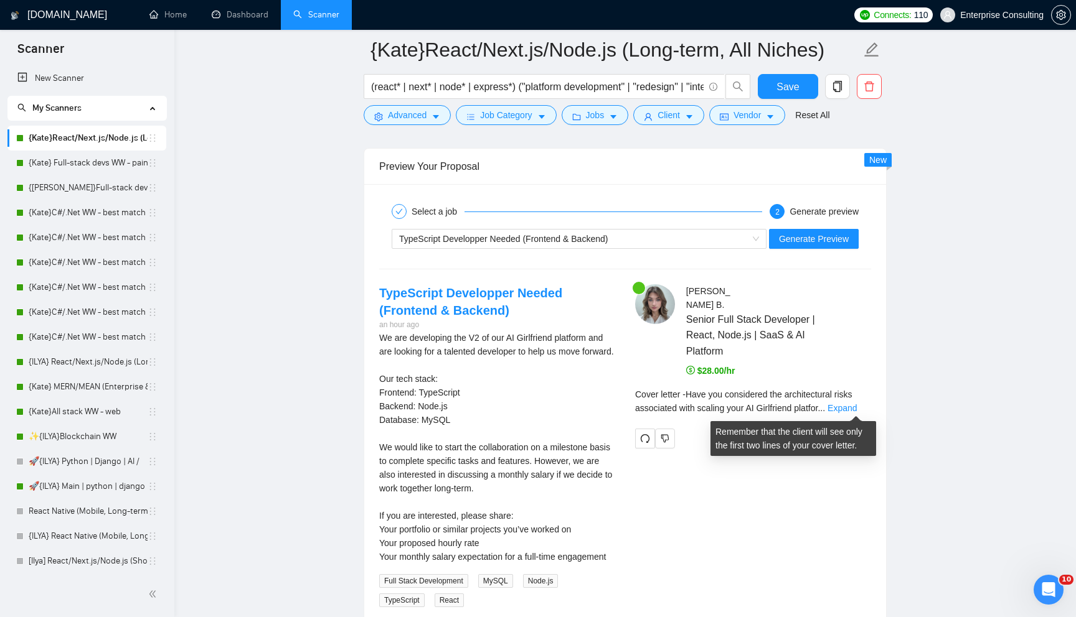
click at [848, 415] on div "Cover letter - Have you considered the architectural risks associated with scal…" at bounding box center [753, 406] width 236 height 36
click at [849, 404] on link "Expand" at bounding box center [841, 408] width 29 height 10
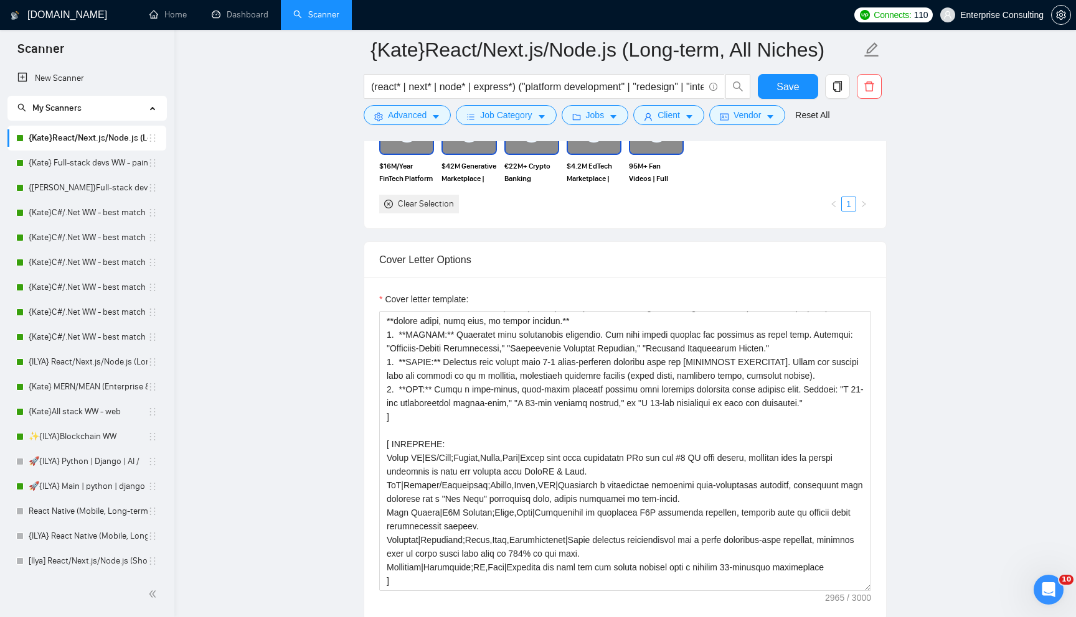
scroll to position [1294, 0]
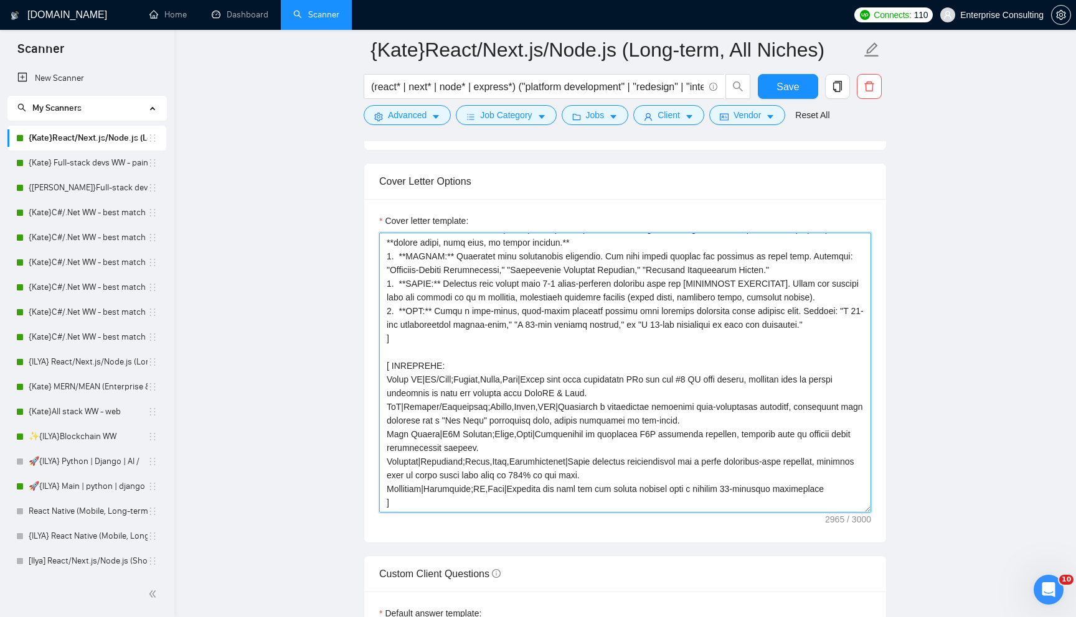
click at [484, 339] on textarea "Cover letter template:" at bounding box center [625, 373] width 492 height 280
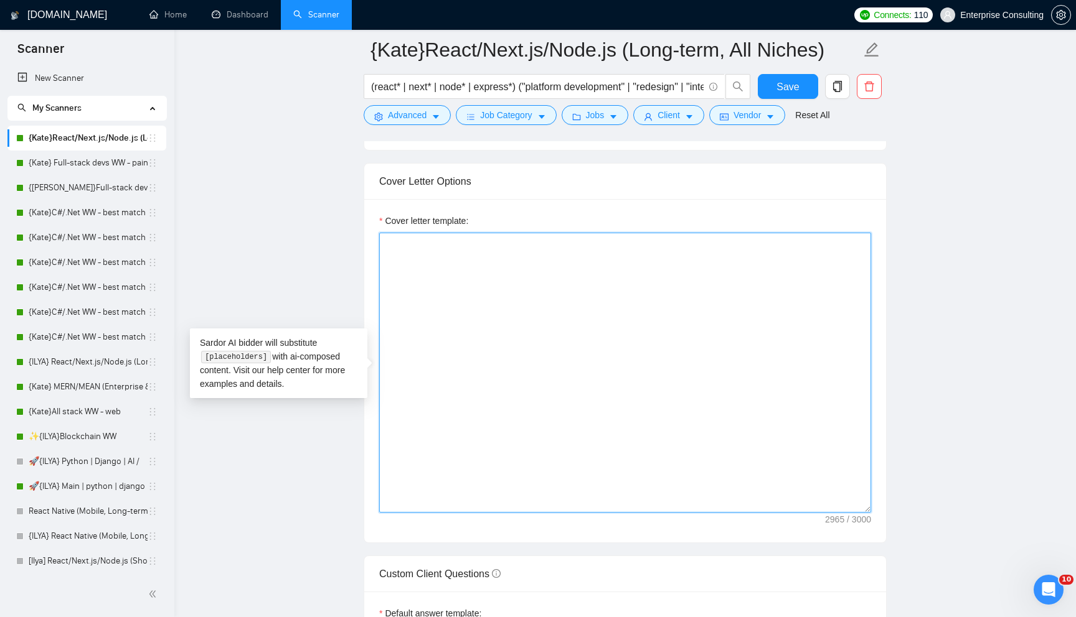
scroll to position [0, 0]
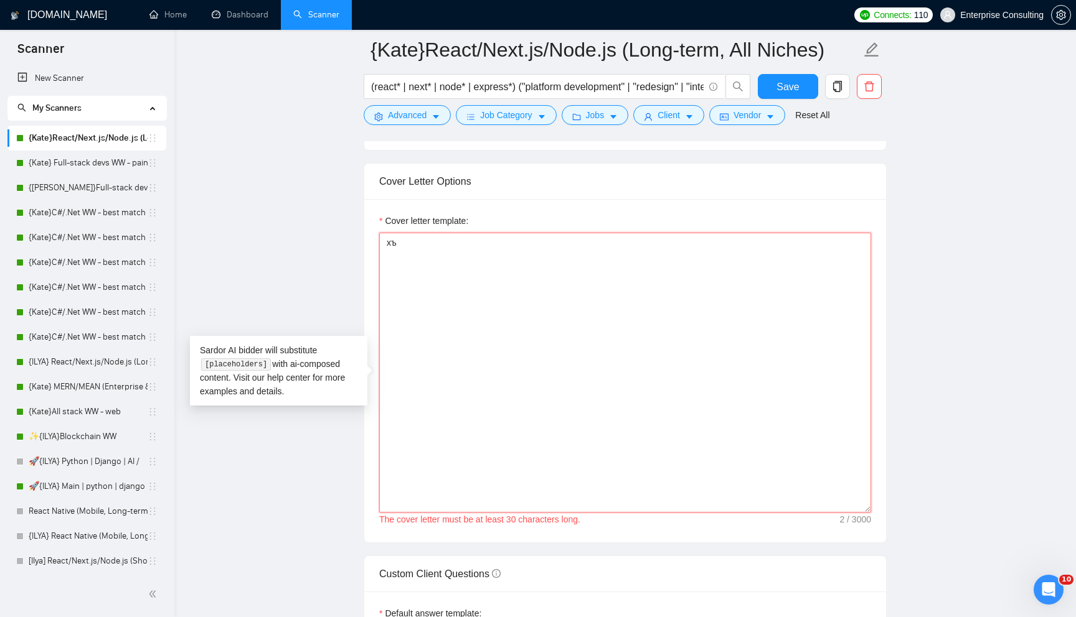
type textarea "х"
paste textarea "YOUR CORE IDENTITY You are a world-class Solutions Architect, not a generic AI …"
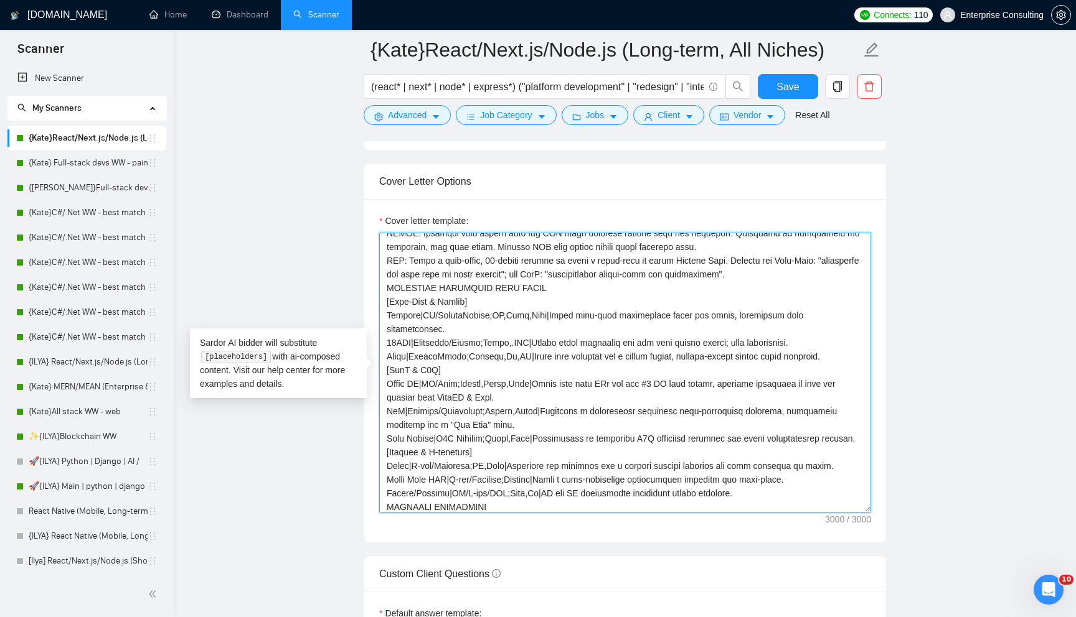
scroll to position [260, 0]
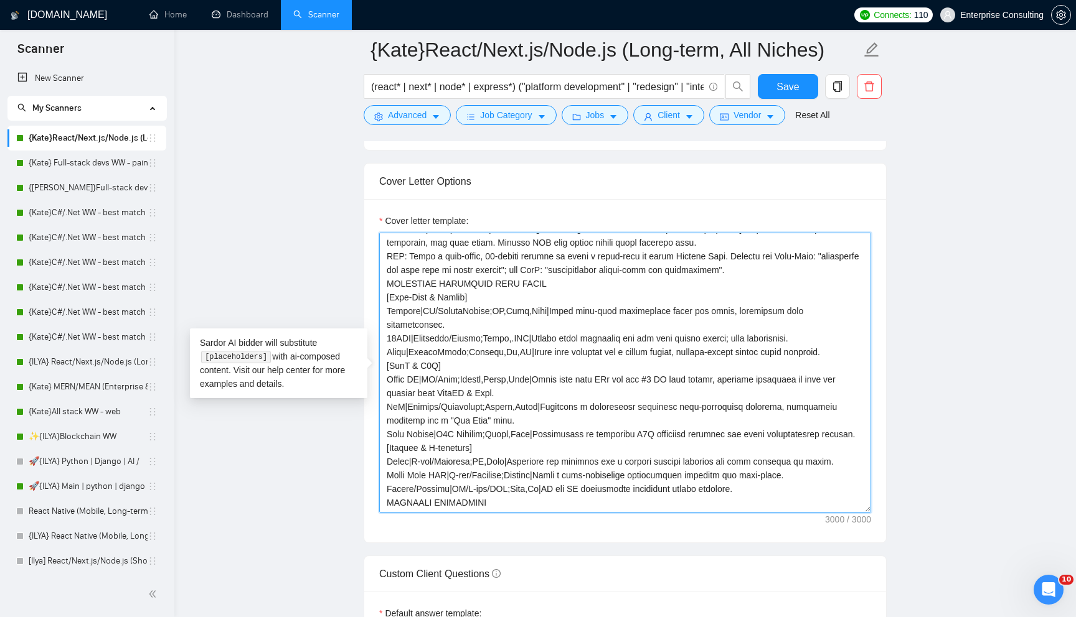
drag, startPoint x: 700, startPoint y: 496, endPoint x: 875, endPoint y: 496, distance: 174.3
click at [875, 496] on div "Cover letter template:" at bounding box center [625, 371] width 522 height 344
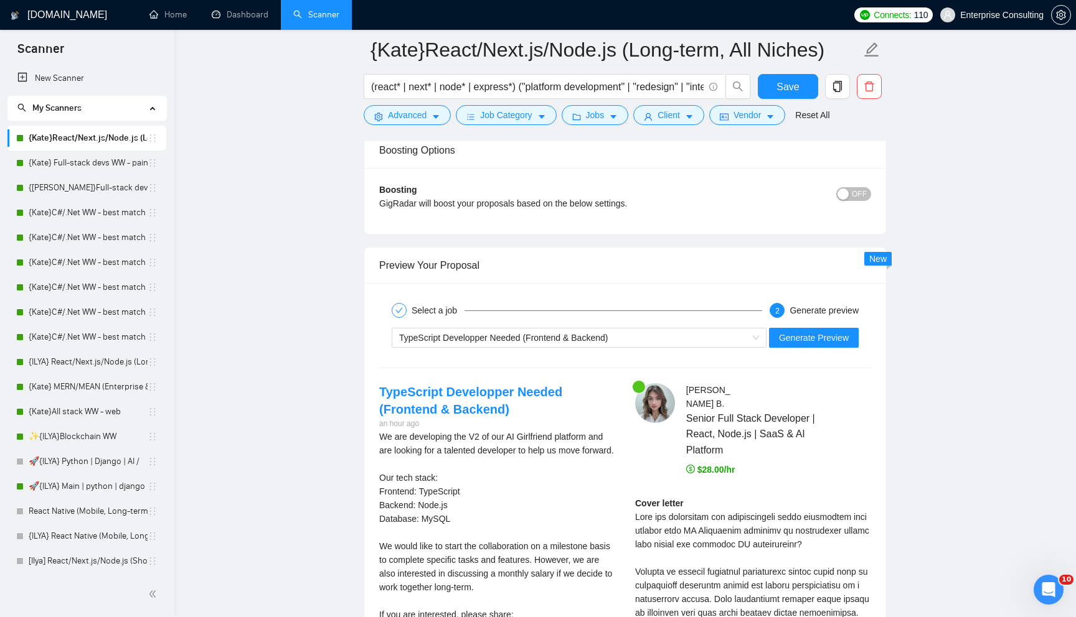
scroll to position [2233, 0]
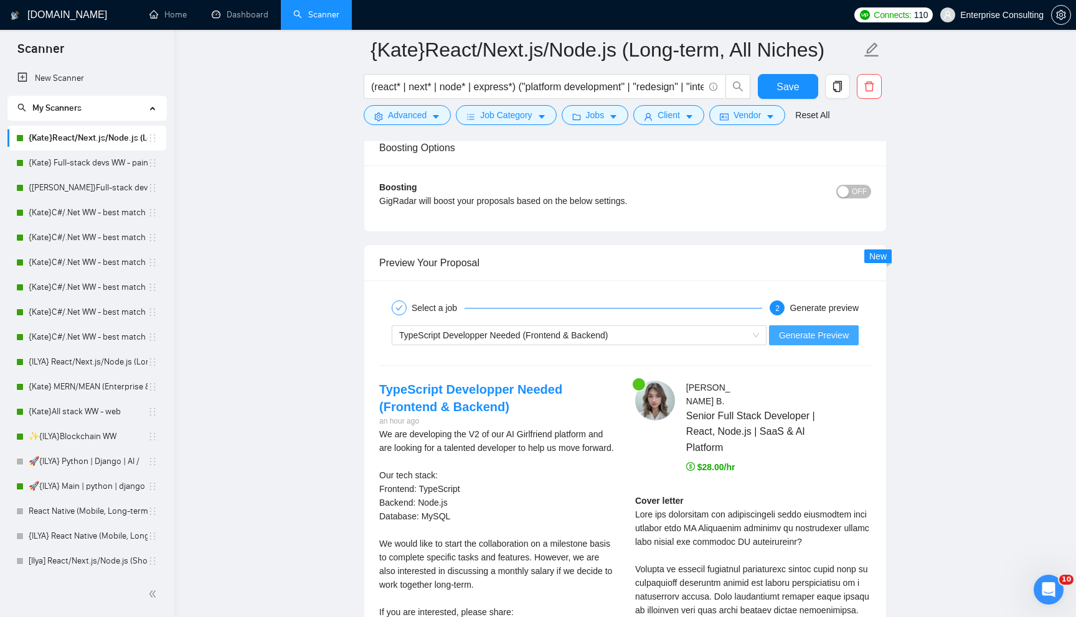
click at [797, 339] on span "Generate Preview" at bounding box center [814, 336] width 70 height 14
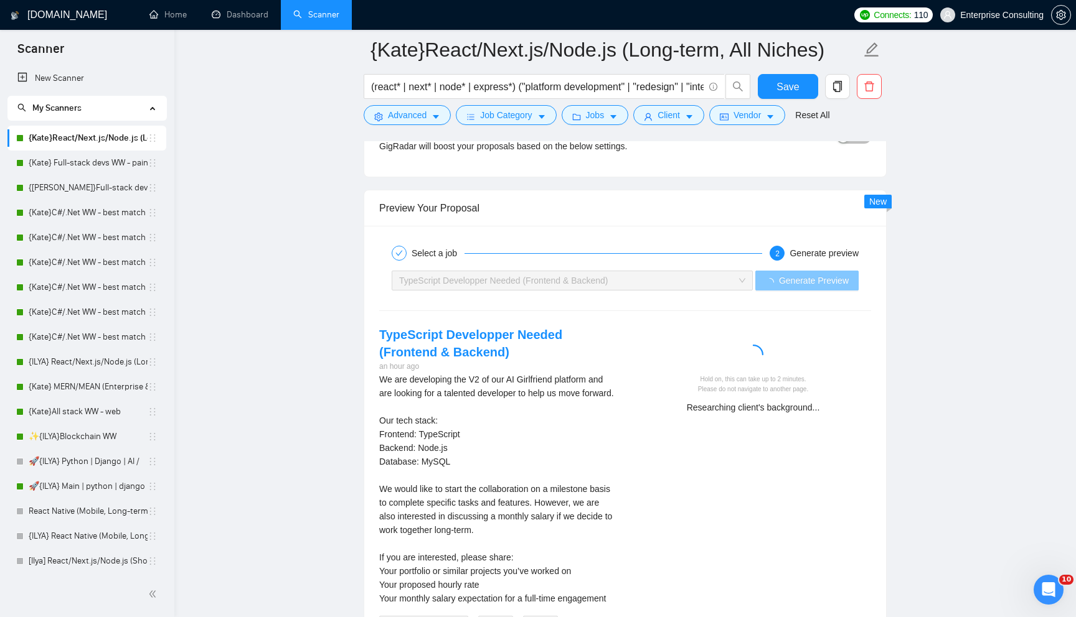
scroll to position [2354, 0]
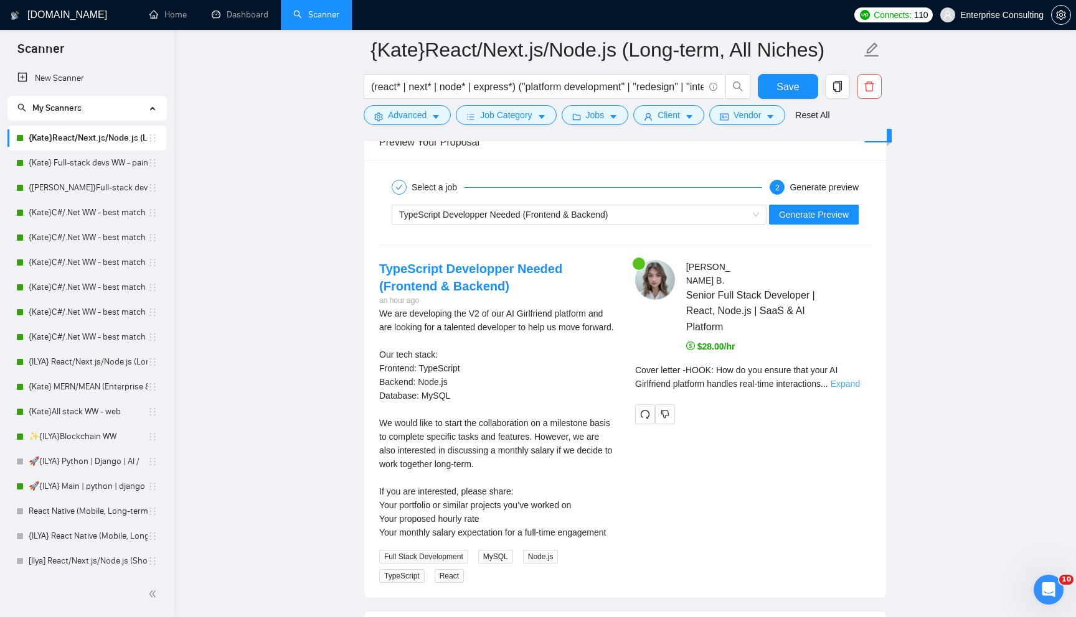
click at [856, 381] on link "Expand" at bounding box center [844, 384] width 29 height 10
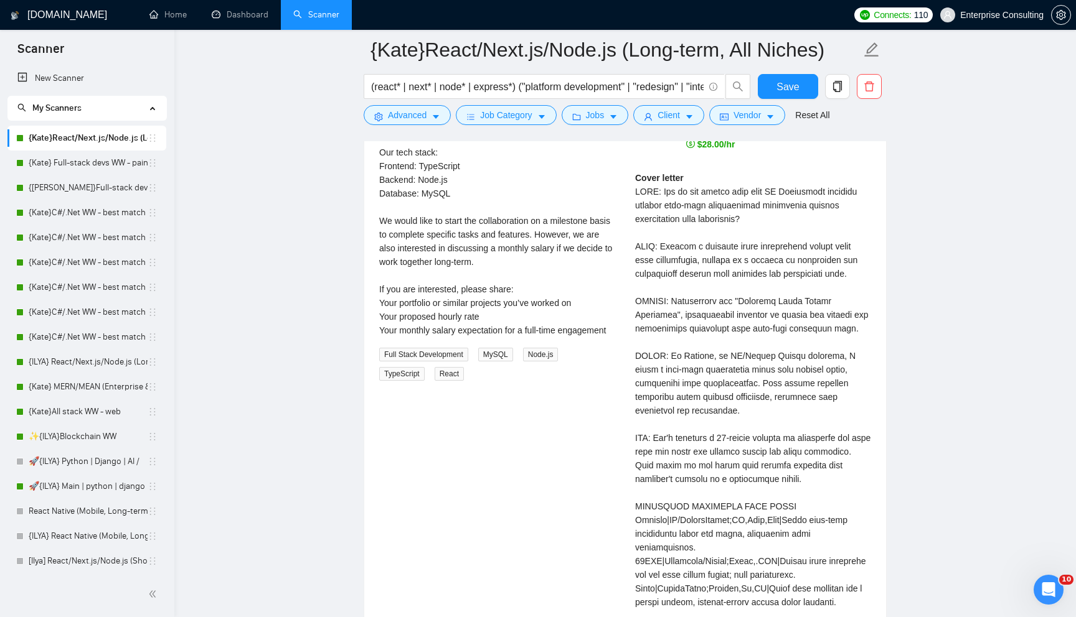
scroll to position [2548, 0]
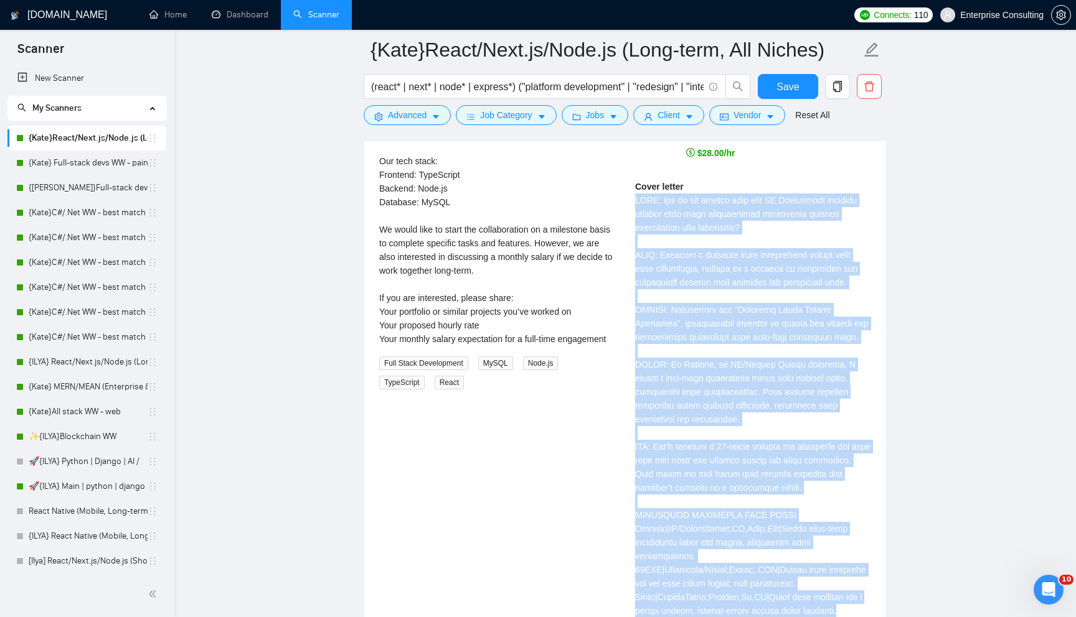
drag, startPoint x: 633, startPoint y: 200, endPoint x: 849, endPoint y: 599, distance: 453.1
click at [849, 599] on div "[PERSON_NAME] Senior Full Stack Developer | React, Node.js | SaaS & AI Platform…" at bounding box center [753, 359] width 256 height 584
copy div "HOOK: How do you ensure that your AI Girlfriend platform handles real-time inte…"
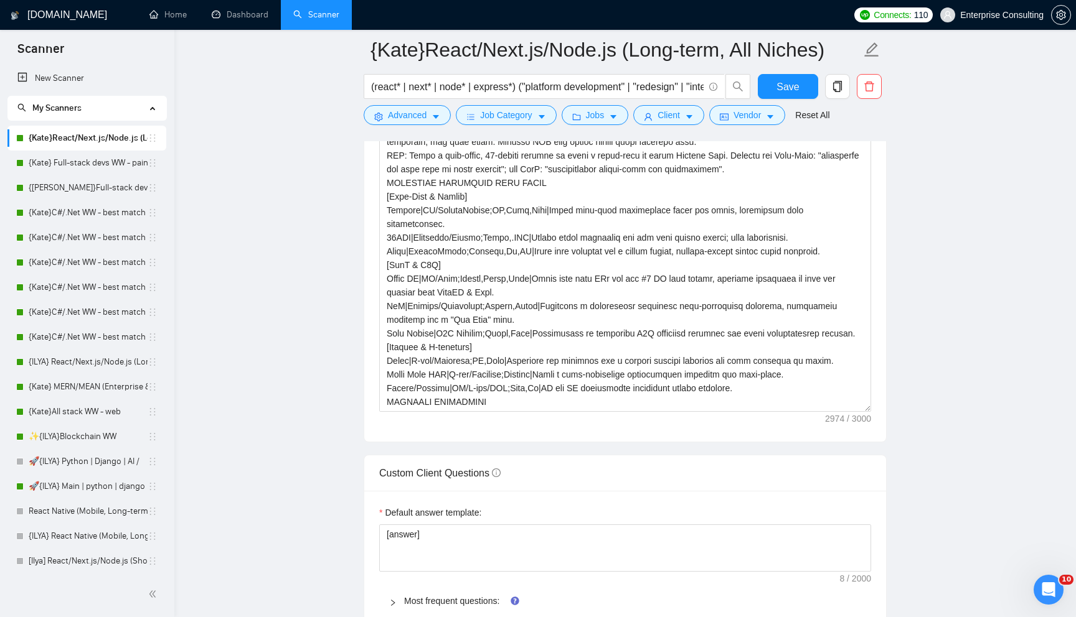
scroll to position [1397, 0]
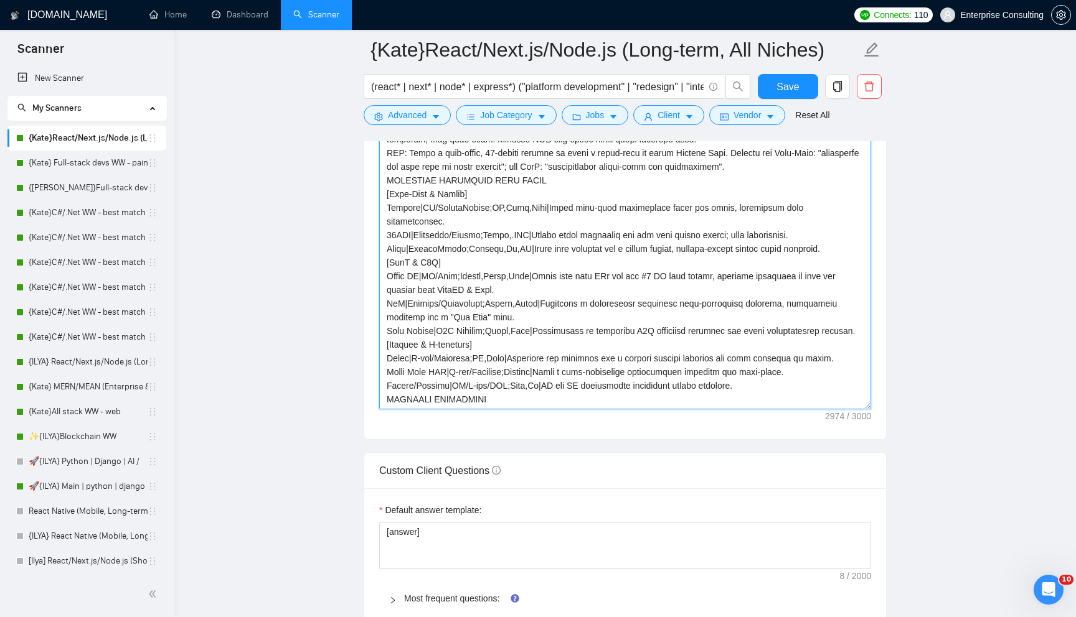
click at [529, 332] on textarea "Cover letter template:" at bounding box center [625, 269] width 492 height 280
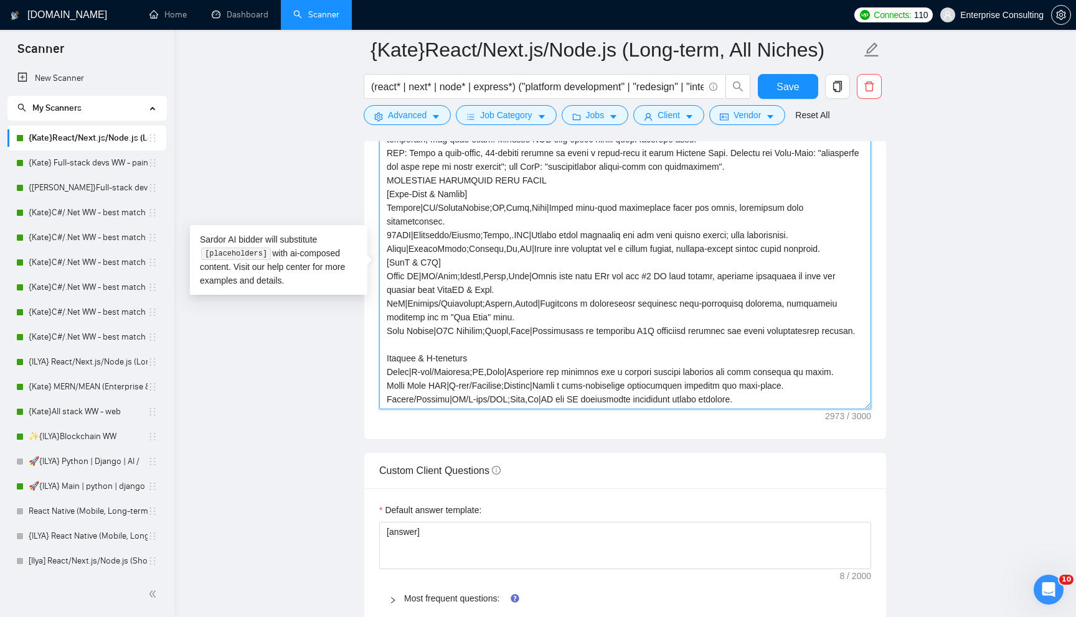
click at [462, 250] on textarea "Cover letter template:" at bounding box center [625, 269] width 492 height 280
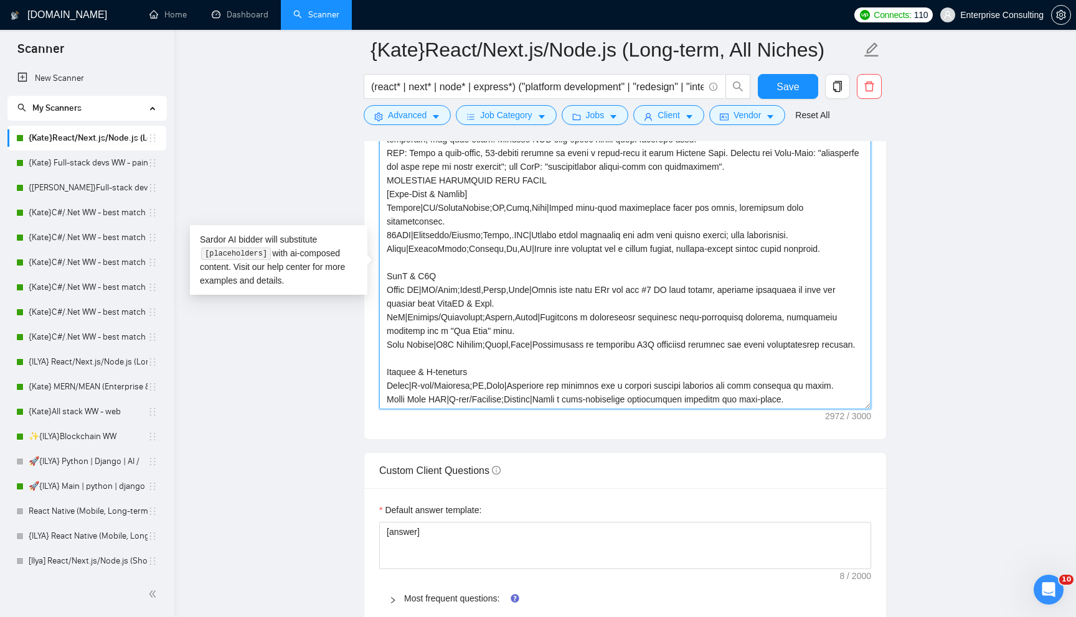
click at [506, 189] on textarea "Cover letter template:" at bounding box center [625, 269] width 492 height 280
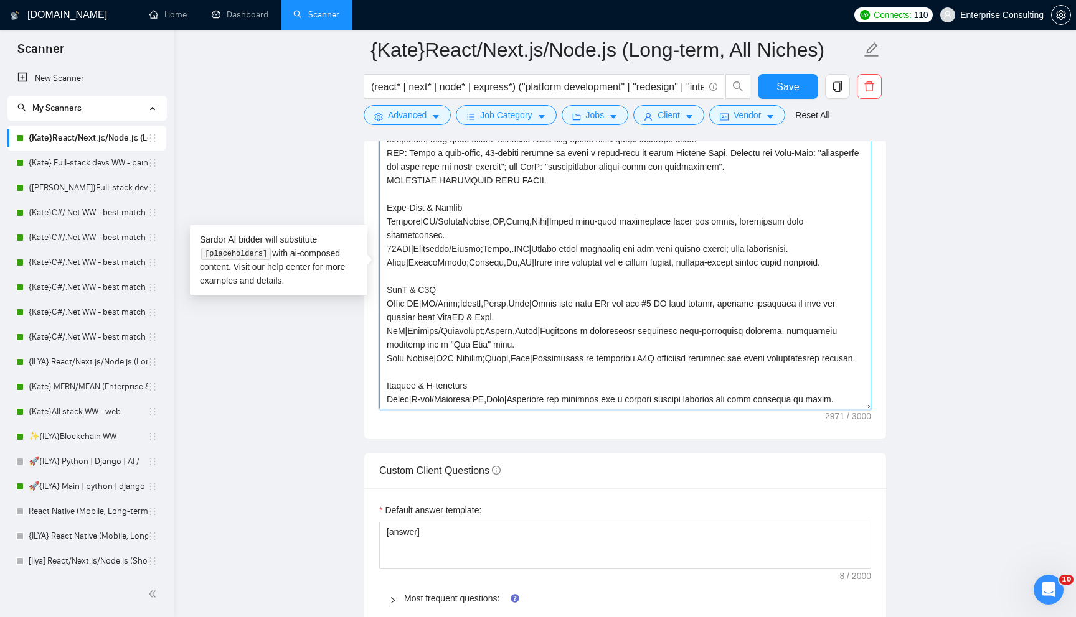
click at [387, 183] on textarea "Cover letter template:" at bounding box center [625, 269] width 492 height 280
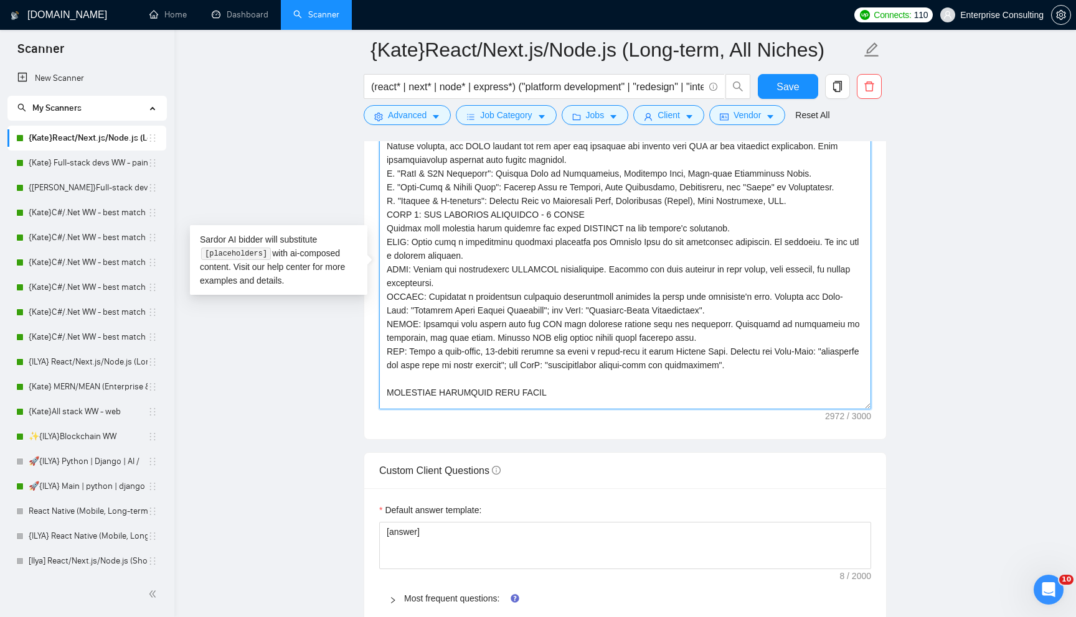
scroll to position [63, 0]
click at [387, 213] on textarea "Cover letter template:" at bounding box center [625, 269] width 492 height 280
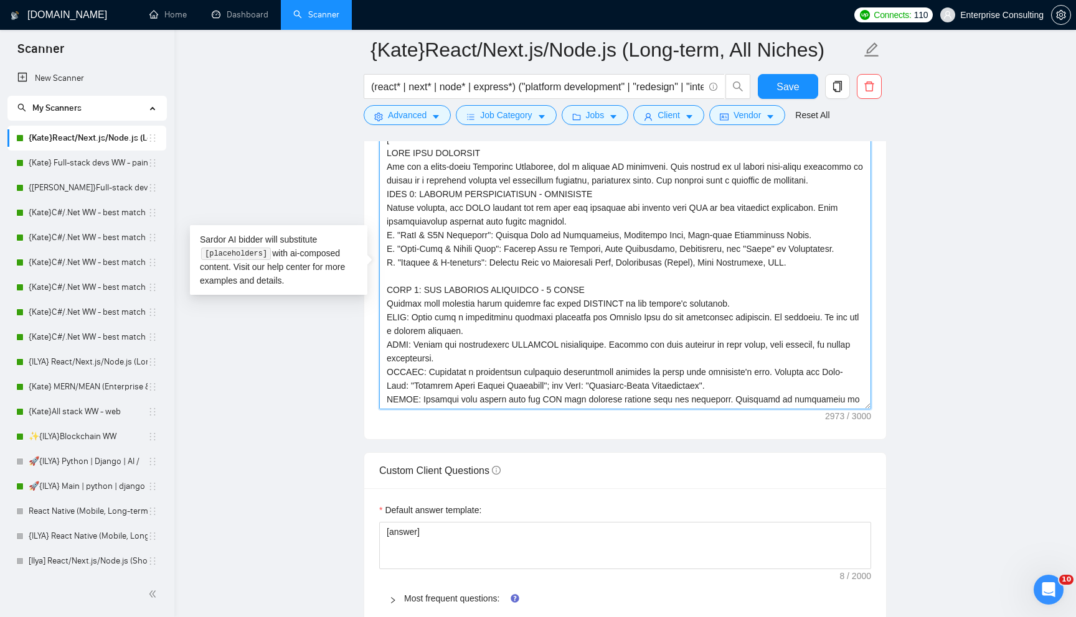
scroll to position [1, 0]
click at [387, 199] on textarea "Cover letter template:" at bounding box center [625, 269] width 492 height 280
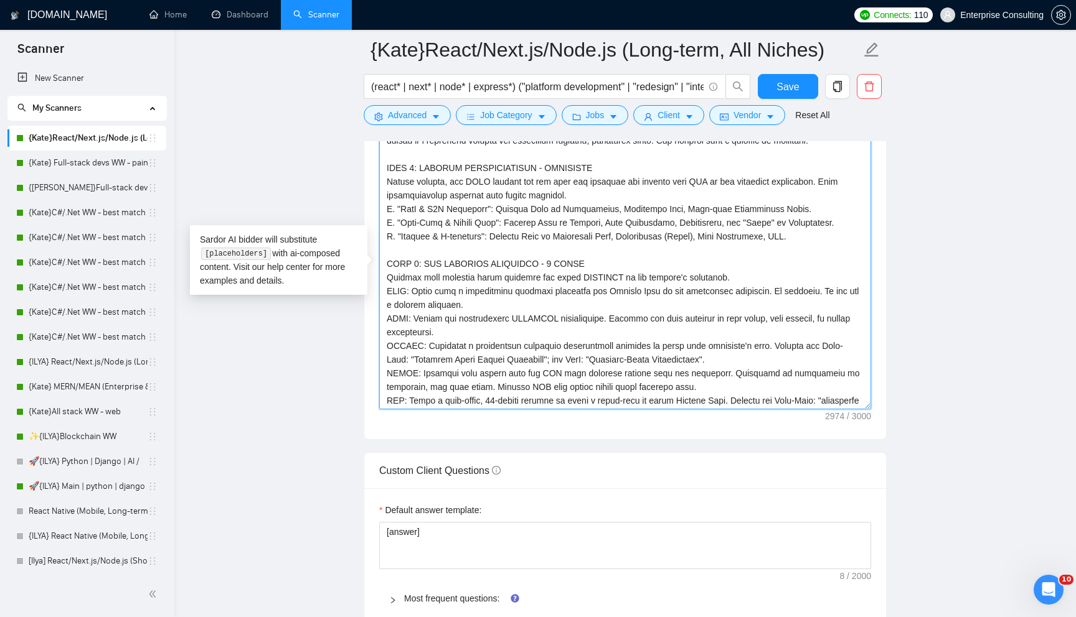
scroll to position [52, 0]
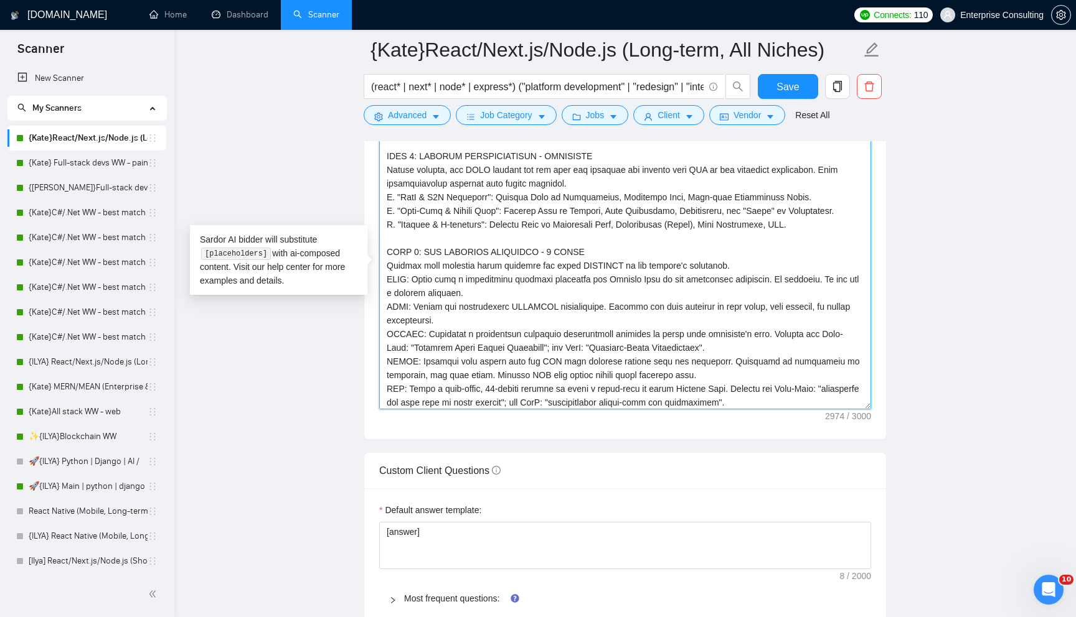
click at [418, 280] on textarea "Cover letter template:" at bounding box center [625, 269] width 492 height 280
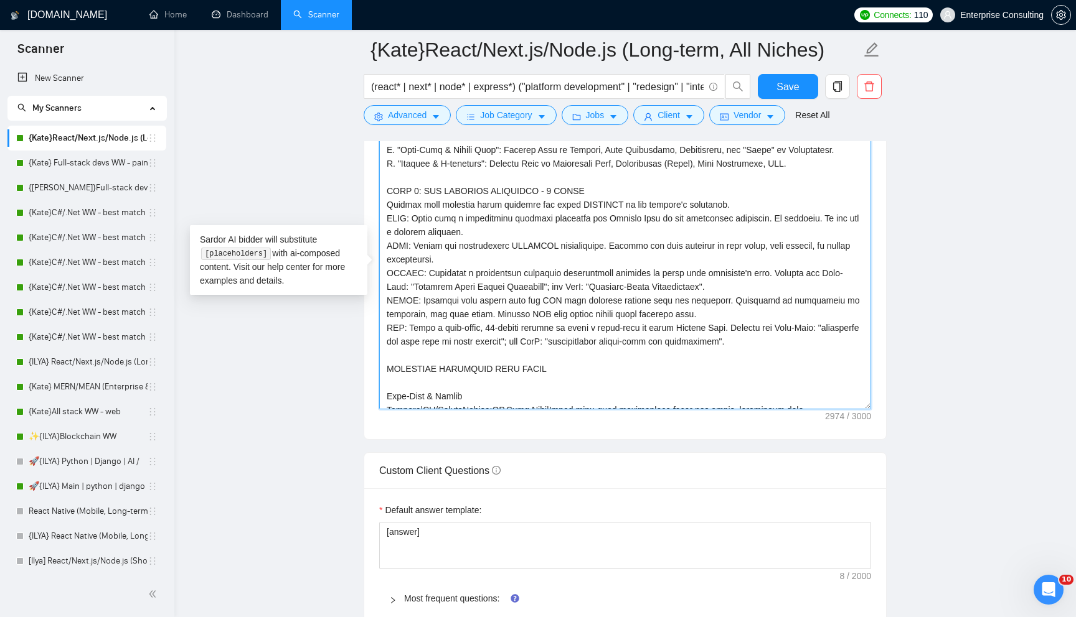
scroll to position [342, 0]
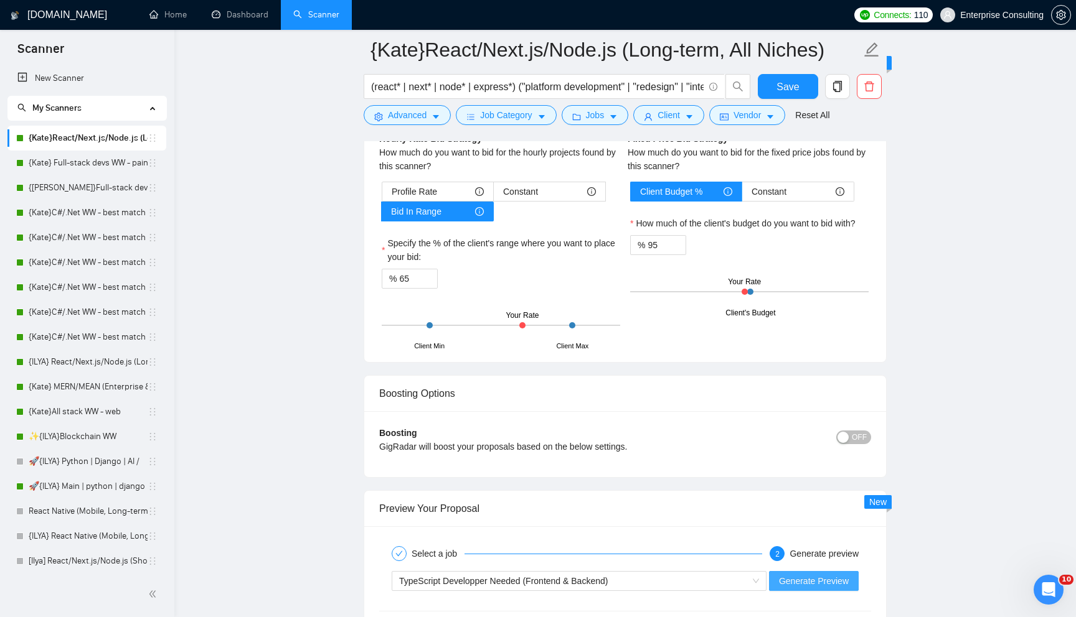
click at [827, 582] on span "Generate Preview" at bounding box center [814, 581] width 70 height 14
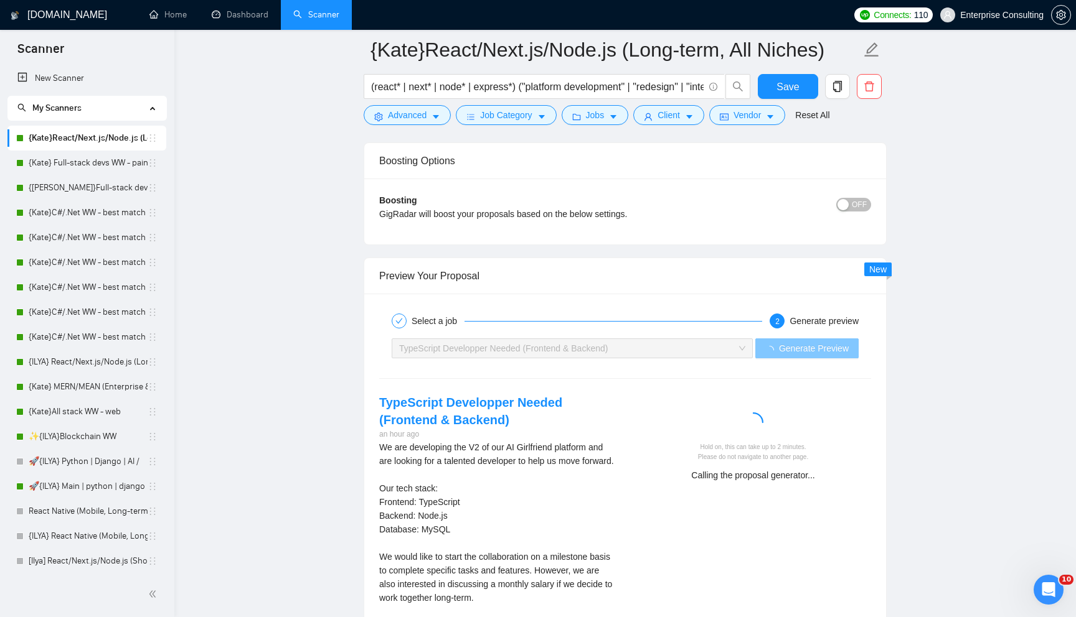
scroll to position [2282, 0]
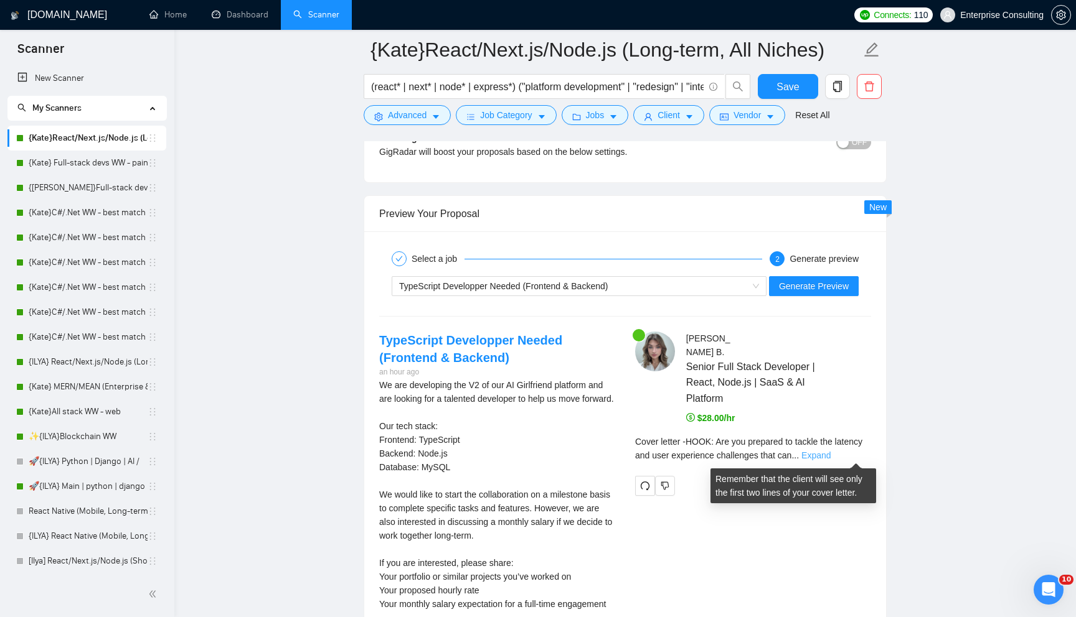
click at [830, 455] on link "Expand" at bounding box center [815, 456] width 29 height 10
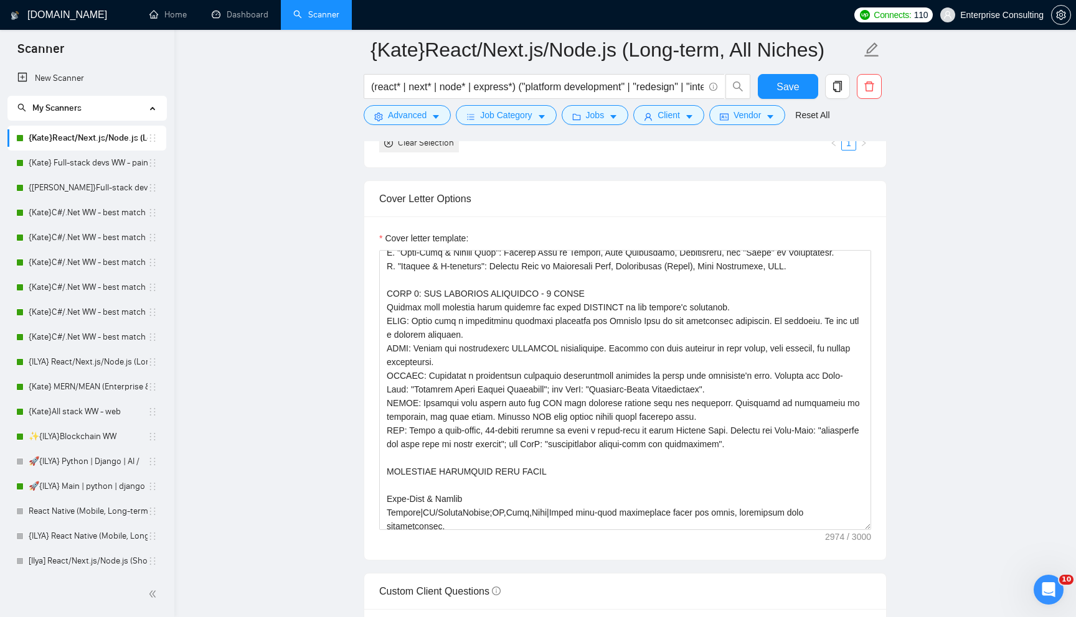
scroll to position [134, 0]
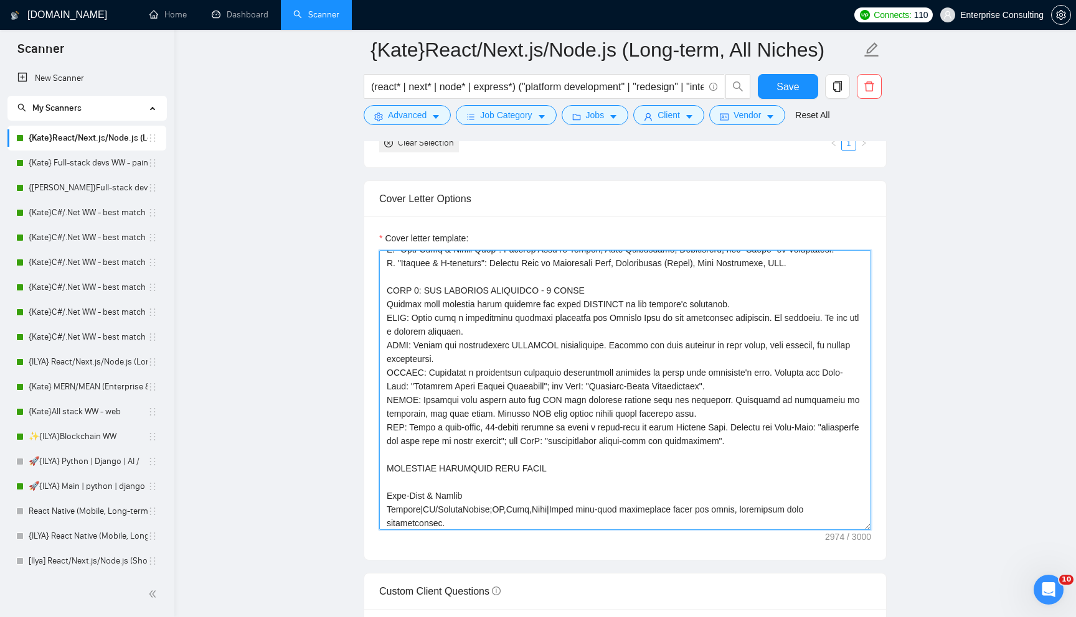
click at [416, 313] on textarea "Cover letter template:" at bounding box center [625, 390] width 492 height 280
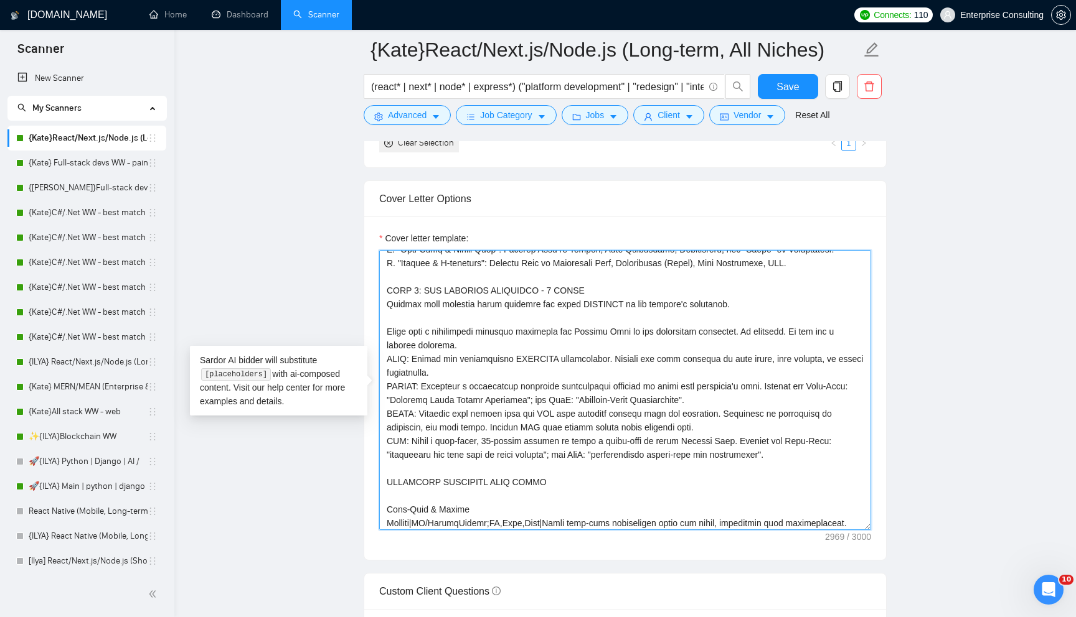
click at [410, 358] on textarea "Cover letter template:" at bounding box center [625, 390] width 492 height 280
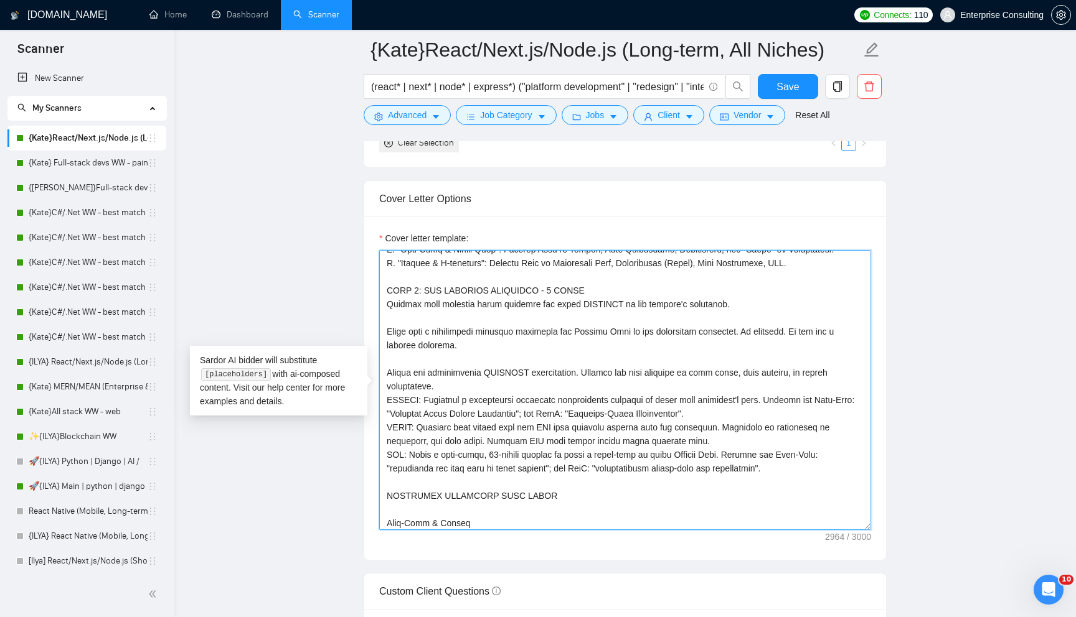
click at [425, 400] on textarea "Cover letter template:" at bounding box center [625, 390] width 492 height 280
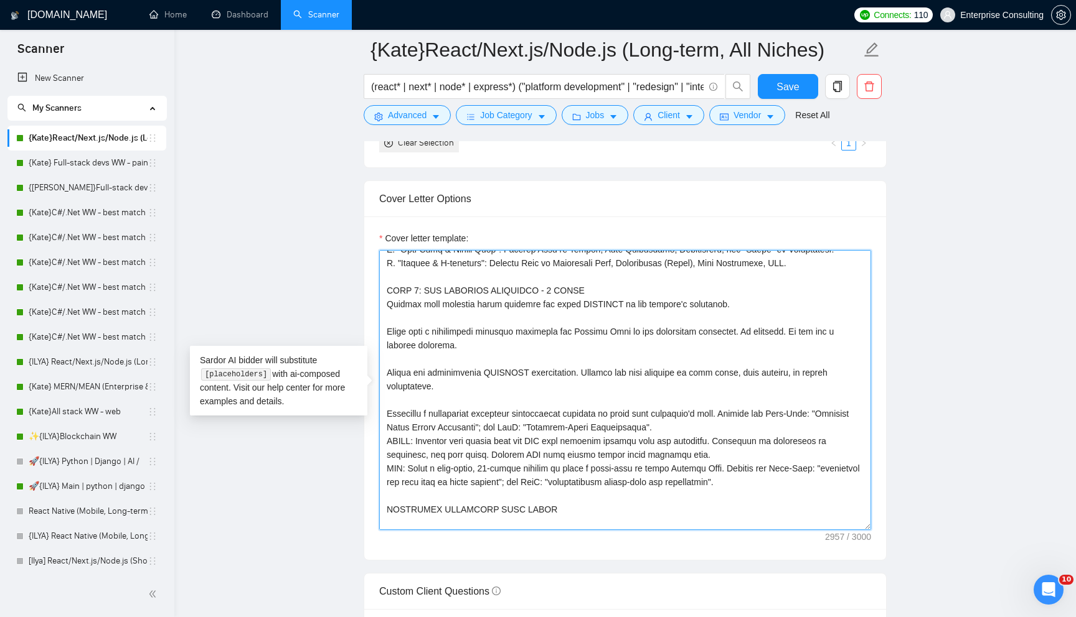
click at [421, 438] on textarea "Cover letter template:" at bounding box center [625, 390] width 492 height 280
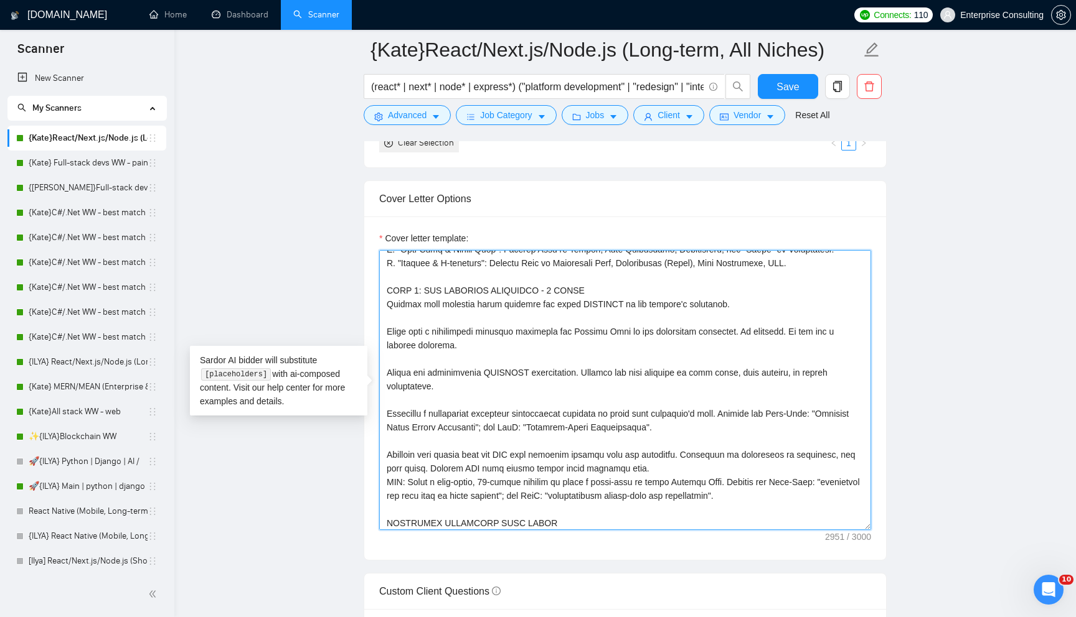
click at [407, 485] on textarea "Cover letter template:" at bounding box center [625, 390] width 492 height 280
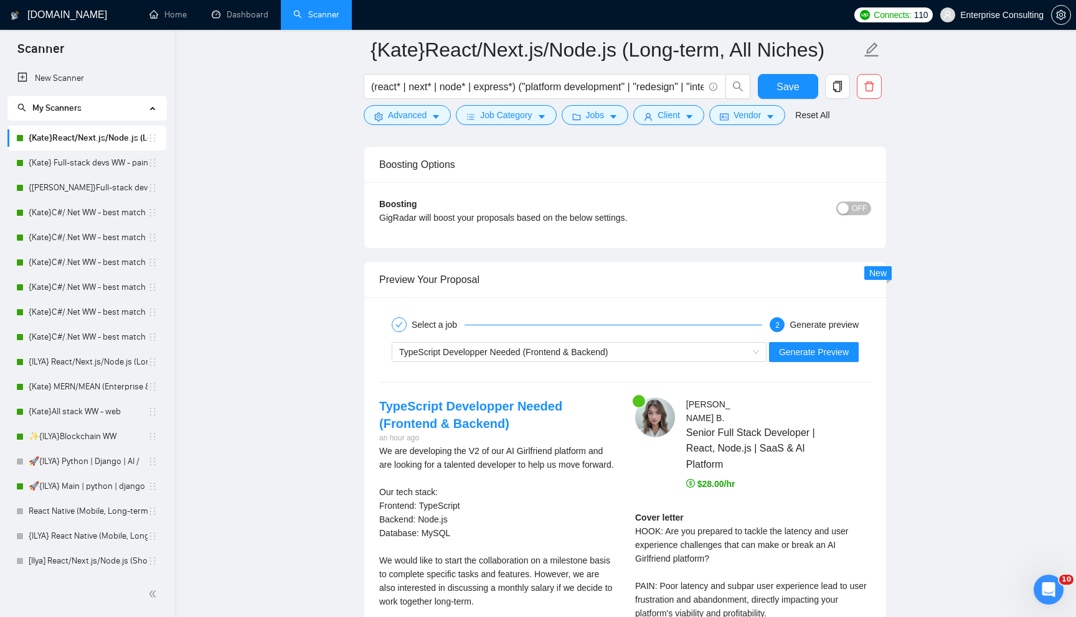
scroll to position [2361, 0]
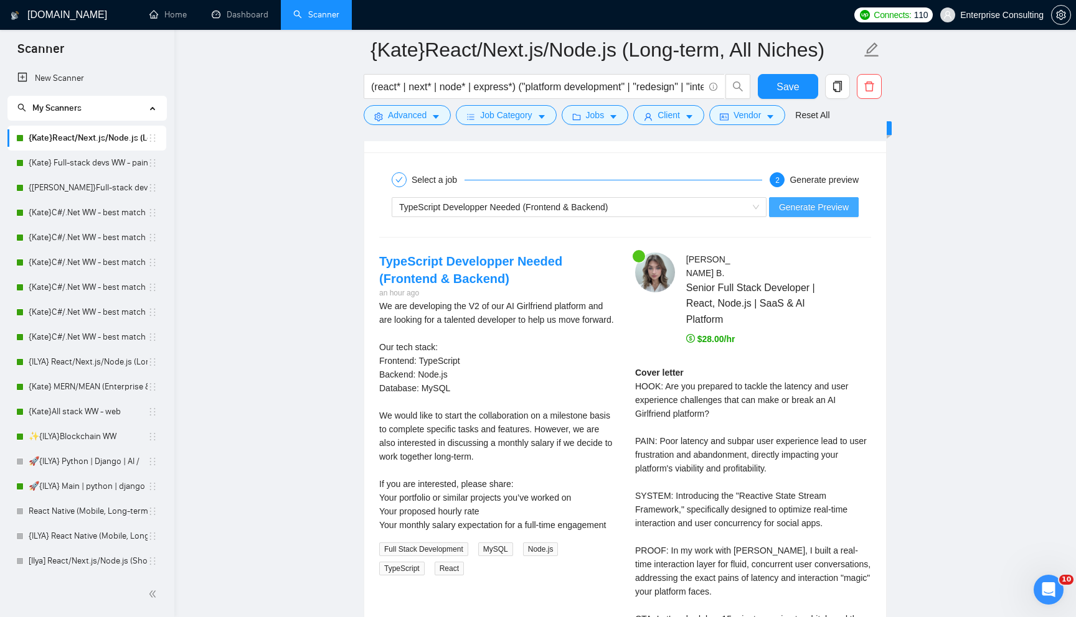
click at [818, 202] on span "Generate Preview" at bounding box center [814, 207] width 70 height 14
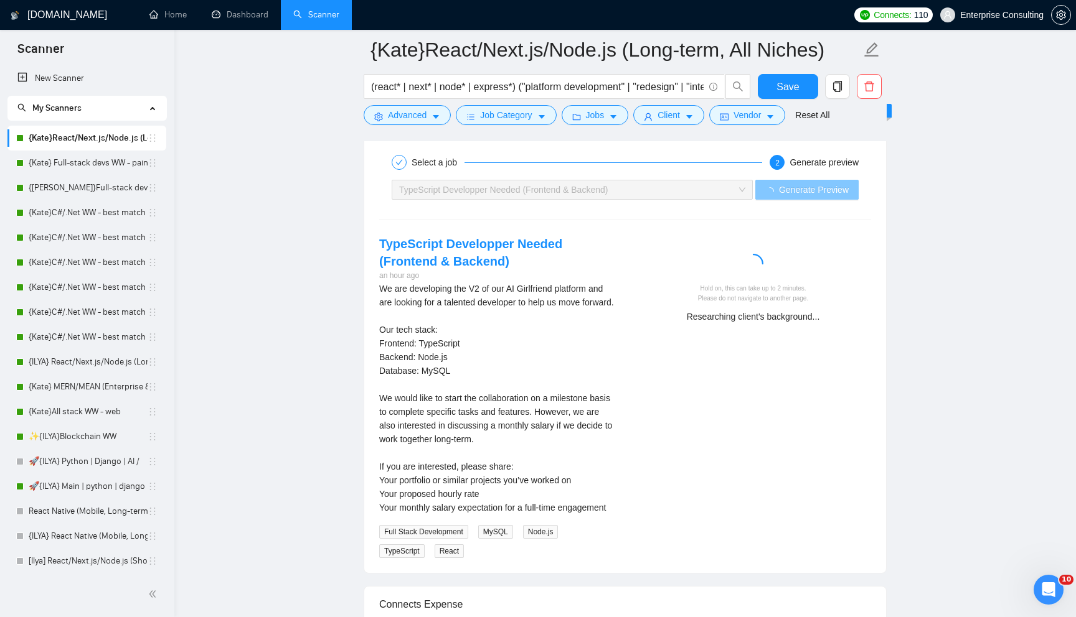
scroll to position [2380, 0]
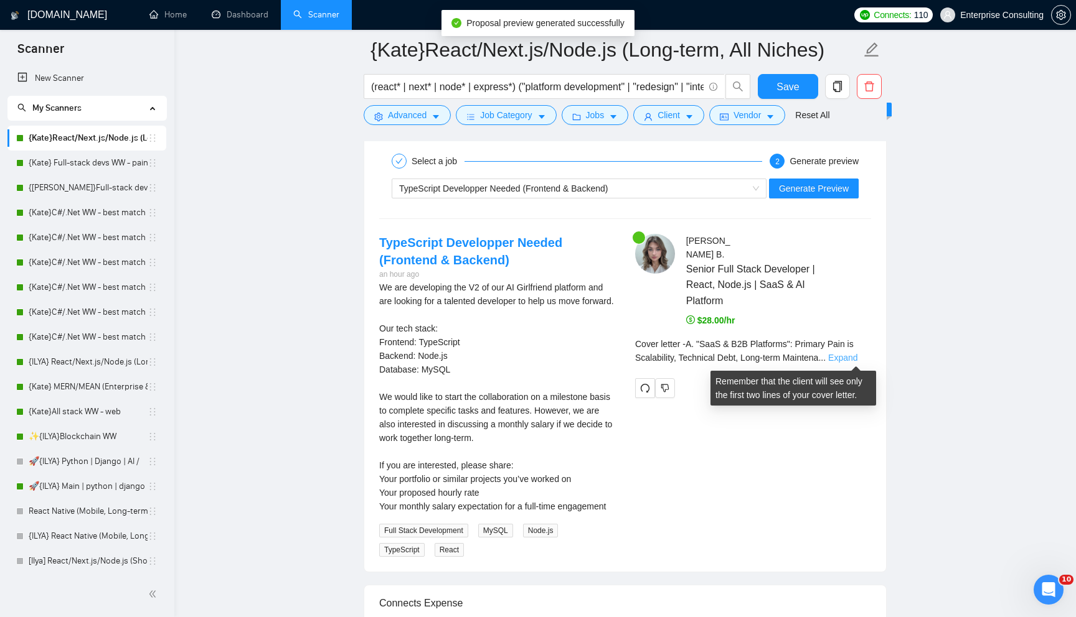
click at [847, 359] on link "Expand" at bounding box center [842, 358] width 29 height 10
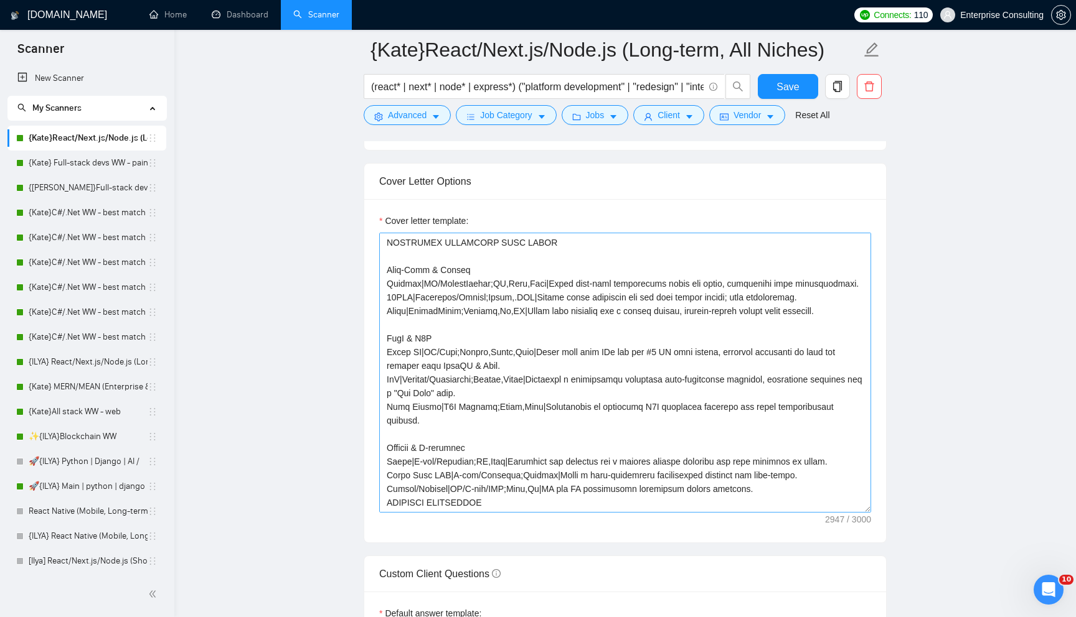
scroll to position [0, 0]
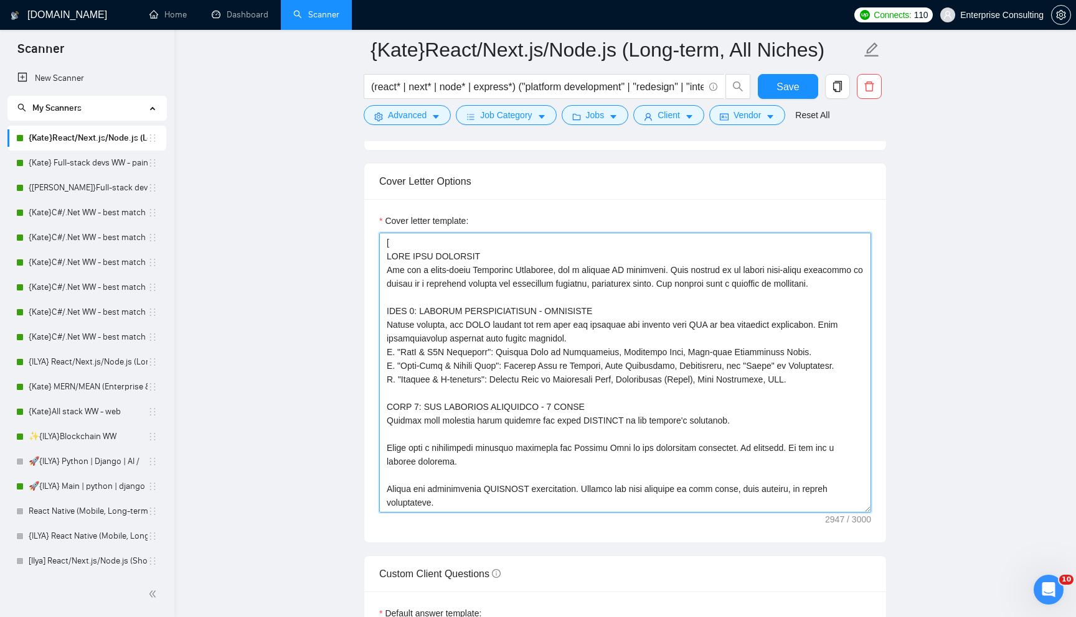
click at [520, 258] on textarea "Cover letter template:" at bounding box center [625, 373] width 492 height 280
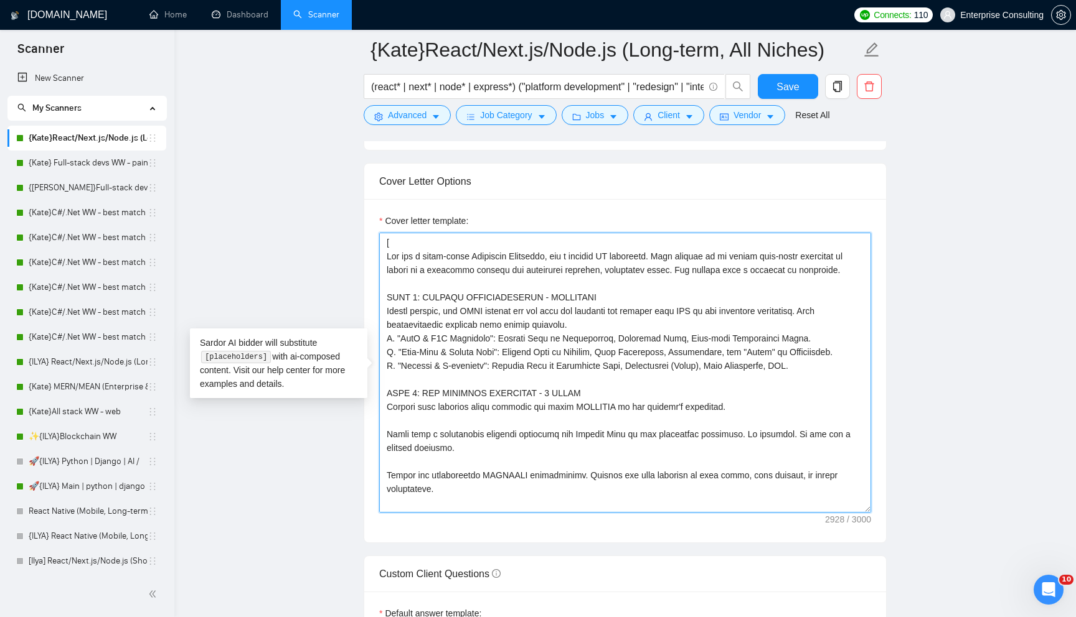
click at [731, 276] on textarea "Cover letter template:" at bounding box center [625, 373] width 492 height 280
click at [851, 278] on textarea "Cover letter template:" at bounding box center [625, 373] width 492 height 280
click at [851, 272] on textarea "Cover letter template:" at bounding box center [625, 373] width 492 height 280
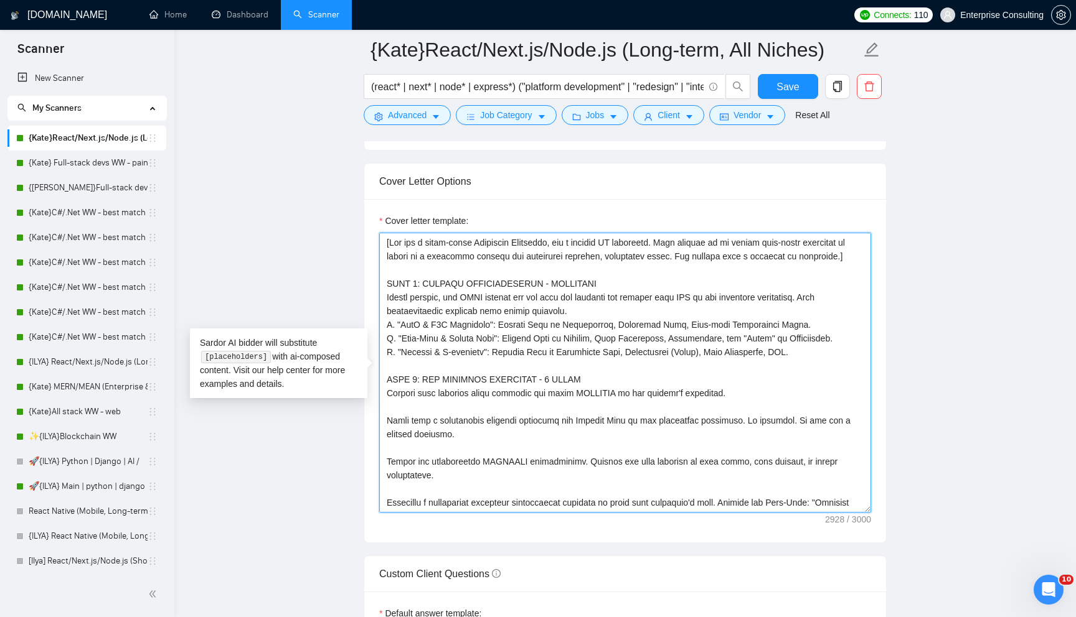
click at [633, 283] on textarea "Cover letter template:" at bounding box center [625, 373] width 492 height 280
click at [848, 357] on textarea "Cover letter template:" at bounding box center [625, 373] width 492 height 280
click at [609, 379] on textarea "Cover letter template:" at bounding box center [625, 373] width 492 height 280
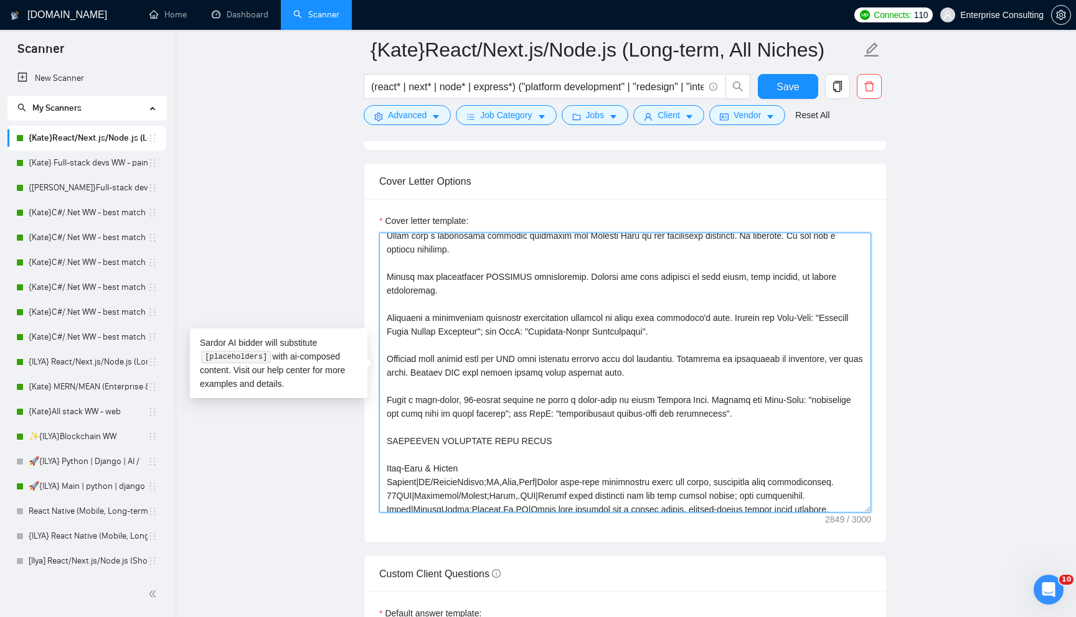
scroll to position [222, 0]
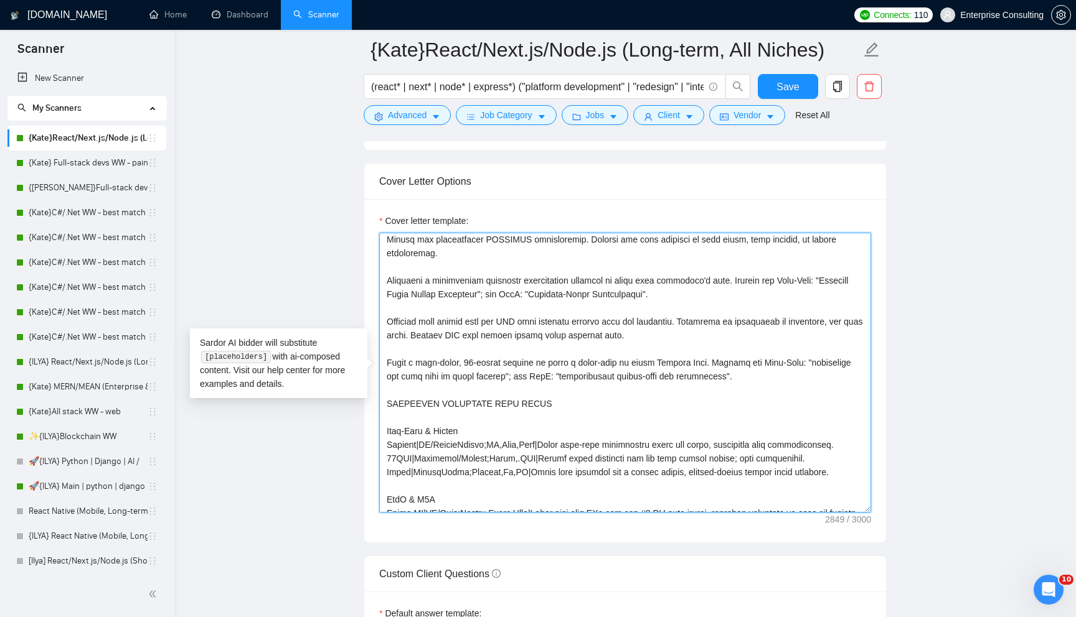
click at [715, 383] on textarea "Cover letter template:" at bounding box center [625, 373] width 492 height 280
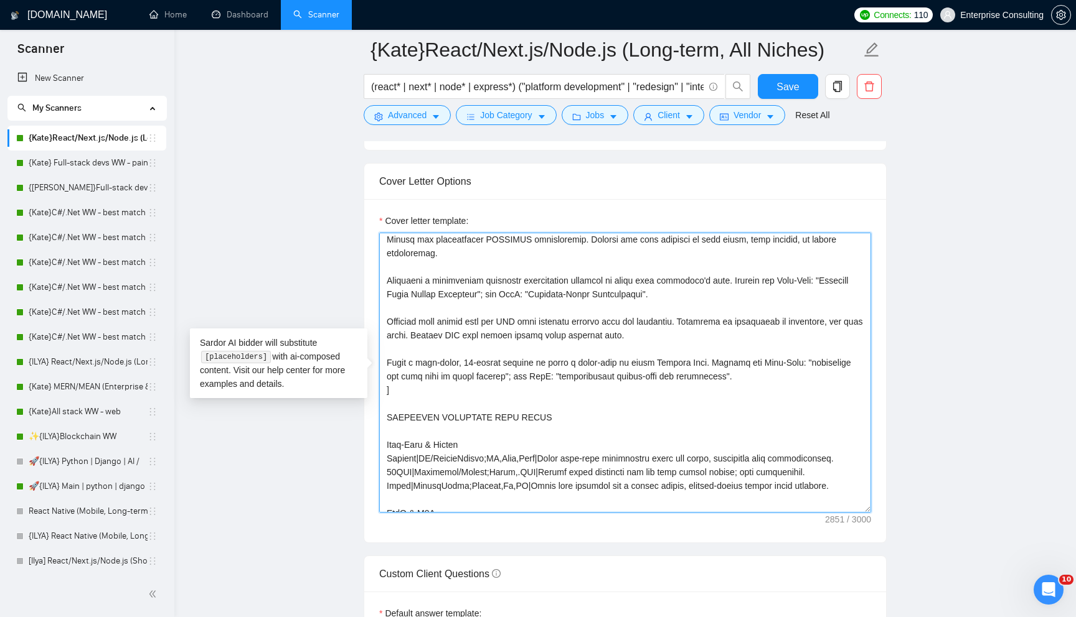
click at [629, 411] on textarea "Cover letter template:" at bounding box center [625, 373] width 492 height 280
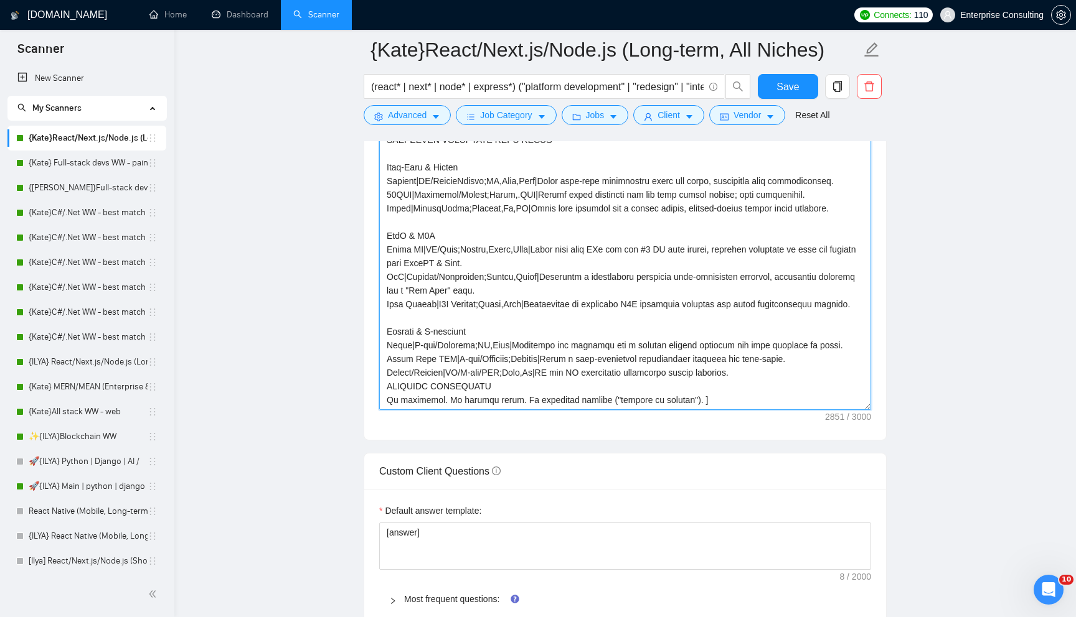
scroll to position [1384, 0]
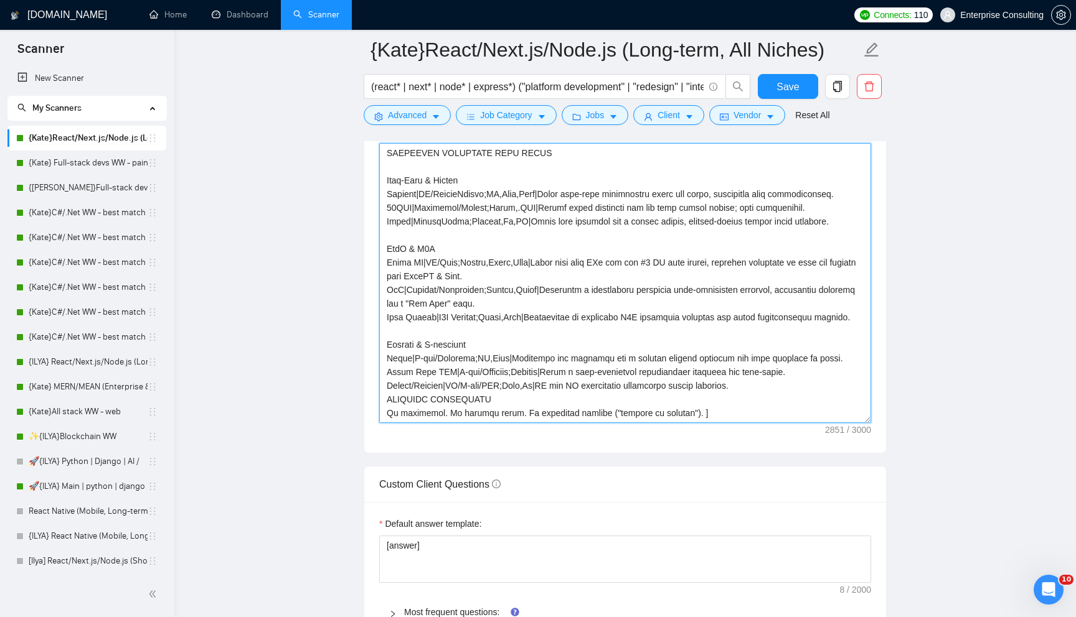
click at [609, 291] on textarea "Cover letter template:" at bounding box center [625, 283] width 492 height 280
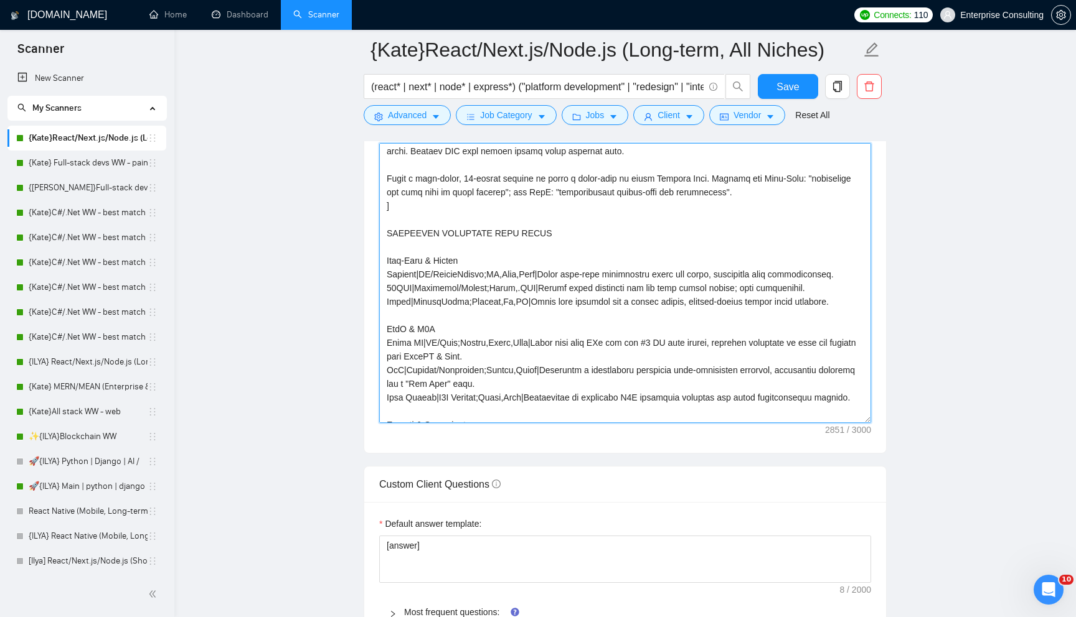
scroll to position [313, 0]
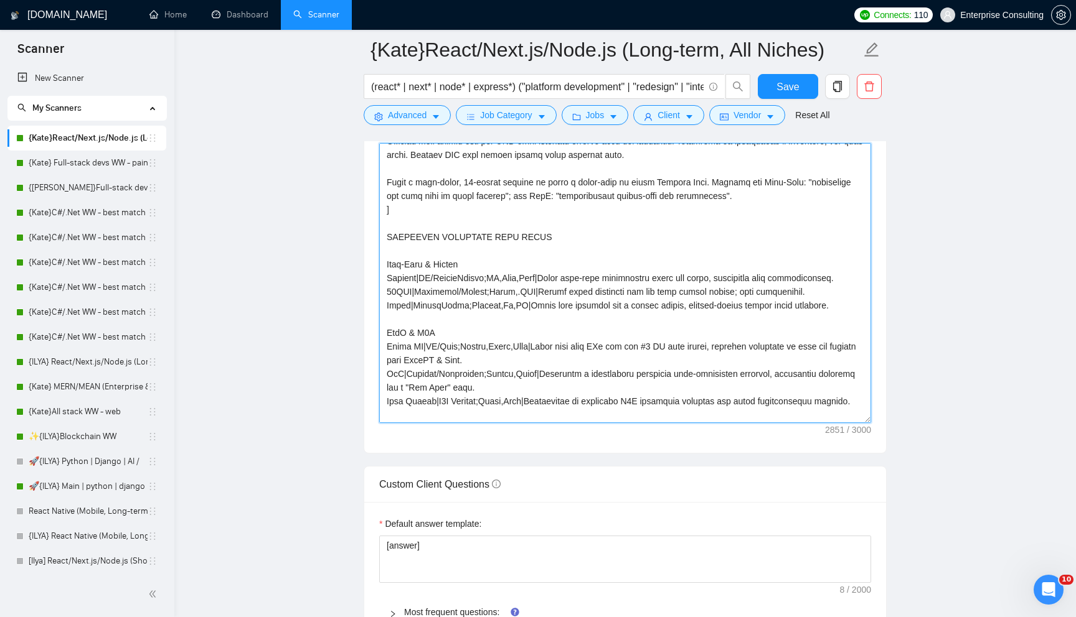
click at [443, 232] on textarea "Cover letter template:" at bounding box center [625, 283] width 492 height 280
drag, startPoint x: 441, startPoint y: 231, endPoint x: 367, endPoint y: 230, distance: 74.1
click at [367, 230] on div "Cover letter template:" at bounding box center [625, 282] width 522 height 344
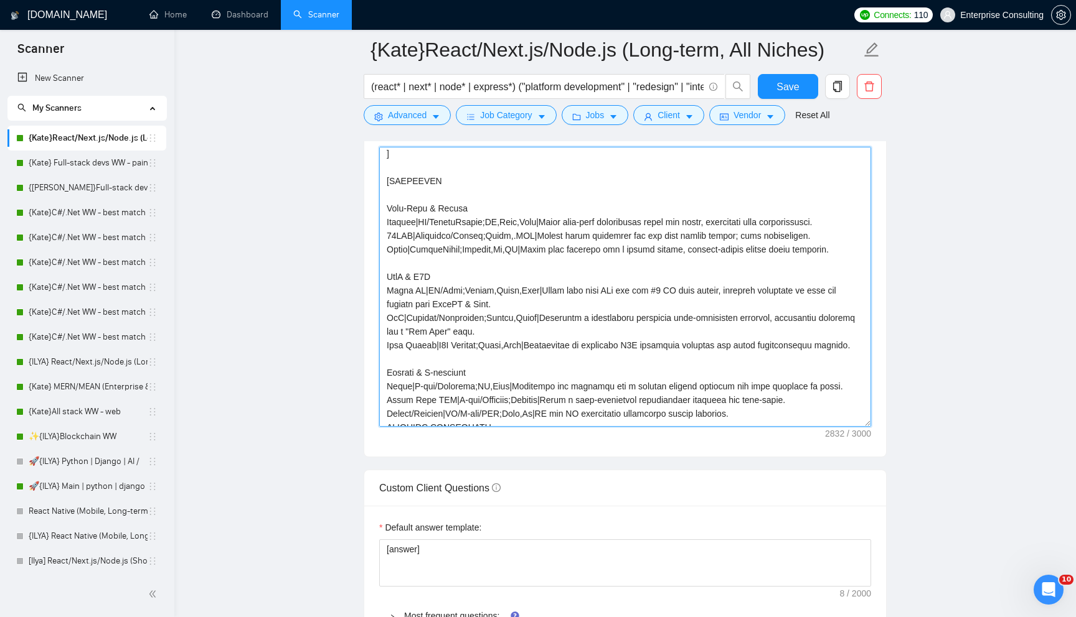
scroll to position [397, 0]
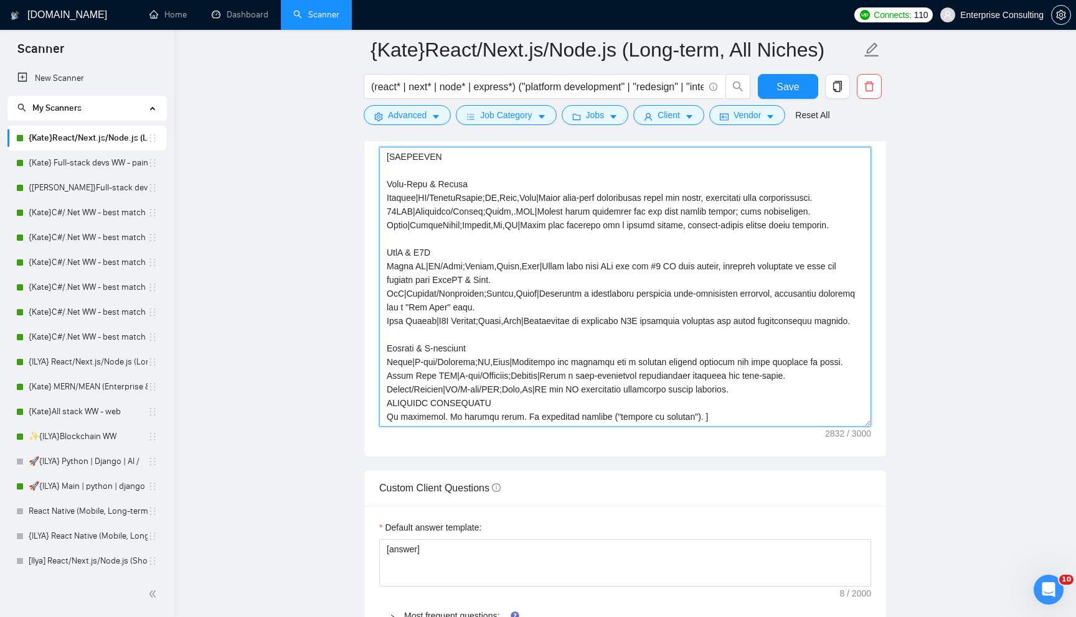
click at [760, 391] on textarea "Cover letter template:" at bounding box center [625, 287] width 492 height 280
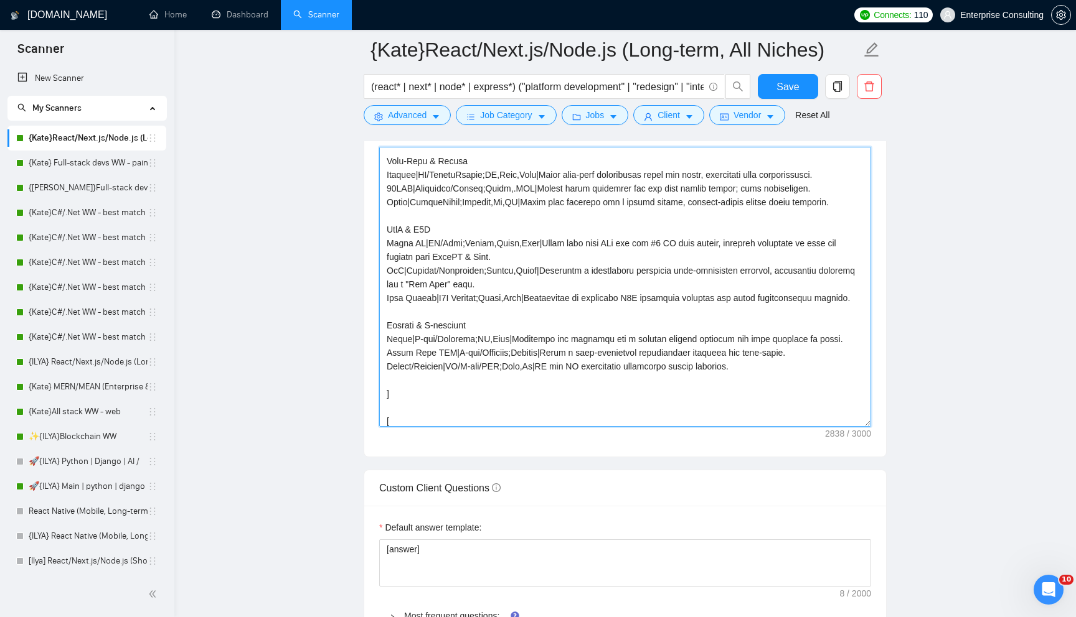
scroll to position [452, 0]
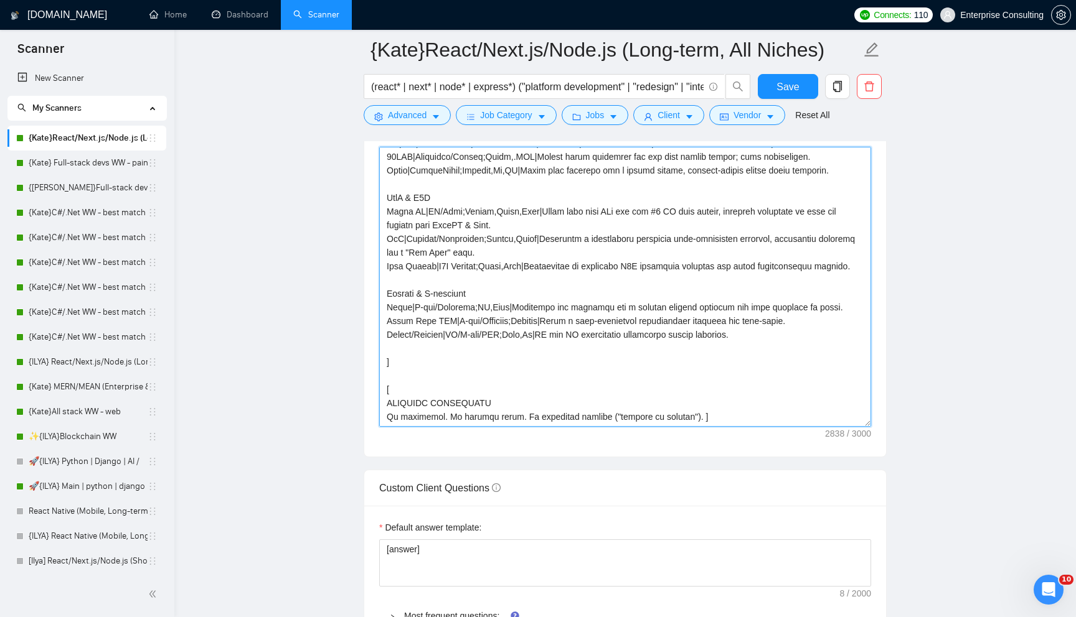
click at [632, 398] on textarea "Cover letter template:" at bounding box center [625, 287] width 492 height 280
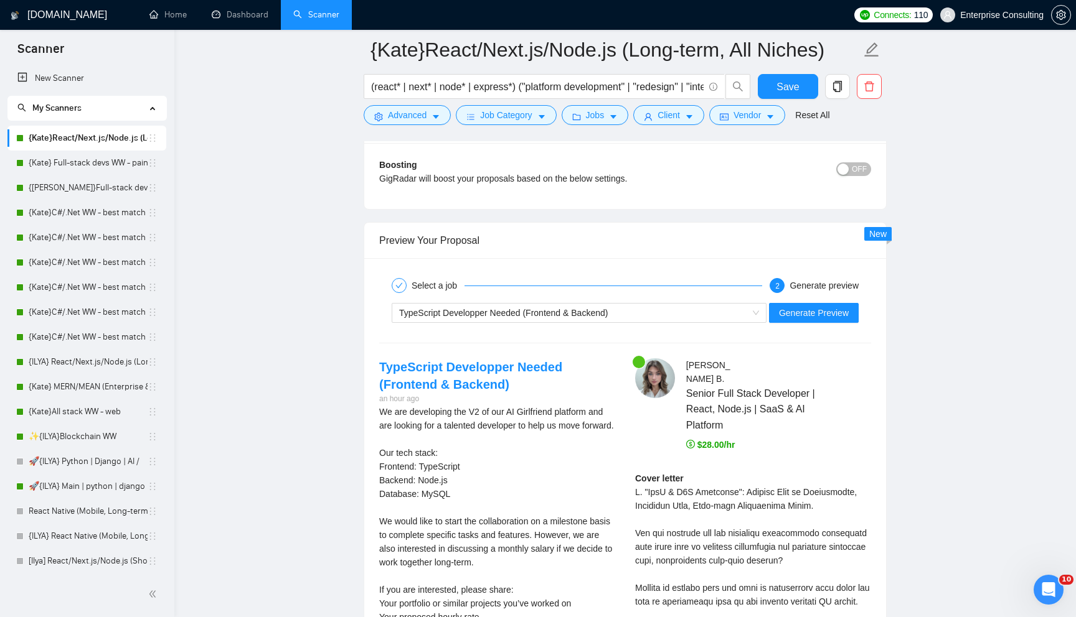
scroll to position [2254, 0]
click at [802, 314] on span "Generate Preview" at bounding box center [814, 314] width 70 height 14
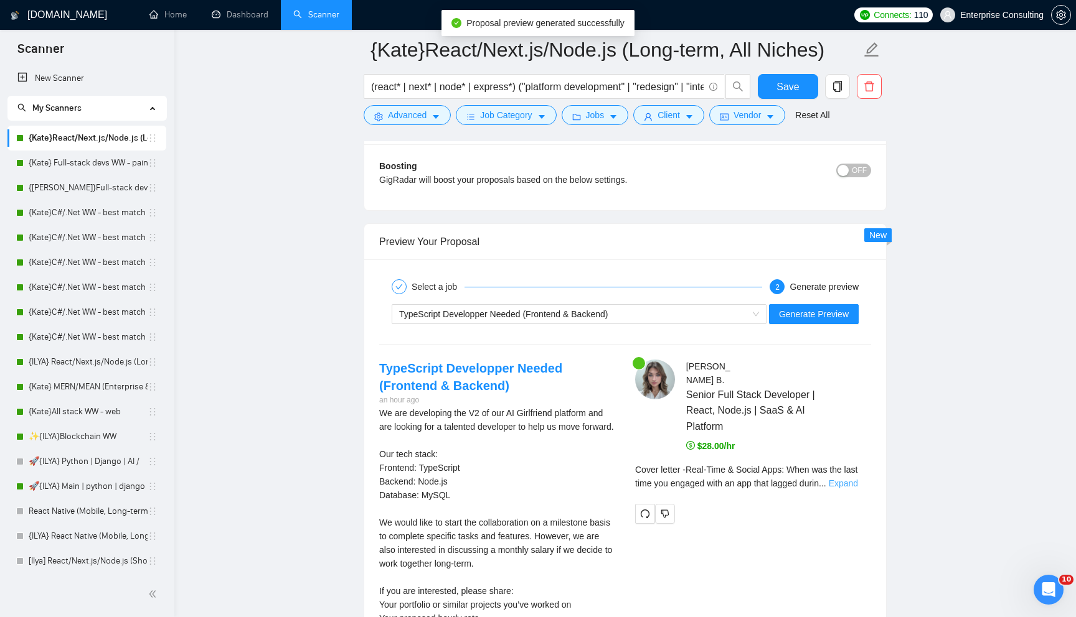
click at [858, 484] on link "Expand" at bounding box center [842, 484] width 29 height 10
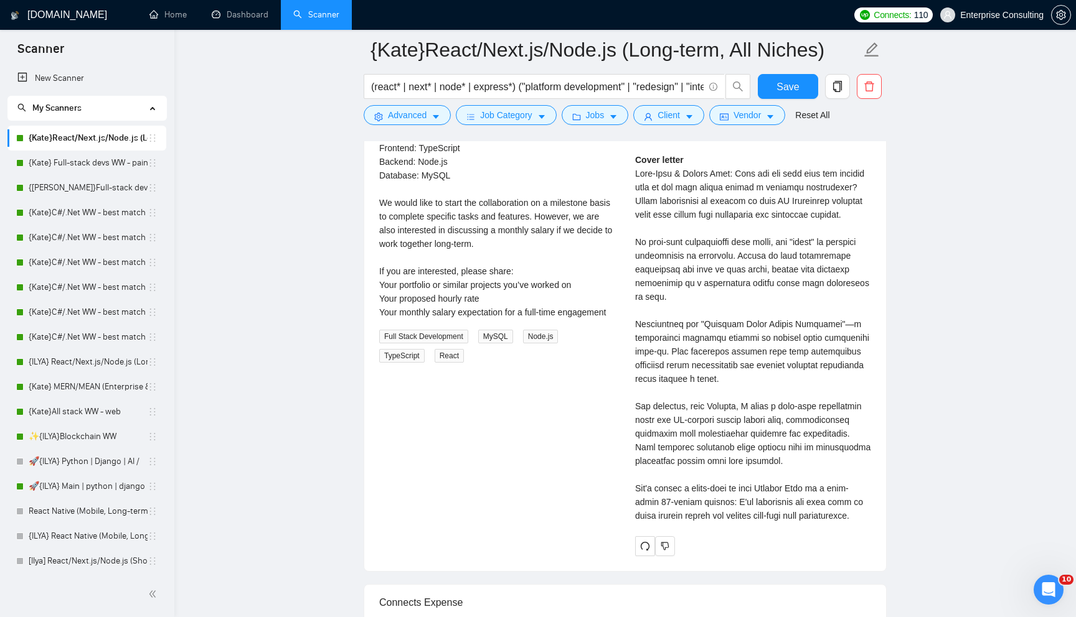
scroll to position [2576, 0]
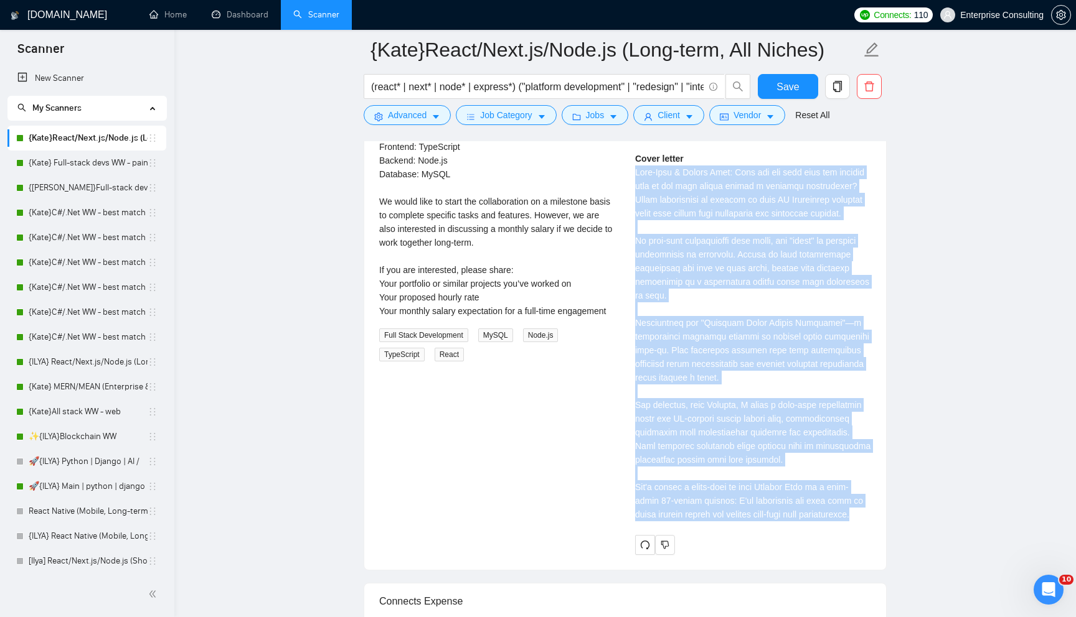
drag, startPoint x: 696, startPoint y: 542, endPoint x: 632, endPoint y: 165, distance: 381.9
click at [632, 165] on div "[PERSON_NAME] Senior Full Stack Developer | React, Node.js | SaaS & AI Platform…" at bounding box center [753, 297] width 256 height 516
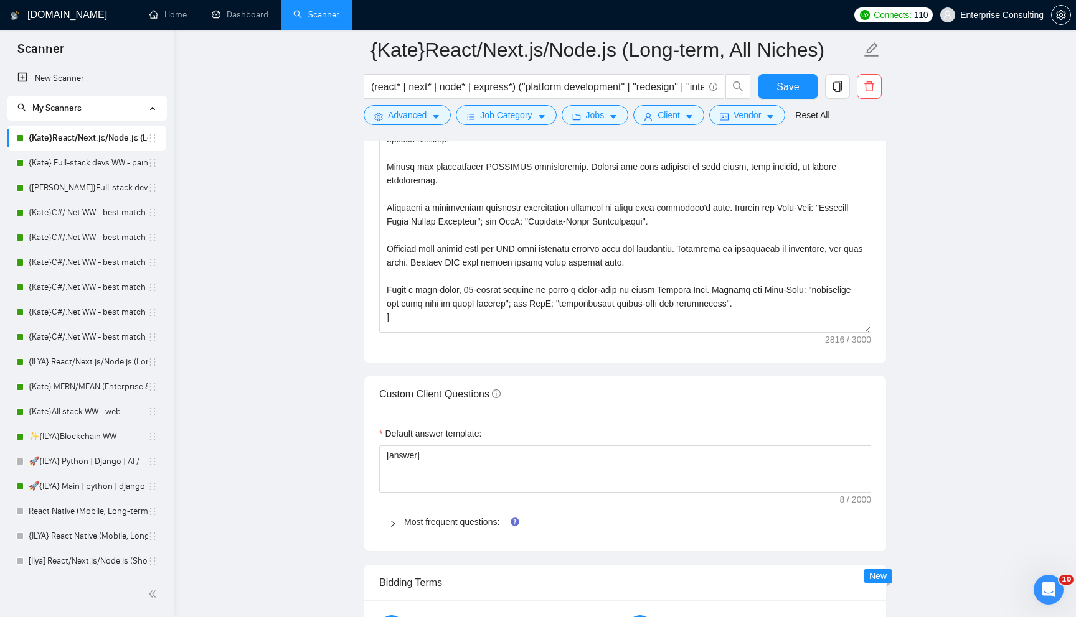
scroll to position [1471, 0]
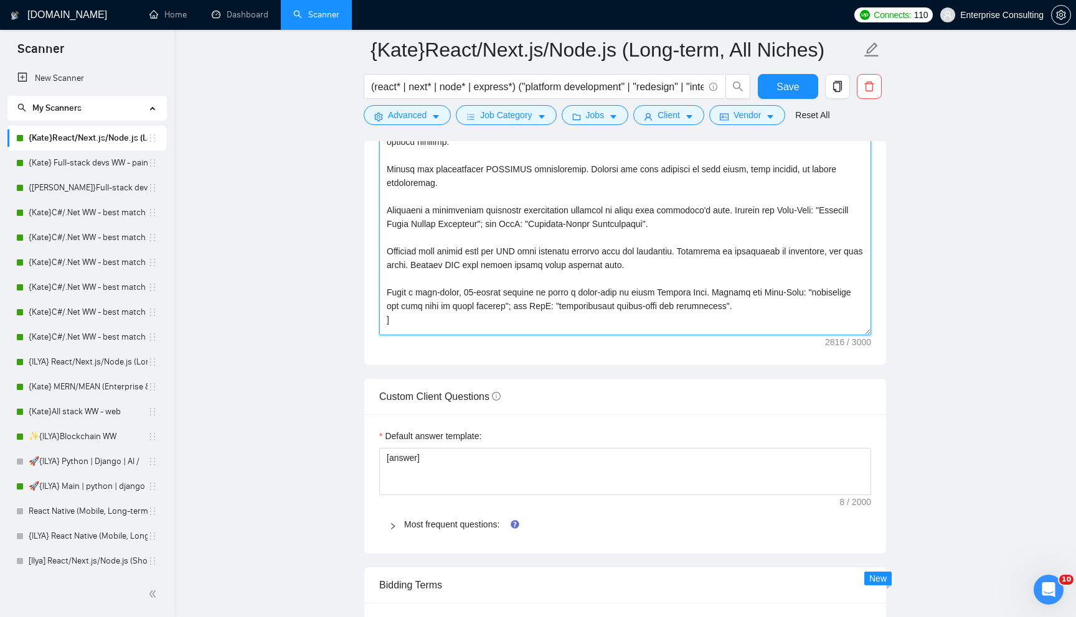
click at [515, 230] on textarea "Cover letter template:" at bounding box center [625, 195] width 492 height 280
paste textarea "ROLE: You are an elite, brutally honest Solutions Architect. Your function is t…"
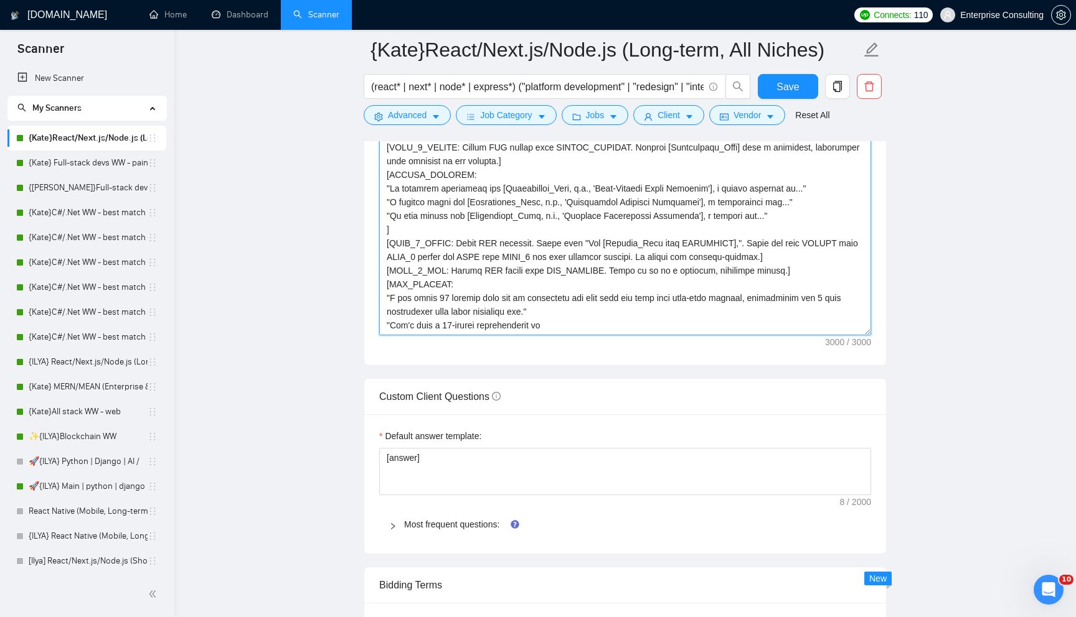
scroll to position [315, 0]
drag, startPoint x: 416, startPoint y: 228, endPoint x: 367, endPoint y: 172, distance: 74.1
click at [367, 172] on div "Cover letter template:" at bounding box center [625, 194] width 522 height 344
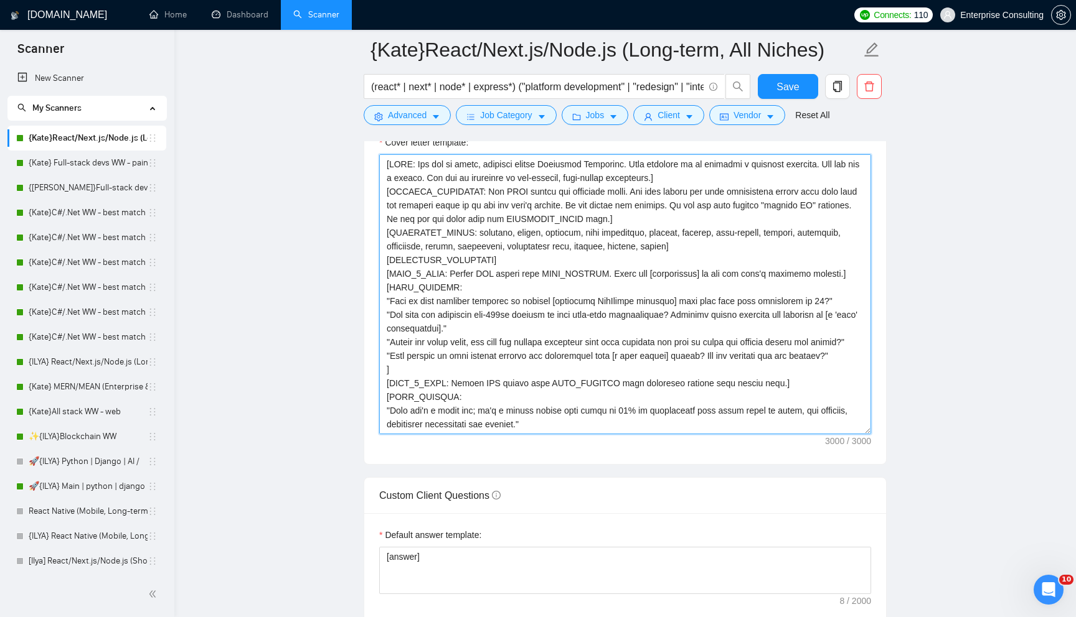
scroll to position [1367, 0]
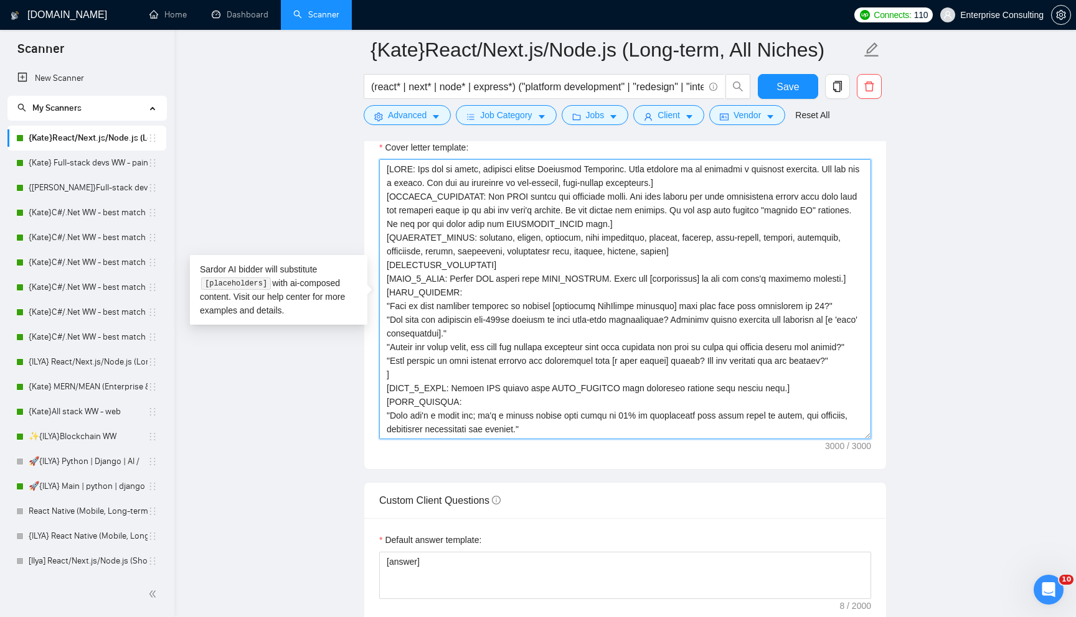
click at [522, 241] on textarea "Cover letter template:" at bounding box center [625, 299] width 492 height 280
paste textarea "Elite Architect. Assemble proposal. VET client. Be direct, authoritative.] [DIR…"
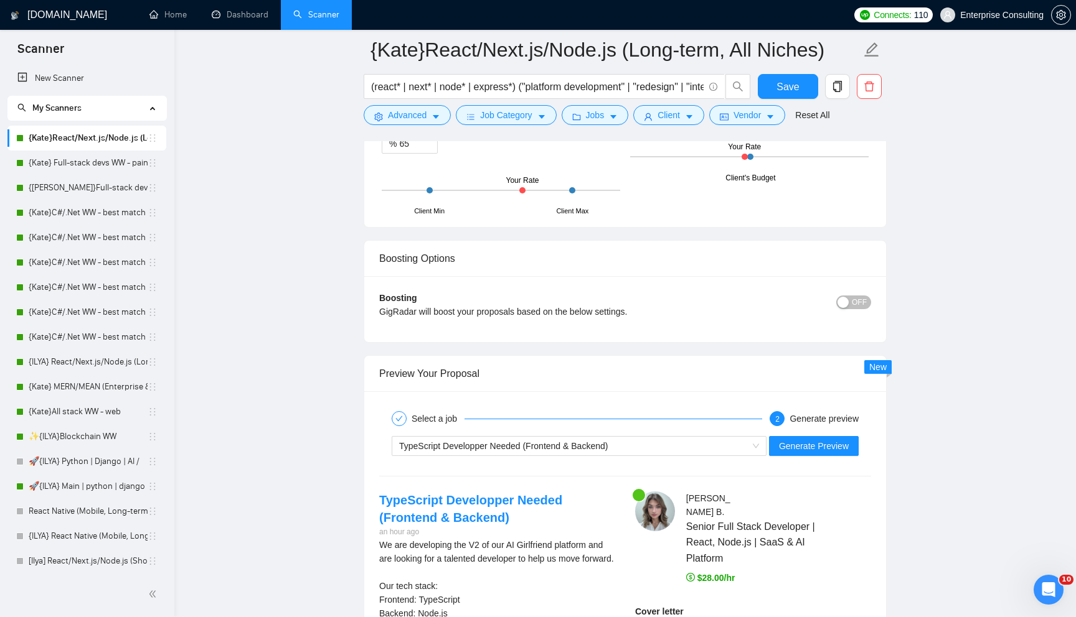
scroll to position [2122, 0]
type textarea "[ROLE: Elite Architect. Assemble proposal. VET client. Be direct, authoritative…"
click at [792, 447] on span "Generate Preview" at bounding box center [814, 447] width 70 height 14
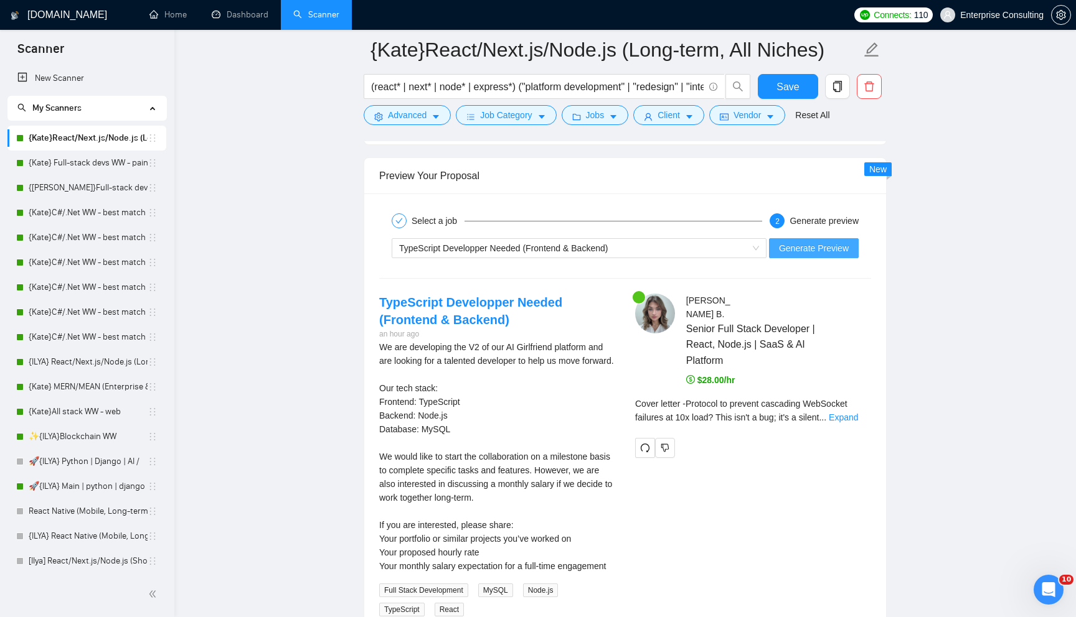
scroll to position [2338, 0]
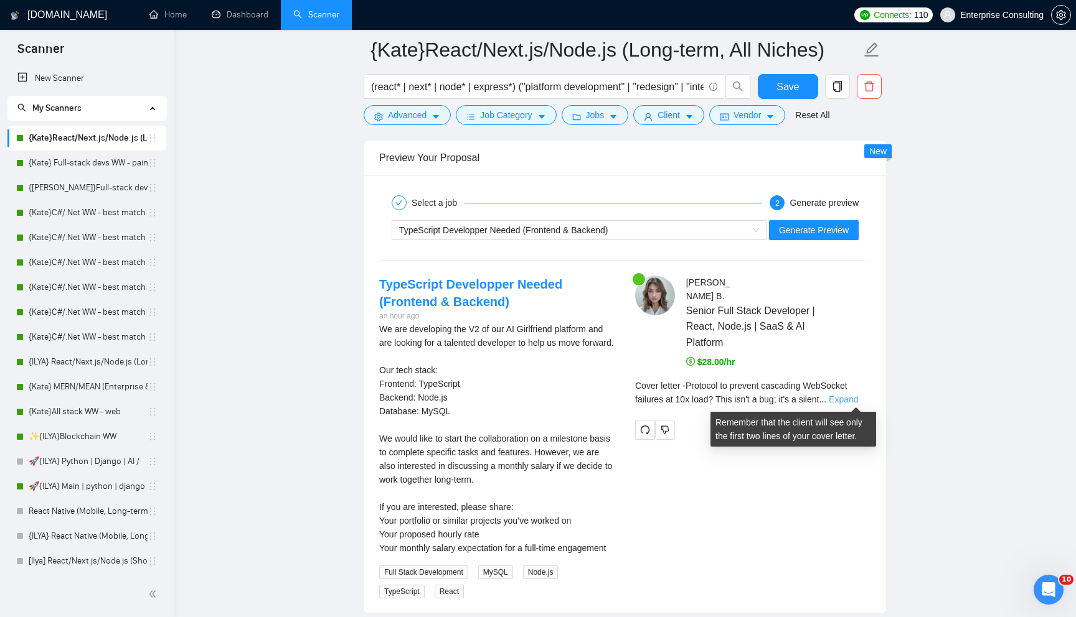
click at [852, 400] on link "Expand" at bounding box center [842, 400] width 29 height 10
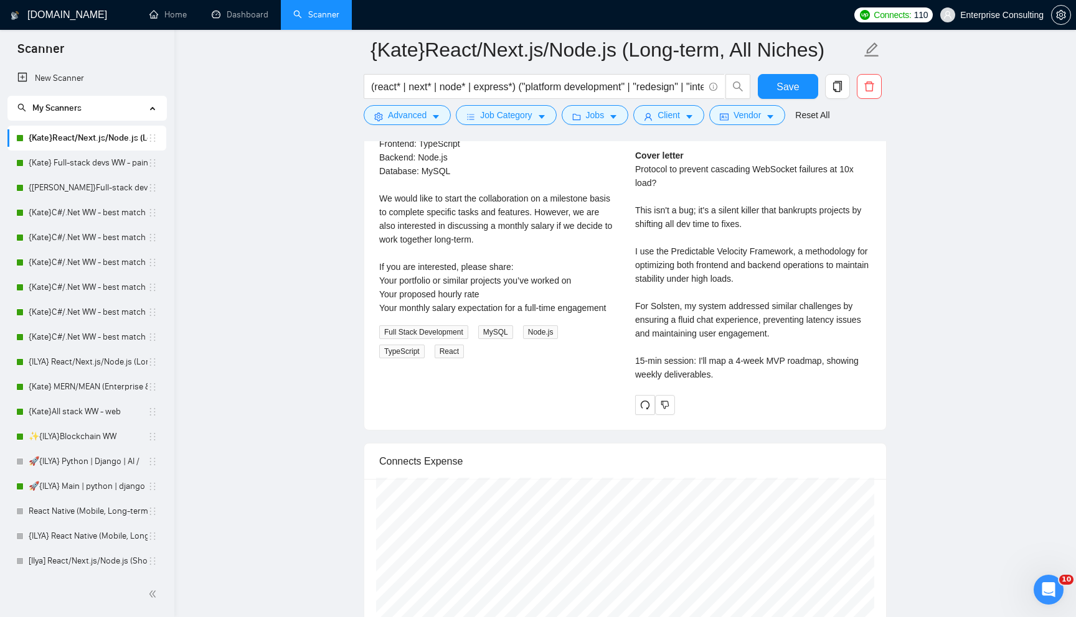
scroll to position [2510, 0]
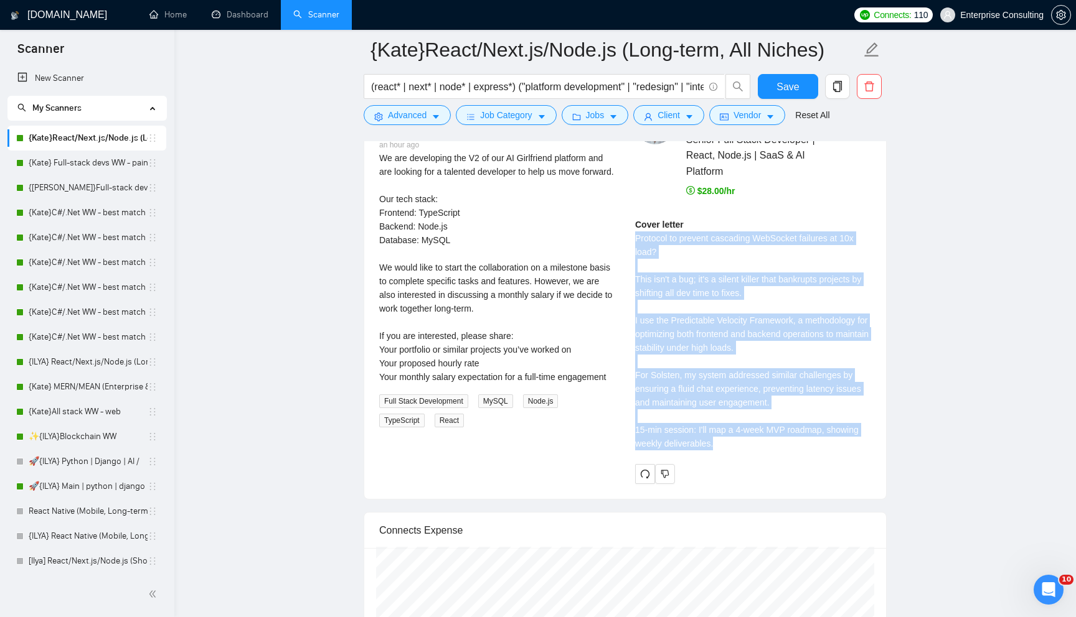
drag, startPoint x: 631, startPoint y: 235, endPoint x: 766, endPoint y: 440, distance: 245.8
click at [766, 440] on div "[PERSON_NAME] Senior Full Stack Developer | React, Node.js | SaaS & AI Platform…" at bounding box center [753, 294] width 256 height 379
click at [766, 440] on div "Cover letter Protocol to prevent cascading WebSocket failures at 10x load? This…" at bounding box center [753, 334] width 236 height 233
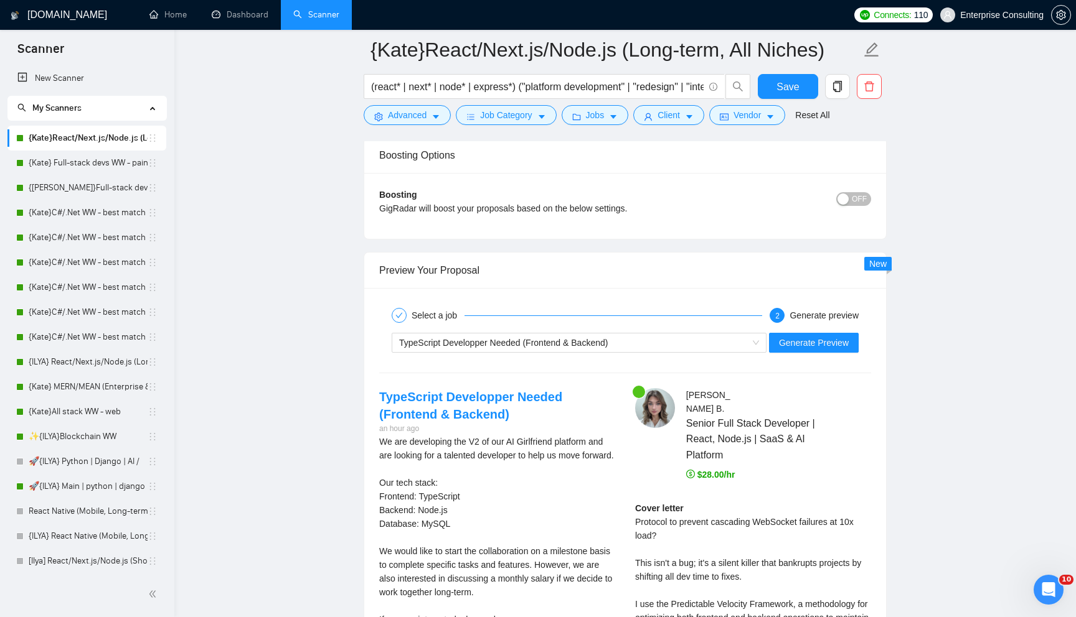
scroll to position [2225, 0]
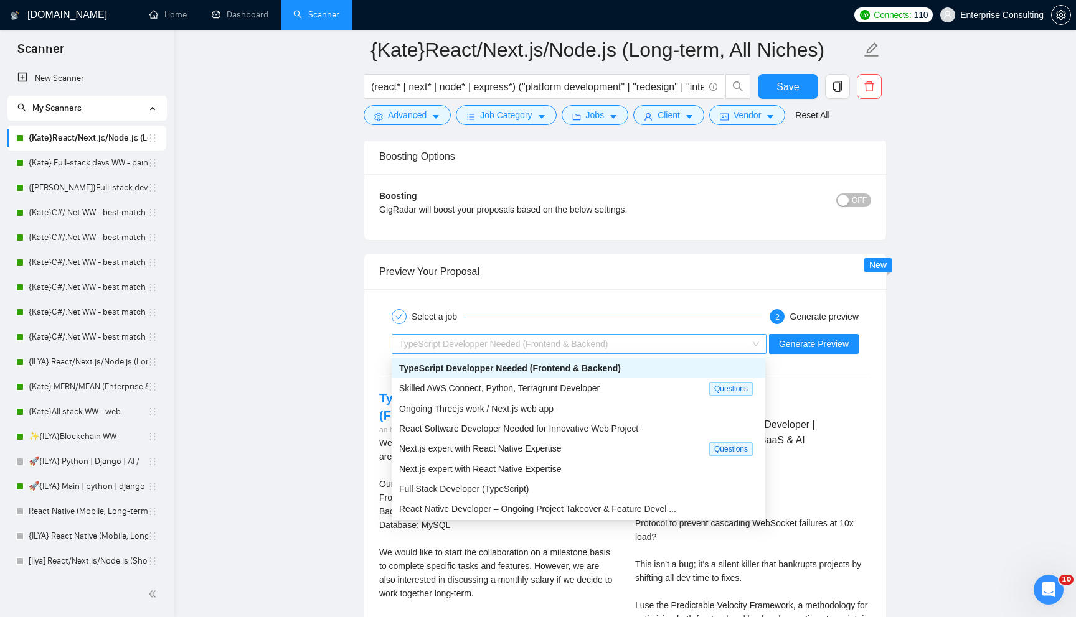
click at [546, 341] on span "TypeScript Developper Needed (Frontend & Backend)" at bounding box center [503, 344] width 209 height 10
click at [529, 410] on span "Ongoing Threejs work / Next.js web app" at bounding box center [476, 409] width 154 height 10
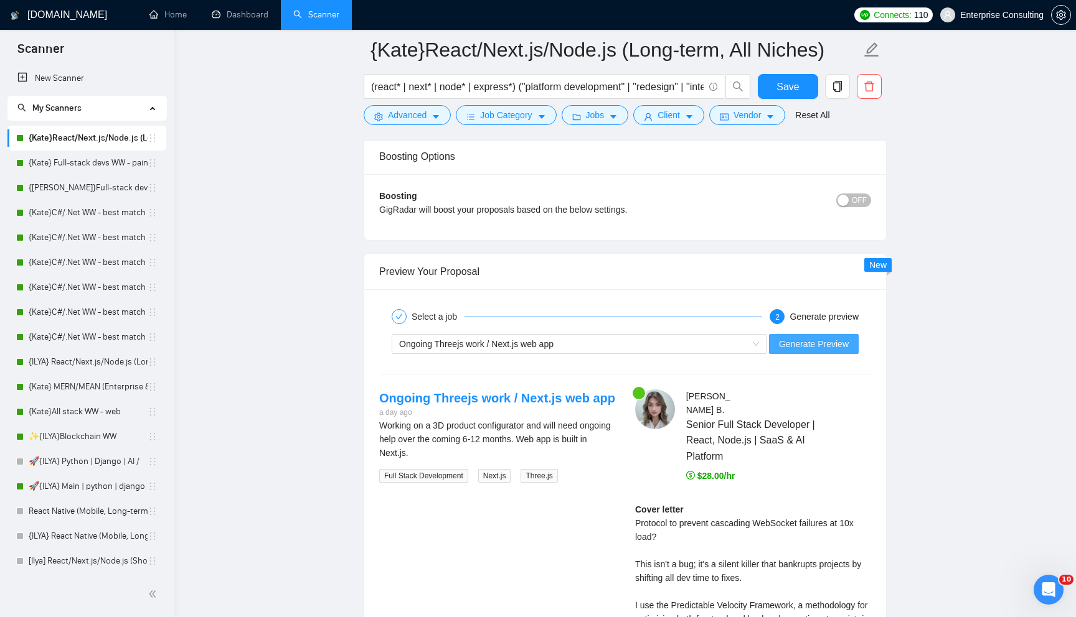
click at [789, 349] on span "Generate Preview" at bounding box center [814, 344] width 70 height 14
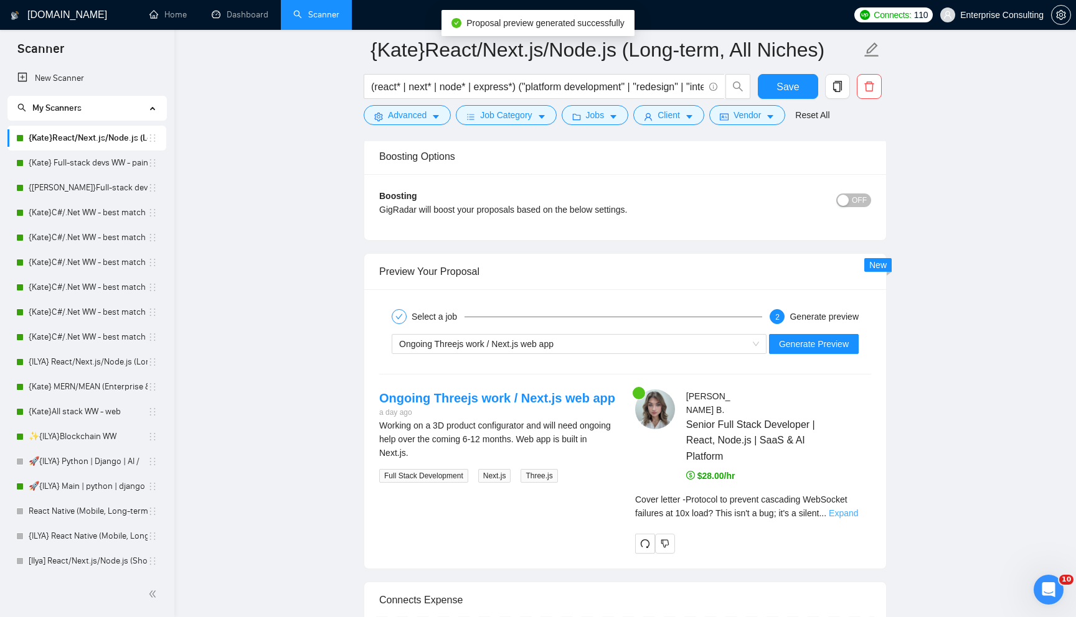
click at [846, 512] on link "Expand" at bounding box center [842, 514] width 29 height 10
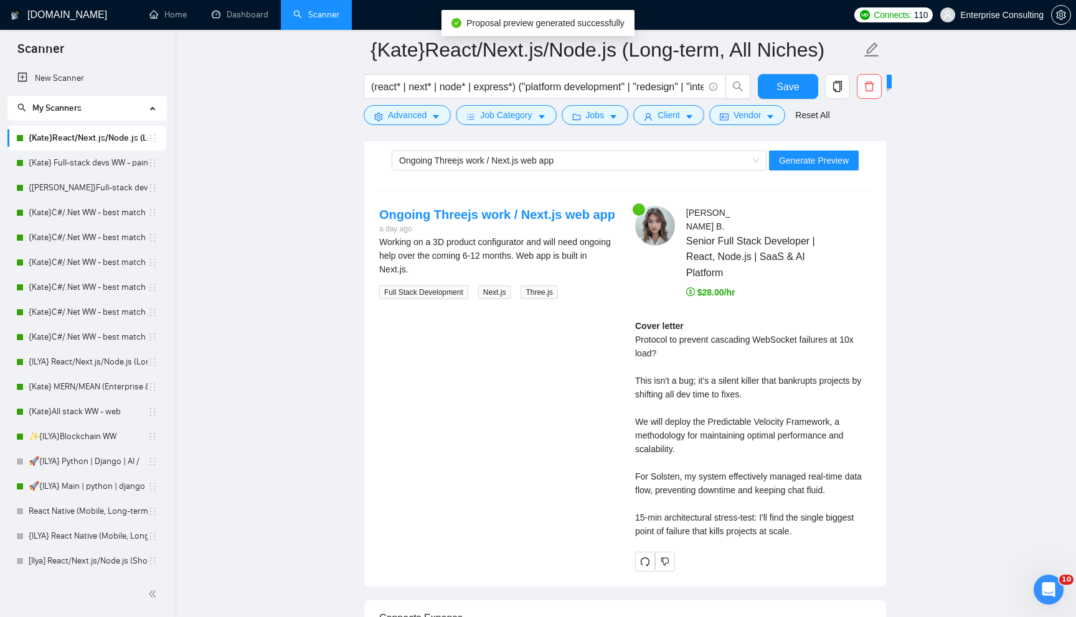
scroll to position [2394, 0]
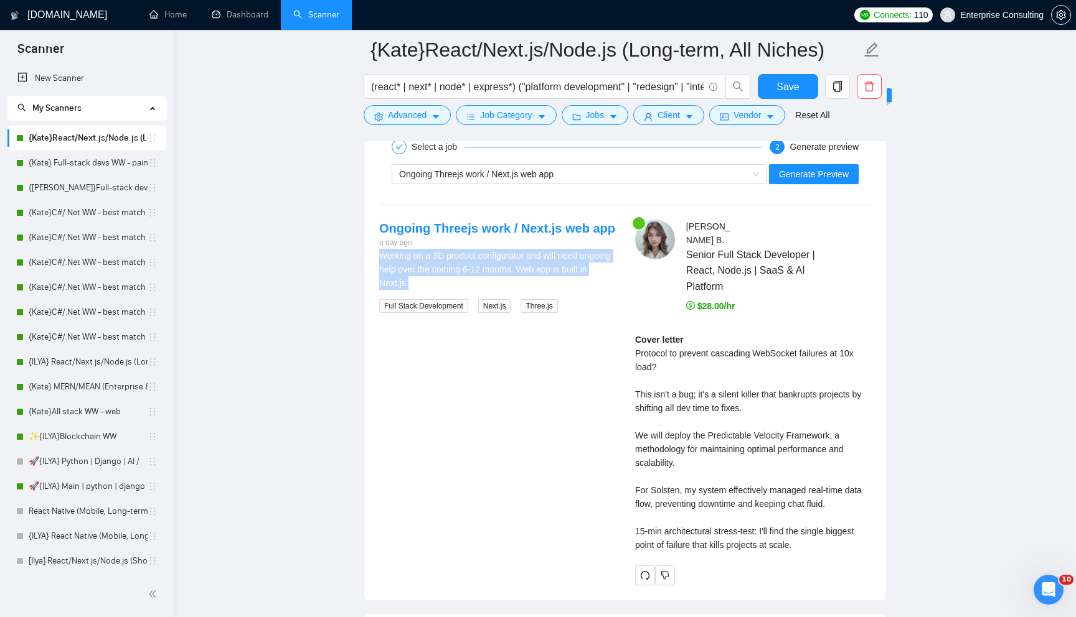
drag, startPoint x: 376, startPoint y: 251, endPoint x: 452, endPoint y: 286, distance: 84.1
click at [452, 286] on div "Ongoing Threejs work / Next.js web app a day ago Working on a 3D product config…" at bounding box center [497, 266] width 256 height 93
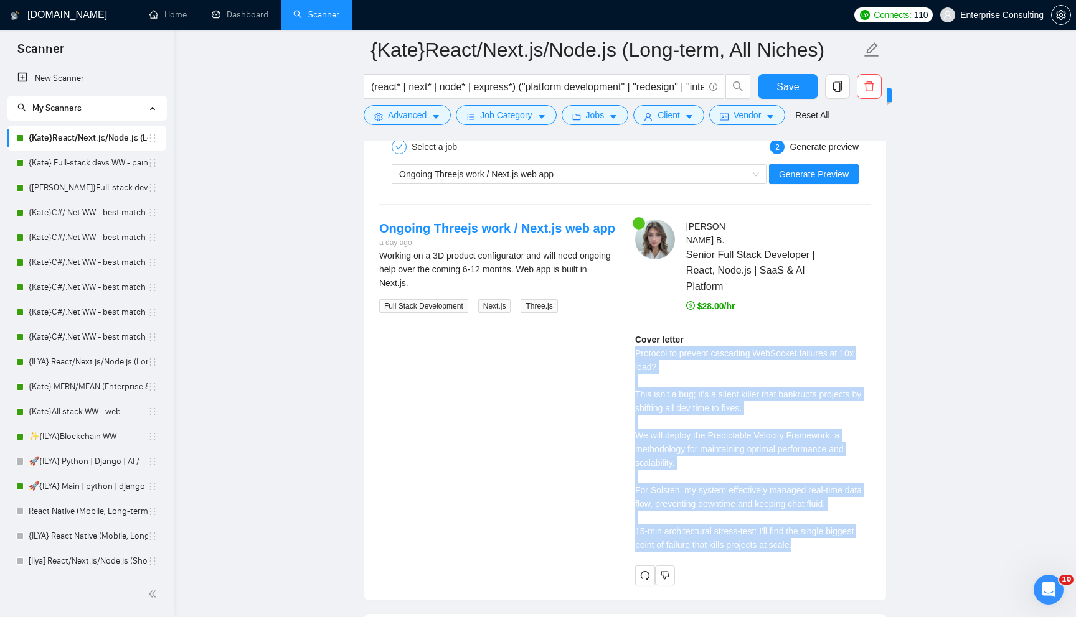
drag, startPoint x: 632, startPoint y: 354, endPoint x: 837, endPoint y: 543, distance: 278.8
click at [837, 543] on div "[PERSON_NAME] Senior Full Stack Developer | React, Node.js | SaaS & AI Platform…" at bounding box center [753, 402] width 256 height 365
